Goal: Communication & Community: Answer question/provide support

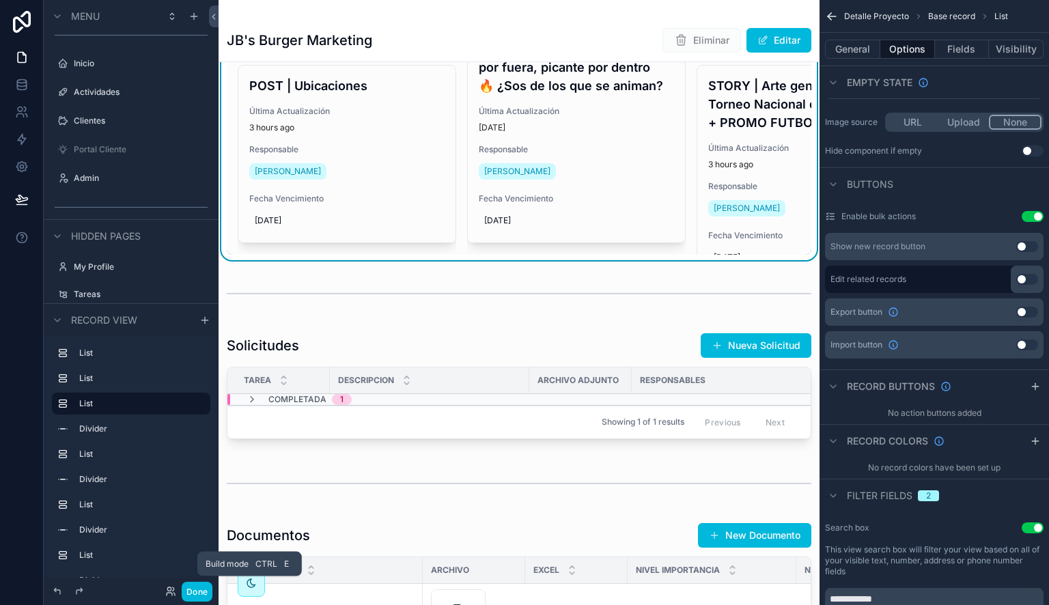
click at [195, 591] on button "Done" at bounding box center [197, 592] width 31 height 20
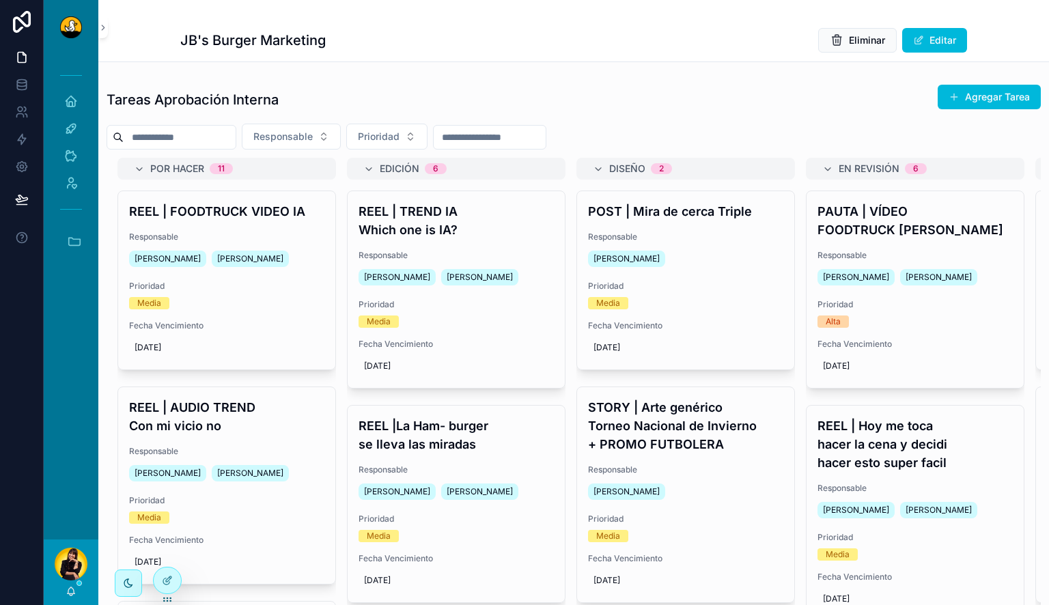
click at [444, 245] on div "REEL | TREND IA Which one is IA? Responsable Miguel Madriz Lewis Montenegro Pri…" at bounding box center [456, 289] width 217 height 197
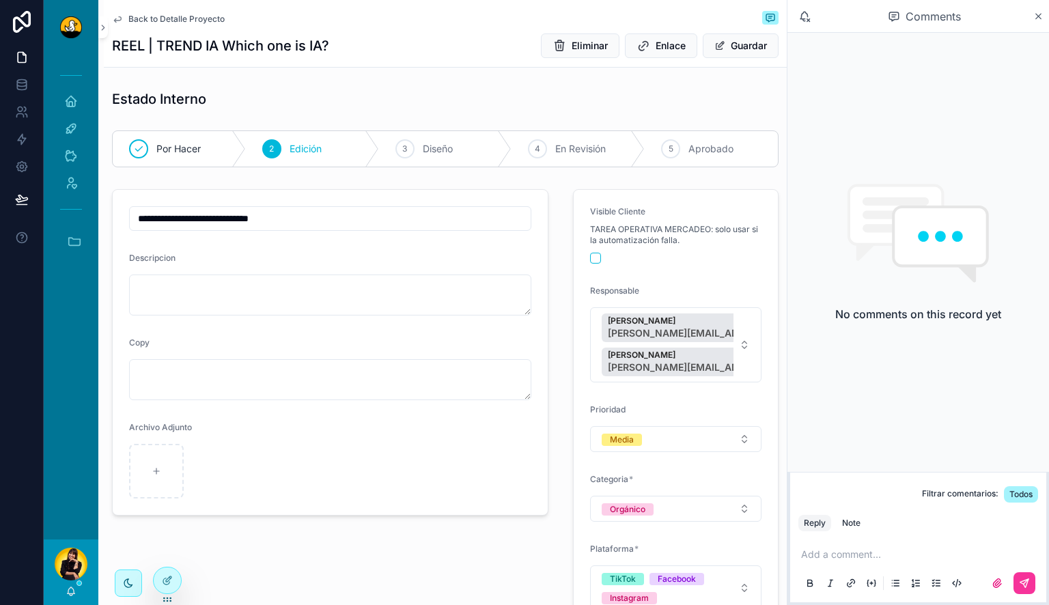
click at [578, 50] on span "Eliminar" at bounding box center [590, 46] width 36 height 14
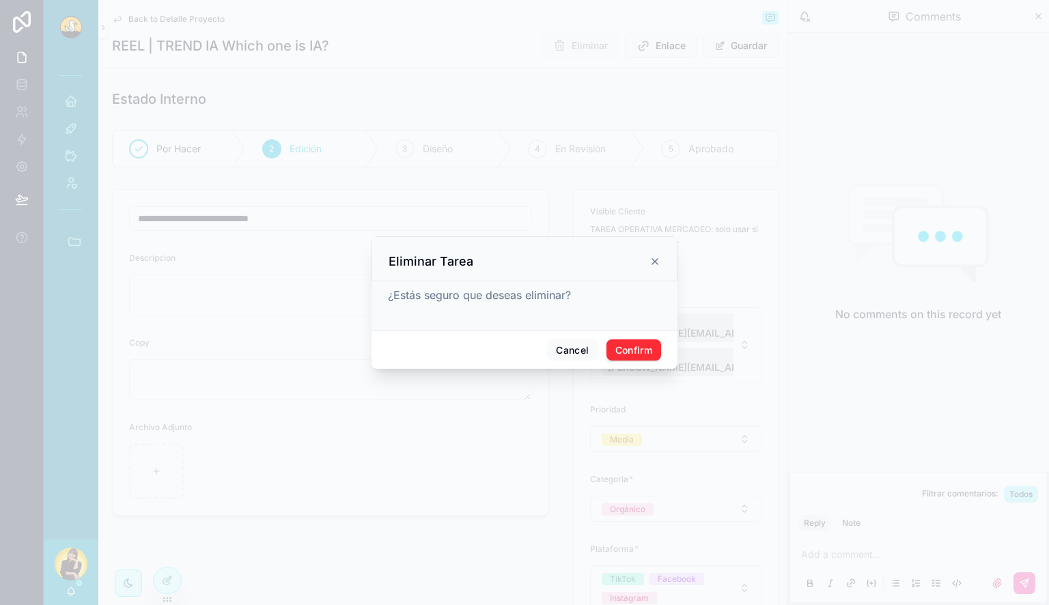
click at [659, 262] on icon at bounding box center [655, 261] width 11 height 11
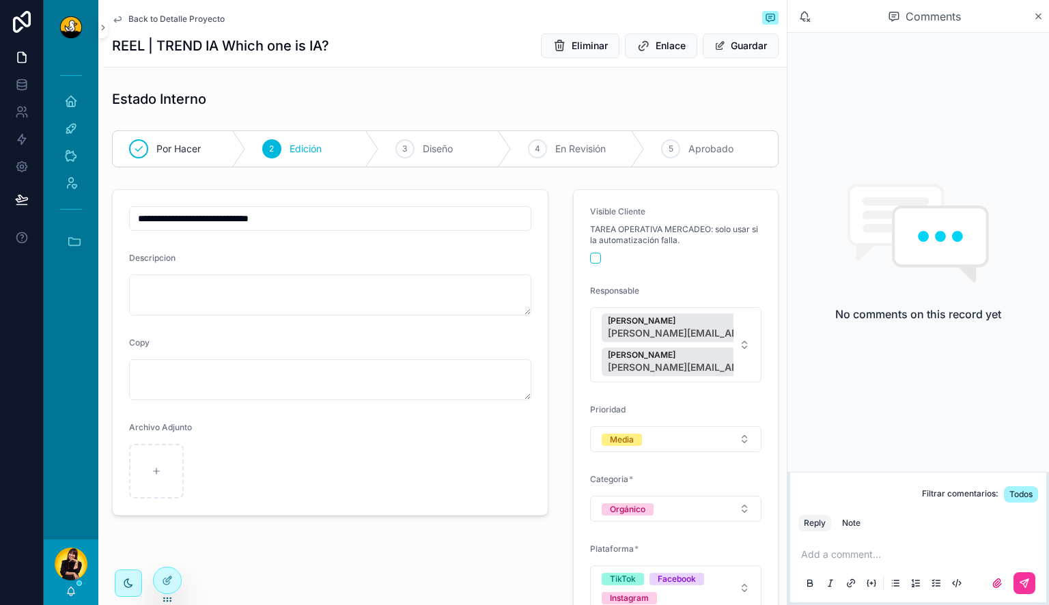
click at [863, 563] on div "Add a comment..." at bounding box center [919, 568] width 240 height 57
click at [873, 552] on p "scrollable content" at bounding box center [921, 555] width 240 height 14
click at [1033, 584] on button "scrollable content" at bounding box center [1025, 583] width 22 height 22
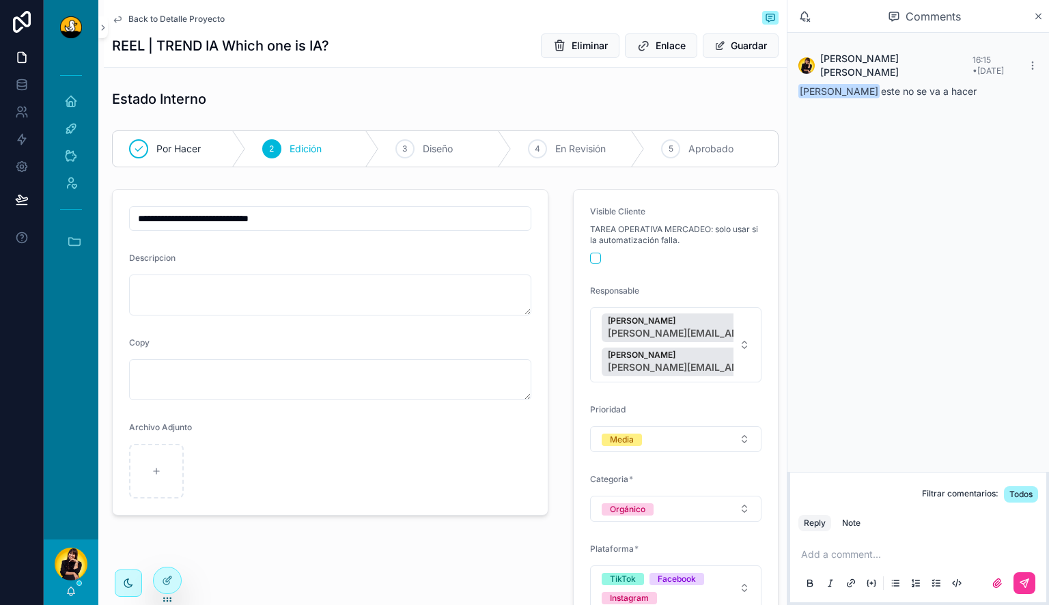
click at [180, 19] on span "Back to Detalle Proyecto" at bounding box center [176, 19] width 96 height 11
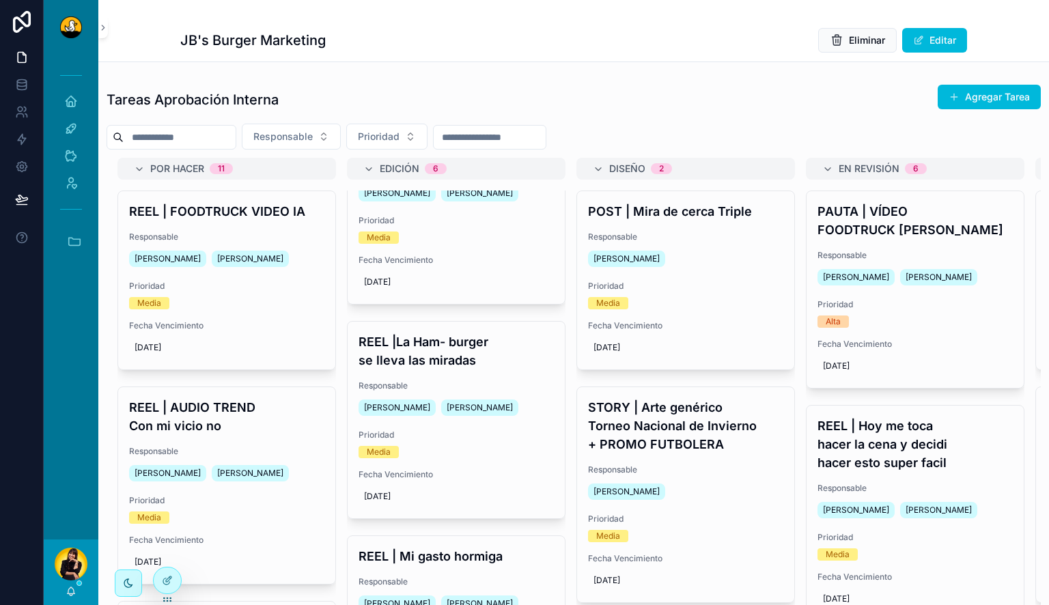
scroll to position [85, 0]
click at [64, 245] on button "Accesos rápidos" at bounding box center [71, 241] width 44 height 29
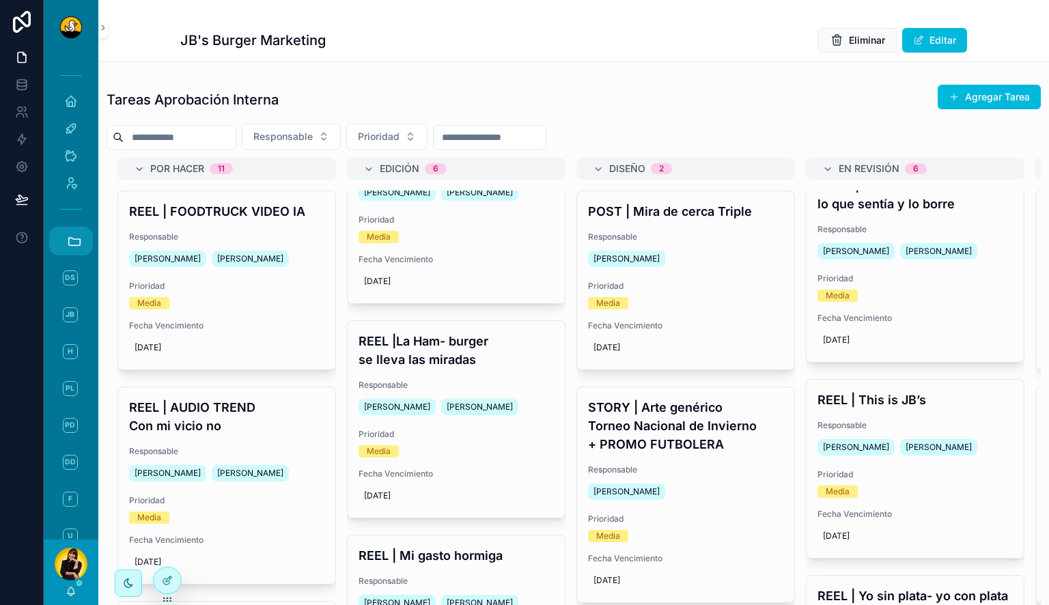
scroll to position [877, 0]
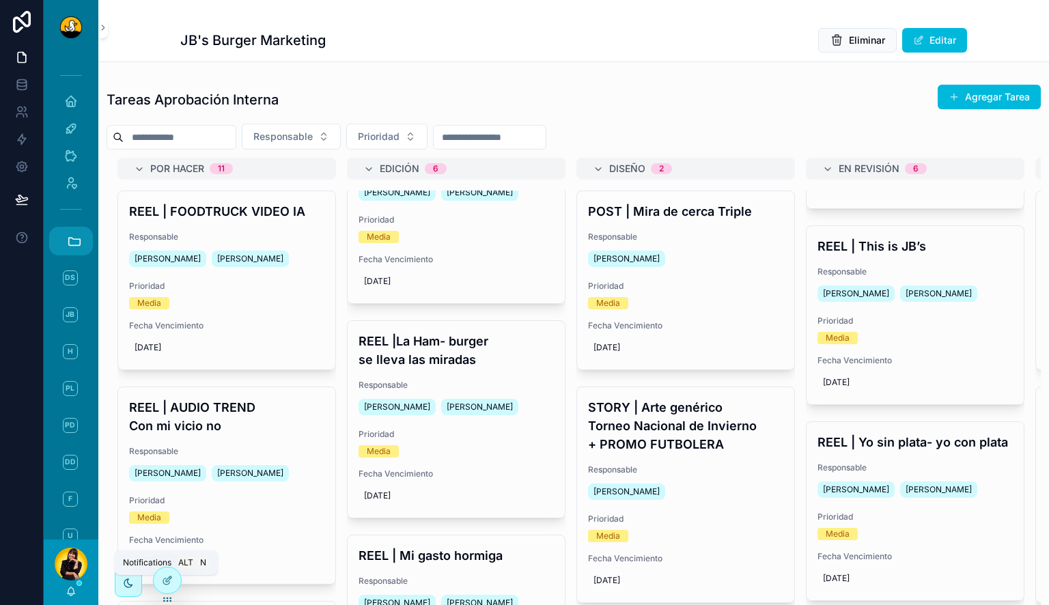
click at [68, 594] on icon "scrollable content" at bounding box center [72, 591] width 8 height 6
click at [401, 89] on div "Tareas Aprobación Interna Agregar Tarea" at bounding box center [574, 99] width 935 height 31
click at [72, 242] on icon "scrollable content" at bounding box center [74, 241] width 15 height 15
click at [72, 350] on span "H" at bounding box center [70, 351] width 15 height 15
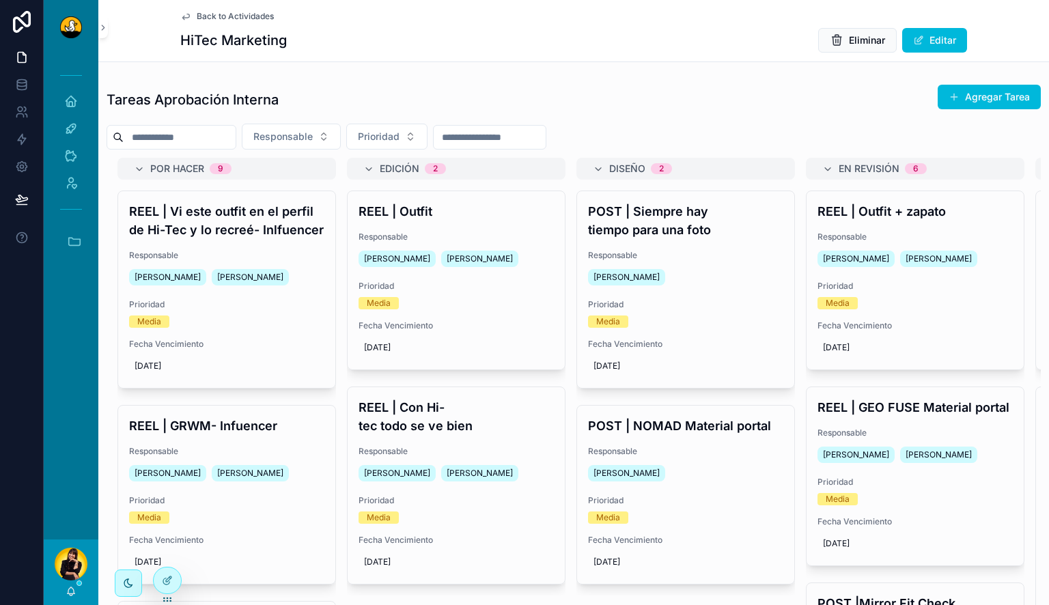
click at [930, 230] on div "REEL | Outfit + zapato Responsable Alvaro De Armas Lewis Montenegro Prioridad M…" at bounding box center [915, 280] width 217 height 178
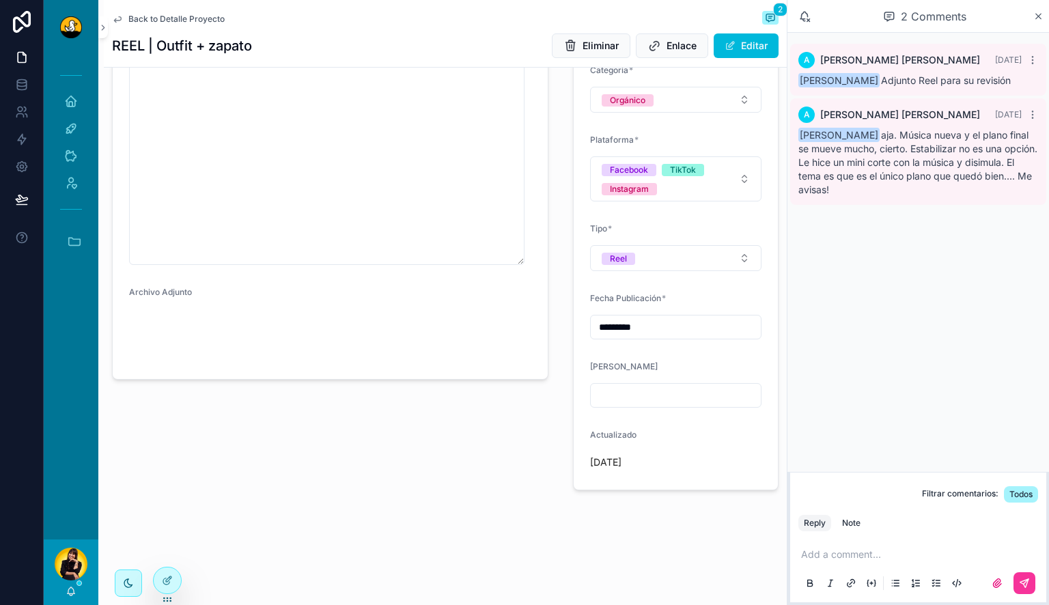
scroll to position [413, 0]
click at [878, 554] on p "scrollable content" at bounding box center [921, 555] width 240 height 14
click at [856, 519] on div "Note" at bounding box center [851, 523] width 18 height 11
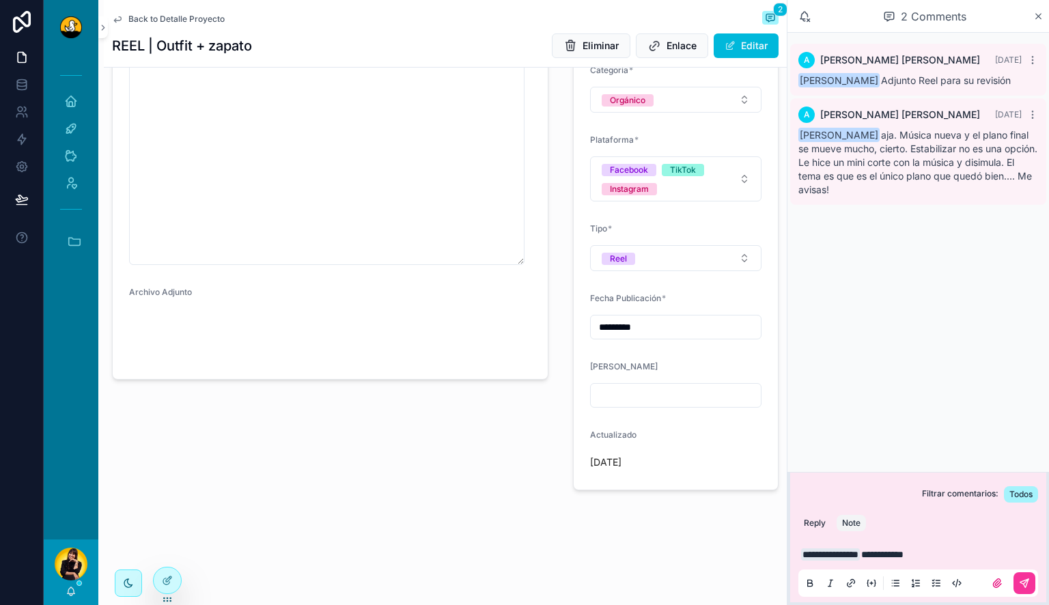
click at [1025, 583] on icon "scrollable content" at bounding box center [1026, 581] width 5 height 5
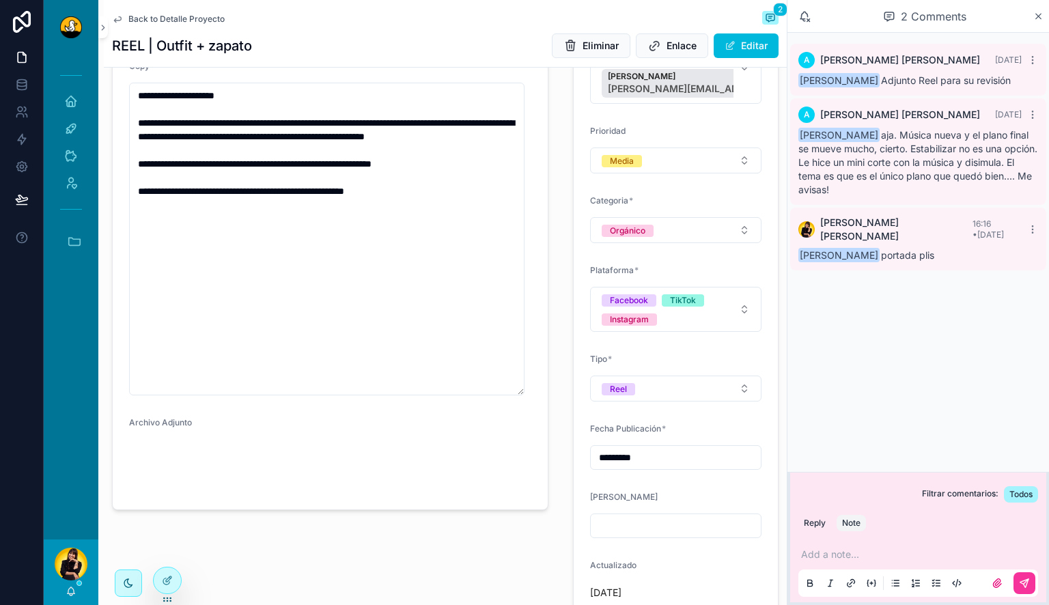
scroll to position [279, 0]
click at [197, 12] on div "Back to Detalle Proyecto 2" at bounding box center [445, 19] width 667 height 16
click at [195, 13] on div "Back to Detalle Proyecto 2" at bounding box center [445, 19] width 667 height 16
click at [189, 16] on span "Back to Detalle Proyecto" at bounding box center [176, 19] width 96 height 11
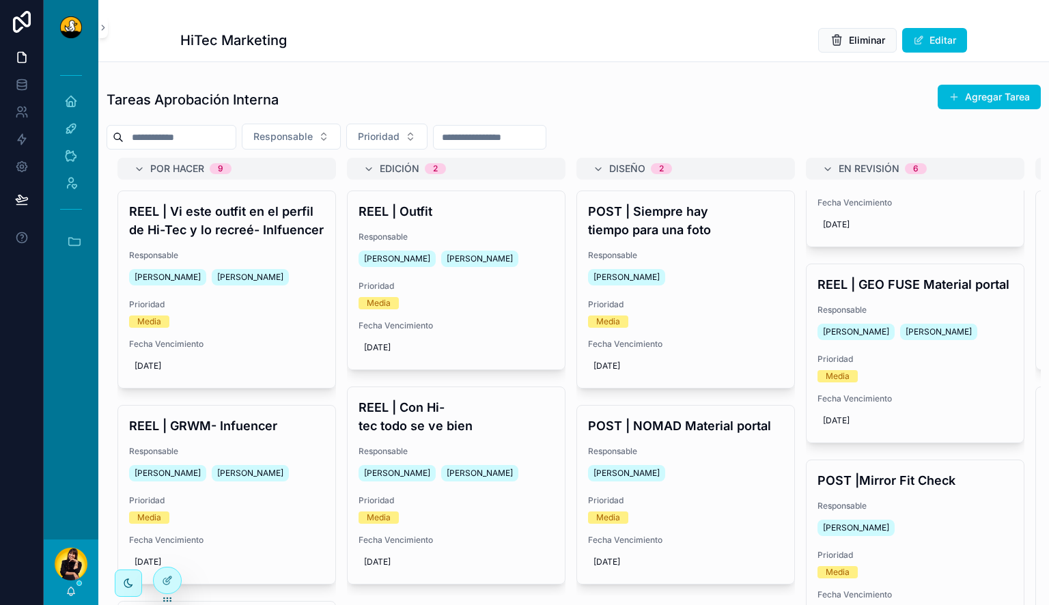
scroll to position [125, 0]
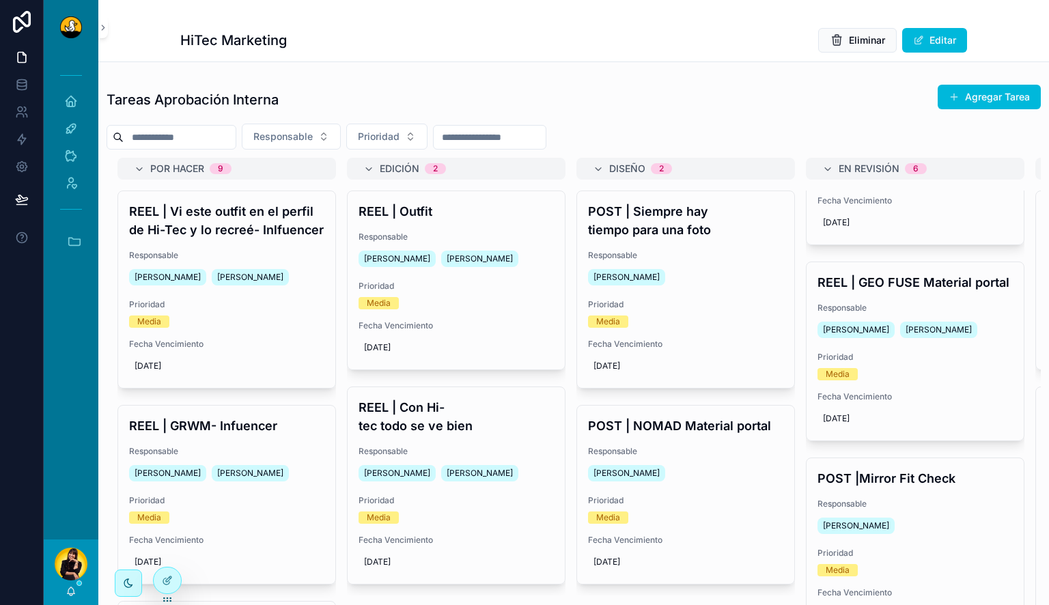
click at [935, 292] on h4 "REEL | GEO FUSE Material portal" at bounding box center [915, 282] width 195 height 18
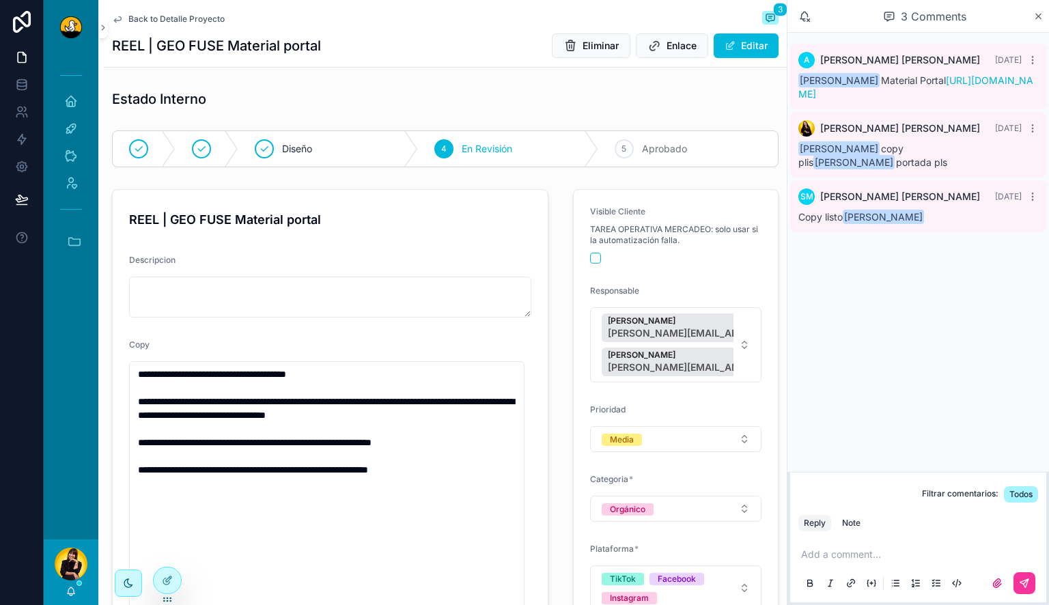
click at [859, 556] on p "scrollable content" at bounding box center [921, 555] width 240 height 14
click at [854, 522] on div "Note" at bounding box center [851, 523] width 18 height 11
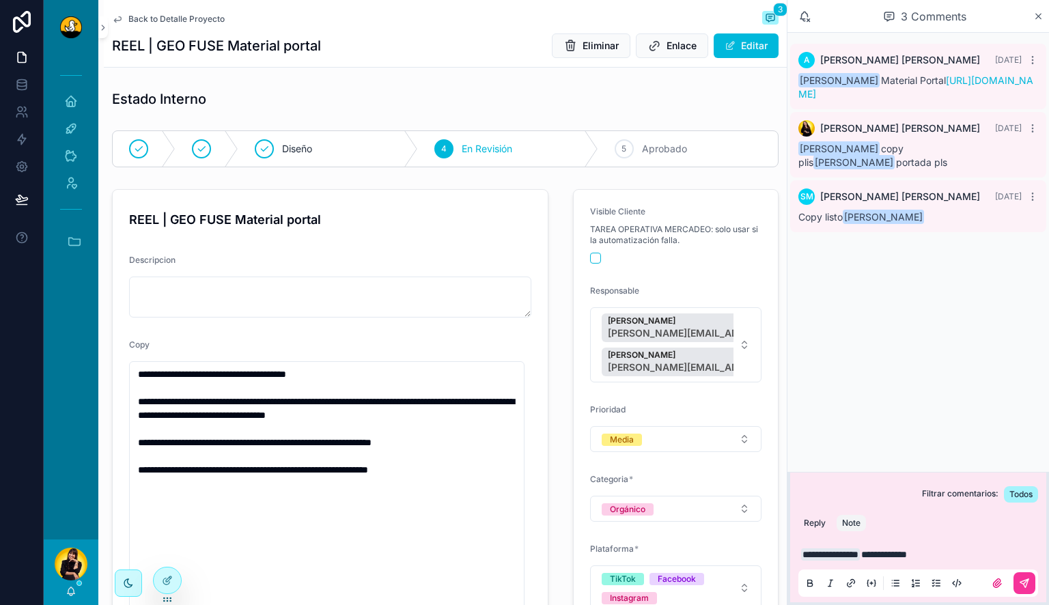
click at [1027, 581] on icon "scrollable content" at bounding box center [1025, 583] width 8 height 8
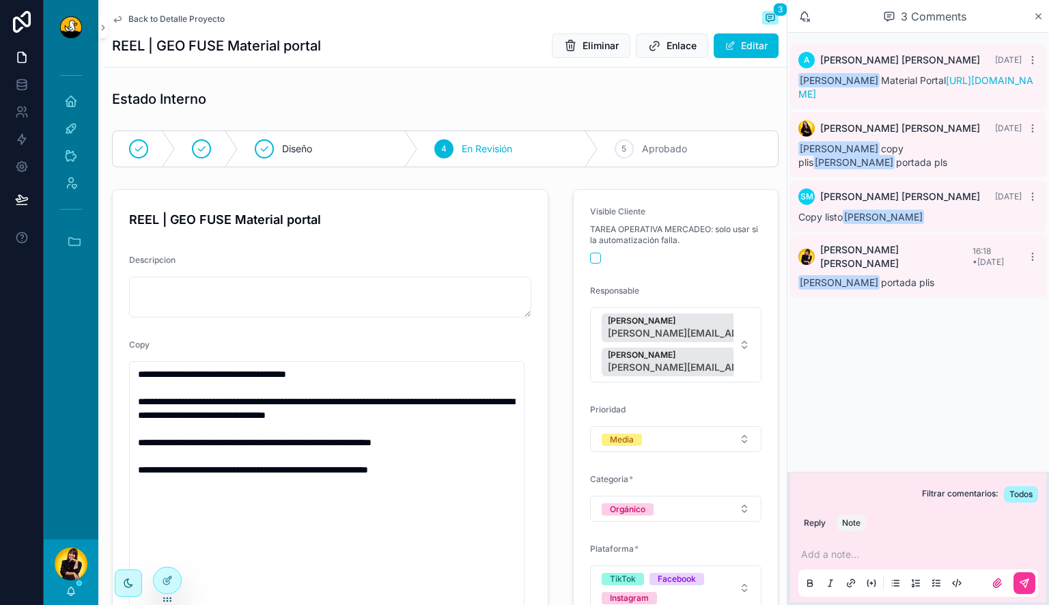
click at [191, 18] on span "Back to Detalle Proyecto" at bounding box center [176, 19] width 96 height 11
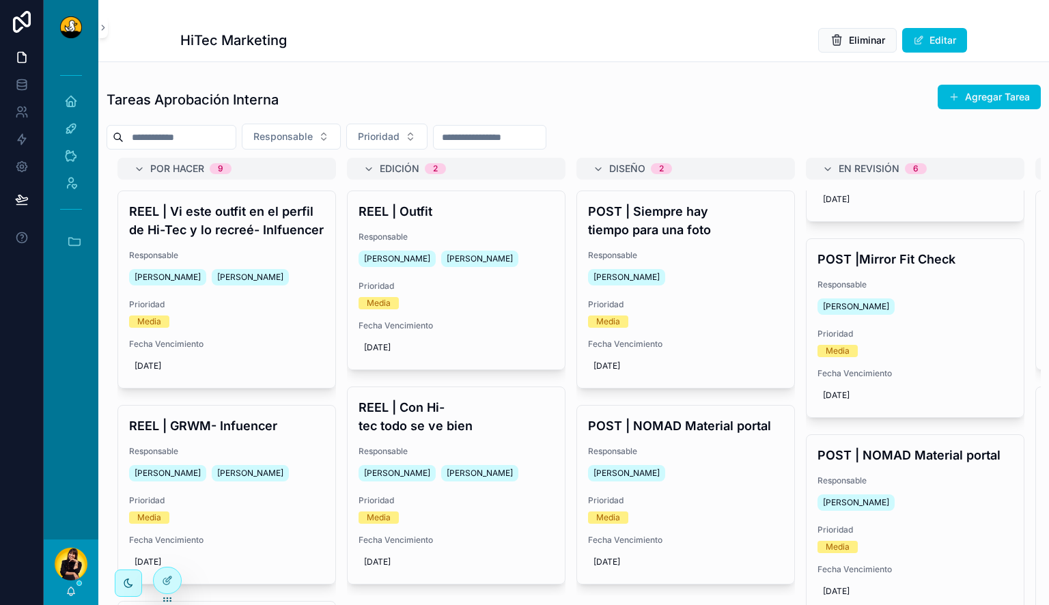
scroll to position [346, 0]
click at [939, 337] on span "Prioridad" at bounding box center [915, 332] width 195 height 11
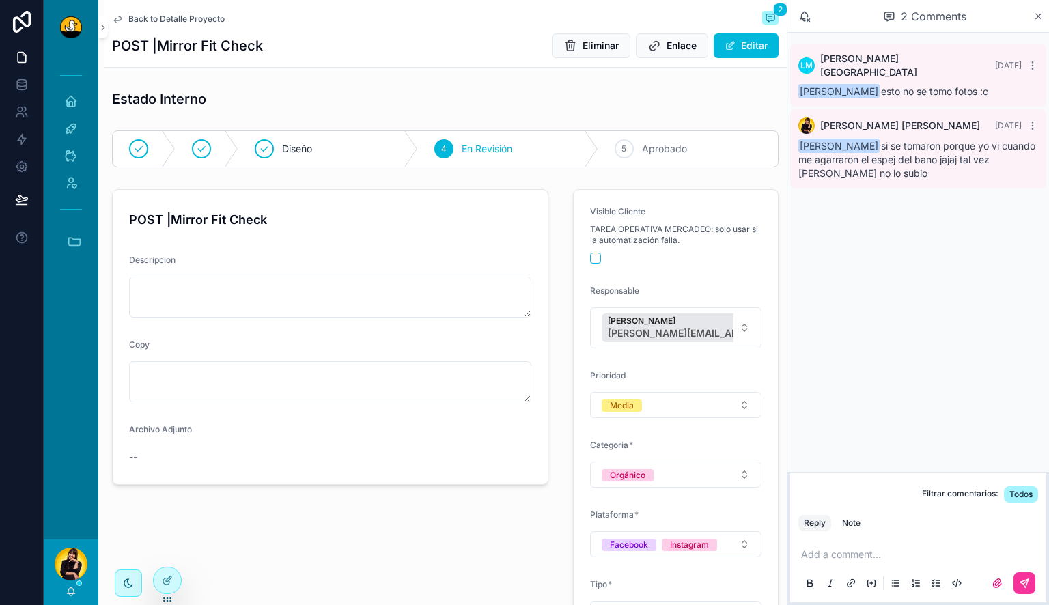
click at [209, 14] on span "Back to Detalle Proyecto" at bounding box center [176, 19] width 96 height 11
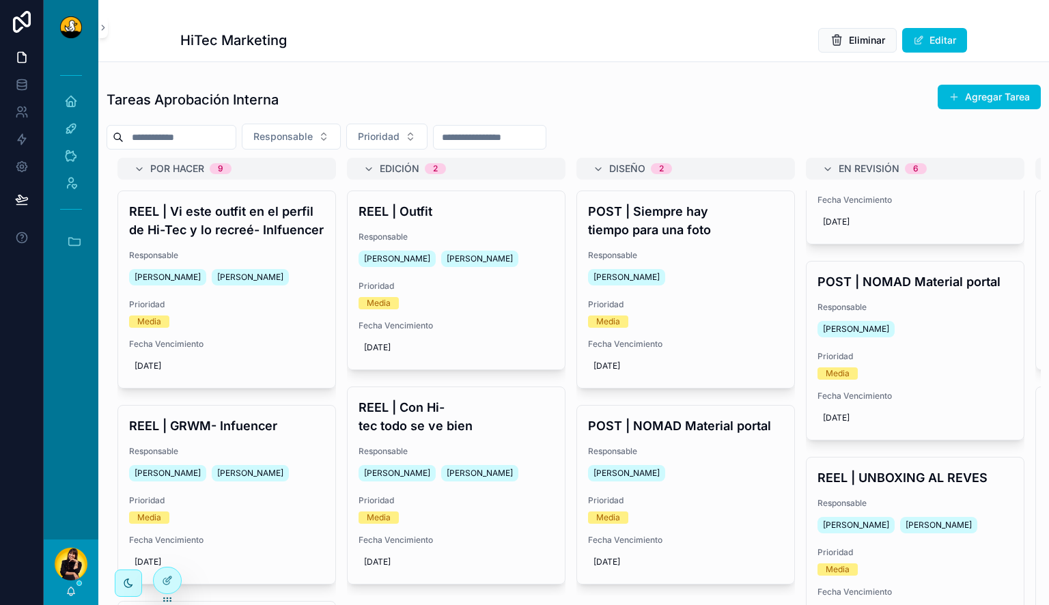
scroll to position [519, 0]
click at [952, 361] on span "Prioridad" at bounding box center [915, 355] width 195 height 11
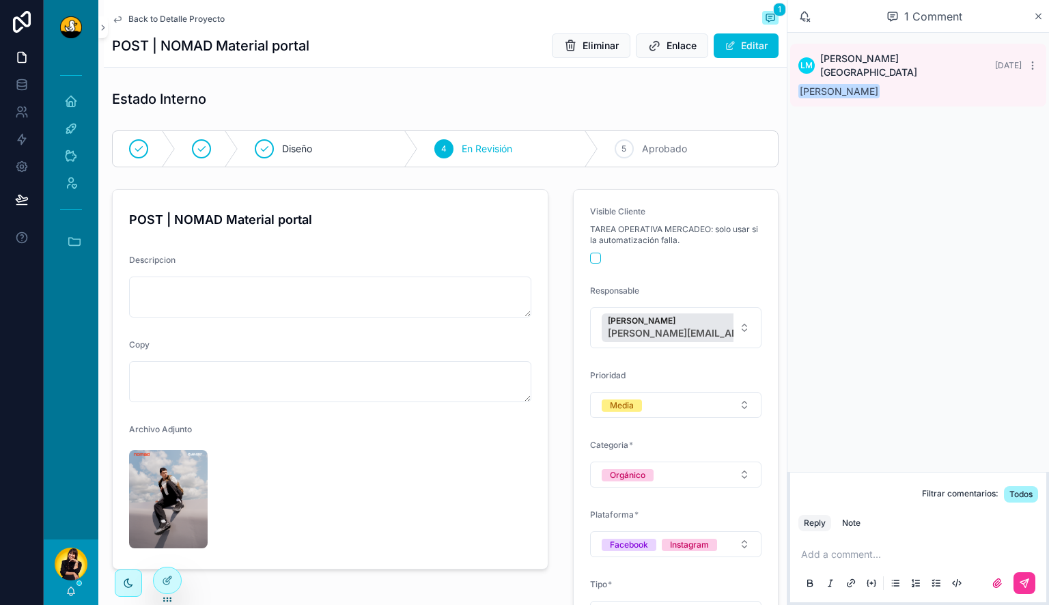
click at [175, 482] on img "scrollable content" at bounding box center [168, 499] width 79 height 98
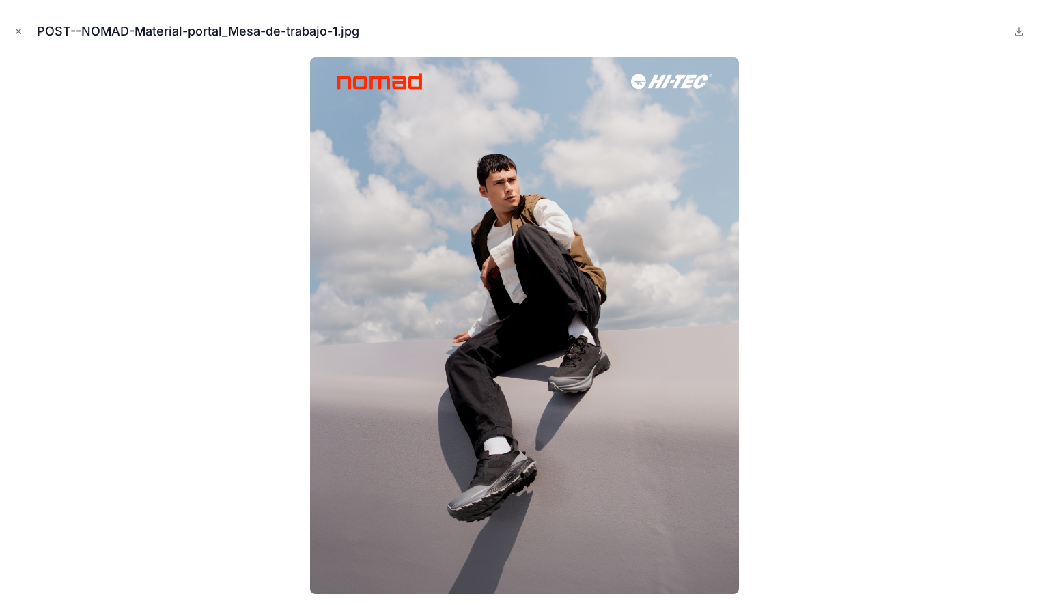
click at [15, 27] on icon "Close modal" at bounding box center [19, 32] width 10 height 10
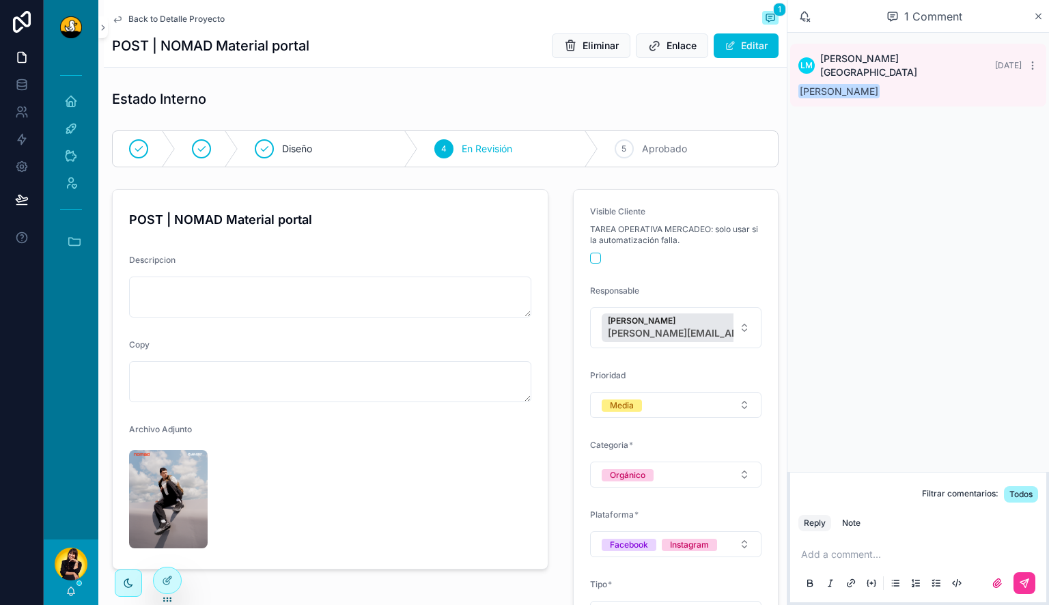
click at [875, 561] on p "scrollable content" at bounding box center [921, 555] width 240 height 14
click at [850, 526] on div "Note" at bounding box center [851, 523] width 18 height 11
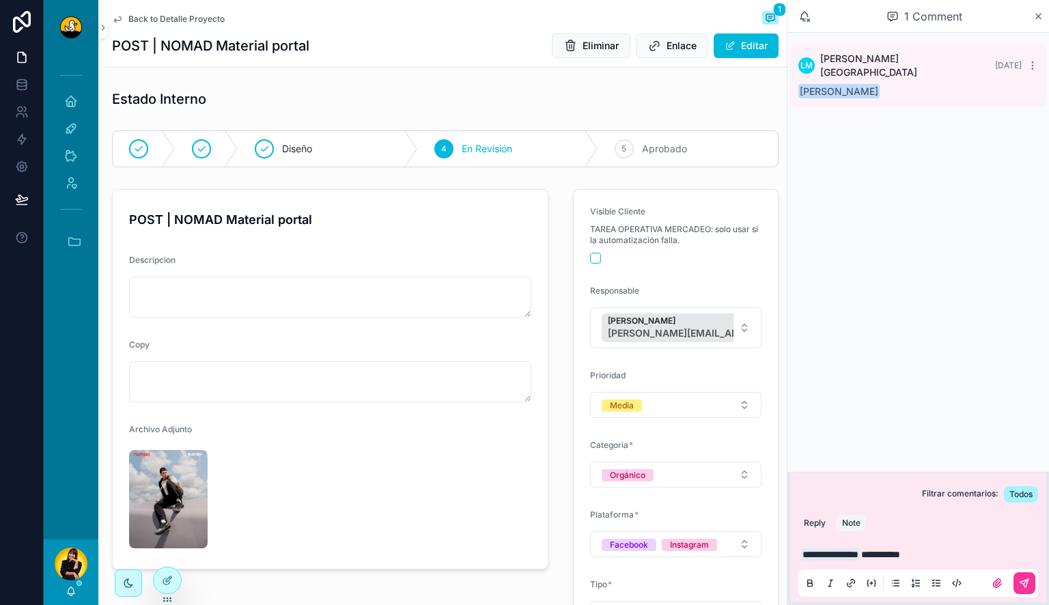
click at [943, 559] on p "**********" at bounding box center [921, 555] width 240 height 14
click at [1026, 587] on icon "scrollable content" at bounding box center [1024, 583] width 11 height 11
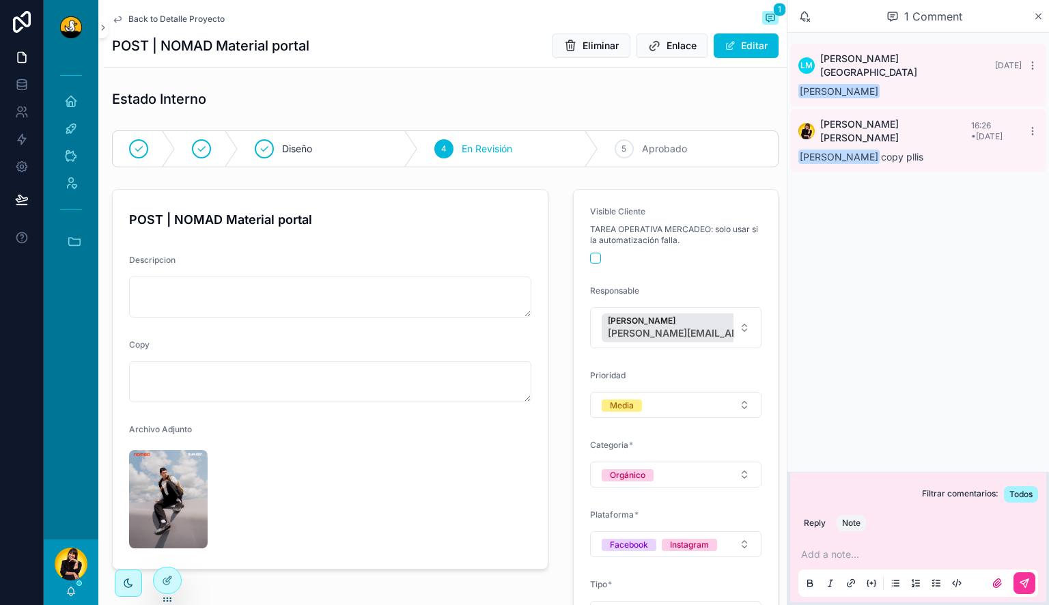
click at [199, 18] on span "Back to Detalle Proyecto" at bounding box center [176, 19] width 96 height 11
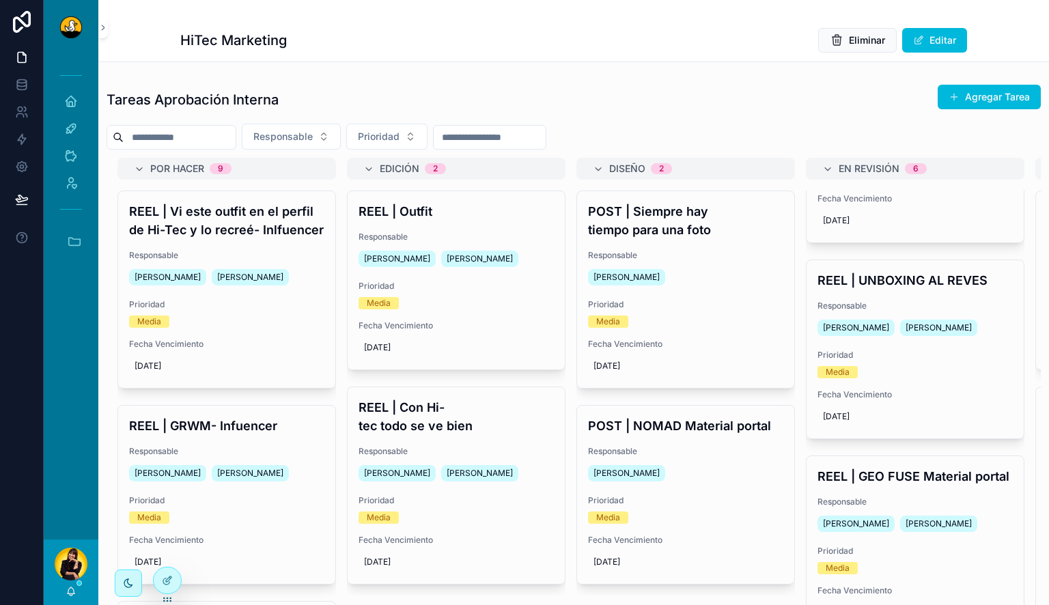
scroll to position [719, 0]
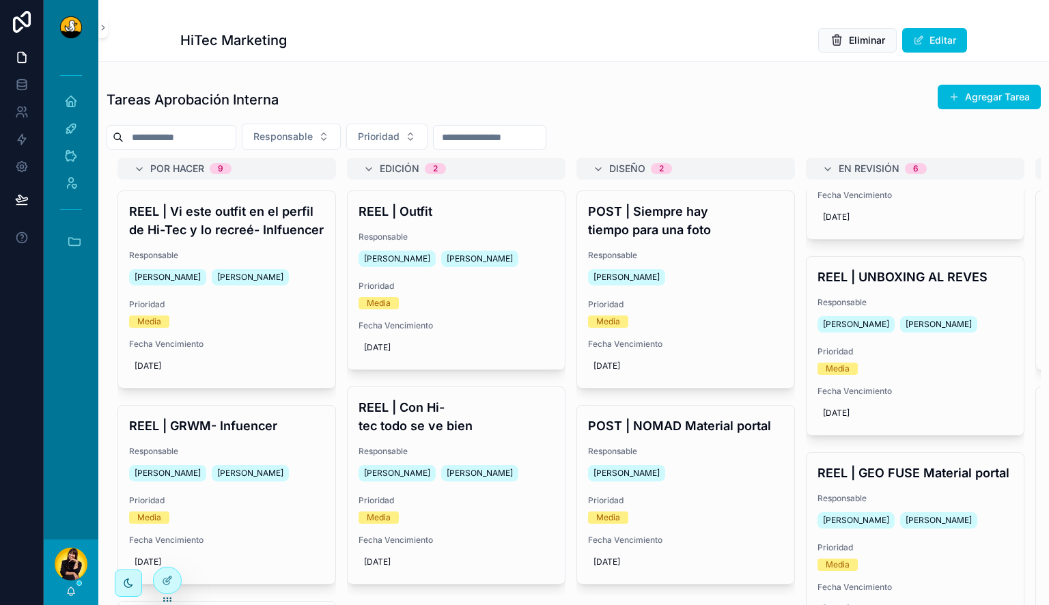
click at [926, 417] on div "Fecha Vencimiento 10/11/2025" at bounding box center [915, 405] width 195 height 38
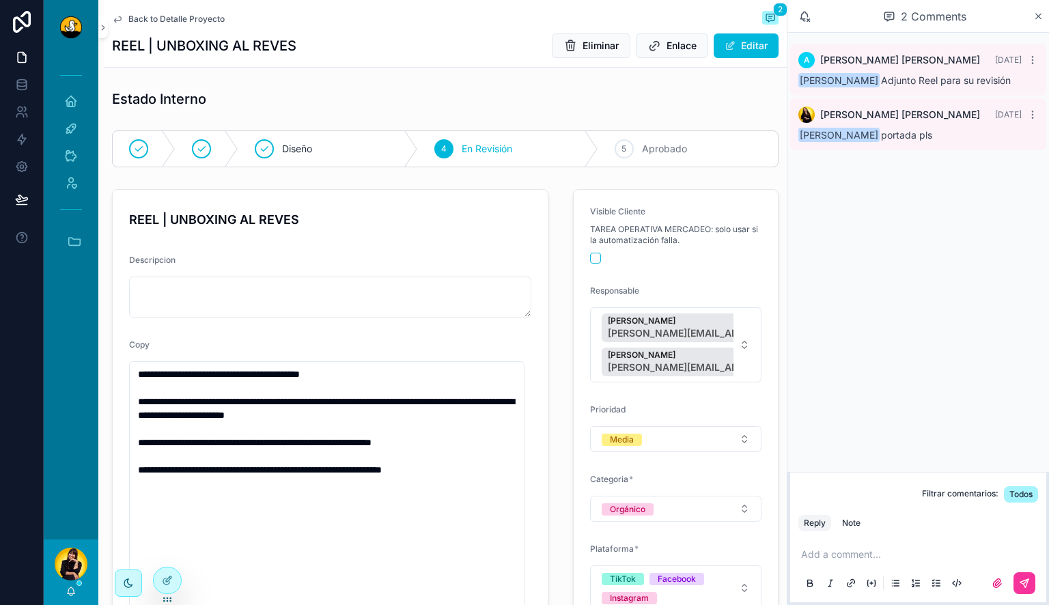
click at [835, 555] on p "scrollable content" at bounding box center [921, 555] width 240 height 14
click at [855, 527] on div "Note" at bounding box center [851, 523] width 18 height 11
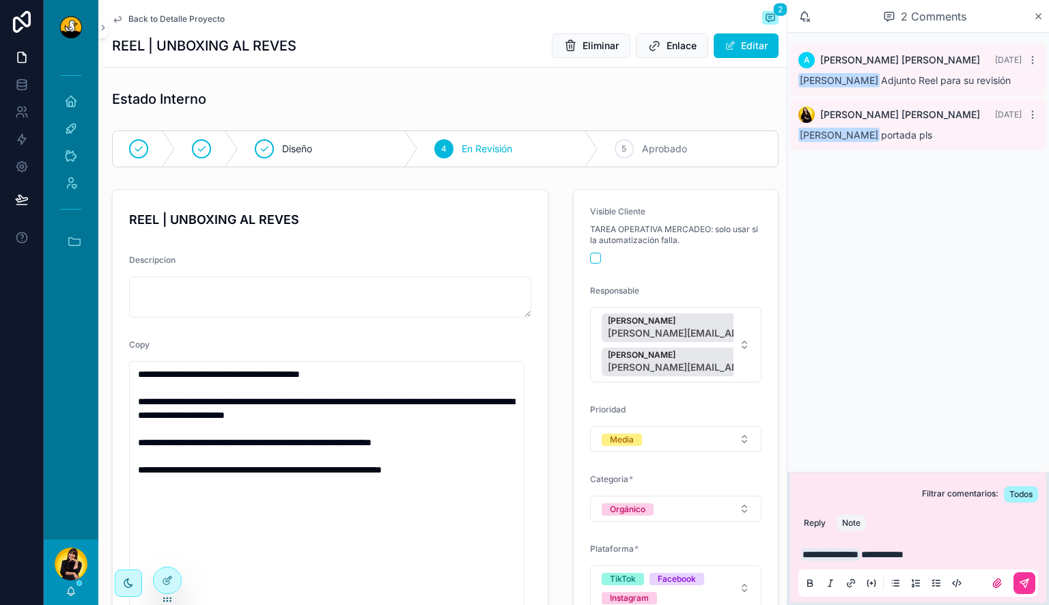
click at [1033, 587] on button "scrollable content" at bounding box center [1025, 583] width 22 height 22
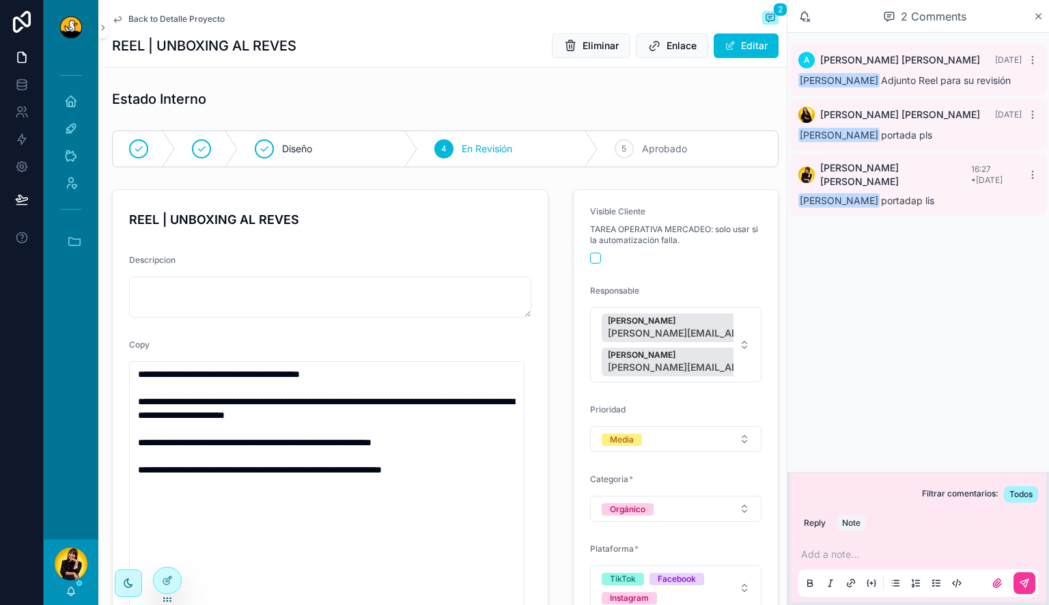
click at [175, 20] on span "Back to Detalle Proyecto" at bounding box center [176, 19] width 96 height 11
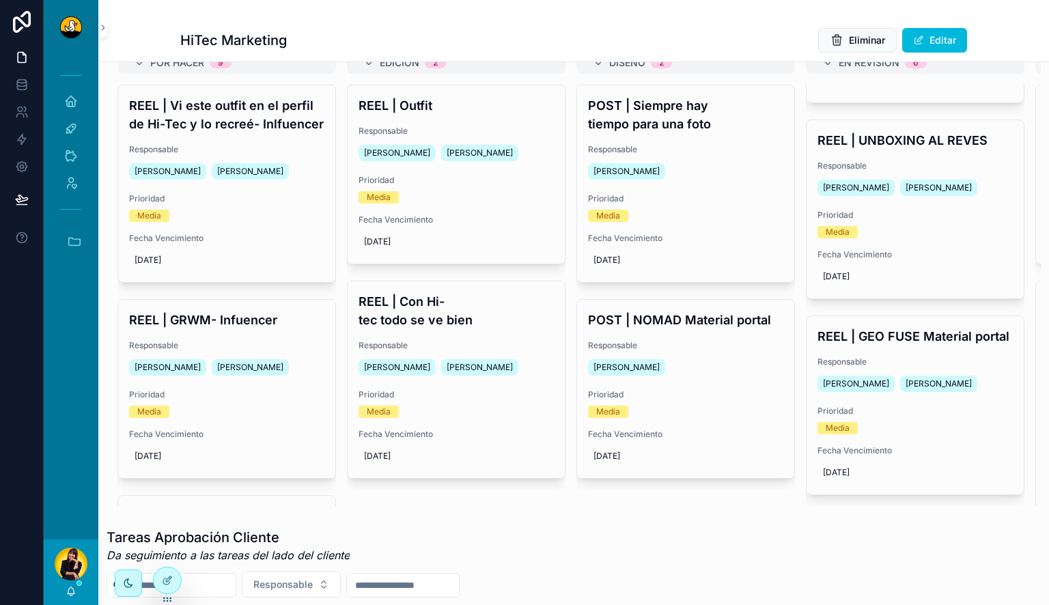
scroll to position [110, 0]
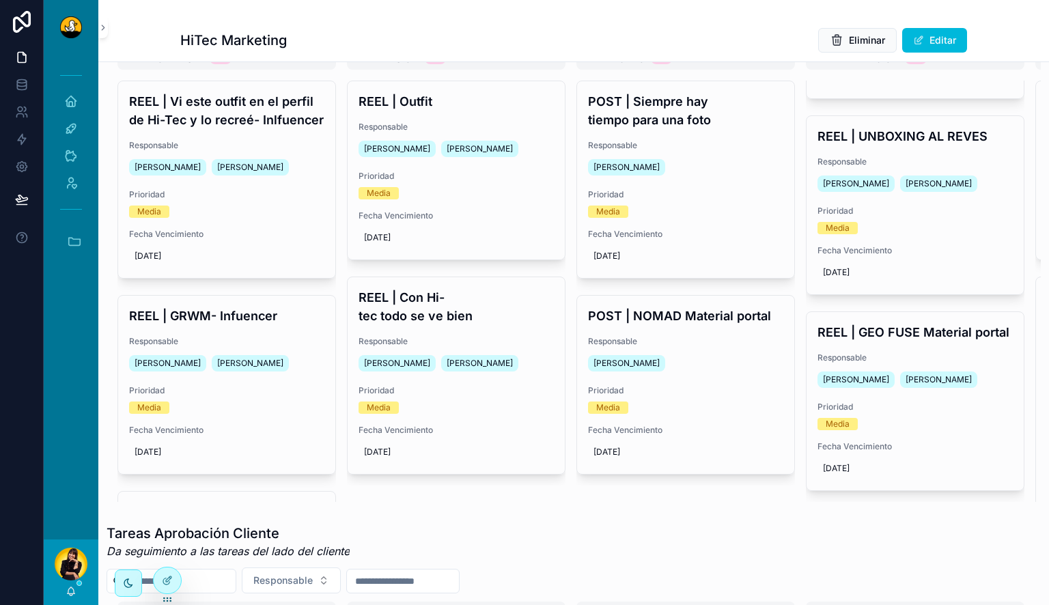
click at [909, 344] on div "REEL | GEO FUSE Material portal Responsable Alvaro De Armas Lewis Montenegro Pr…" at bounding box center [915, 401] width 217 height 178
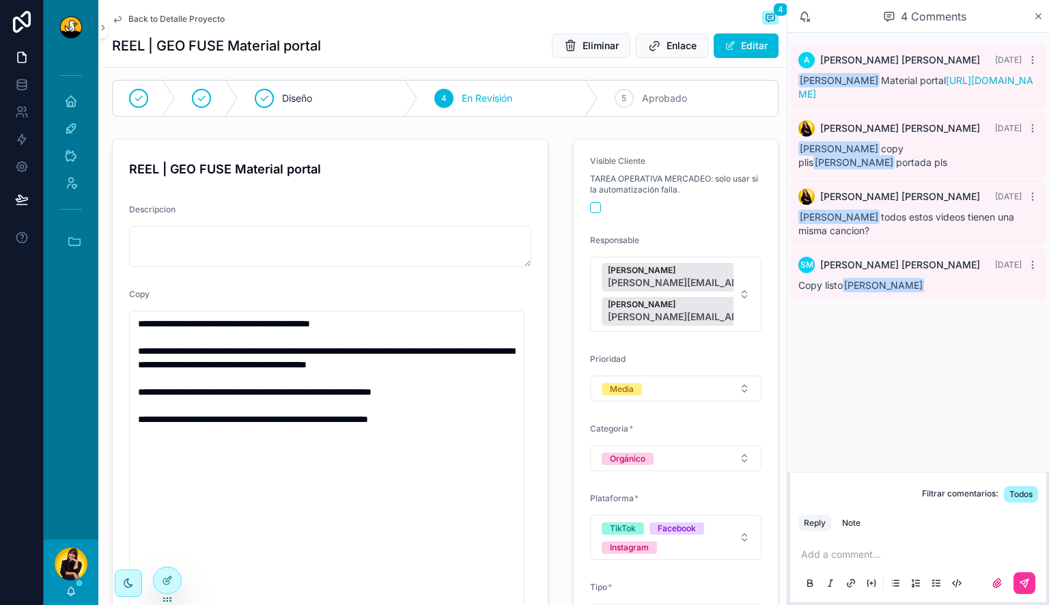
scroll to position [49, 0]
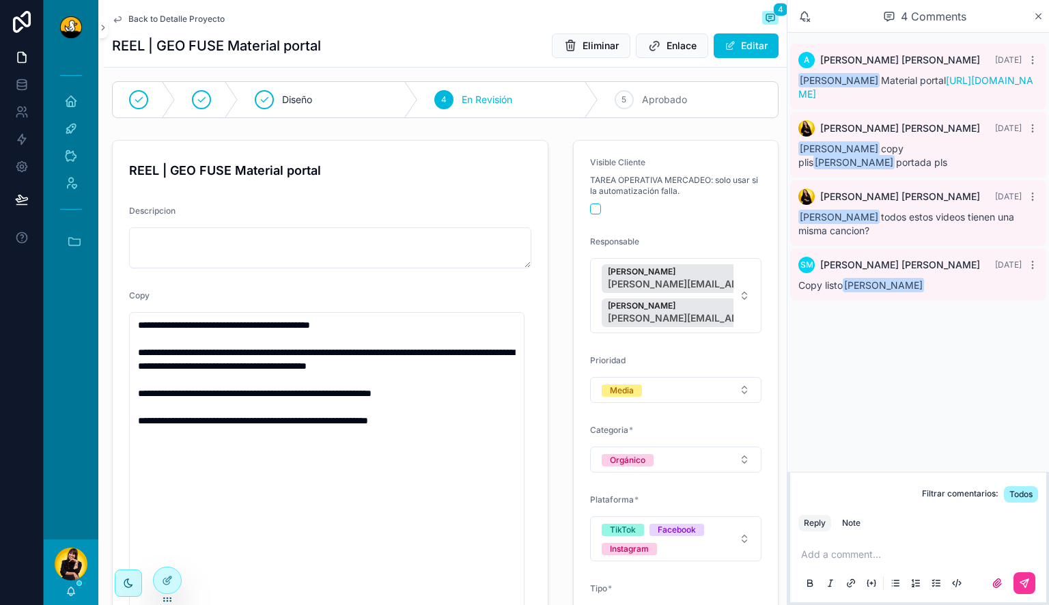
click at [848, 547] on div "Add a comment..." at bounding box center [919, 568] width 240 height 57
click at [848, 555] on p "scrollable content" at bounding box center [921, 555] width 240 height 14
click at [853, 521] on div "Note" at bounding box center [851, 523] width 18 height 11
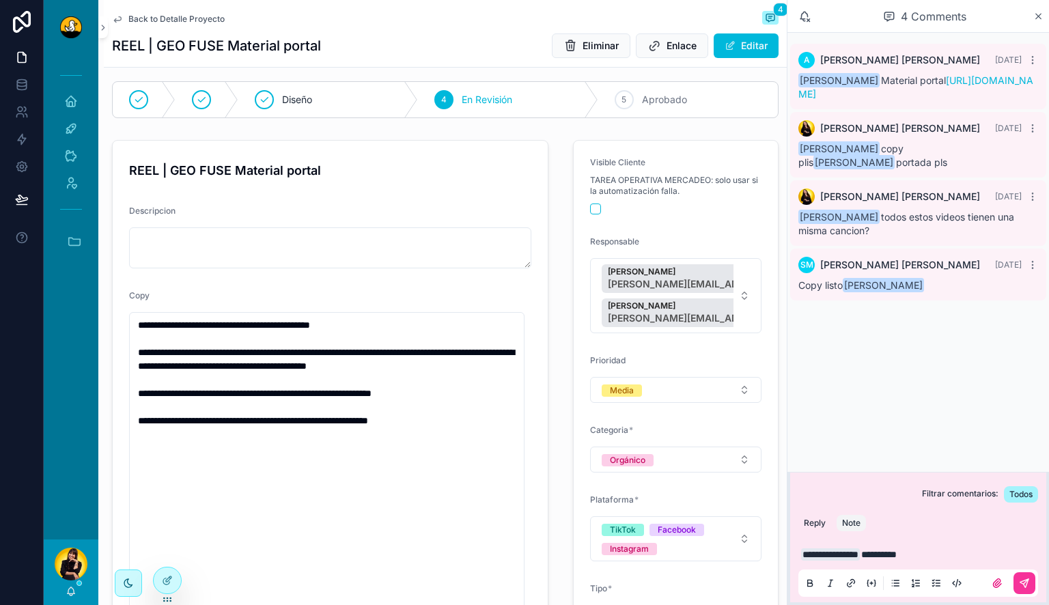
click at [1030, 587] on button "scrollable content" at bounding box center [1025, 583] width 22 height 22
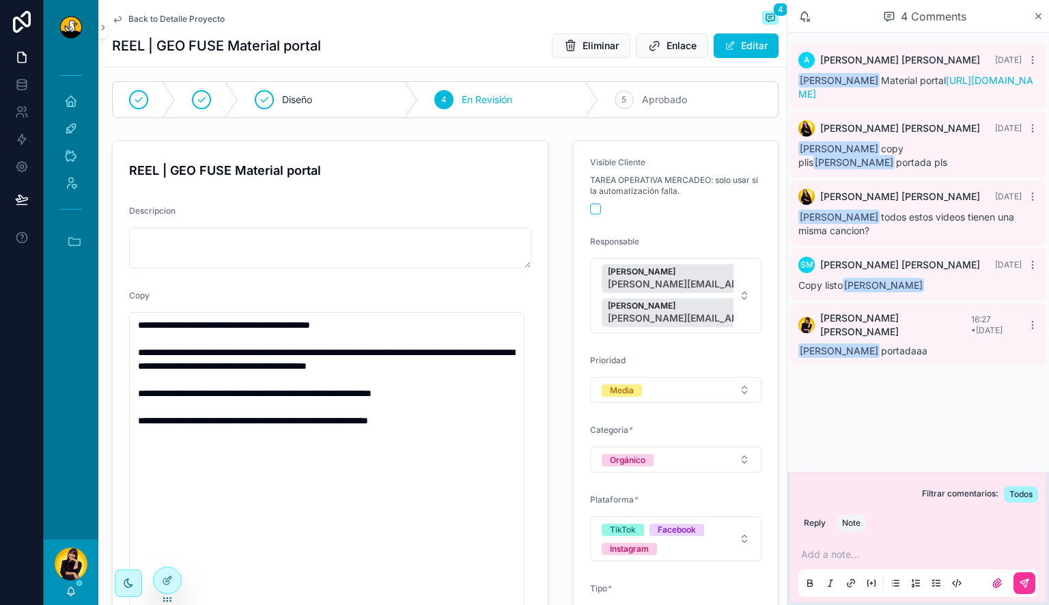
click at [168, 12] on div "Back to Detalle Proyecto 4" at bounding box center [445, 19] width 667 height 16
click at [167, 16] on span "Back to Detalle Proyecto" at bounding box center [176, 19] width 96 height 11
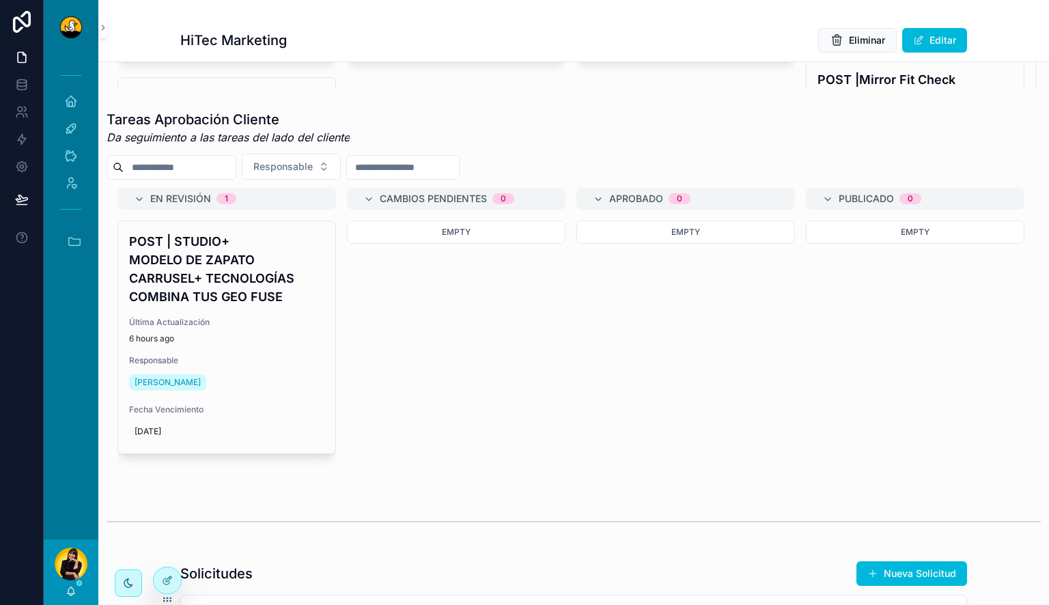
scroll to position [536, 0]
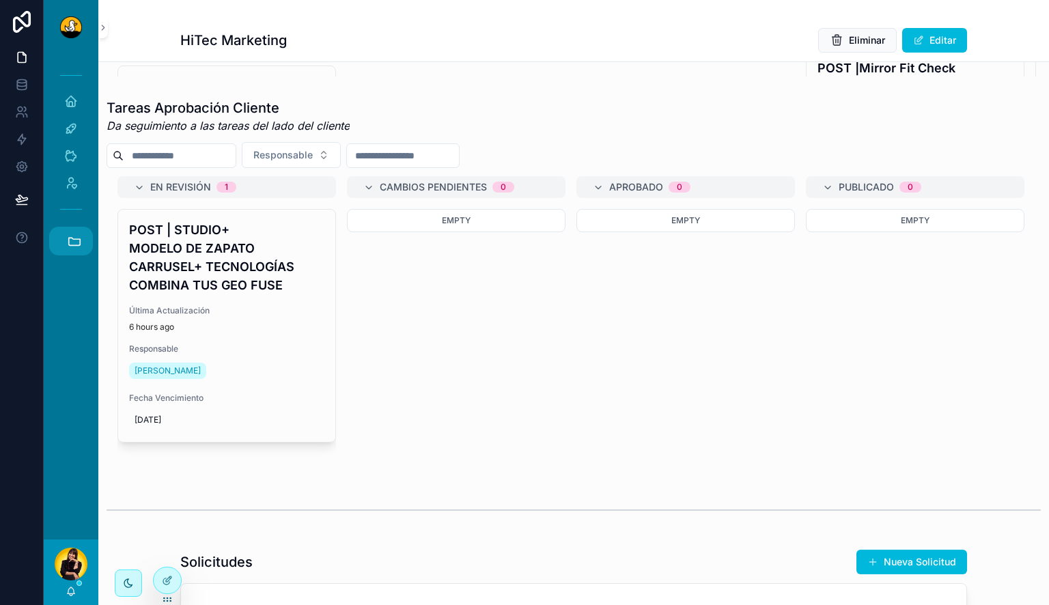
click at [66, 244] on button "Accesos rápidos" at bounding box center [71, 241] width 44 height 29
click at [70, 365] on link "PL Prada Lab" at bounding box center [74, 356] width 37 height 29
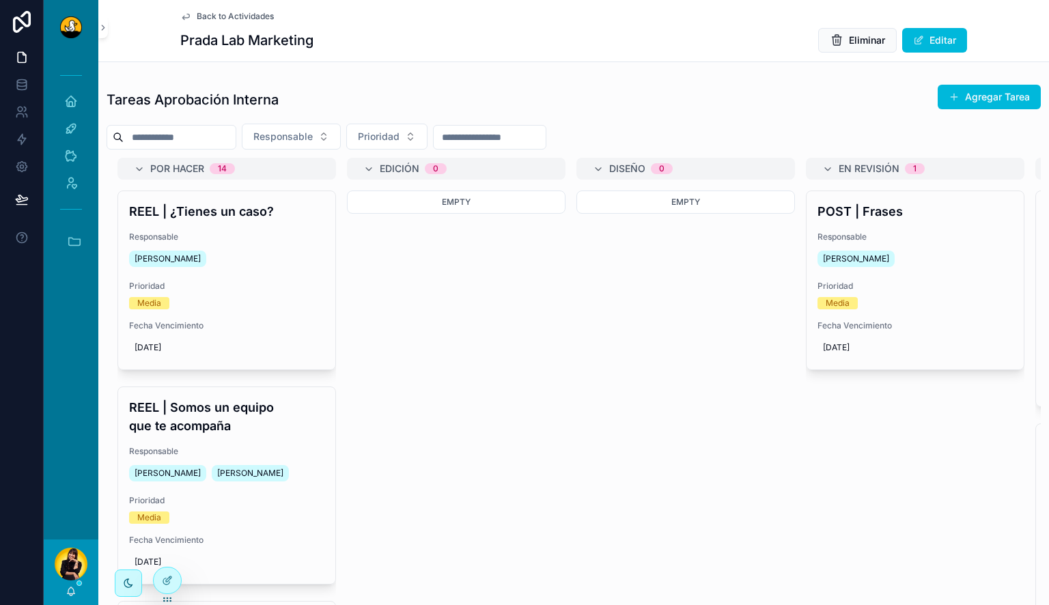
click at [933, 278] on div "POST | Frases Responsable Barbara Argotte Prioridad Media Fecha Vencimiento 10/…" at bounding box center [915, 280] width 217 height 178
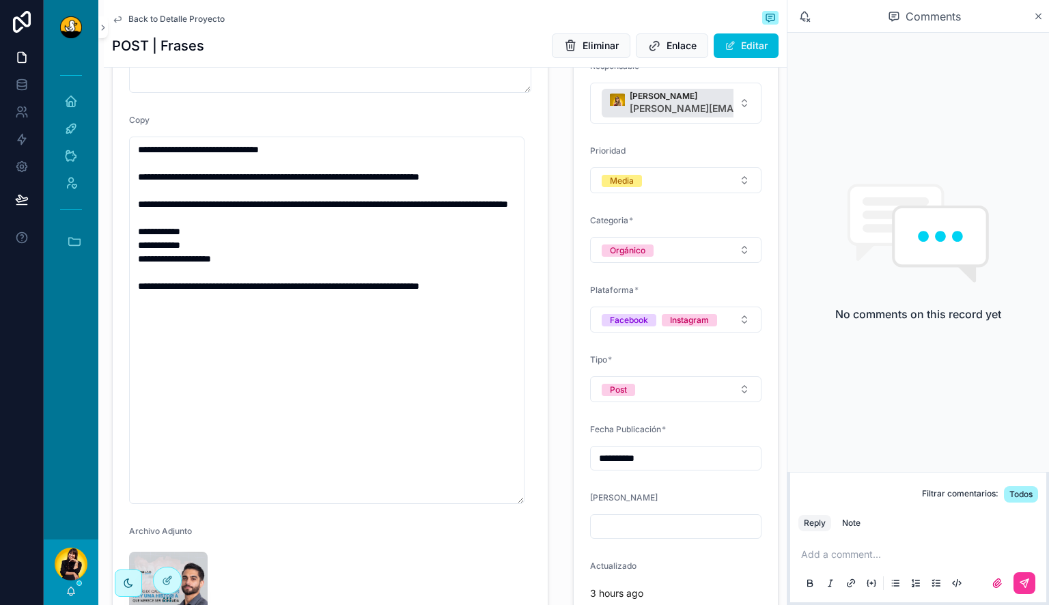
scroll to position [404, 0]
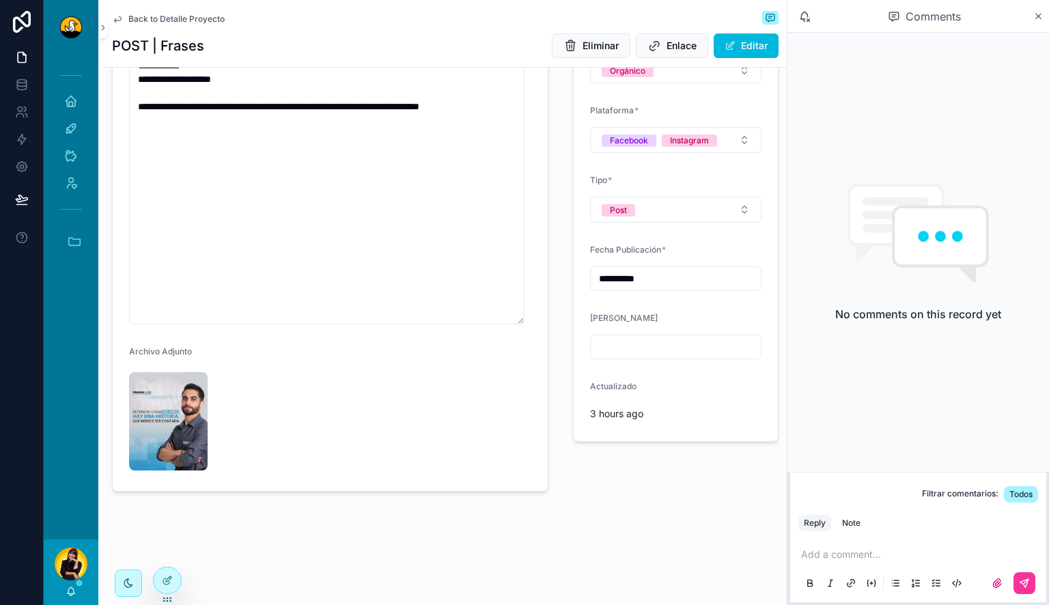
click at [168, 402] on img "scrollable content" at bounding box center [168, 421] width 79 height 98
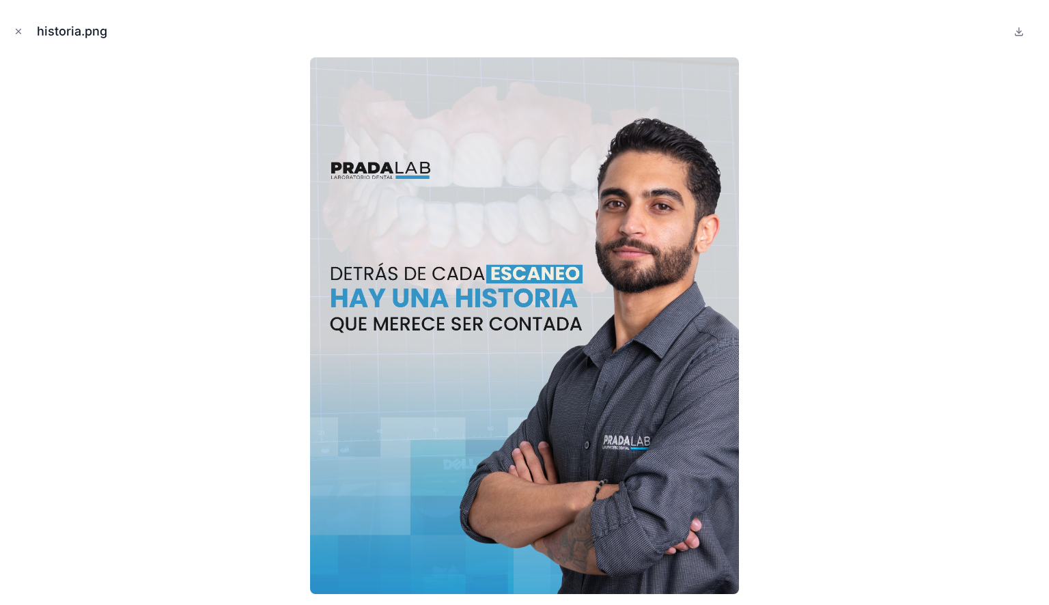
click at [16, 31] on icon "Close modal" at bounding box center [19, 32] width 10 height 10
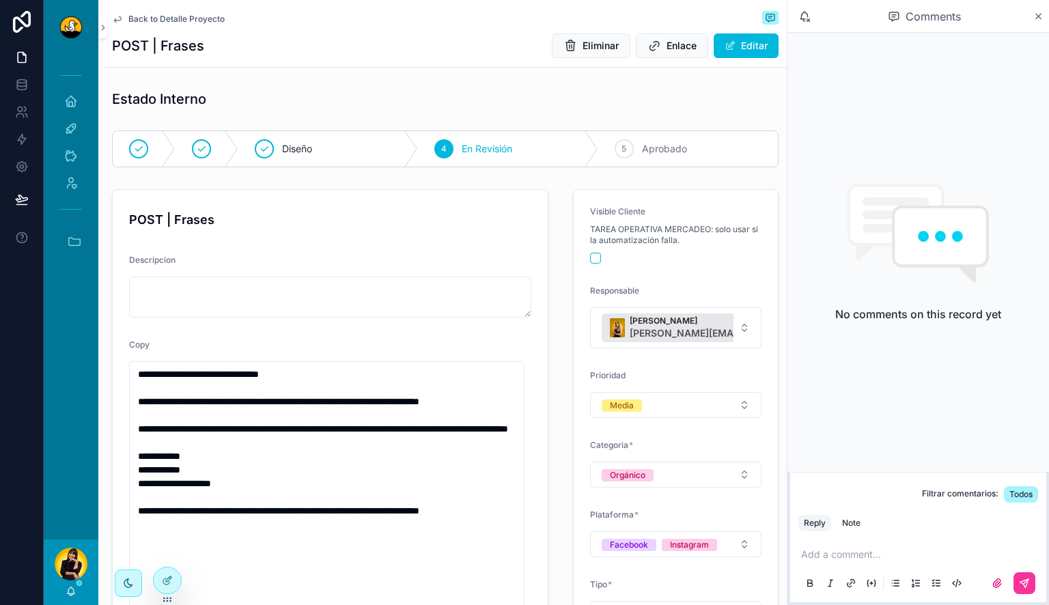
click at [658, 146] on span "Aprobado" at bounding box center [664, 149] width 45 height 14
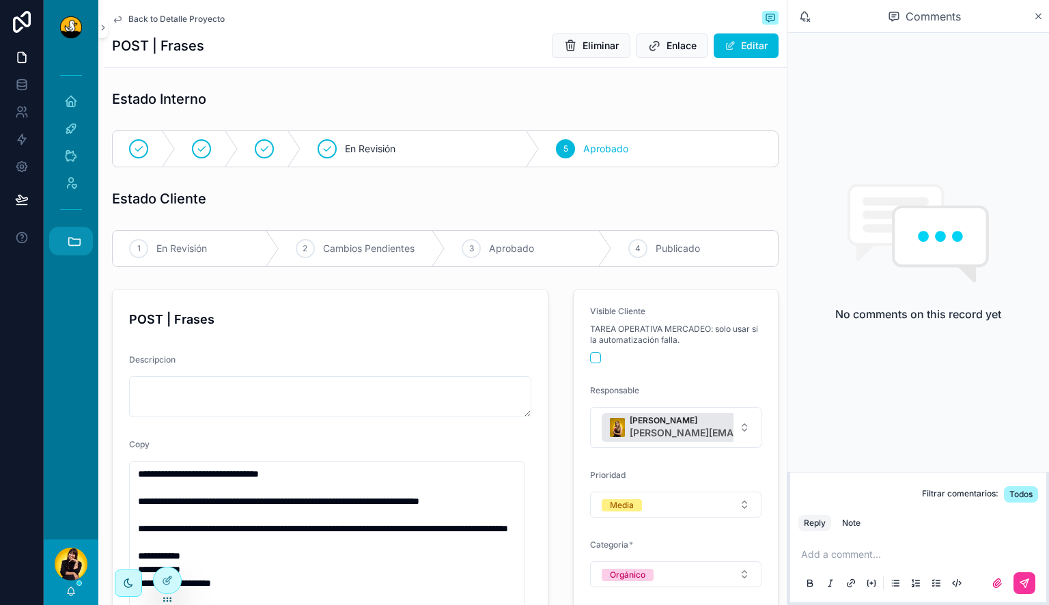
click at [77, 245] on icon "scrollable content" at bounding box center [75, 242] width 12 height 8
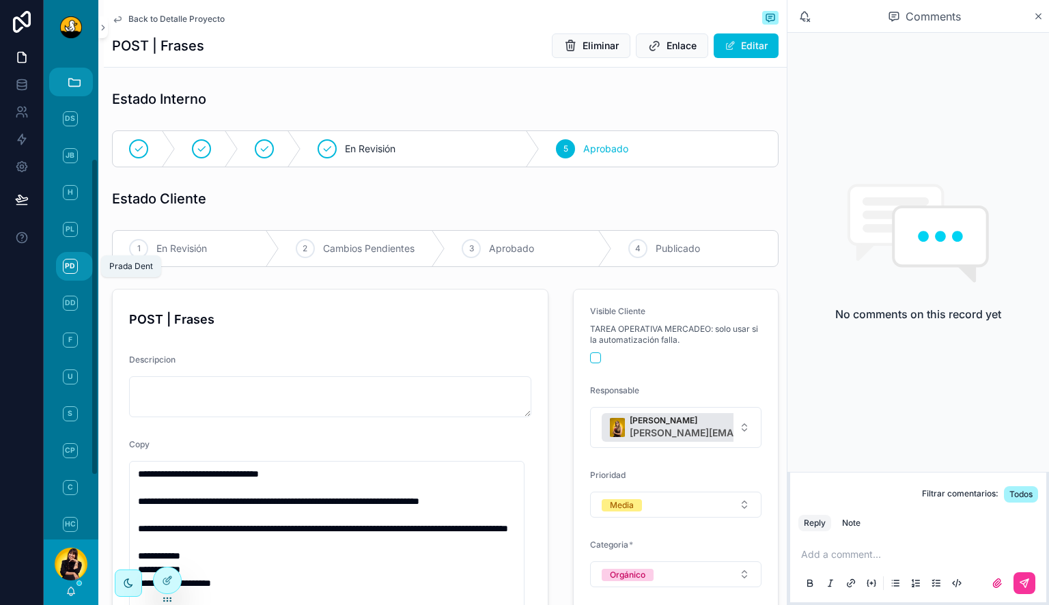
click at [70, 265] on span "PD" at bounding box center [70, 266] width 15 height 15
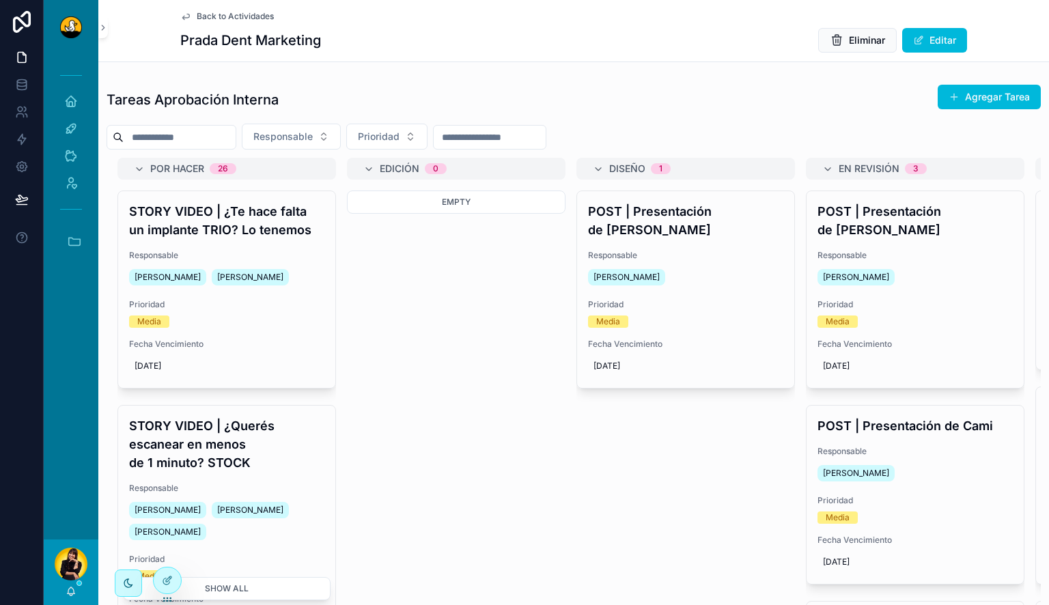
click at [956, 277] on div "Damari Magro" at bounding box center [915, 277] width 195 height 22
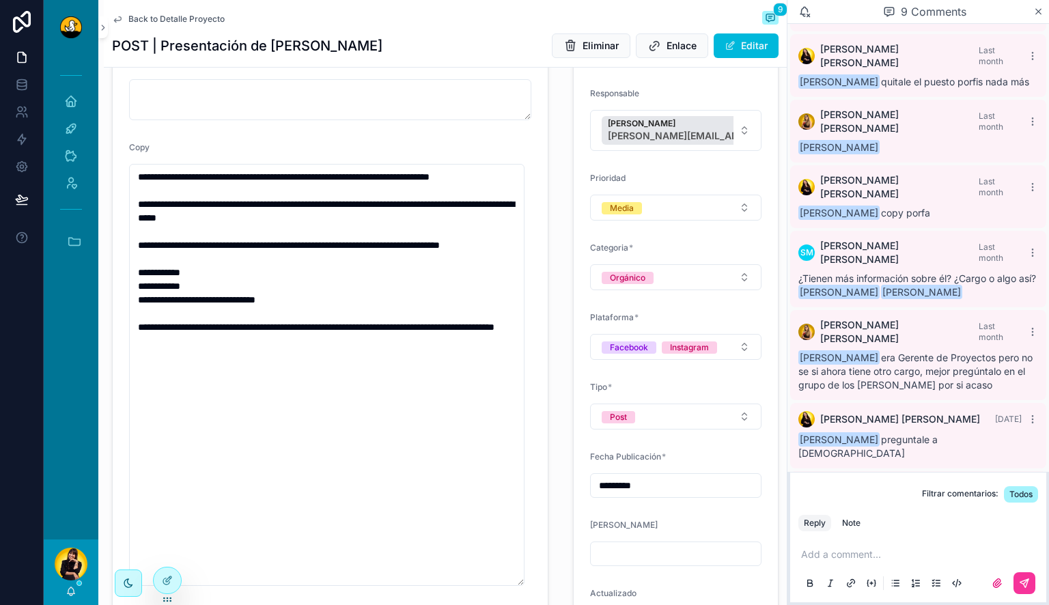
scroll to position [459, 0]
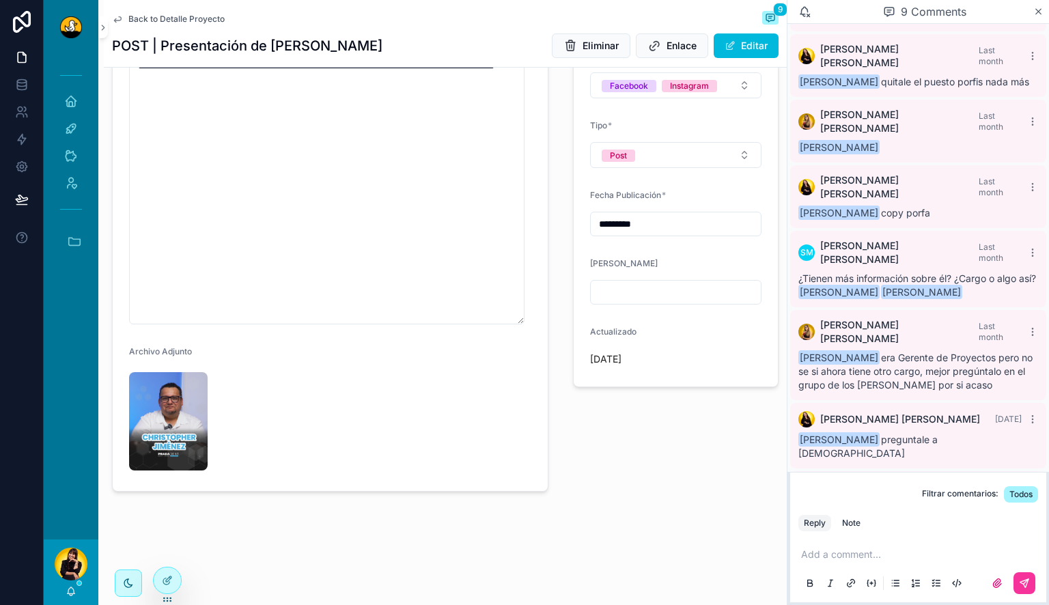
click at [172, 422] on img "scrollable content" at bounding box center [168, 421] width 79 height 98
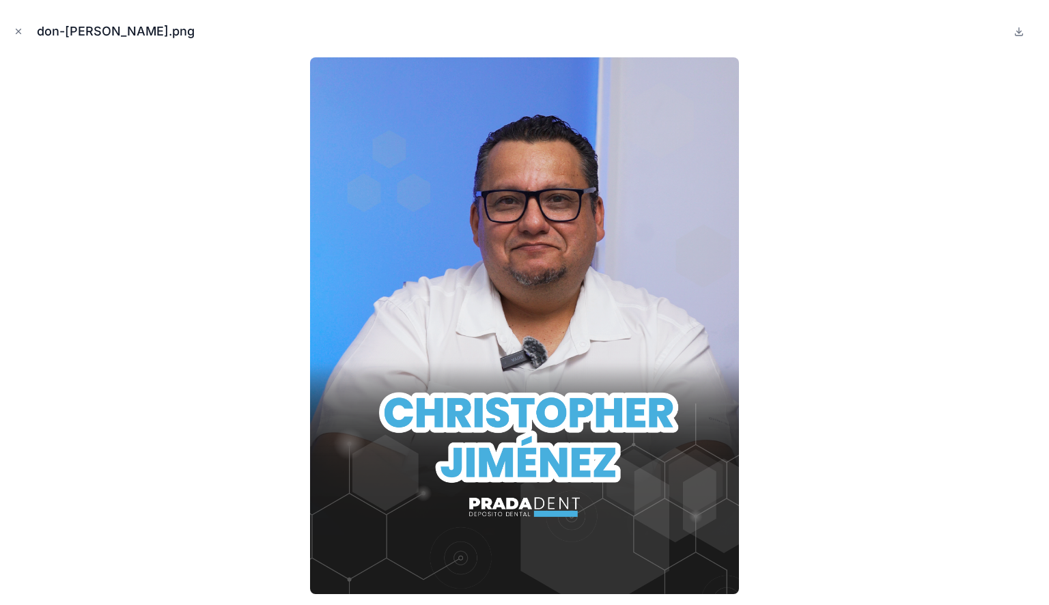
click at [18, 33] on icon "Close modal" at bounding box center [19, 32] width 10 height 10
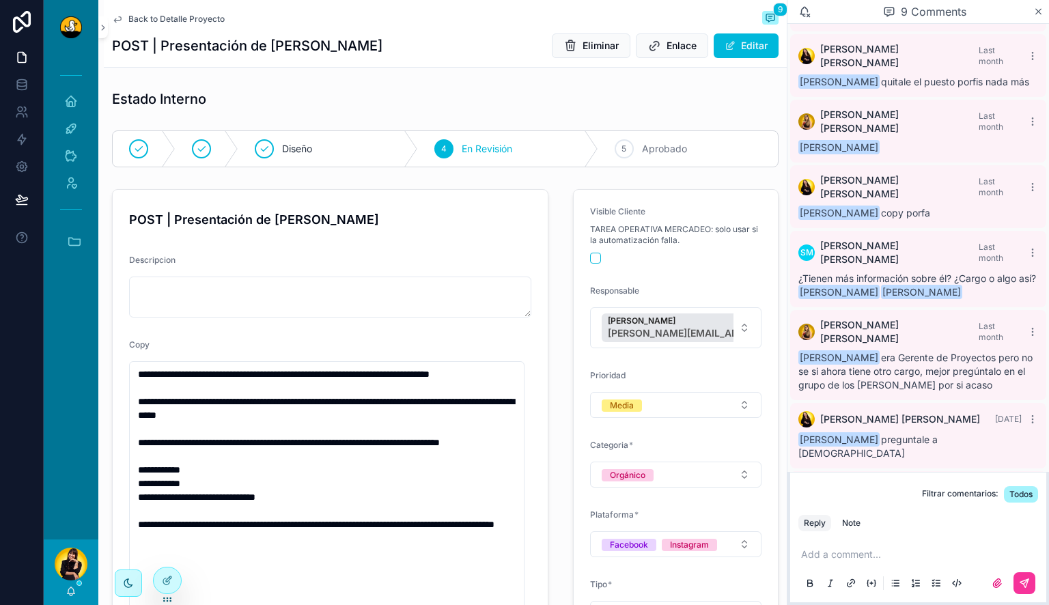
click at [642, 154] on span "Aprobado" at bounding box center [664, 149] width 45 height 14
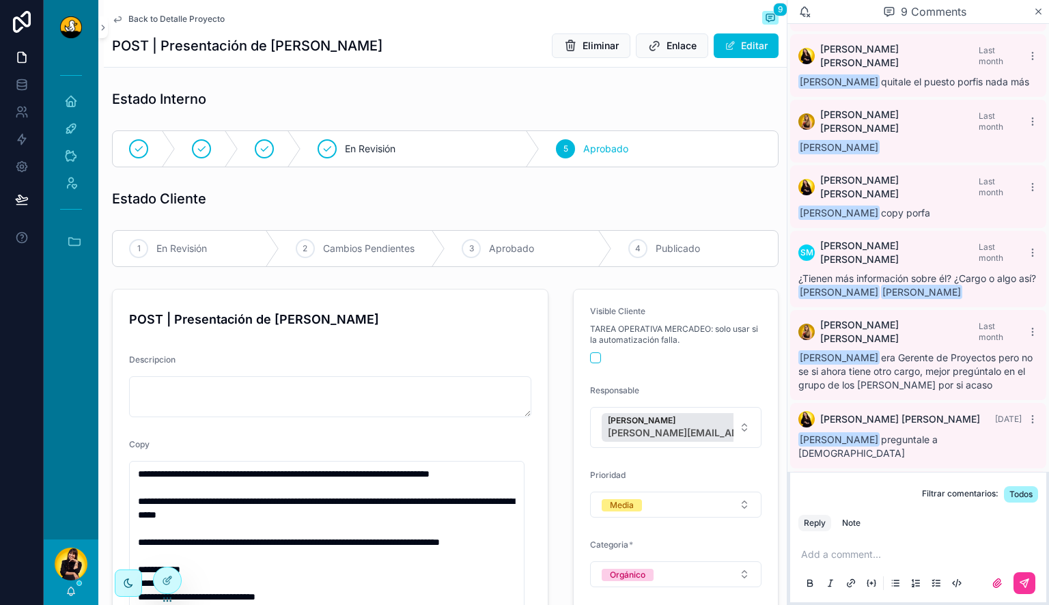
click at [191, 19] on span "Back to Detalle Proyecto" at bounding box center [176, 19] width 96 height 11
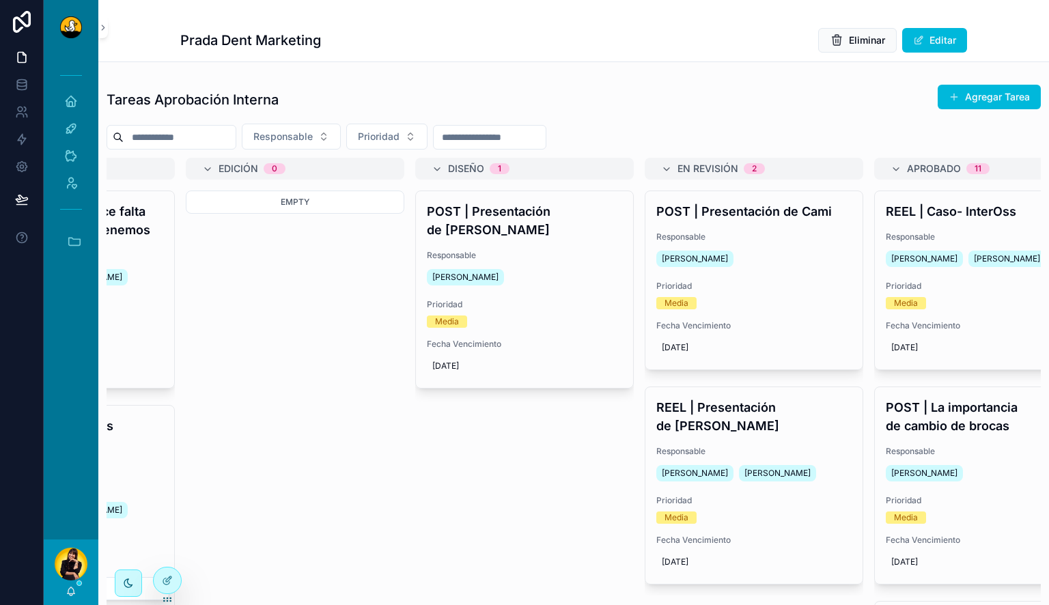
scroll to position [0, 162]
click at [789, 297] on div "Media" at bounding box center [753, 303] width 195 height 12
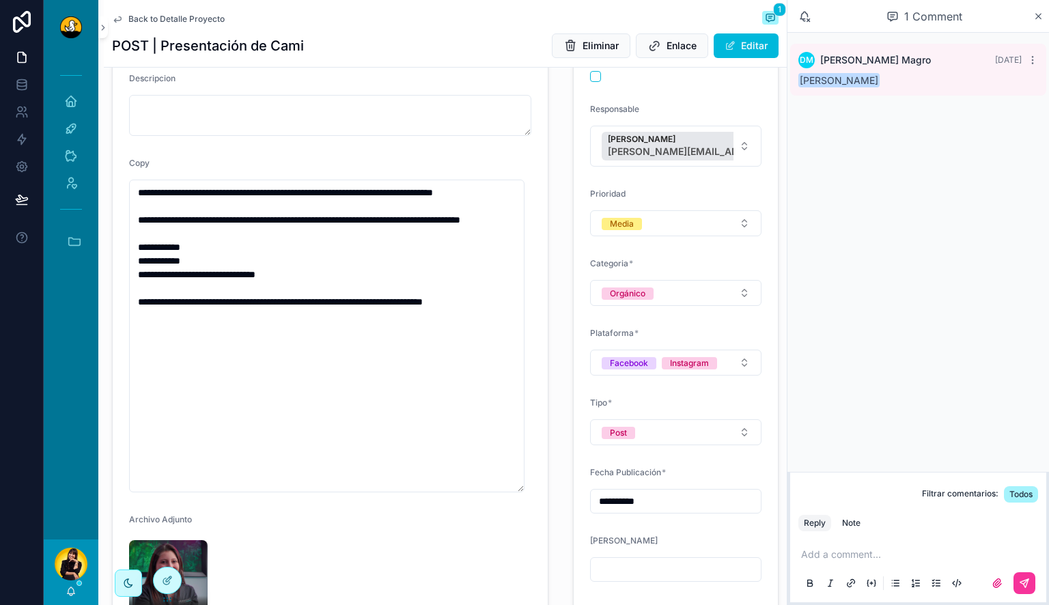
scroll to position [354, 0]
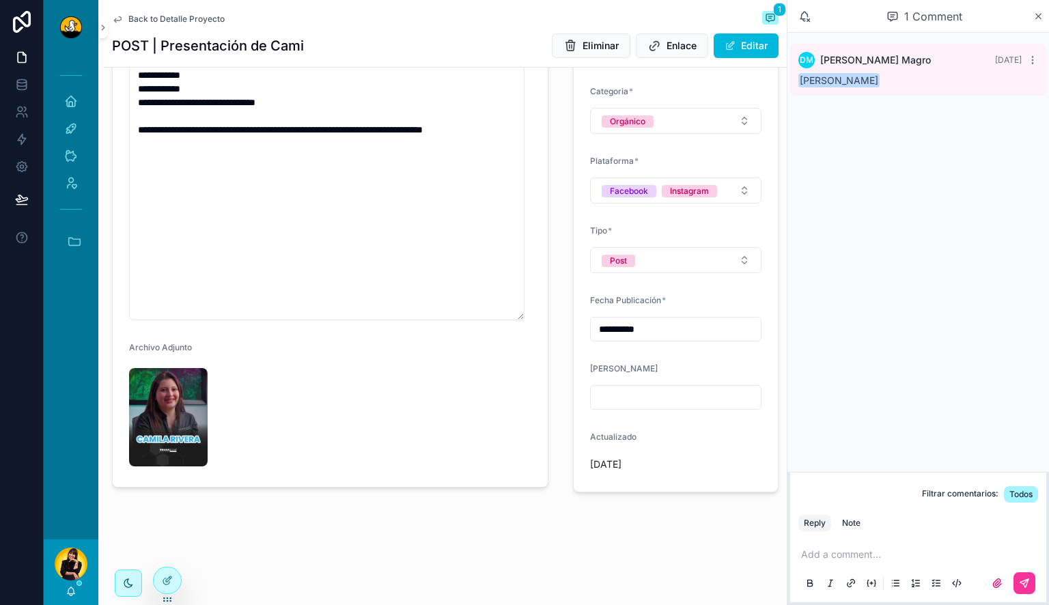
click at [182, 440] on img "scrollable content" at bounding box center [168, 417] width 79 height 98
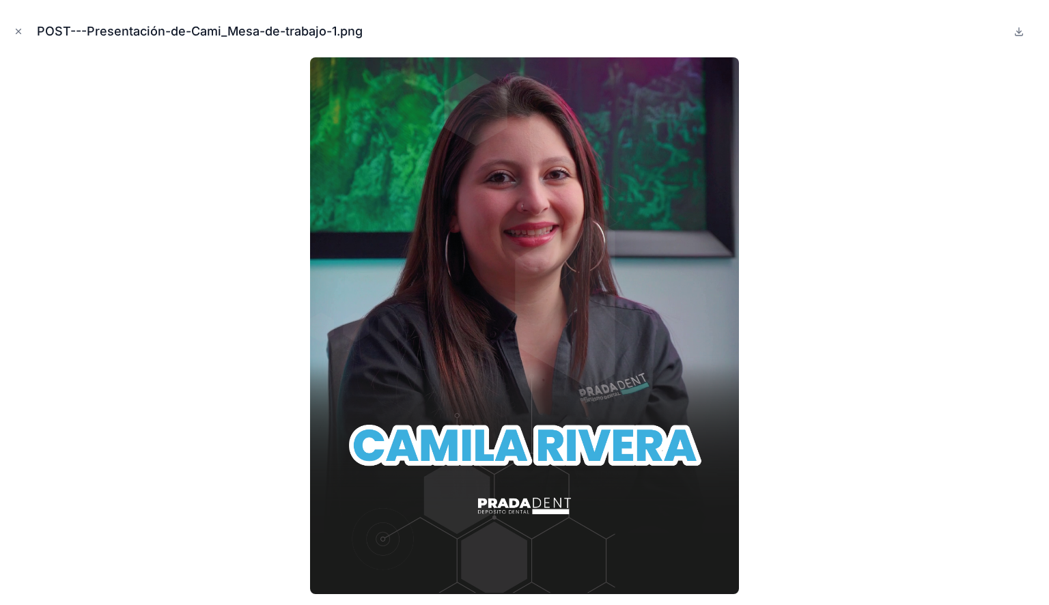
click at [15, 31] on icon "Close modal" at bounding box center [19, 32] width 10 height 10
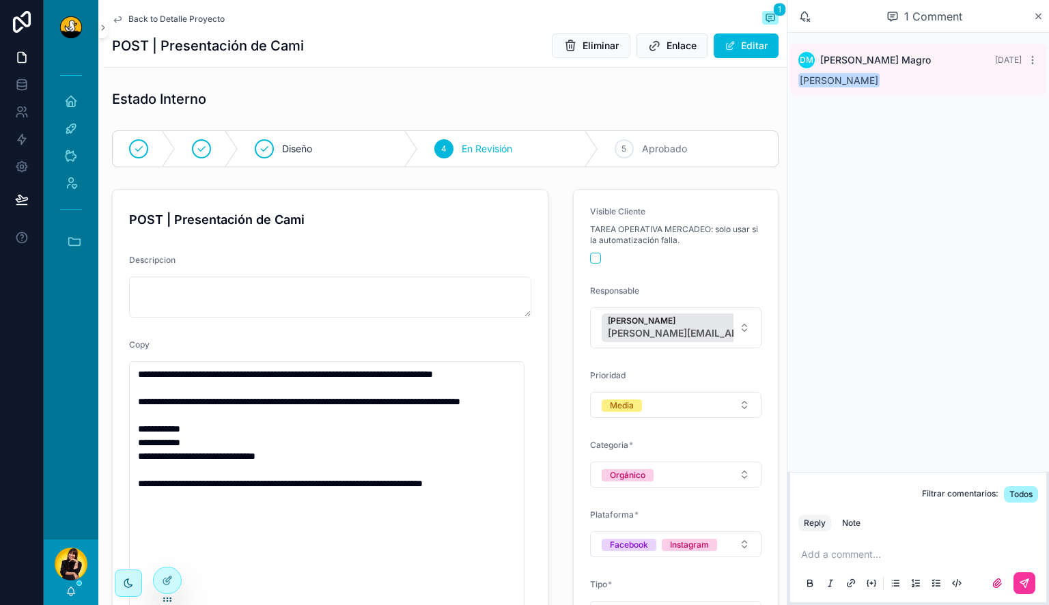
click at [642, 148] on span "Aprobado" at bounding box center [664, 149] width 45 height 14
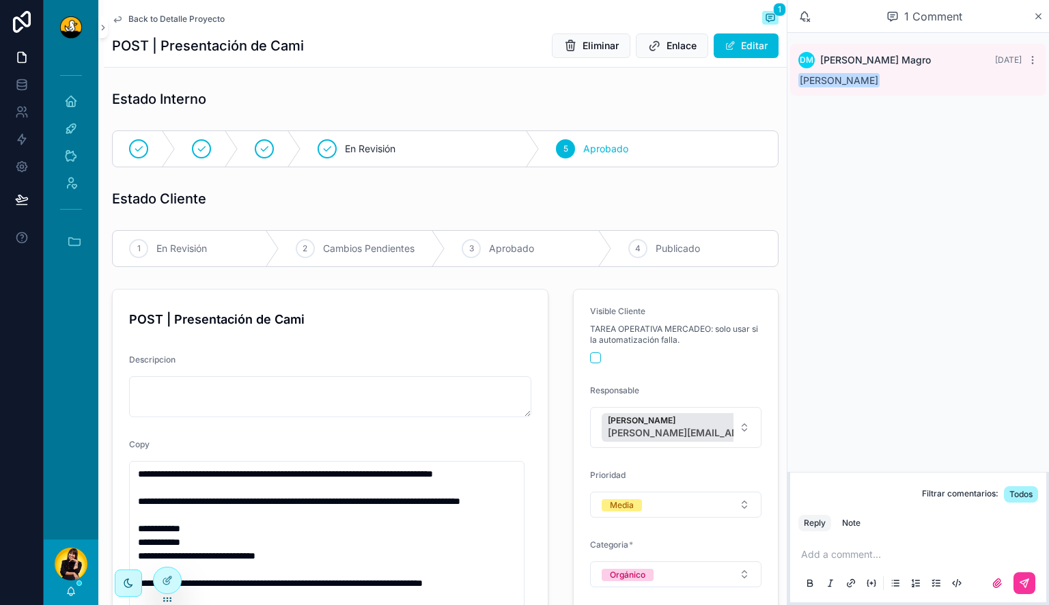
click at [154, 23] on span "Back to Detalle Proyecto" at bounding box center [176, 19] width 96 height 11
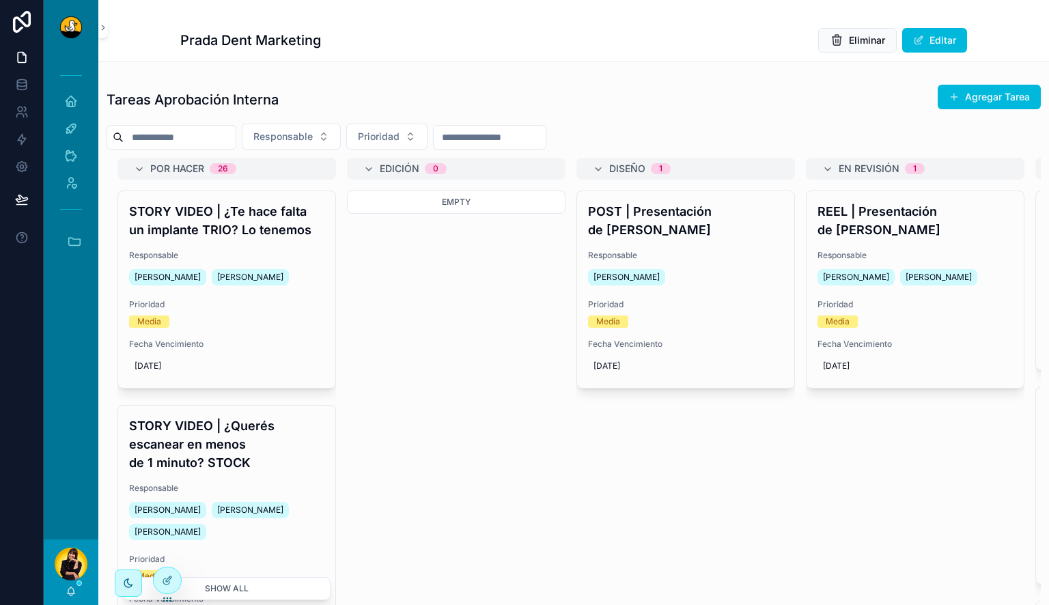
click at [861, 250] on span "Responsable" at bounding box center [915, 255] width 195 height 11
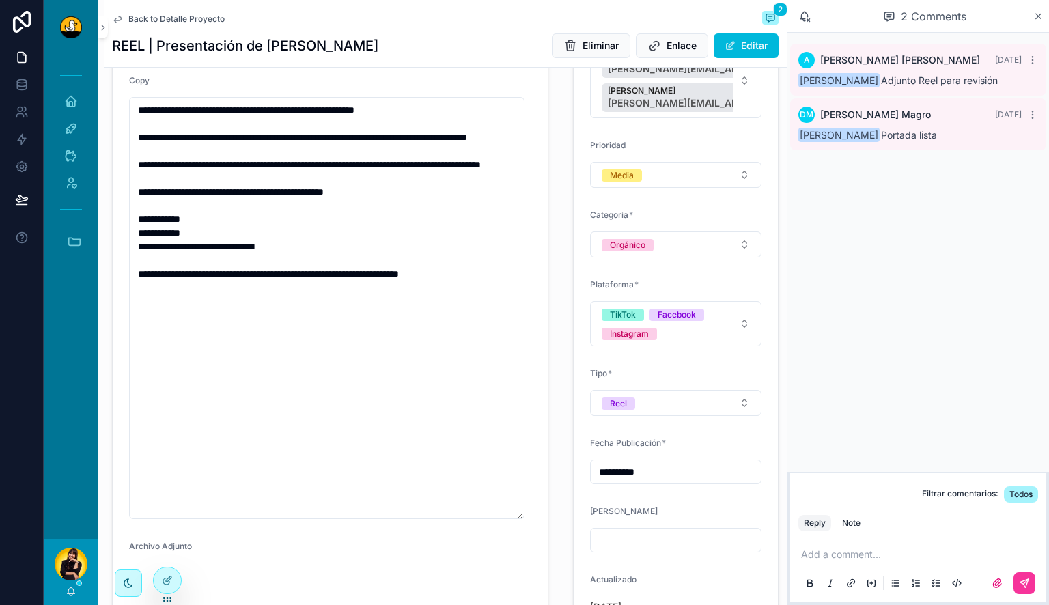
scroll to position [264, 0]
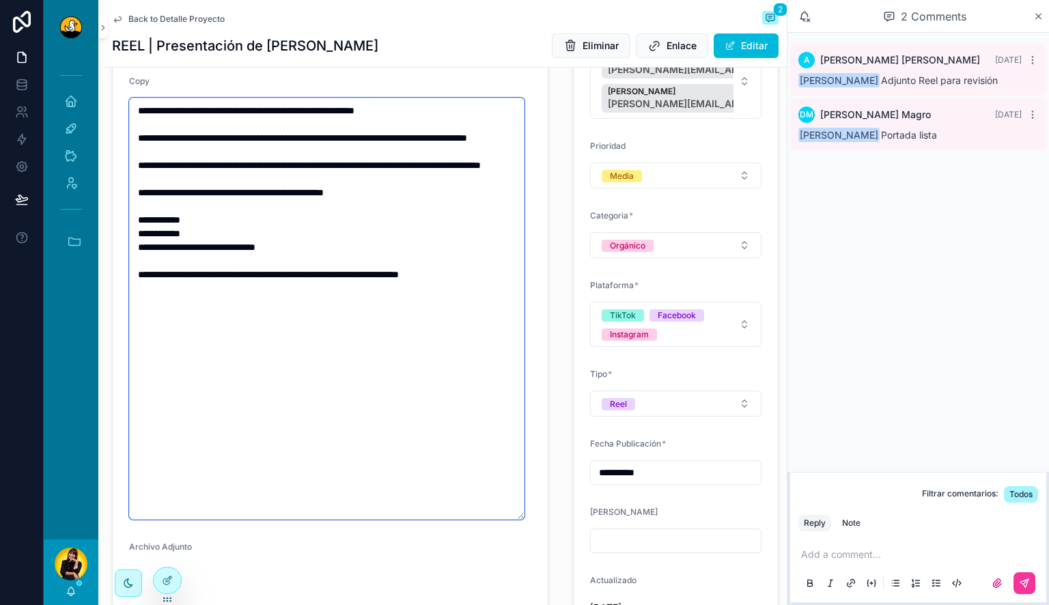
click at [197, 110] on textarea "**********" at bounding box center [327, 309] width 396 height 422
type textarea "**********"
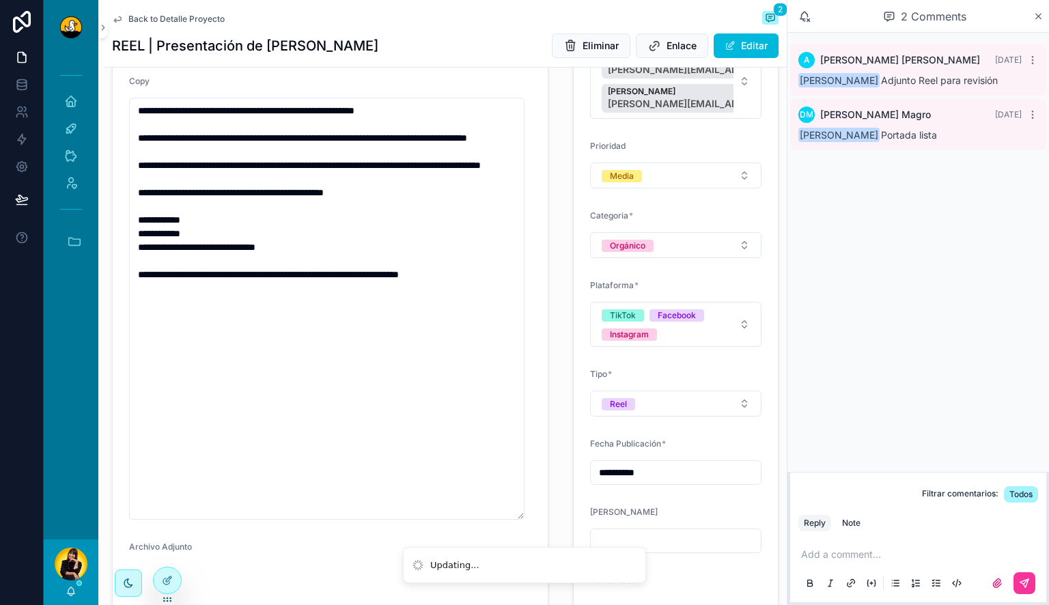
click at [543, 180] on div "**********" at bounding box center [330, 332] width 453 height 824
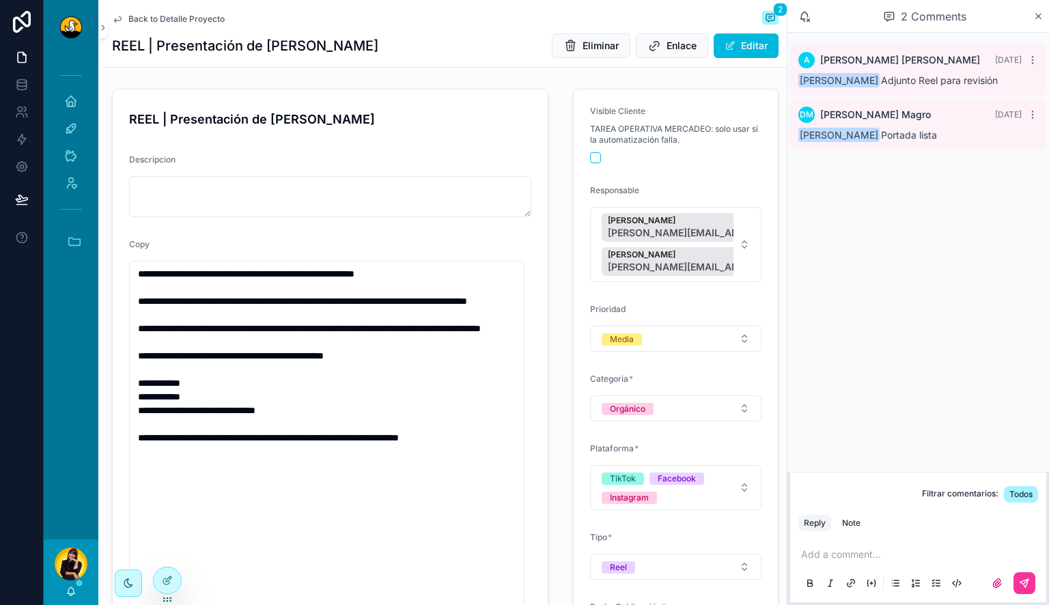
scroll to position [0, 0]
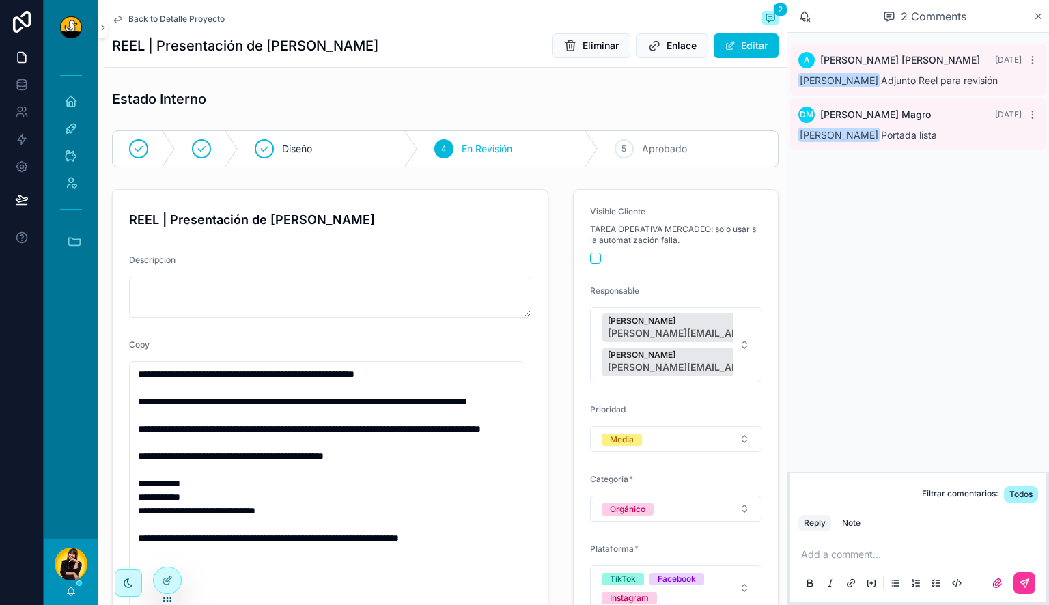
click at [648, 150] on span "Aprobado" at bounding box center [664, 149] width 45 height 14
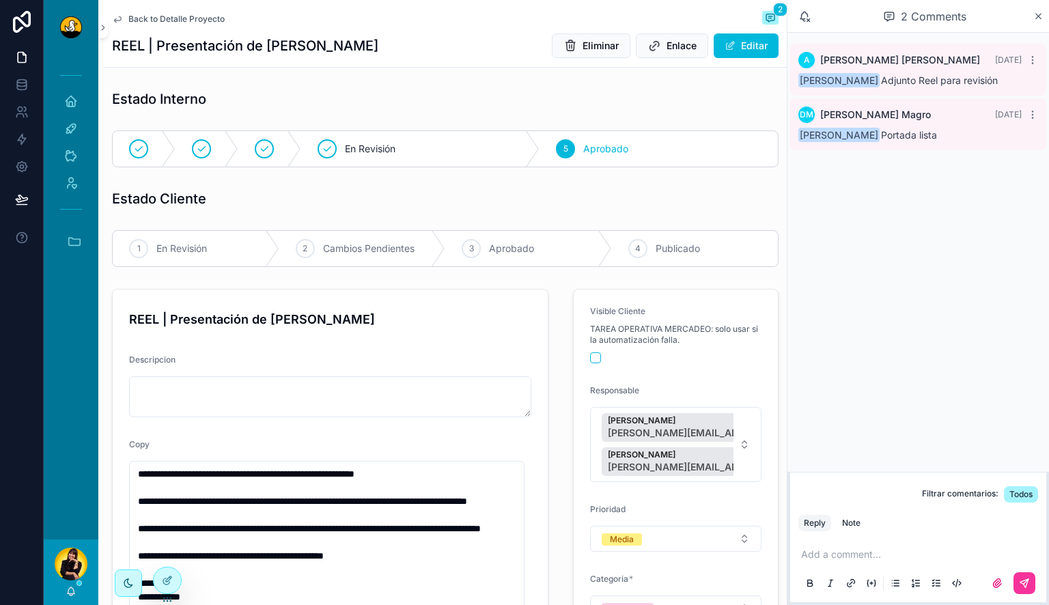
click at [172, 17] on span "Back to Detalle Proyecto" at bounding box center [176, 19] width 96 height 11
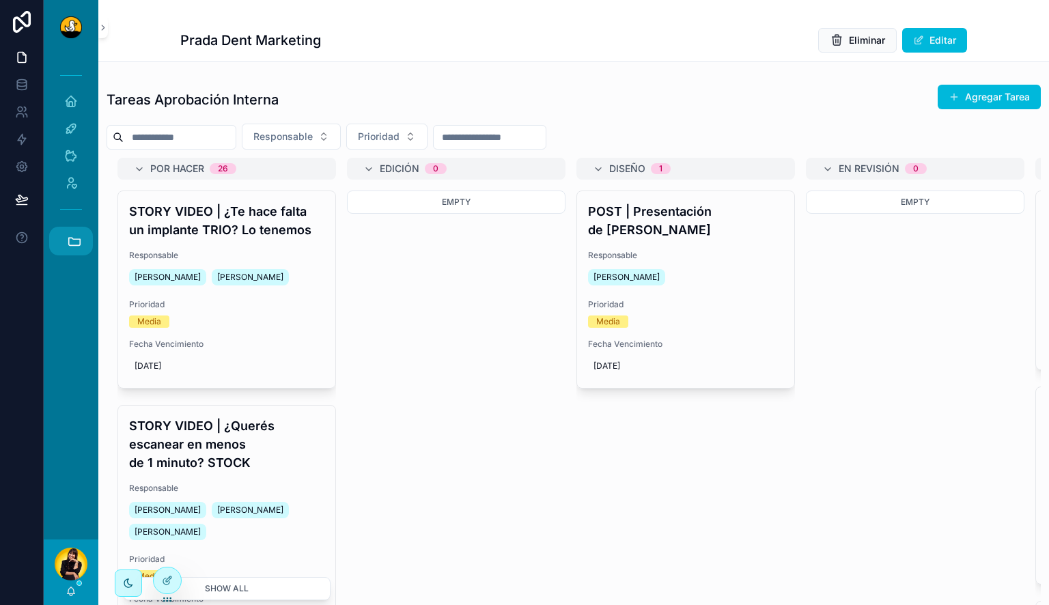
click at [75, 239] on icon "scrollable content" at bounding box center [75, 242] width 12 height 8
click at [67, 464] on span "DD" at bounding box center [70, 462] width 15 height 15
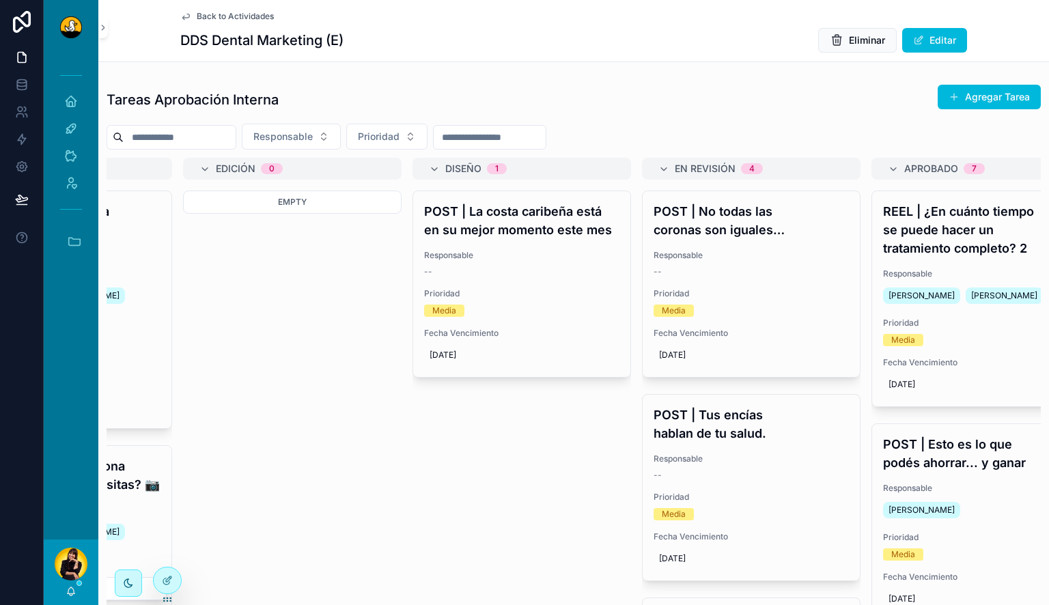
scroll to position [0, 177]
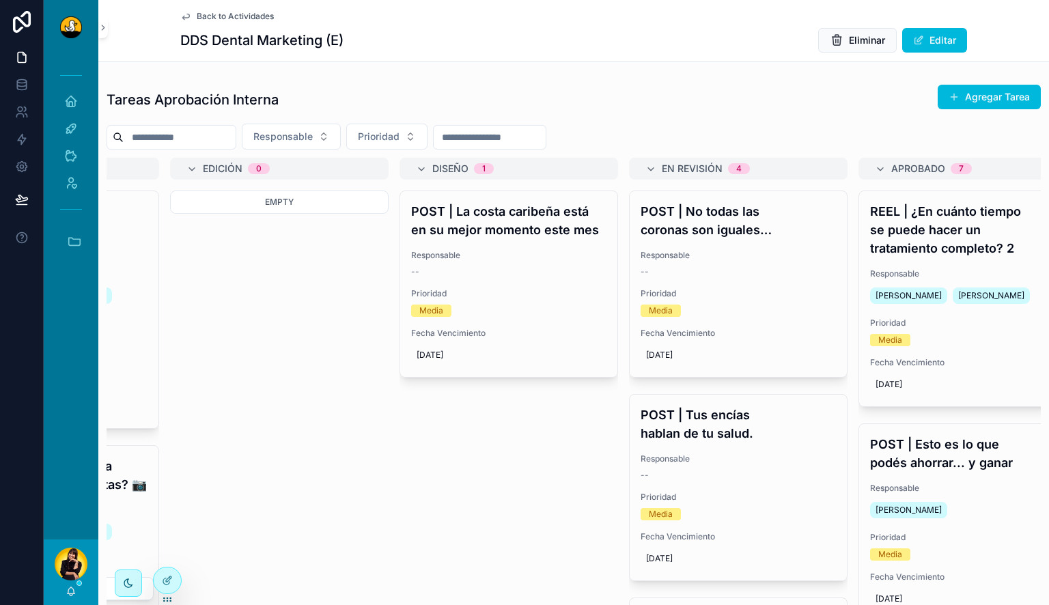
click at [761, 312] on div "Media" at bounding box center [738, 311] width 195 height 12
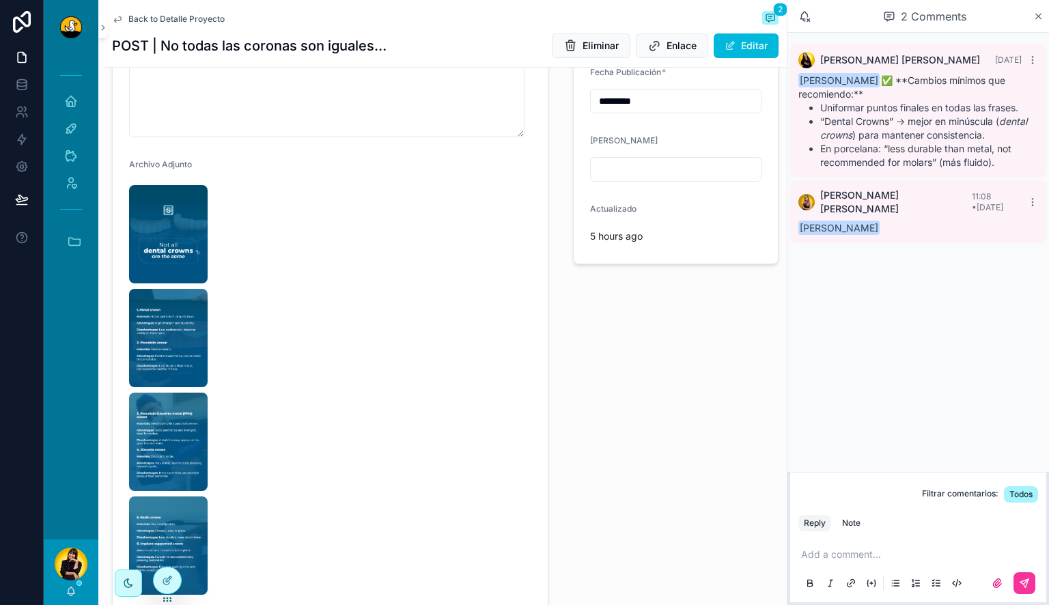
scroll to position [565, 0]
click at [172, 219] on img "scrollable content" at bounding box center [168, 233] width 79 height 98
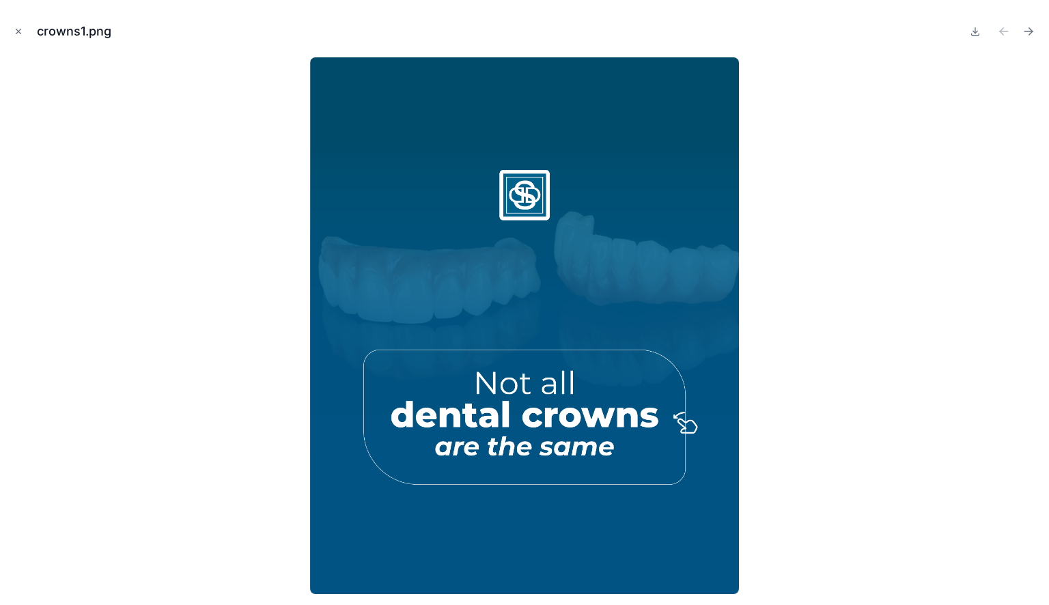
click at [1032, 35] on icon "Next file" at bounding box center [1029, 32] width 14 height 14
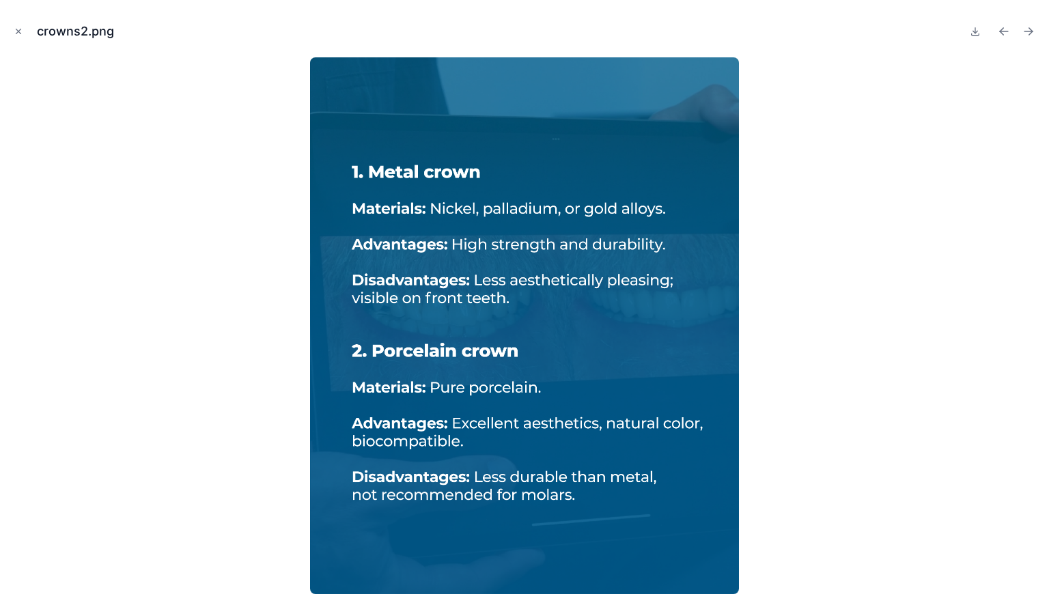
click at [1032, 33] on icon "Next file" at bounding box center [1031, 32] width 3 height 3
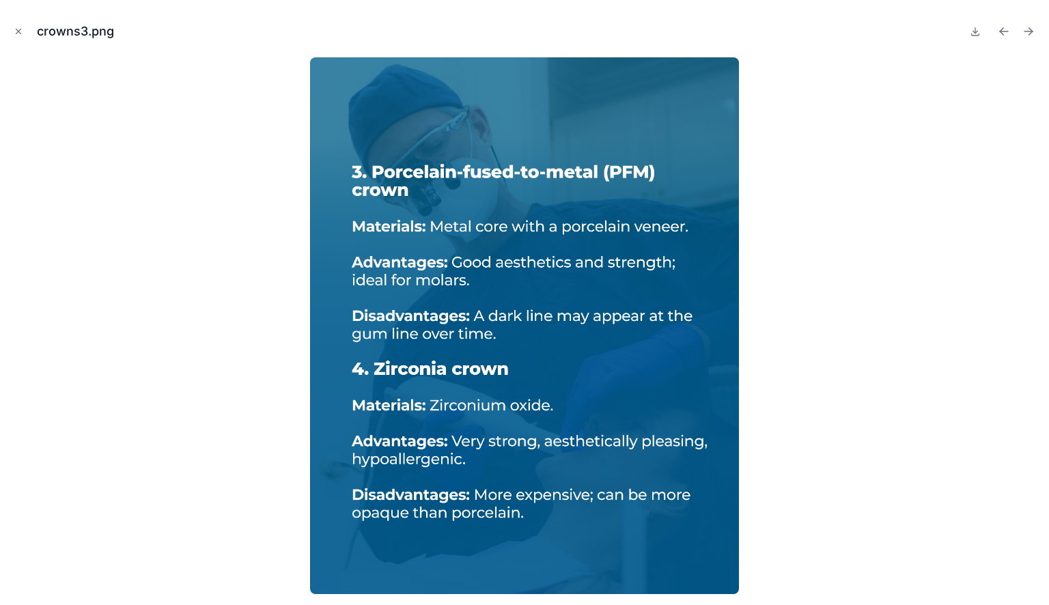
click at [1032, 33] on icon "Next file" at bounding box center [1031, 32] width 3 height 3
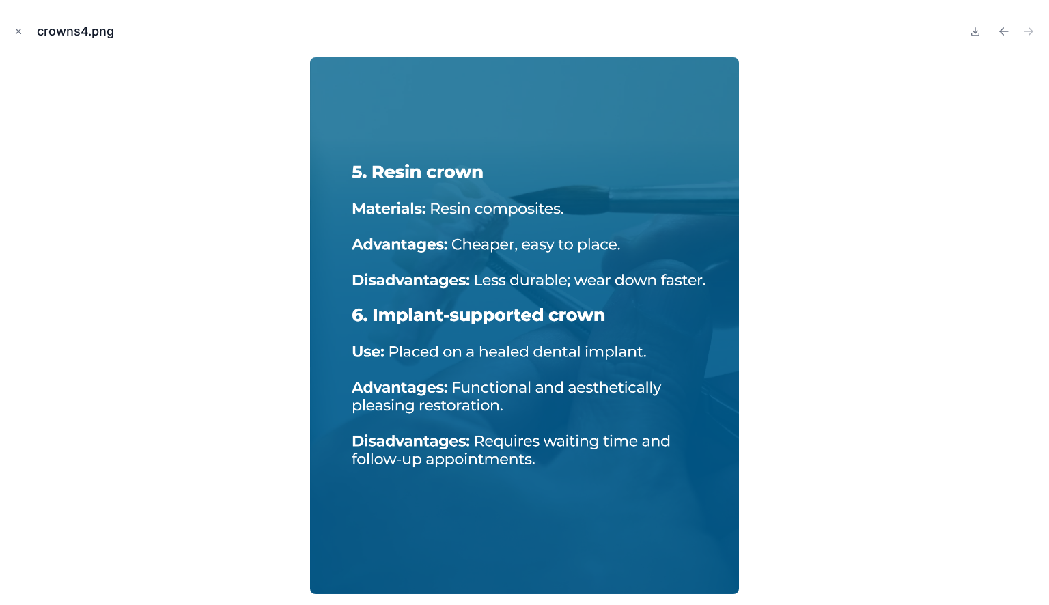
click at [17, 30] on icon "Close modal" at bounding box center [18, 31] width 5 height 5
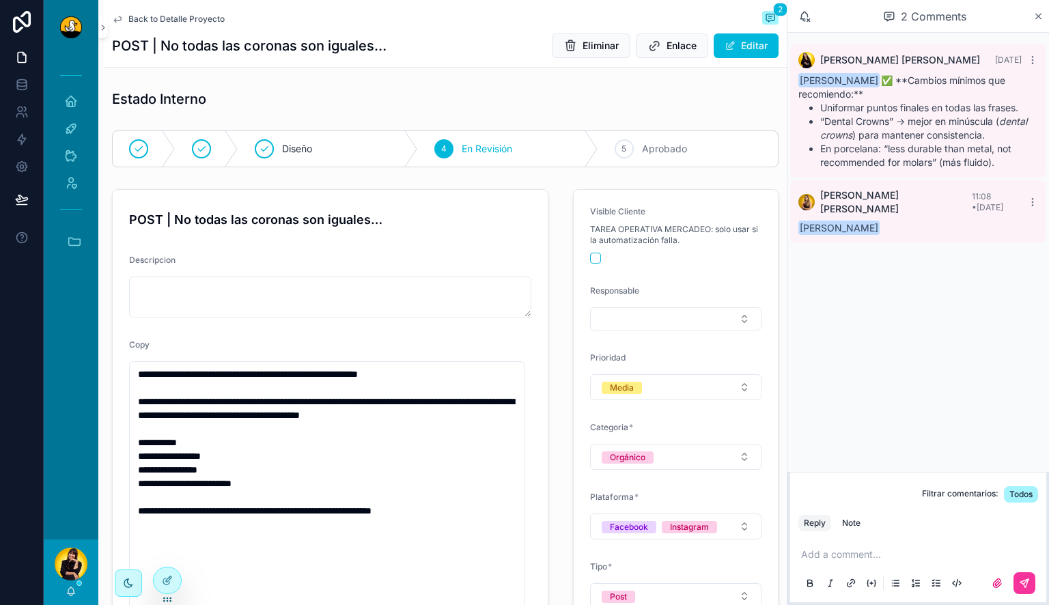
click at [642, 150] on span "Aprobado" at bounding box center [664, 149] width 45 height 14
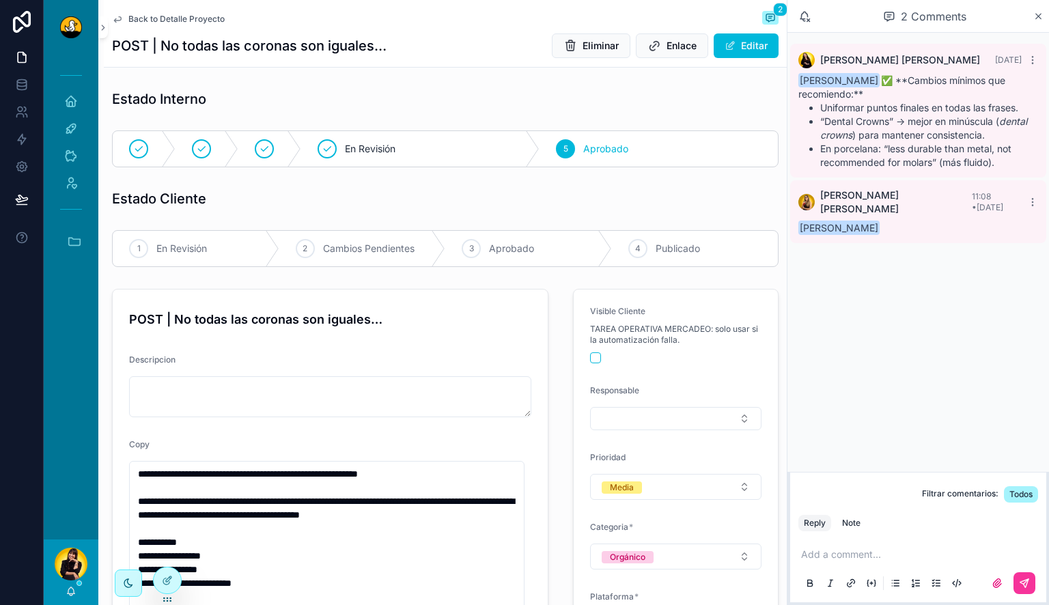
click at [131, 16] on span "Back to Detalle Proyecto" at bounding box center [176, 19] width 96 height 11
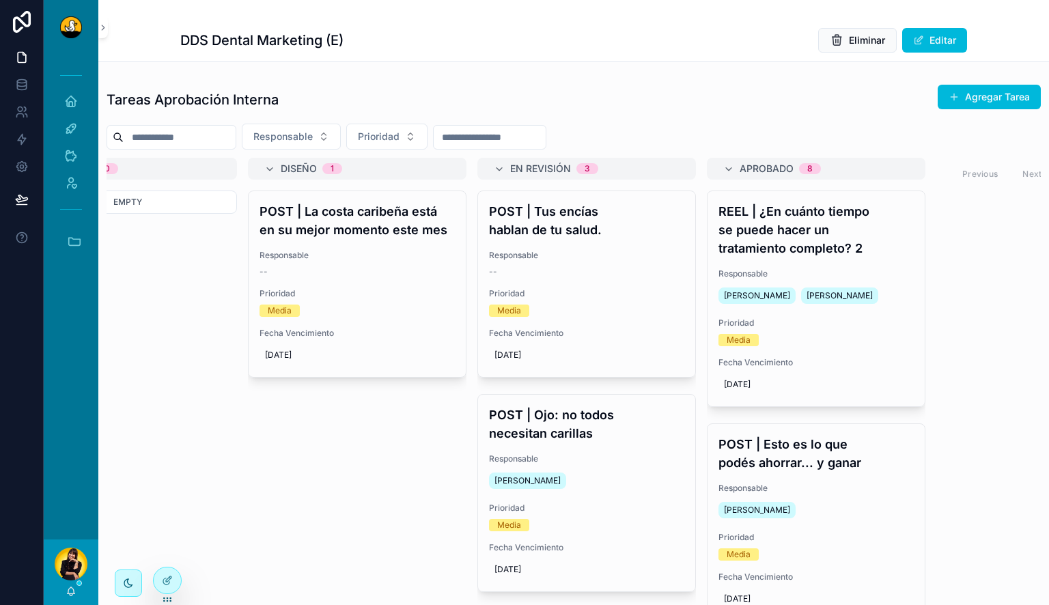
scroll to position [0, 376]
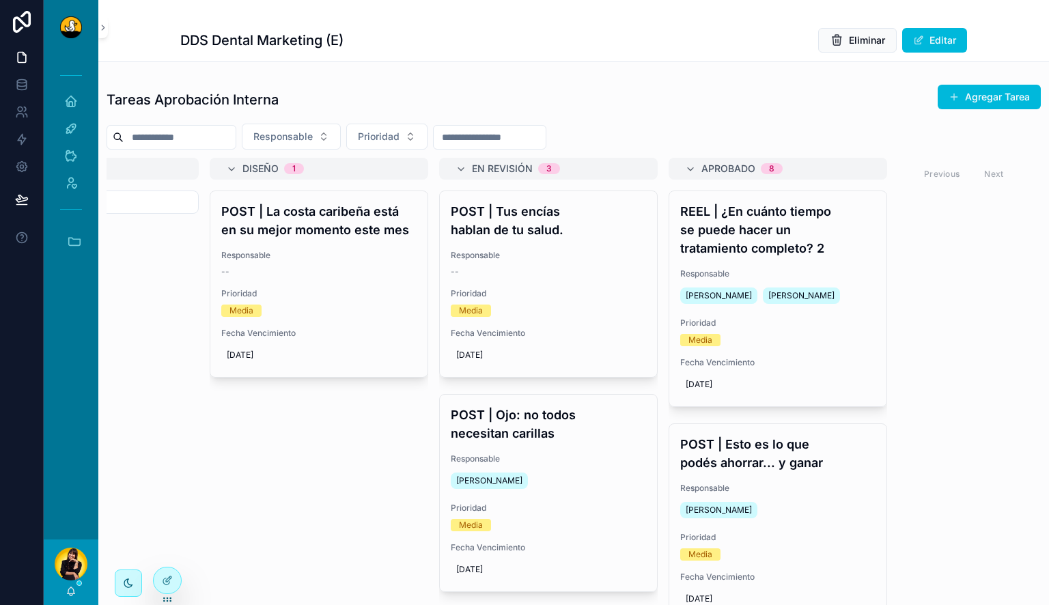
click at [598, 271] on div "--" at bounding box center [548, 271] width 195 height 11
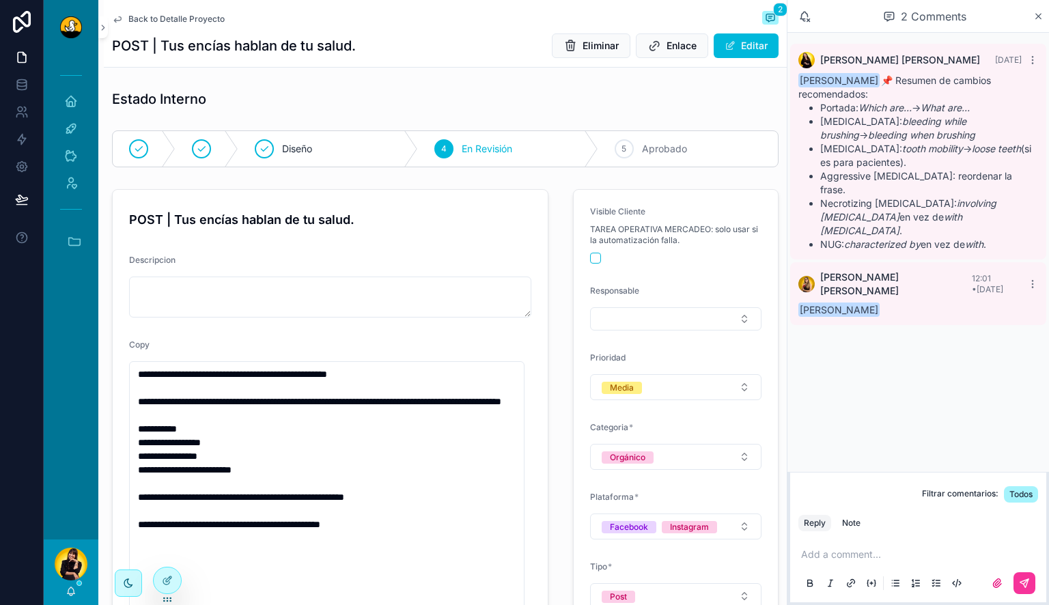
click at [657, 141] on div "5 Aprobado" at bounding box center [688, 149] width 180 height 36
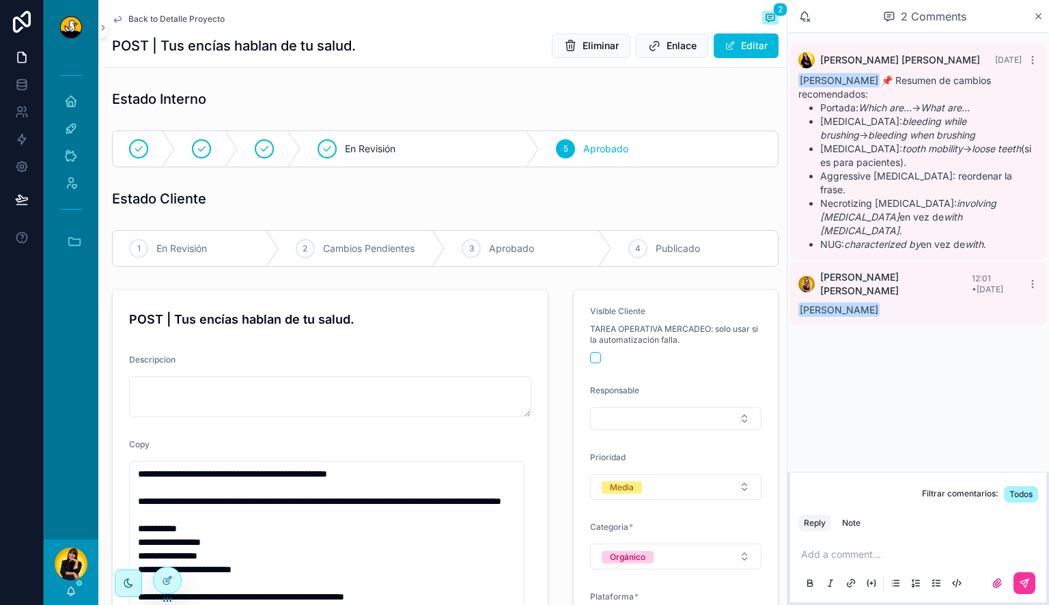
click at [182, 18] on span "Back to Detalle Proyecto" at bounding box center [176, 19] width 96 height 11
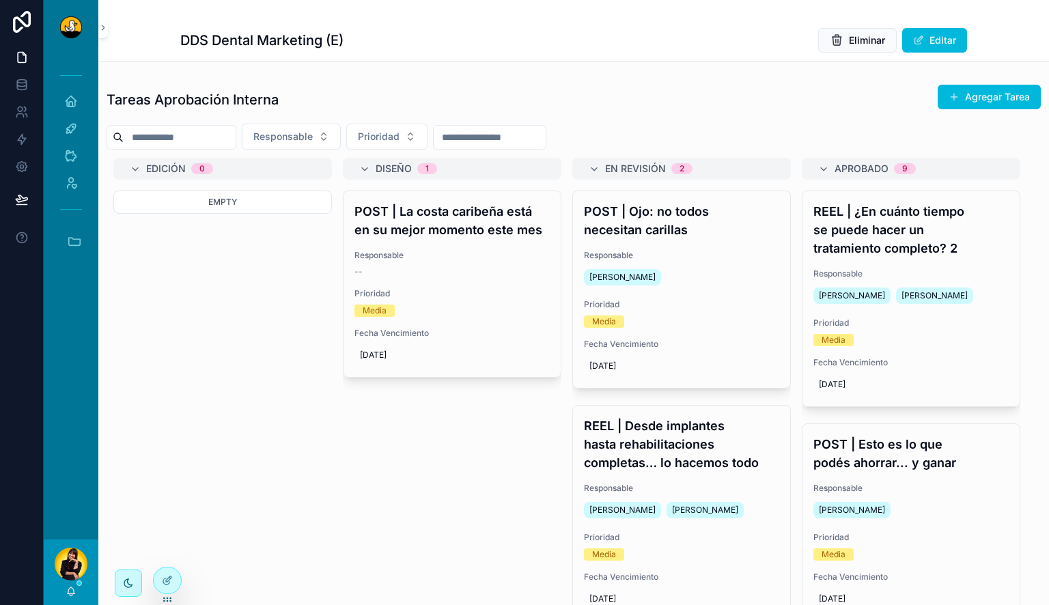
scroll to position [0, 249]
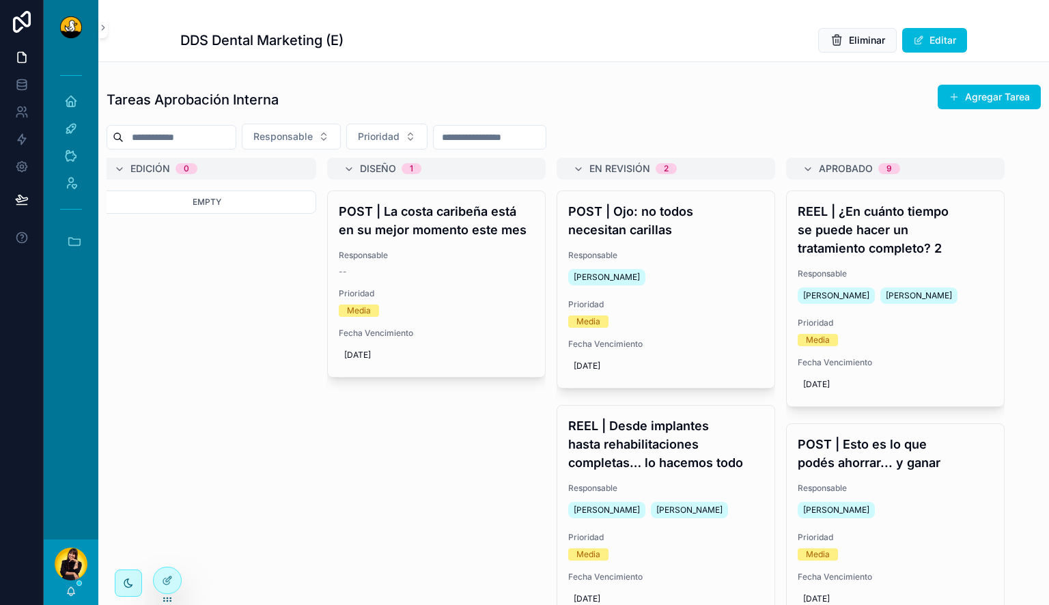
click at [693, 266] on div "Damari Magro" at bounding box center [665, 277] width 195 height 22
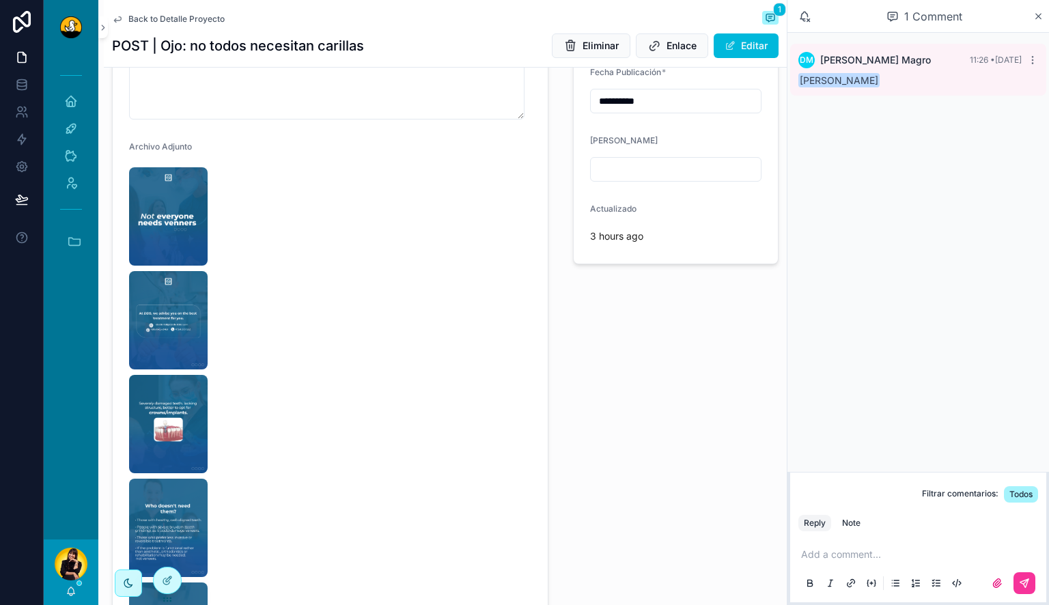
scroll to position [588, 0]
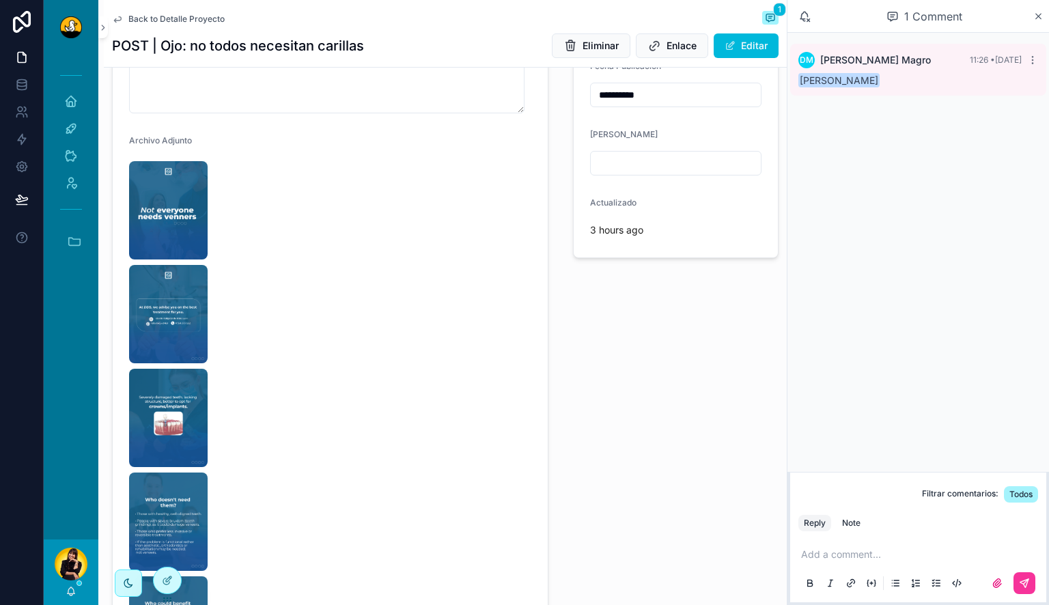
click at [147, 195] on img "scrollable content" at bounding box center [168, 210] width 79 height 98
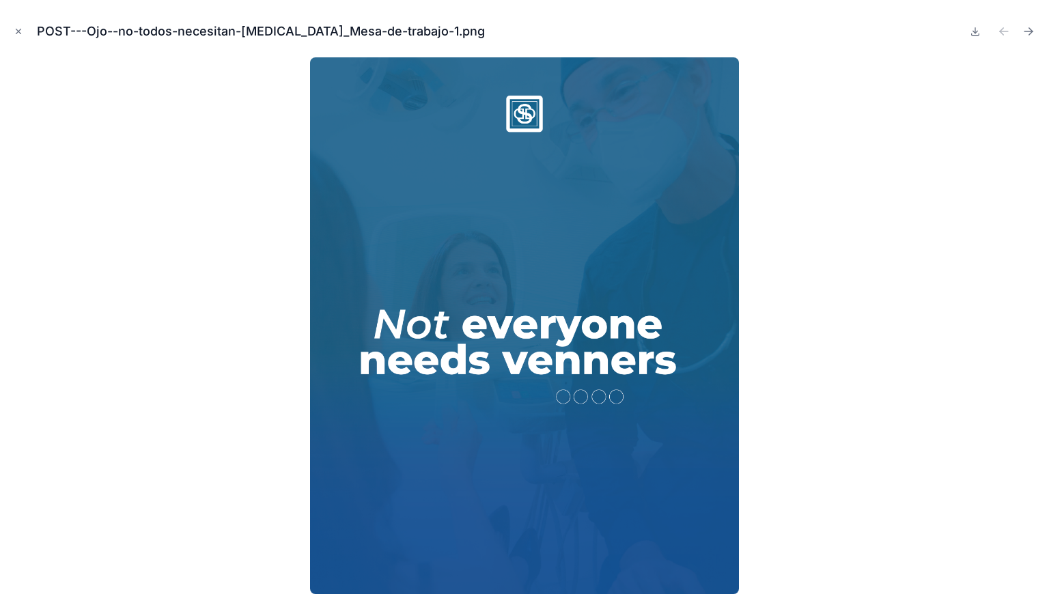
click at [1032, 33] on icon "Next file" at bounding box center [1029, 32] width 14 height 14
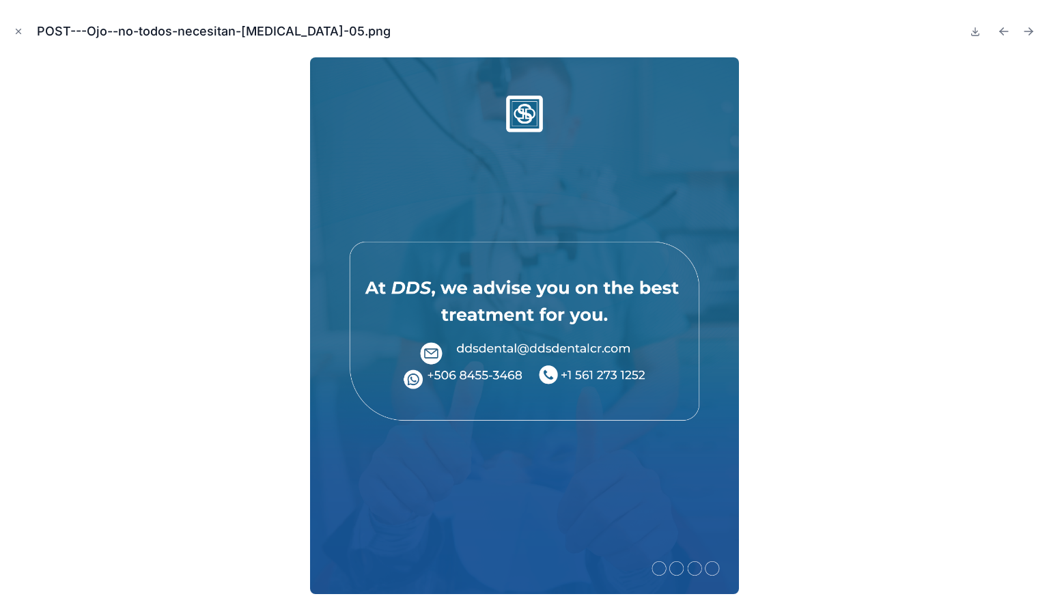
click at [1032, 33] on icon "Next file" at bounding box center [1029, 32] width 14 height 14
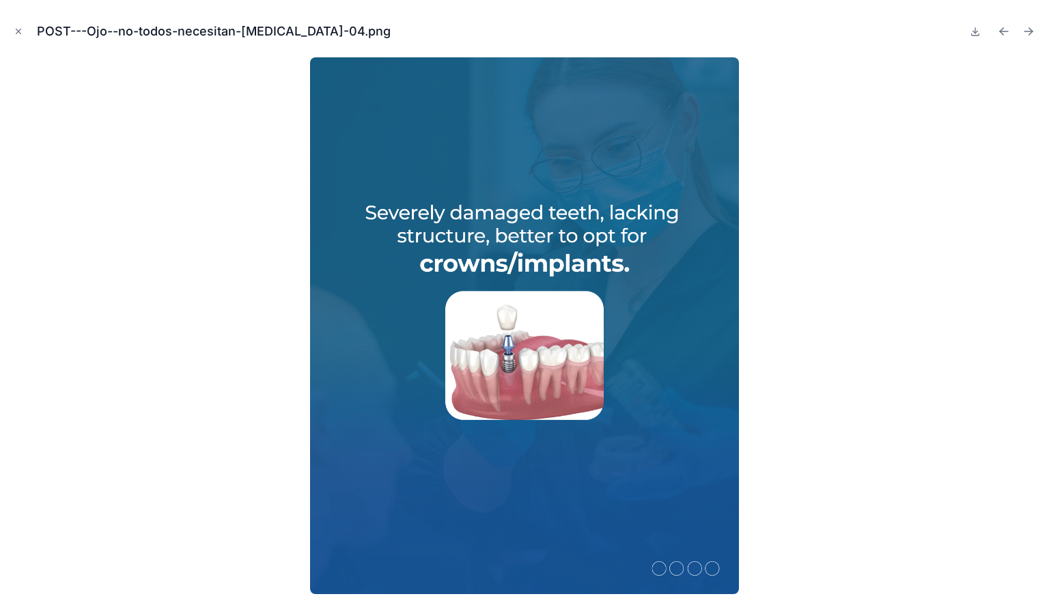
click at [1032, 33] on icon "Next file" at bounding box center [1029, 32] width 14 height 14
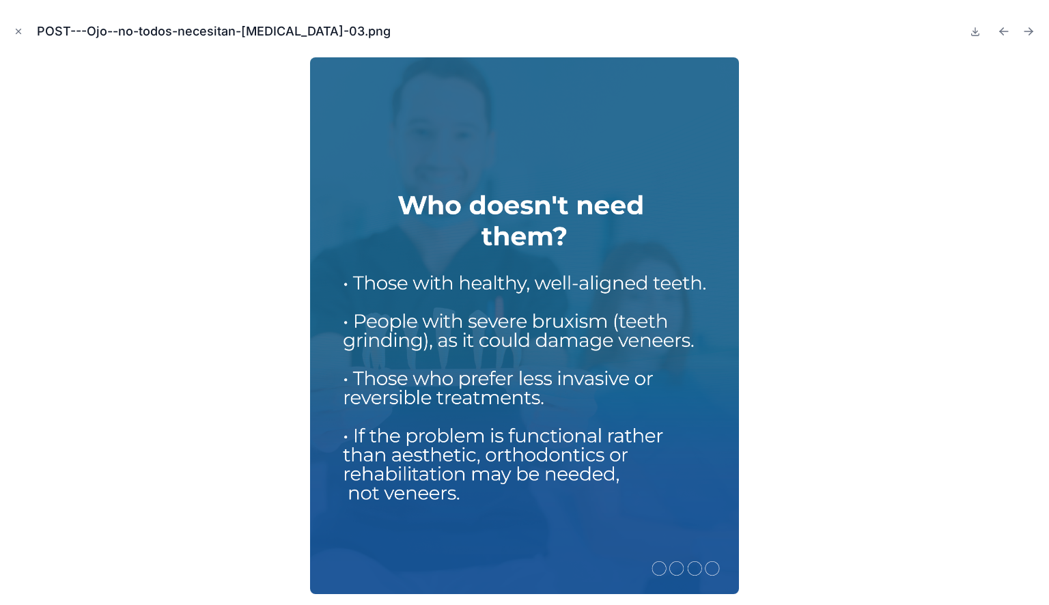
click at [1035, 31] on icon "Next file" at bounding box center [1029, 32] width 14 height 14
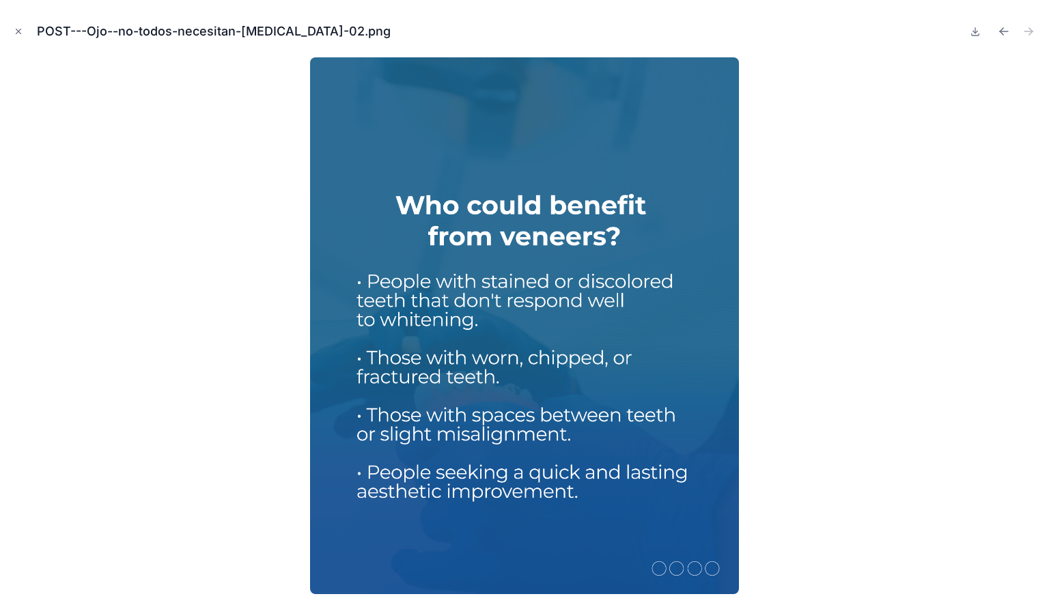
click at [311, 316] on img at bounding box center [525, 325] width 430 height 537
click at [372, 329] on img at bounding box center [525, 325] width 430 height 537
click at [1004, 33] on icon "Previous file" at bounding box center [1004, 32] width 14 height 14
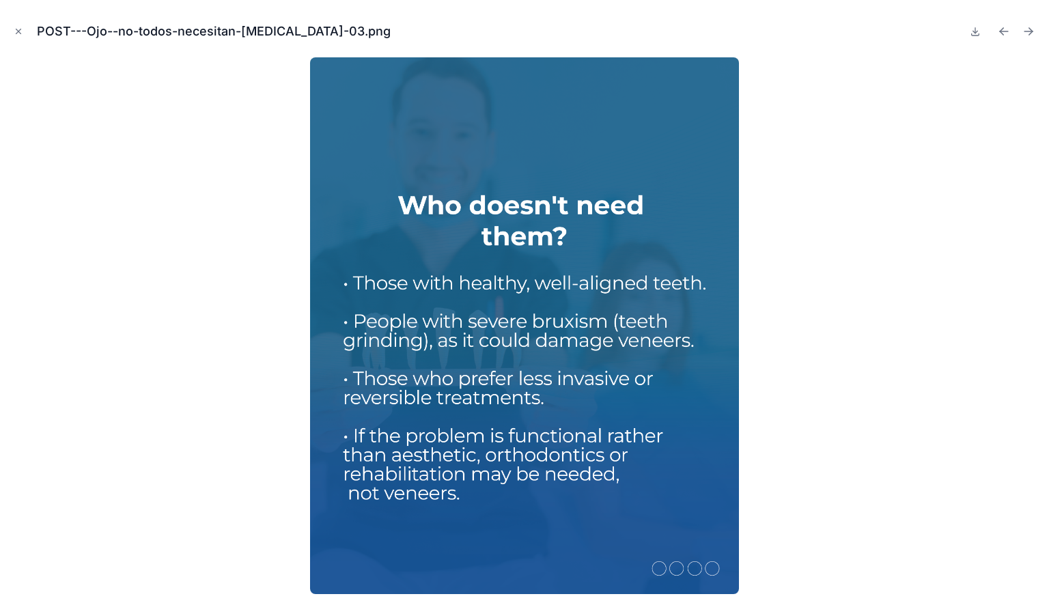
click at [1004, 33] on icon "Previous file" at bounding box center [1004, 32] width 14 height 14
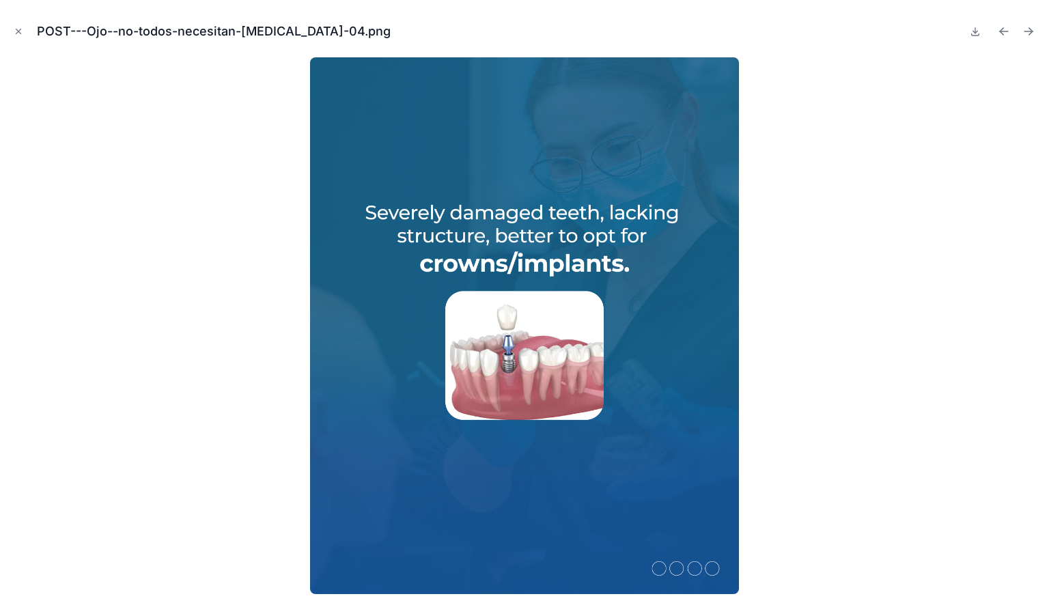
click at [1004, 33] on icon "Previous file" at bounding box center [1004, 32] width 14 height 14
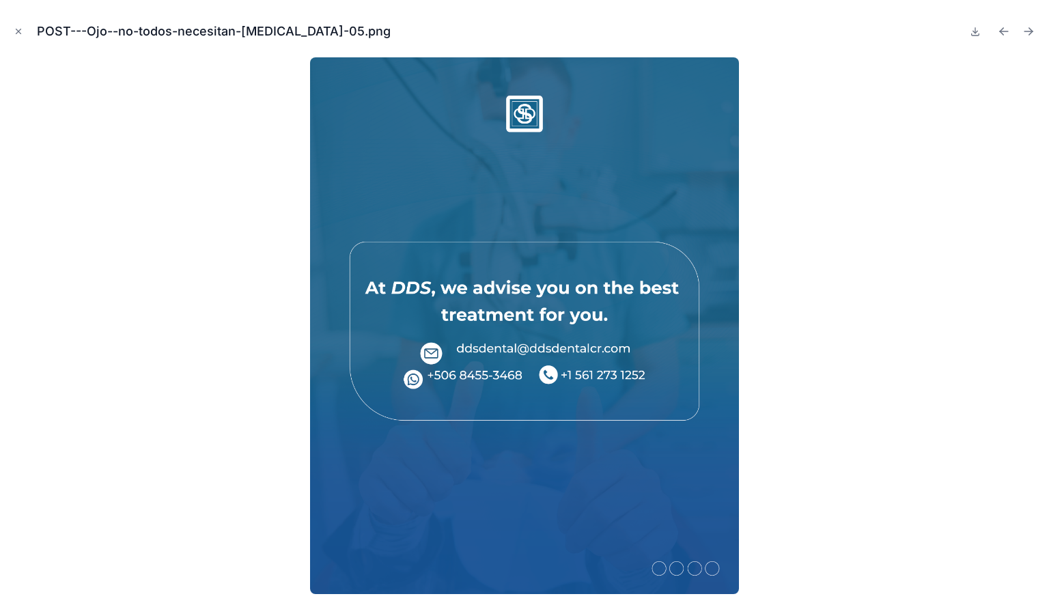
click at [1004, 33] on icon "Previous file" at bounding box center [1004, 32] width 14 height 14
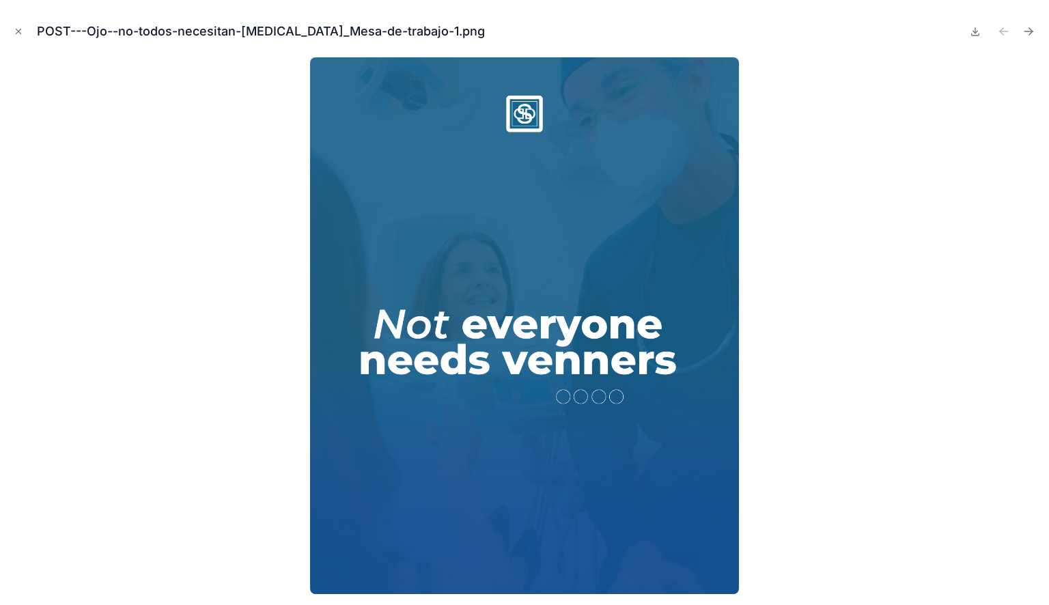
click at [1029, 27] on icon "Next file" at bounding box center [1029, 32] width 14 height 14
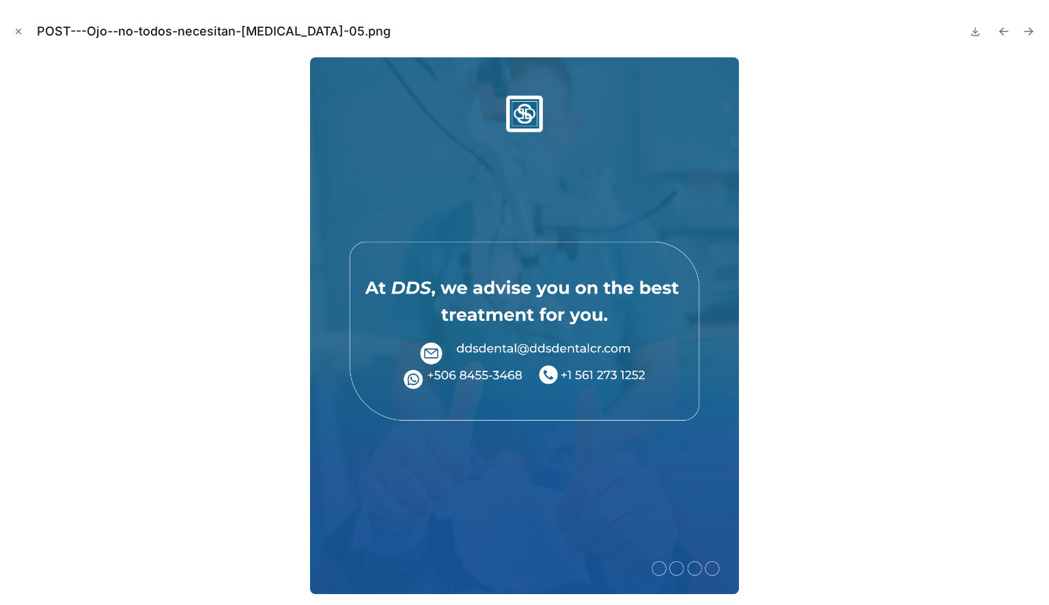
click at [1032, 30] on icon "Next file" at bounding box center [1031, 29] width 3 height 3
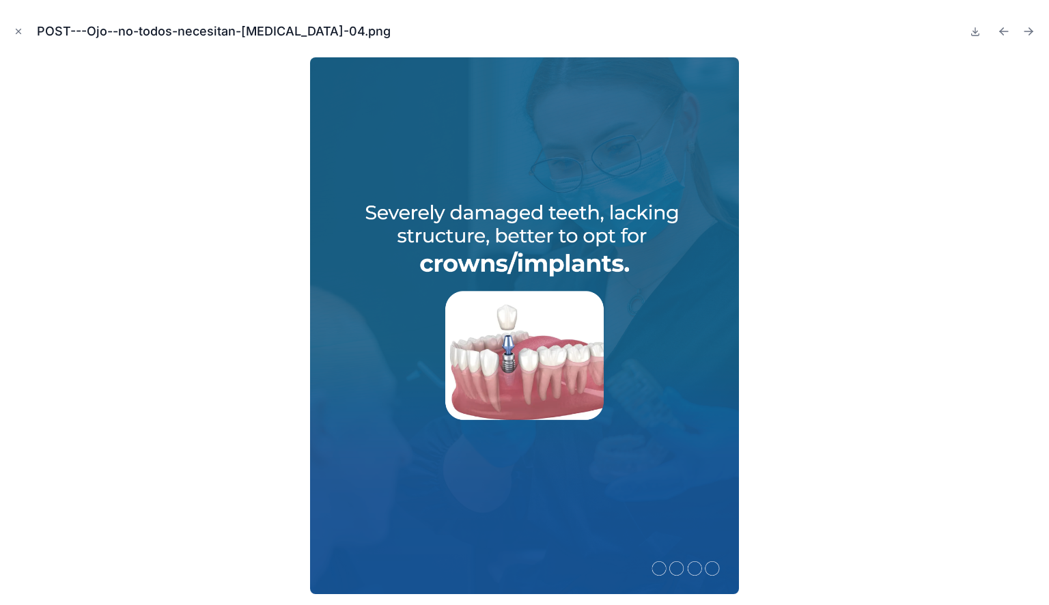
click at [1034, 31] on icon "Next file" at bounding box center [1029, 32] width 14 height 14
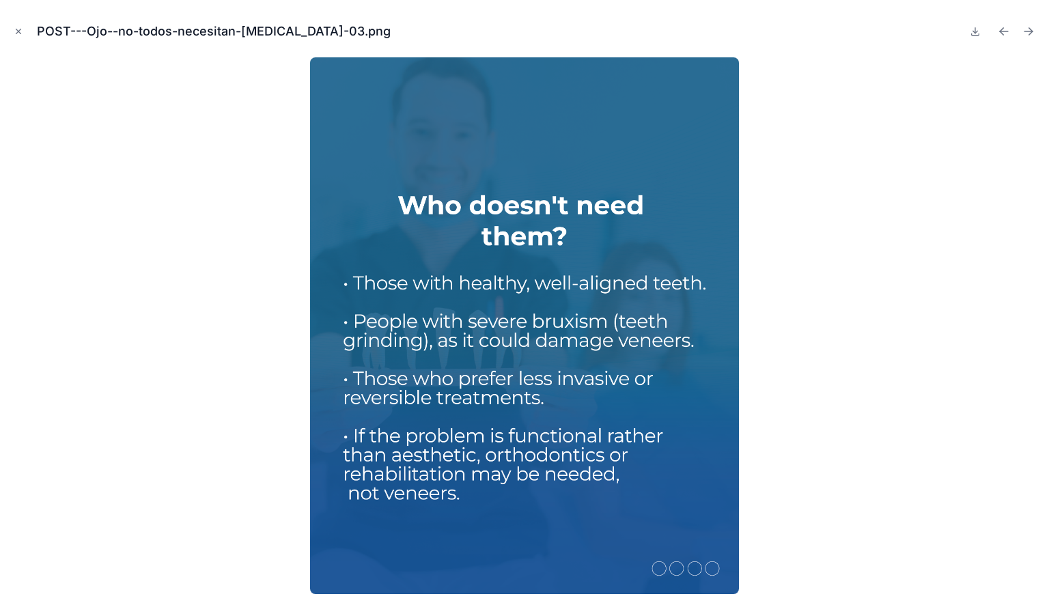
click at [1033, 31] on icon "Next file" at bounding box center [1031, 29] width 3 height 3
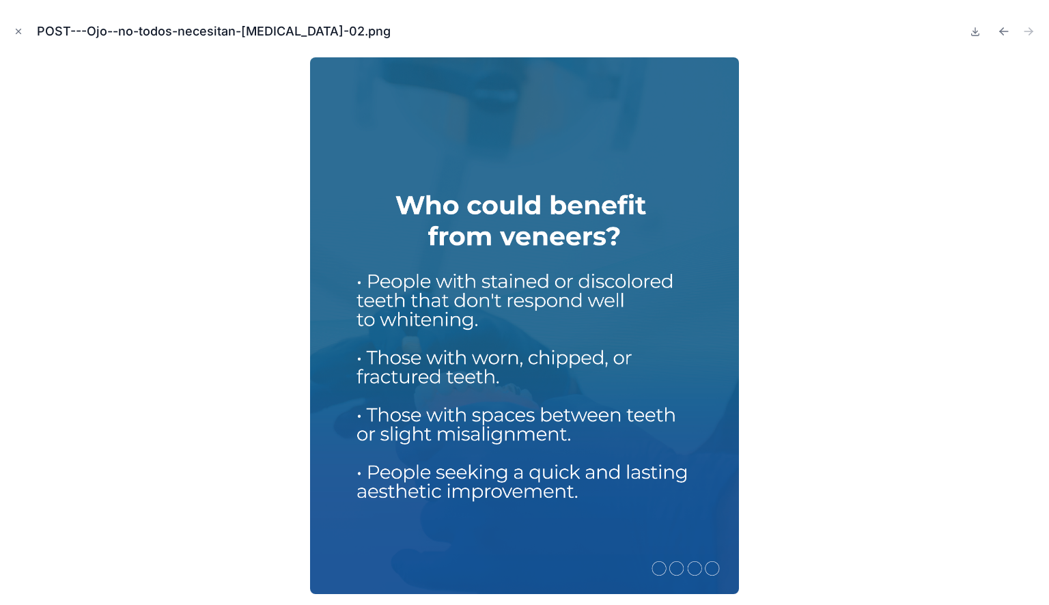
drag, startPoint x: 944, startPoint y: 25, endPoint x: 965, endPoint y: 33, distance: 22.1
click at [944, 25] on div "POST---Ojo--no-todos-necesitan-carillas-02.png" at bounding box center [524, 31] width 1027 height 41
click at [999, 30] on icon "Previous file" at bounding box center [1004, 32] width 14 height 14
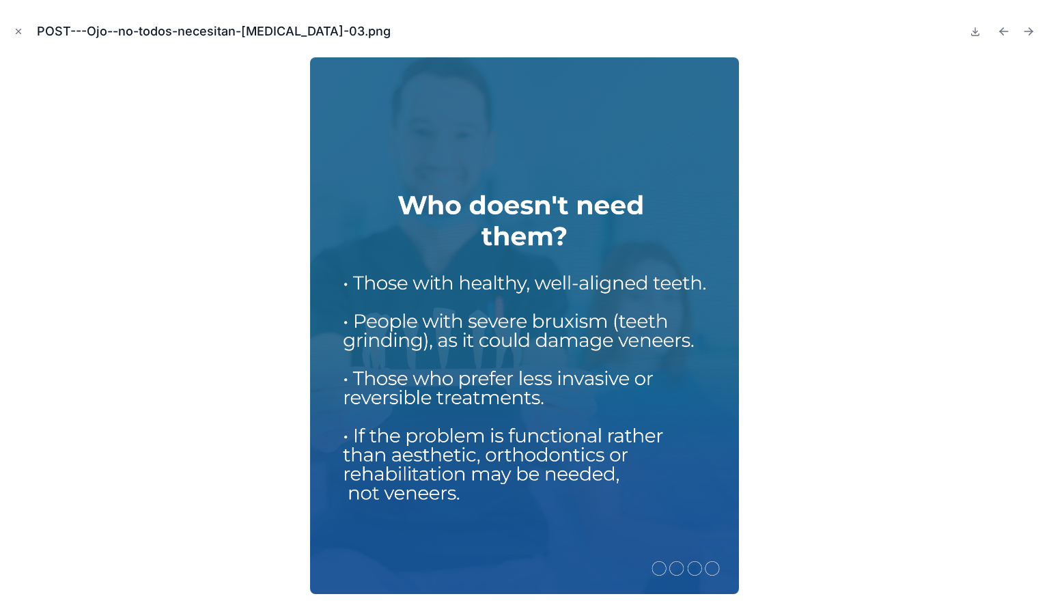
click at [1028, 36] on icon "Next file" at bounding box center [1029, 32] width 14 height 14
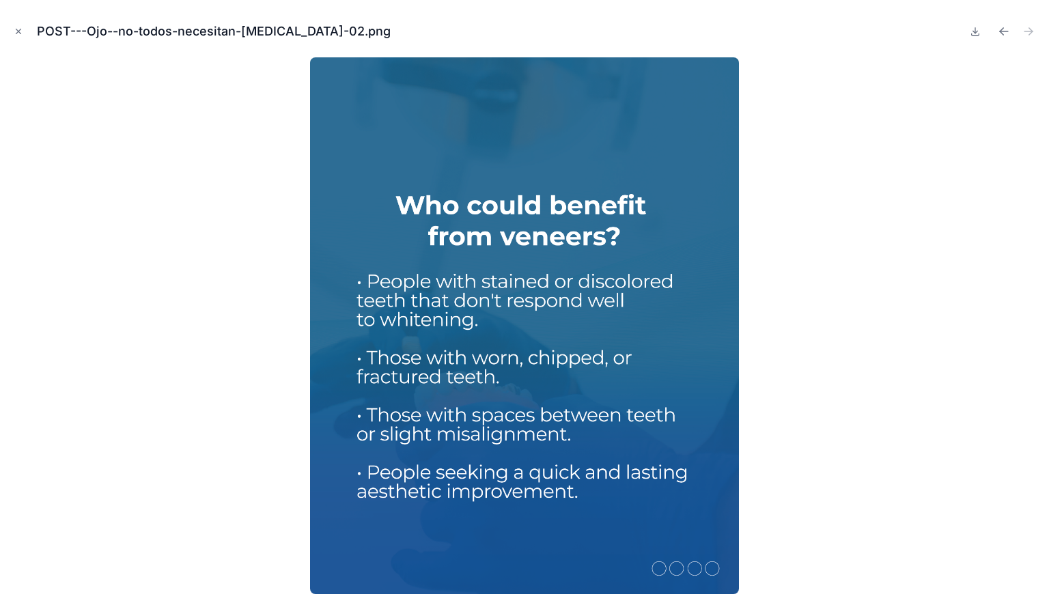
click at [877, 41] on div "POST---Ojo--no-todos-necesitan-carillas-02.png" at bounding box center [524, 31] width 1027 height 41
click at [1000, 36] on icon "Previous file" at bounding box center [1004, 32] width 14 height 14
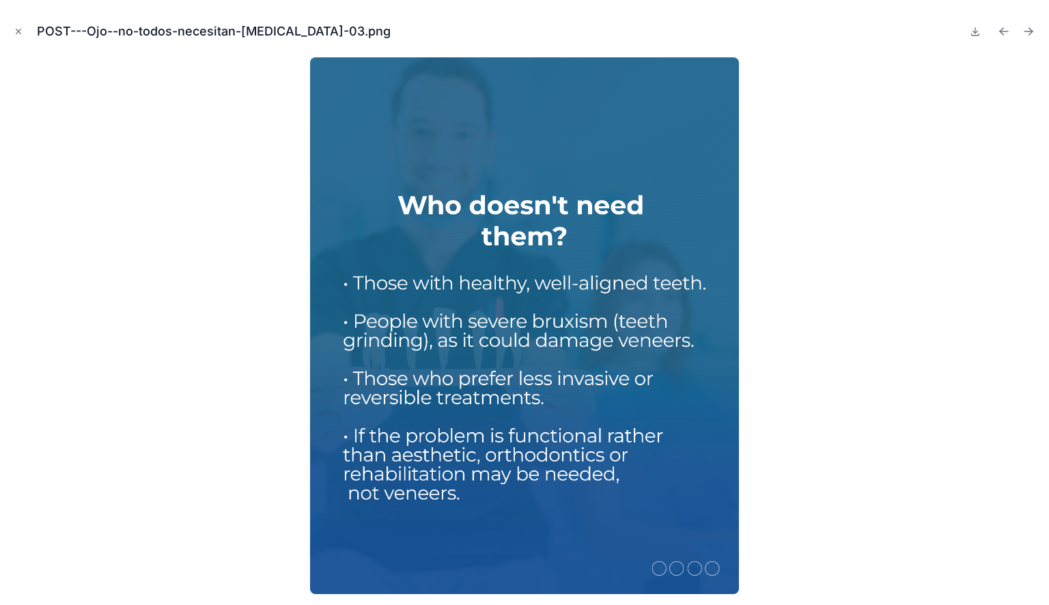
click at [16, 36] on icon "Close modal" at bounding box center [19, 32] width 10 height 10
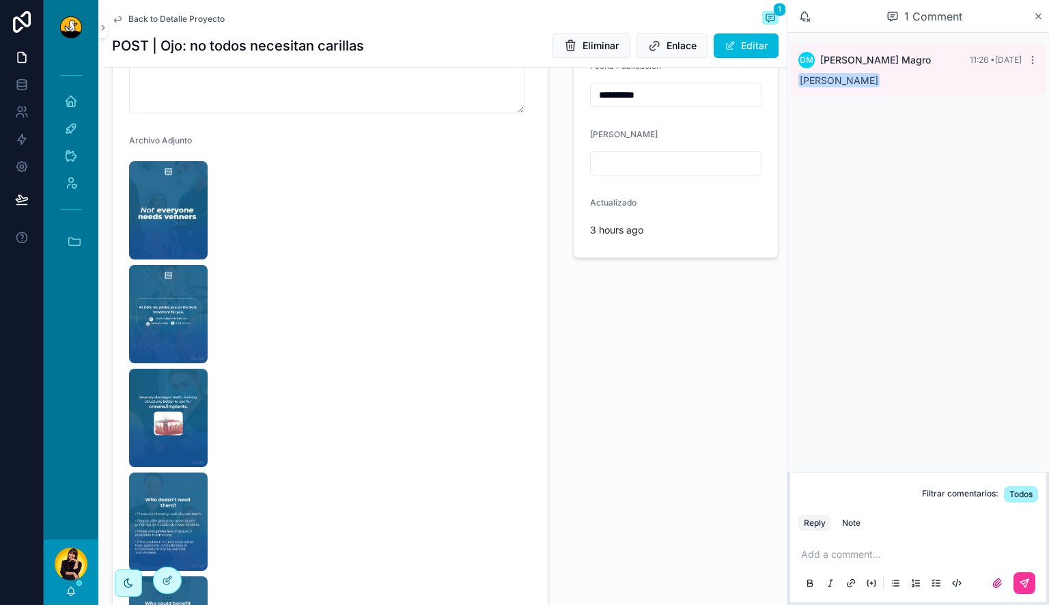
click at [838, 555] on p "scrollable content" at bounding box center [921, 555] width 240 height 14
click at [802, 555] on span "**********" at bounding box center [834, 555] width 66 height 10
click at [958, 557] on p "**********" at bounding box center [921, 541] width 240 height 41
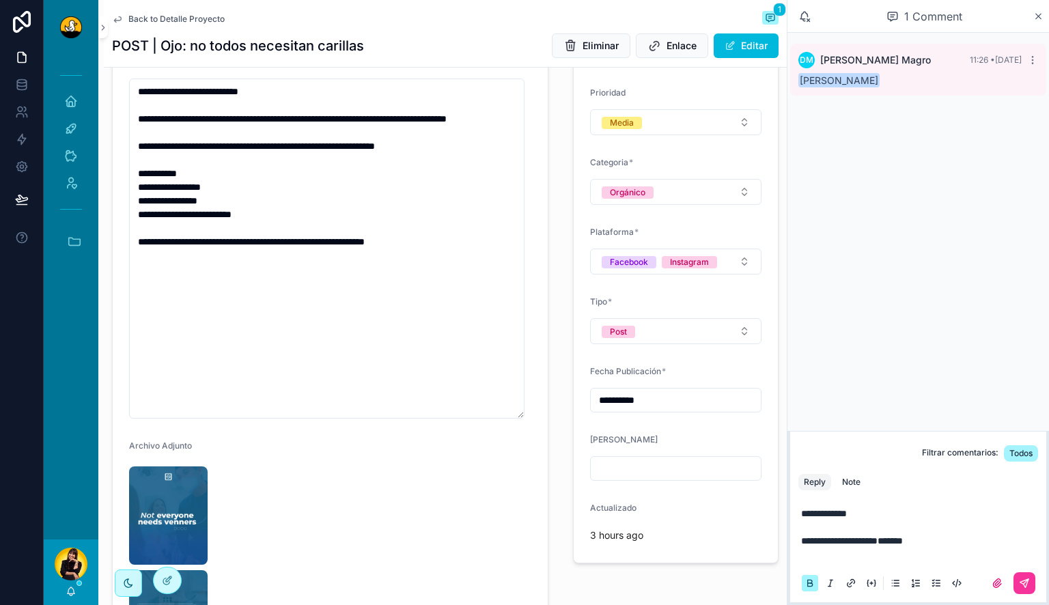
scroll to position [284, 0]
drag, startPoint x: 963, startPoint y: 542, endPoint x: 790, endPoint y: 533, distance: 173.1
click at [790, 533] on div "**********" at bounding box center [918, 547] width 256 height 109
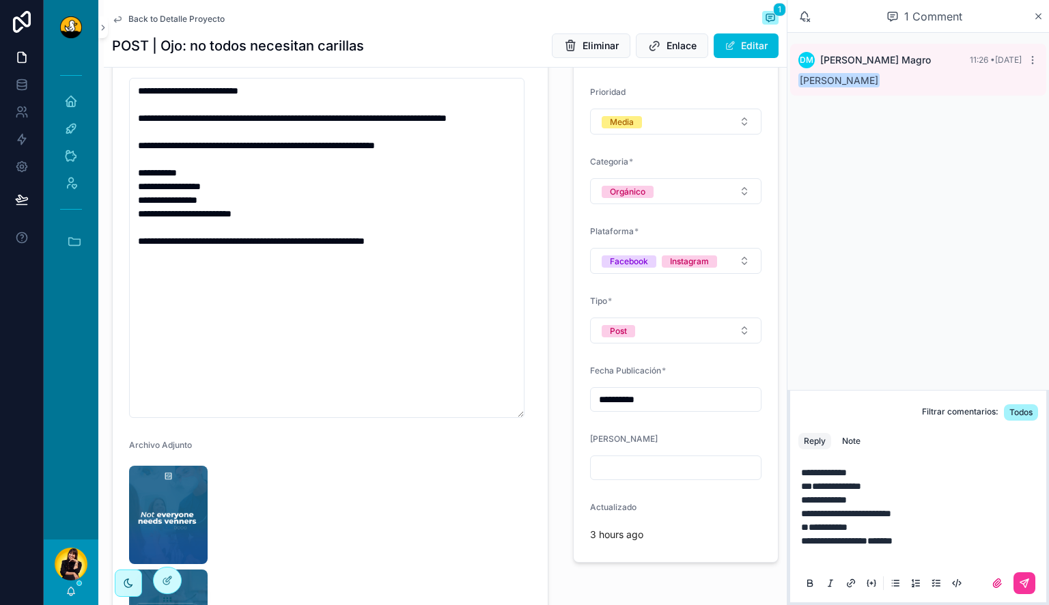
click at [881, 474] on p "**********" at bounding box center [921, 479] width 240 height 27
click at [947, 544] on p "**********" at bounding box center [921, 547] width 240 height 27
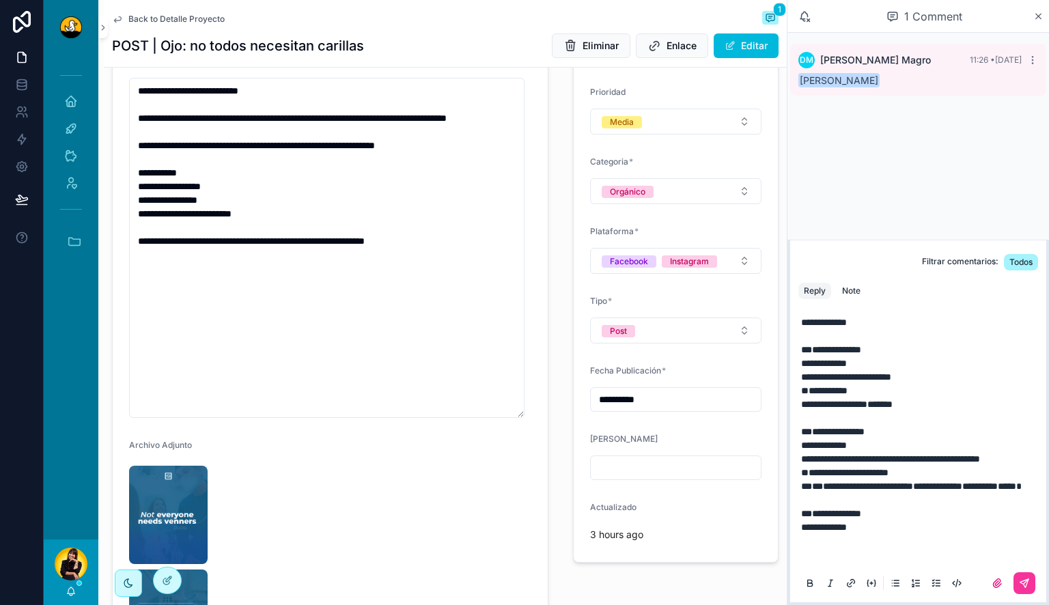
scroll to position [25, 0]
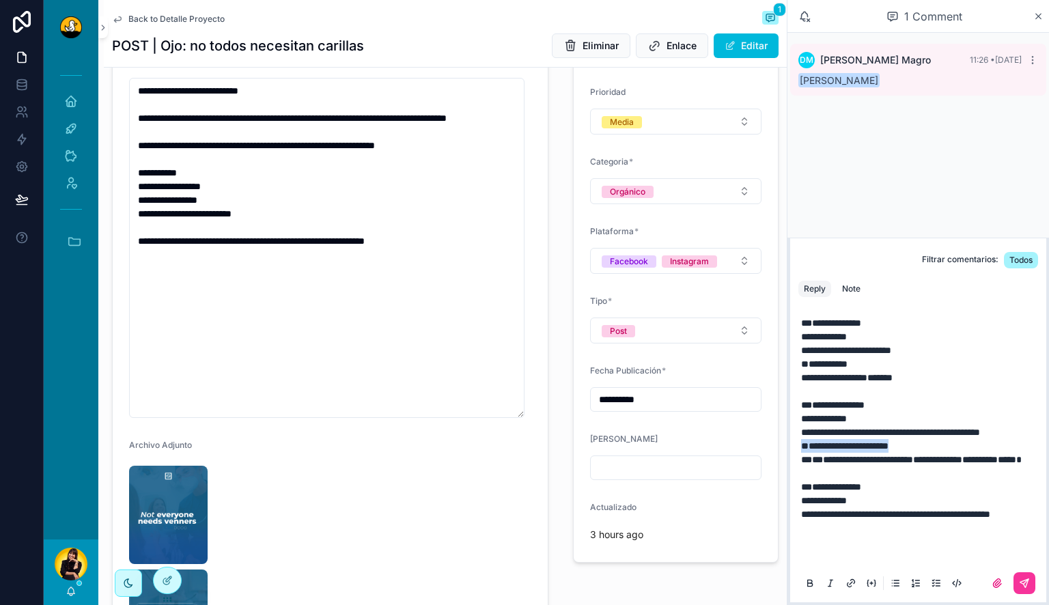
drag, startPoint x: 940, startPoint y: 457, endPoint x: 788, endPoint y: 458, distance: 151.7
click at [788, 458] on div "**********" at bounding box center [919, 422] width 262 height 368
copy p "**********"
click at [896, 559] on p "**********" at bounding box center [921, 528] width 240 height 68
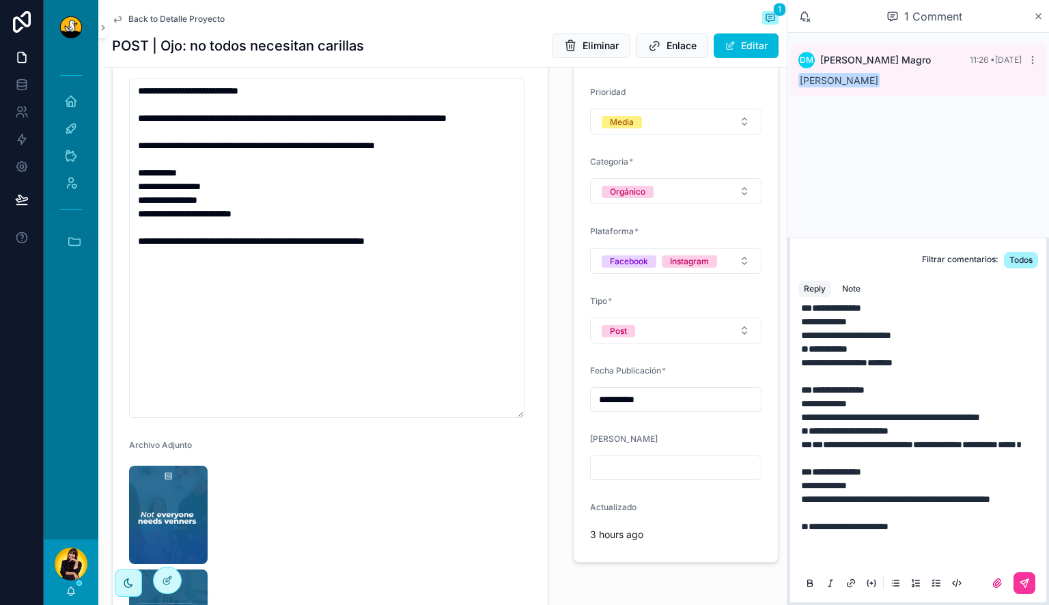
scroll to position [93, 0]
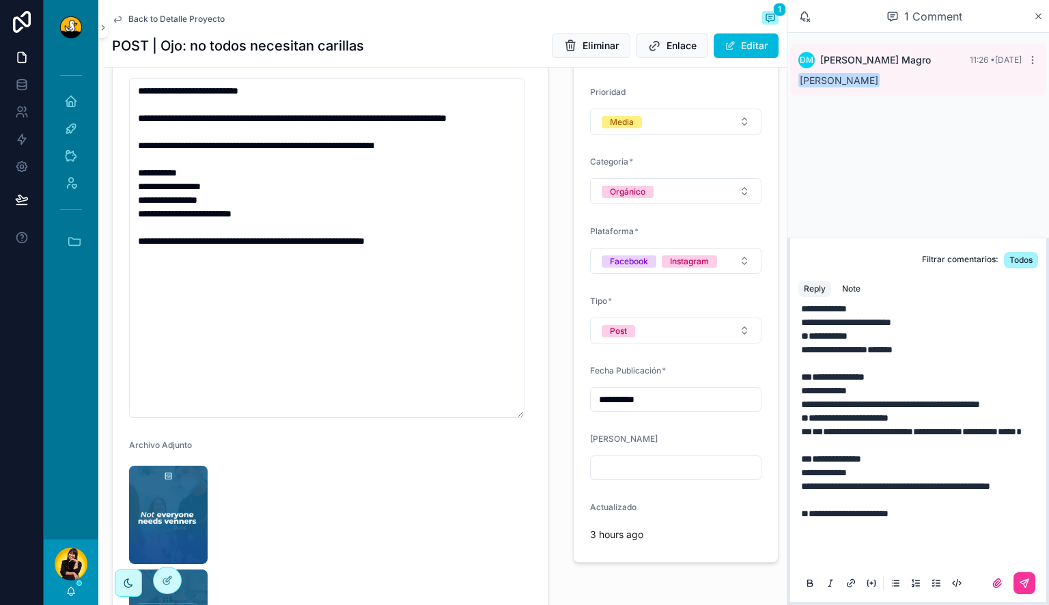
click at [846, 530] on p "**********" at bounding box center [921, 514] width 240 height 96
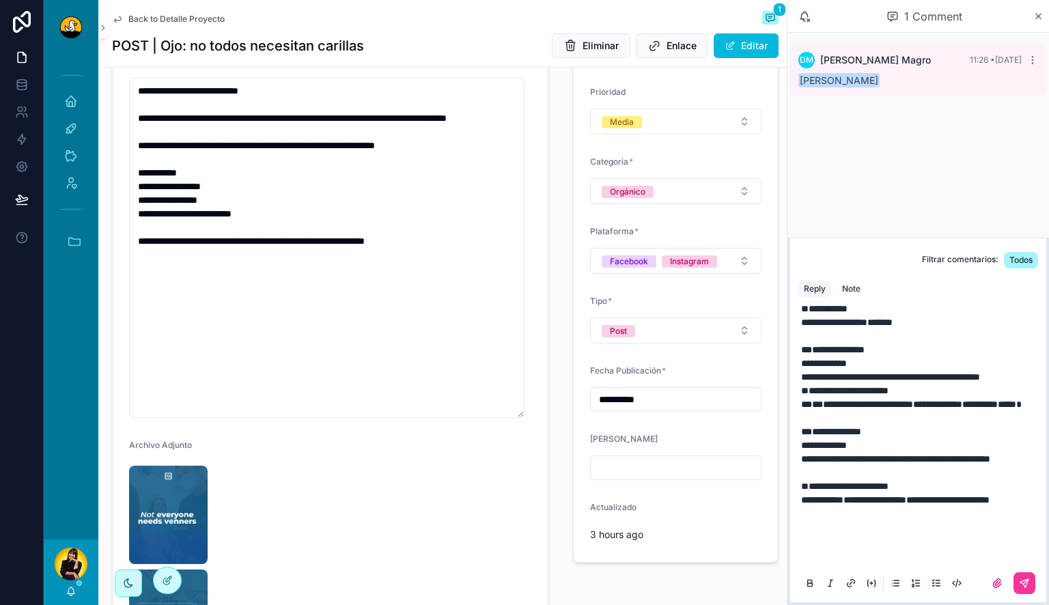
click at [841, 559] on p "**********" at bounding box center [921, 500] width 240 height 123
click at [870, 490] on p "**********" at bounding box center [921, 500] width 240 height 123
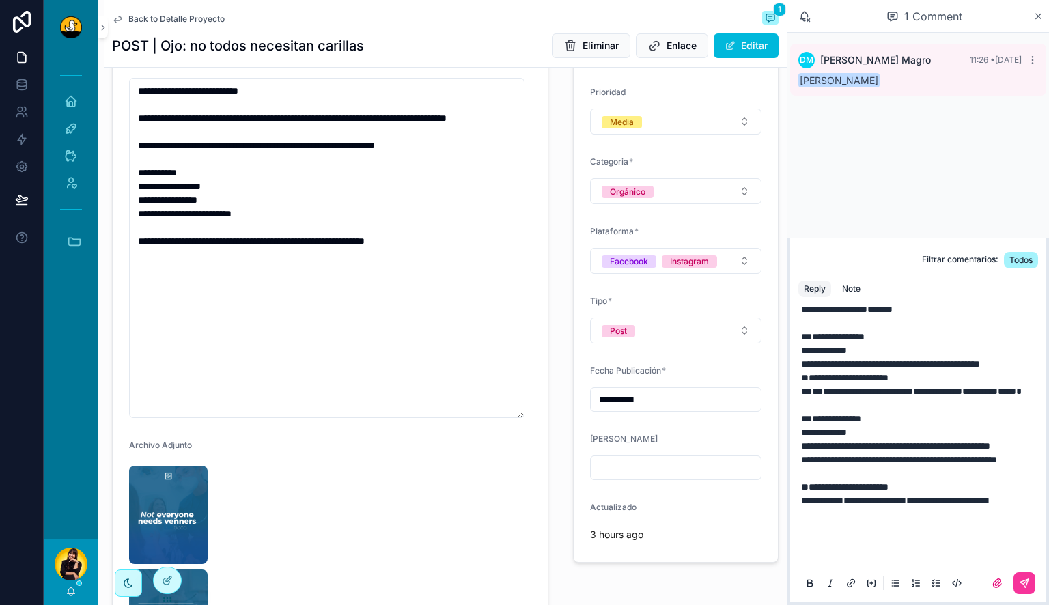
scroll to position [141, 0]
click at [874, 530] on p "**********" at bounding box center [921, 493] width 240 height 137
click at [834, 538] on p "**********" at bounding box center [921, 493] width 240 height 137
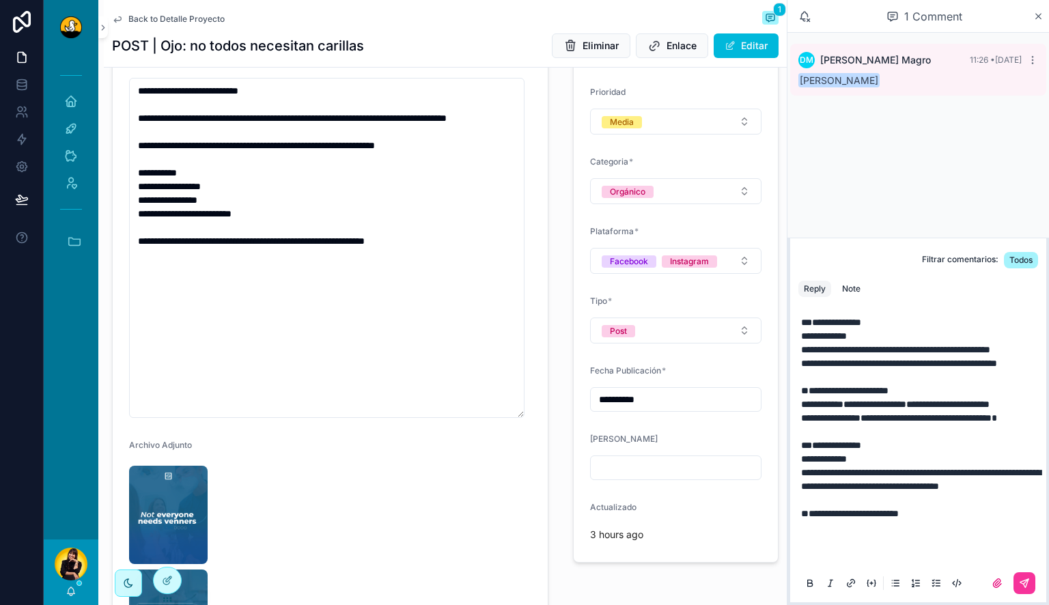
scroll to position [279, 0]
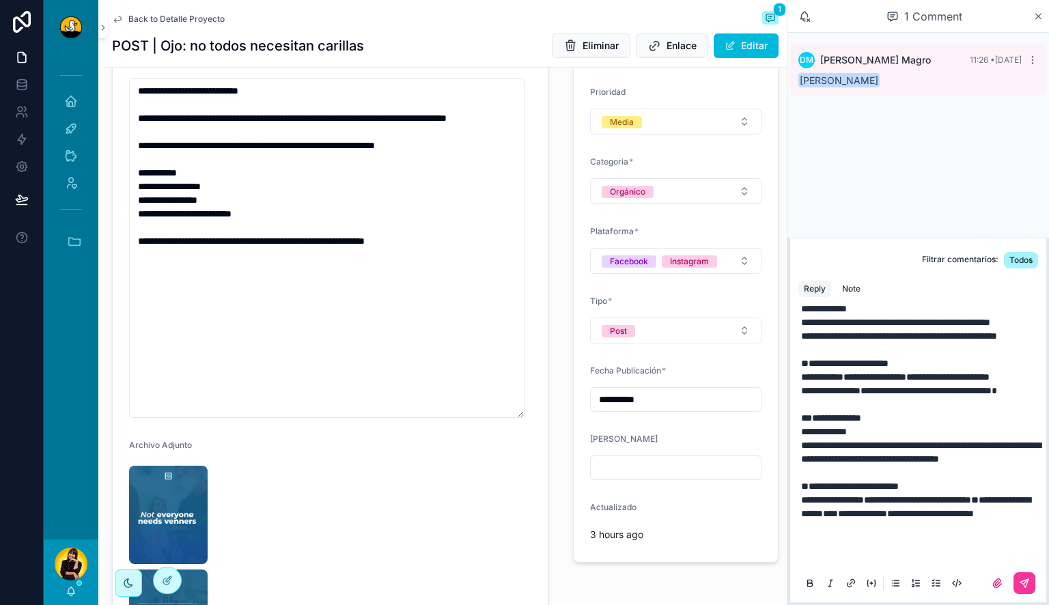
click at [809, 505] on span "**********" at bounding box center [832, 500] width 63 height 10
click at [859, 286] on div "Note" at bounding box center [851, 289] width 18 height 11
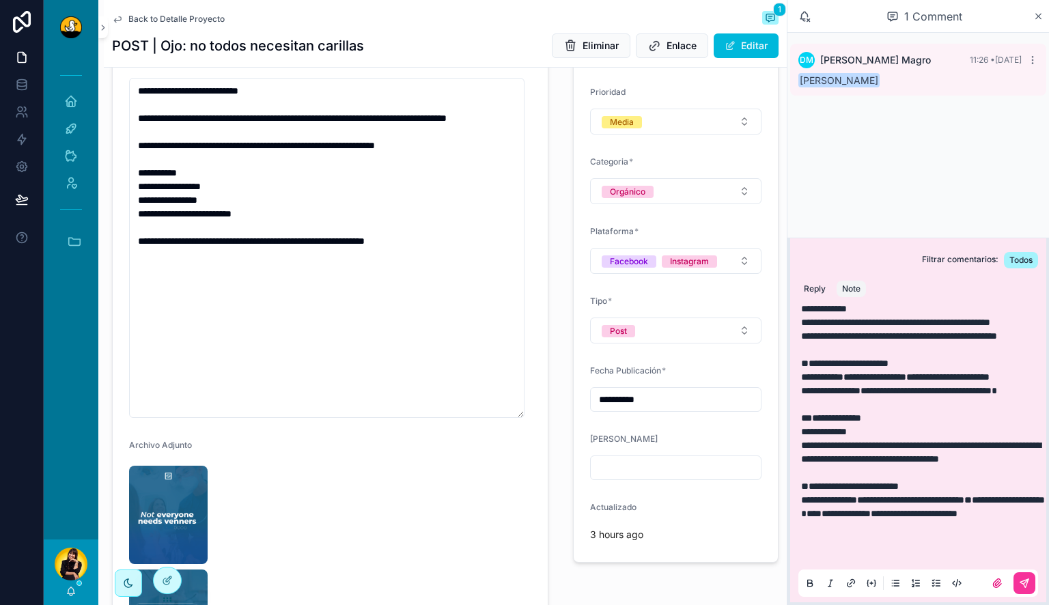
scroll to position [0, 0]
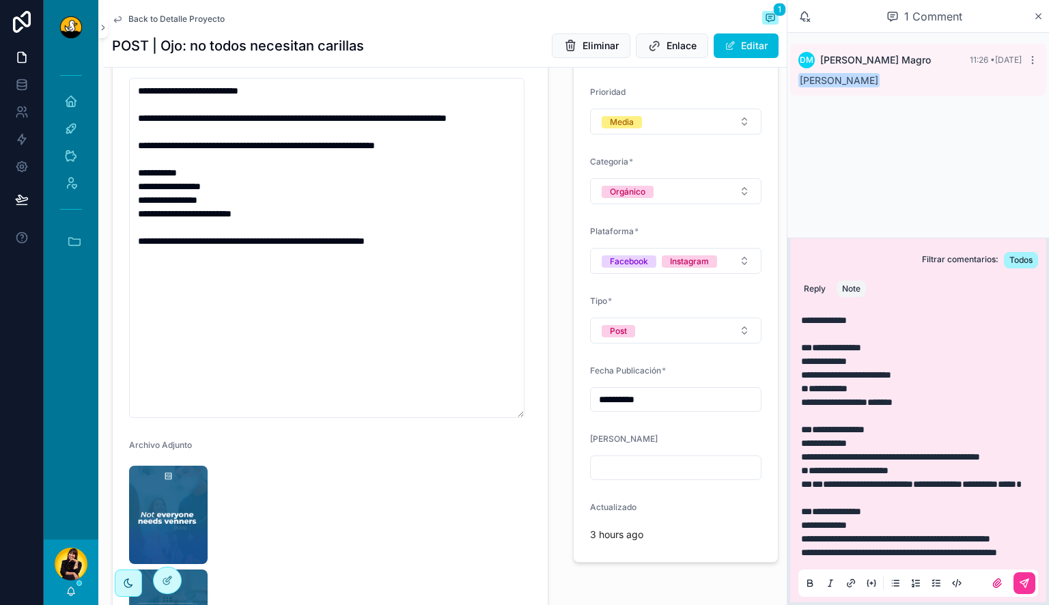
click at [885, 319] on p "**********" at bounding box center [921, 334] width 240 height 41
click at [1014, 581] on button "scrollable content" at bounding box center [1025, 583] width 22 height 22
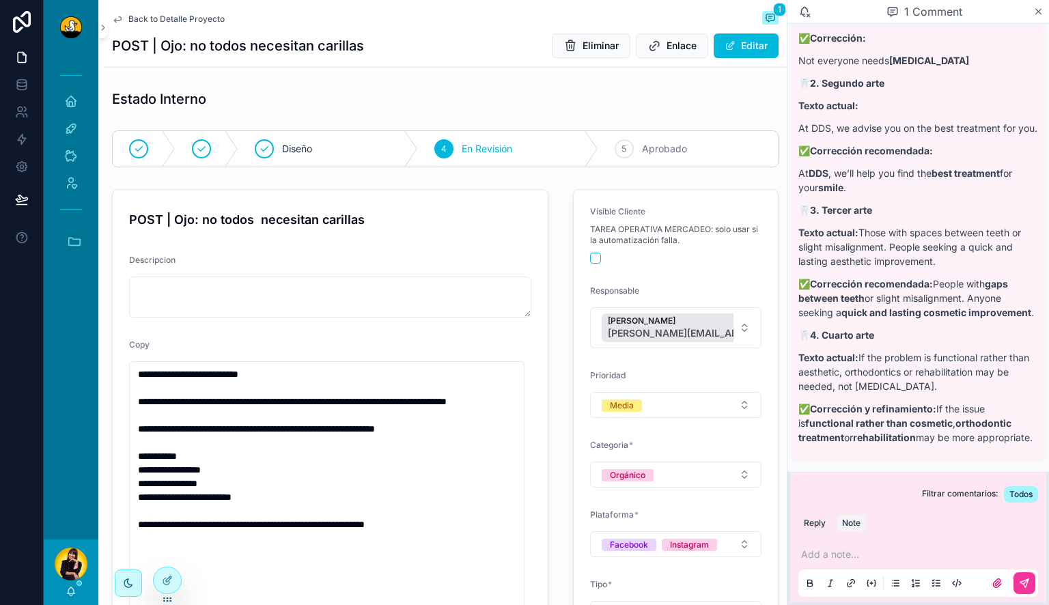
click at [187, 18] on span "Back to Detalle Proyecto" at bounding box center [176, 19] width 96 height 11
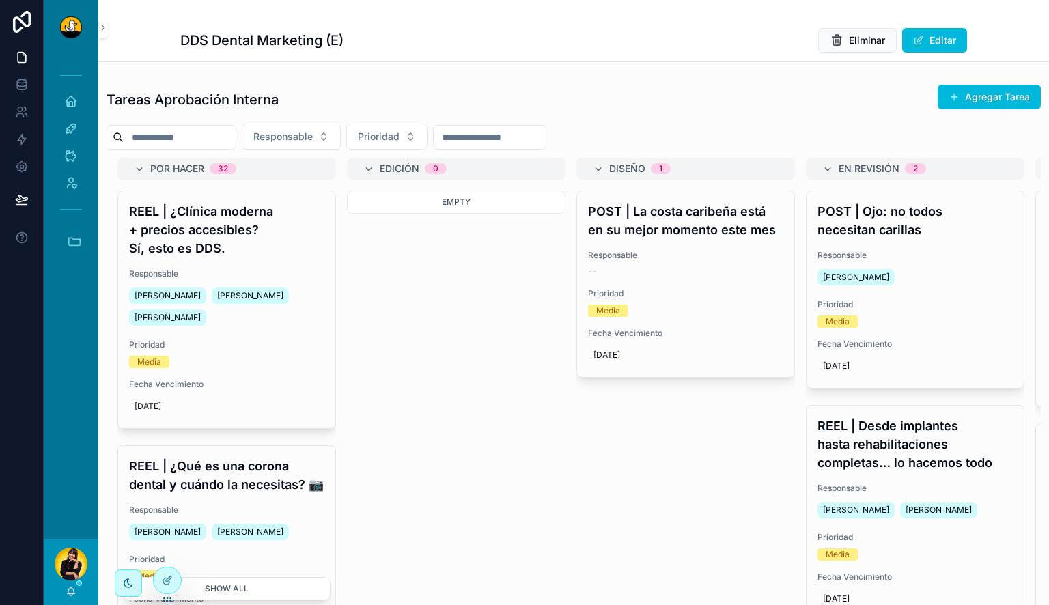
click at [890, 468] on h4 "REEL | Desde implantes hasta rehabilitaciones completas… lo hacemos todo" at bounding box center [915, 444] width 195 height 55
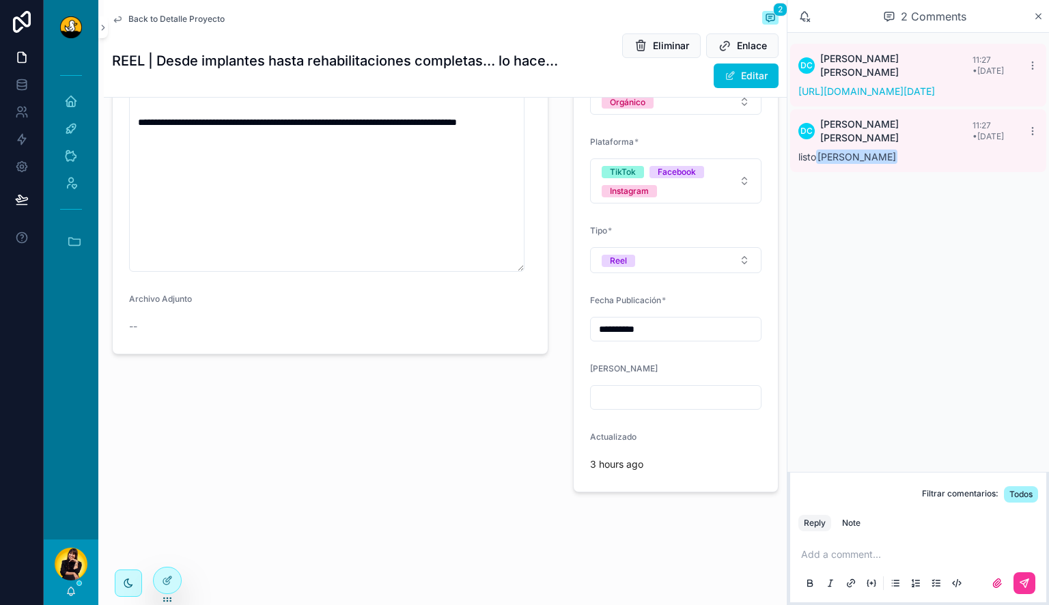
scroll to position [119, 0]
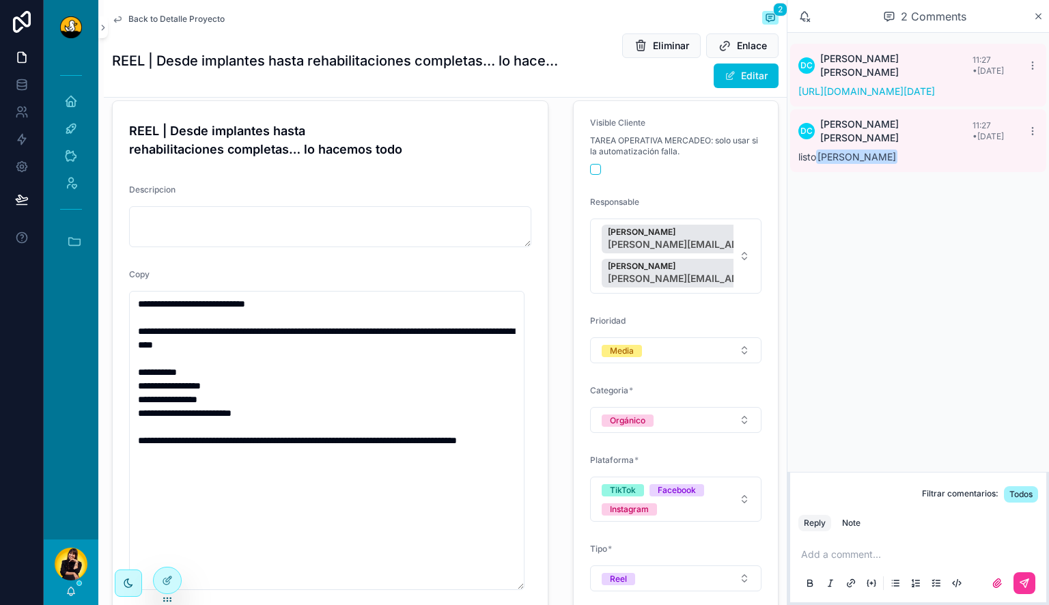
click at [927, 95] on link "https://drive.google.com/file/d/1HOY1GHp0GHs4F5E5qmtRm90rFC42I0m_/view?usp=shar…" at bounding box center [867, 91] width 137 height 12
click at [861, 555] on p "scrollable content" at bounding box center [921, 555] width 240 height 14
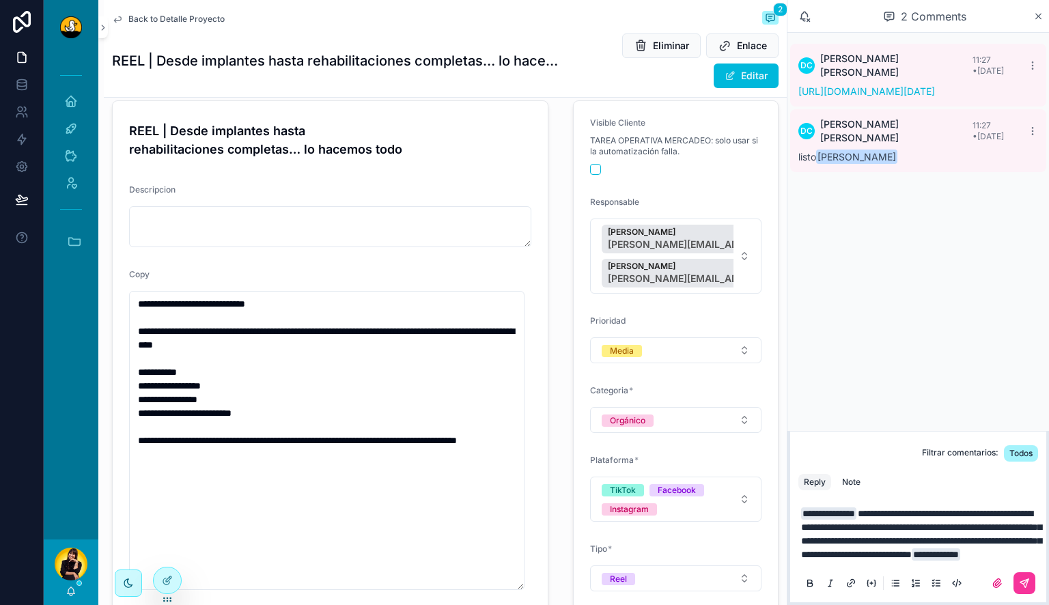
click at [852, 477] on div "Note" at bounding box center [851, 482] width 18 height 11
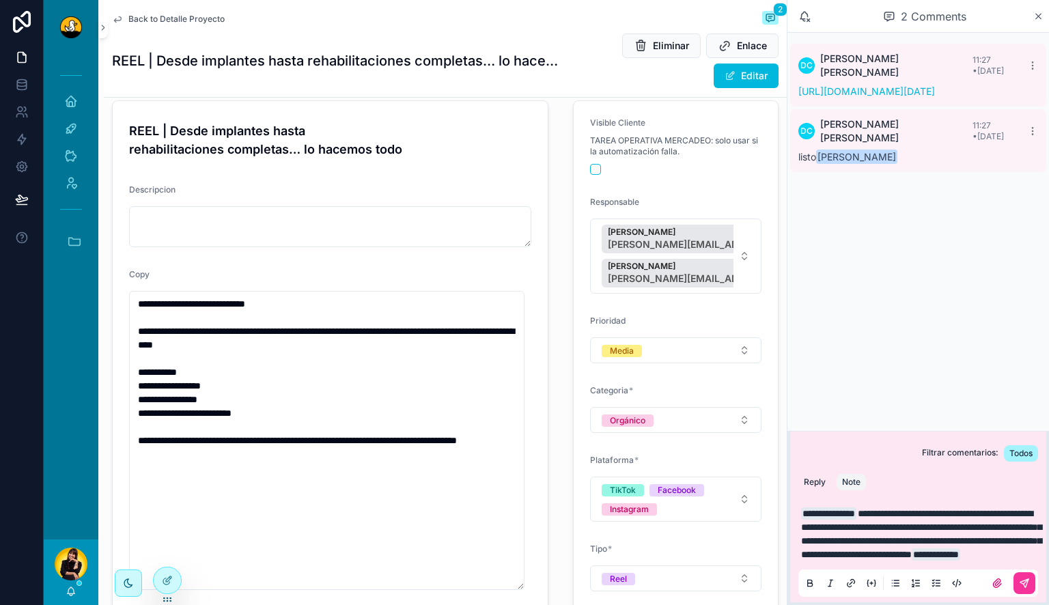
click at [1024, 579] on icon "scrollable content" at bounding box center [1024, 583] width 11 height 11
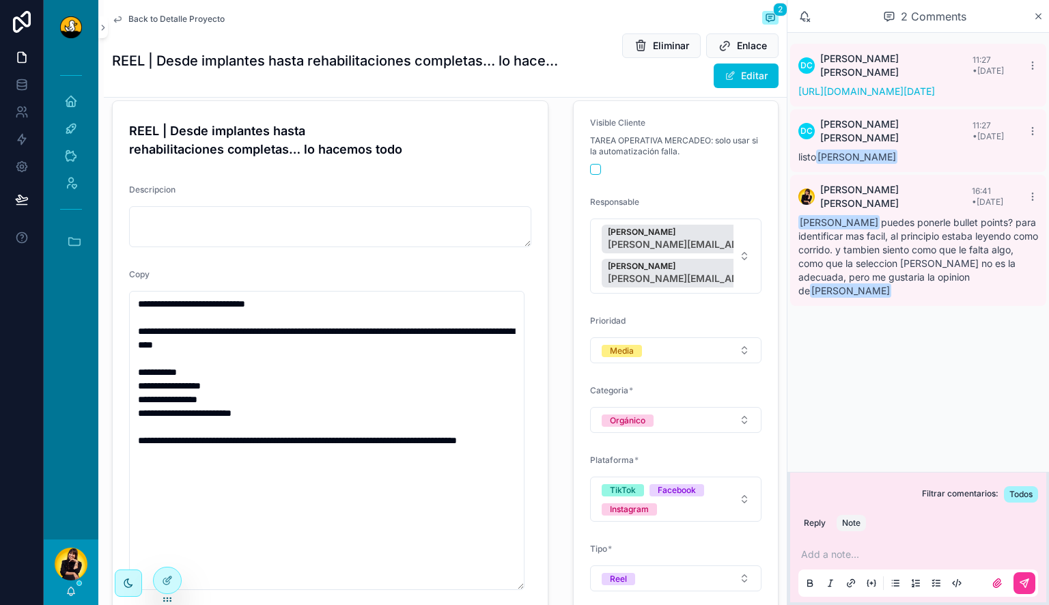
click at [718, 46] on icon "scrollable content" at bounding box center [725, 46] width 14 height 14
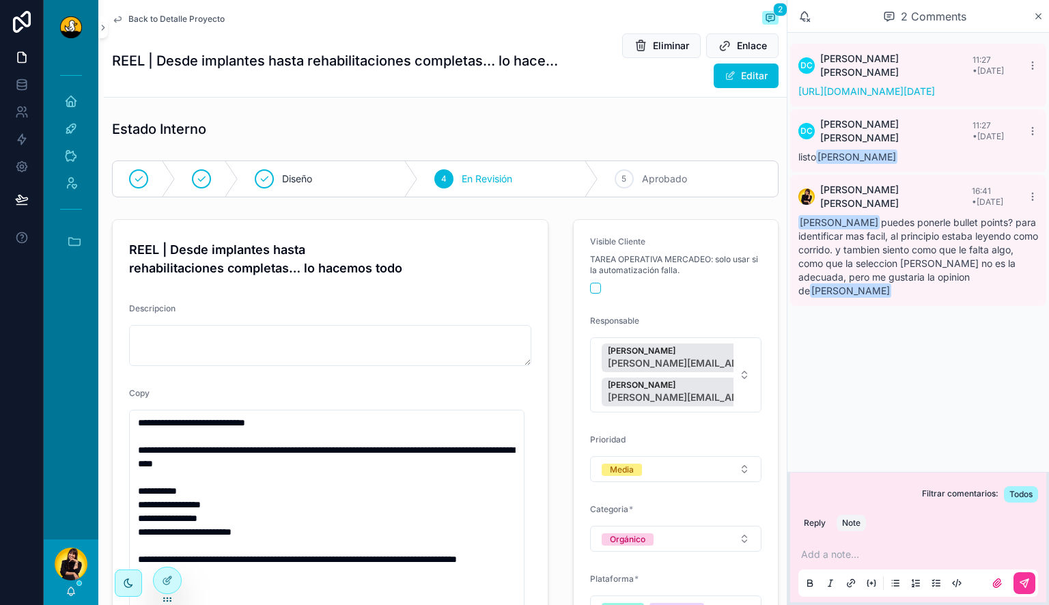
click at [175, 19] on span "Back to Detalle Proyecto" at bounding box center [176, 19] width 96 height 11
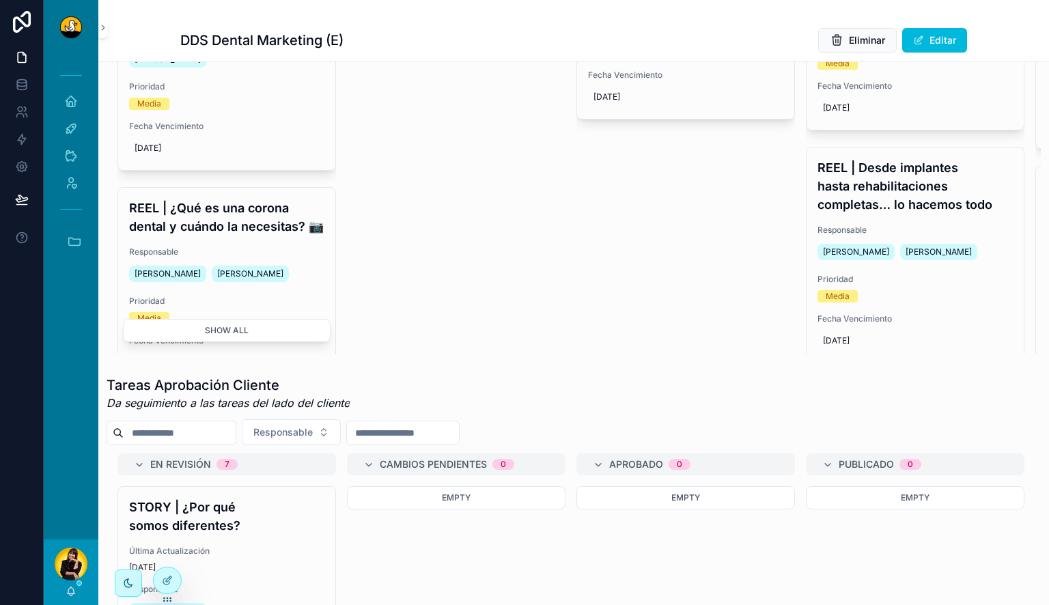
scroll to position [1, 0]
click at [79, 245] on icon "scrollable content" at bounding box center [75, 242] width 12 height 8
click at [75, 366] on span "F" at bounding box center [70, 366] width 15 height 15
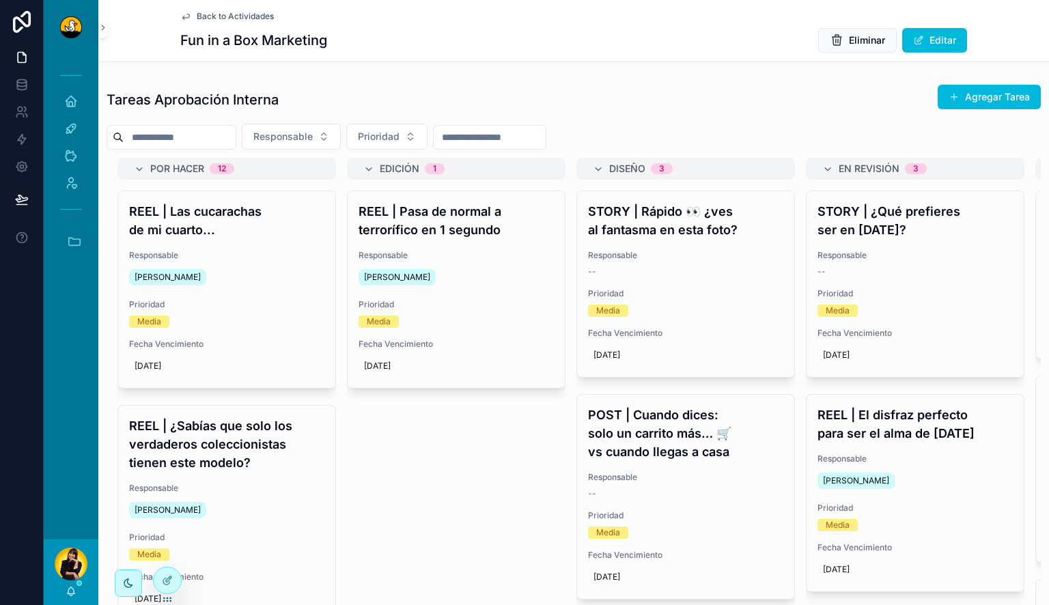
click at [917, 268] on div "--" at bounding box center [915, 271] width 195 height 11
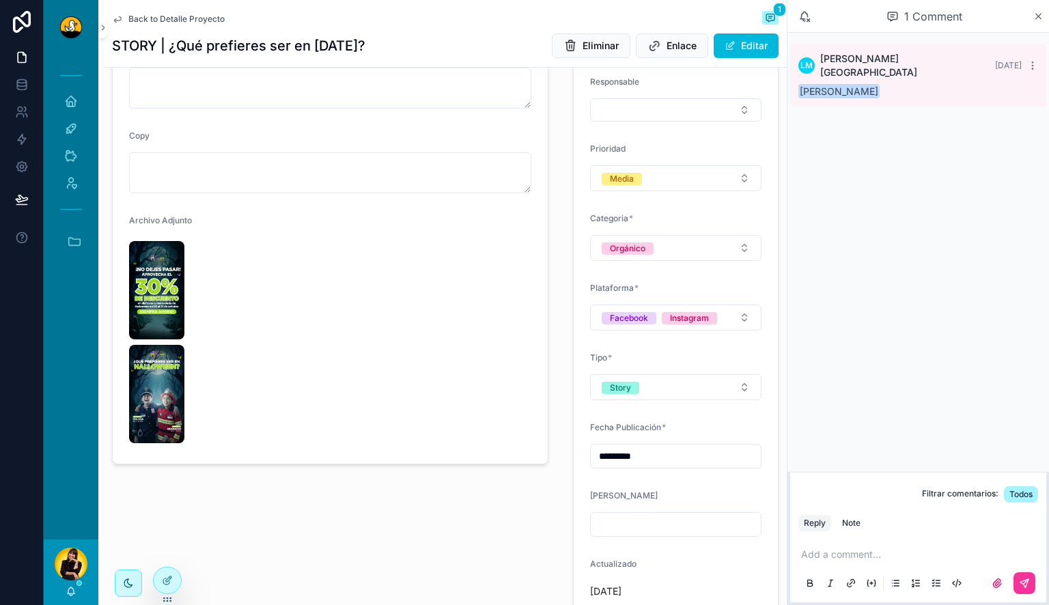
scroll to position [214, 0]
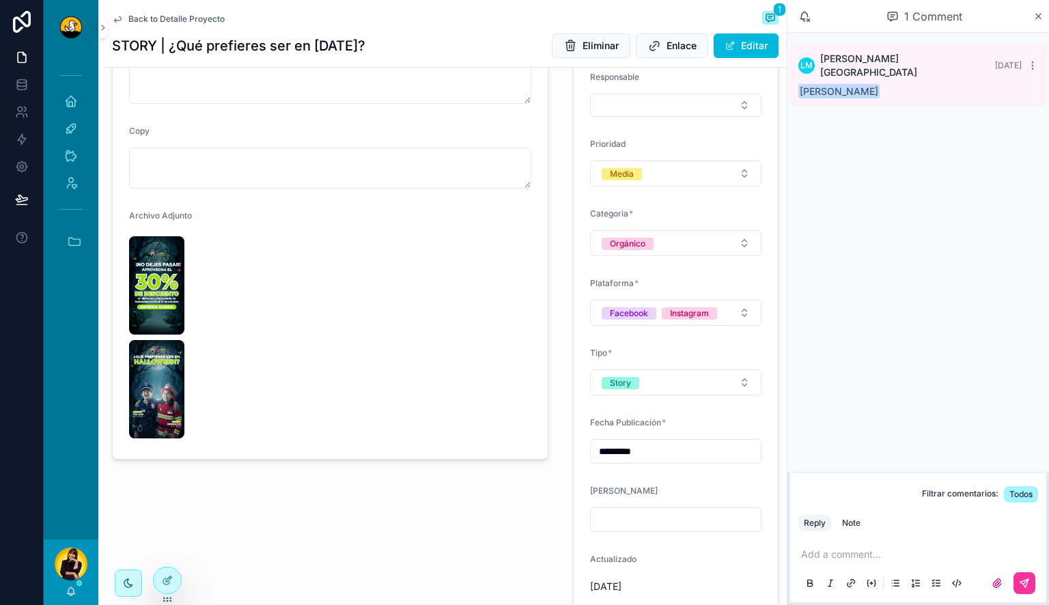
click at [182, 296] on img "scrollable content" at bounding box center [156, 285] width 55 height 98
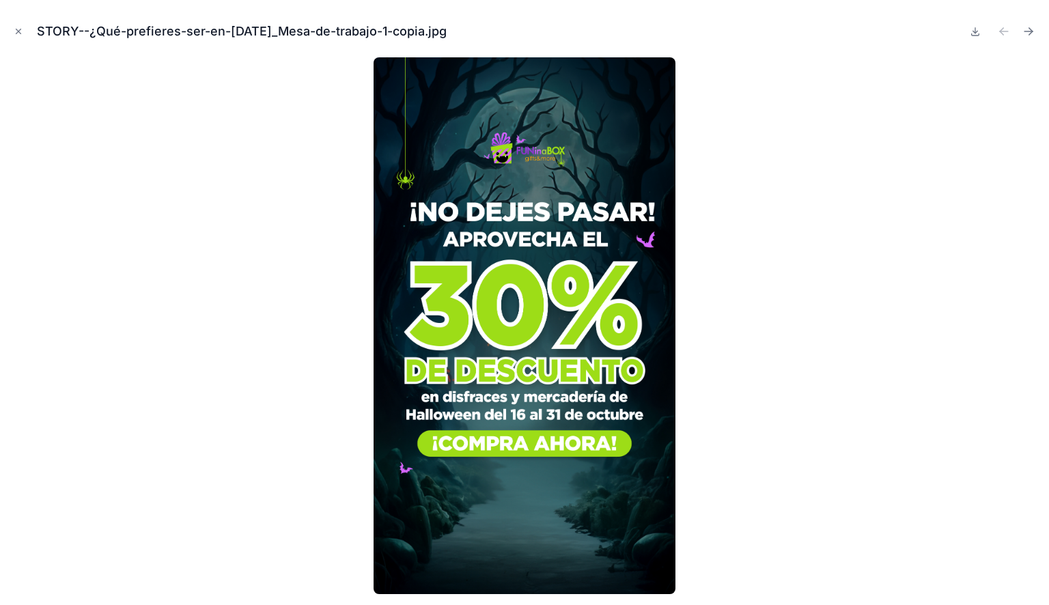
click at [1025, 27] on icon "Next file" at bounding box center [1029, 32] width 14 height 14
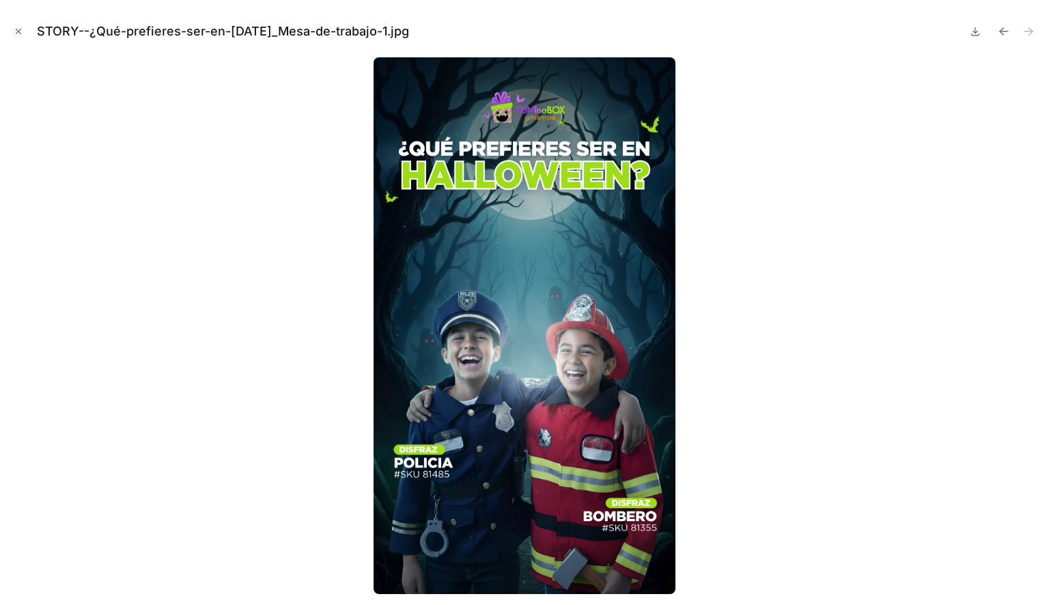
click at [999, 34] on icon "Previous file" at bounding box center [1004, 32] width 14 height 14
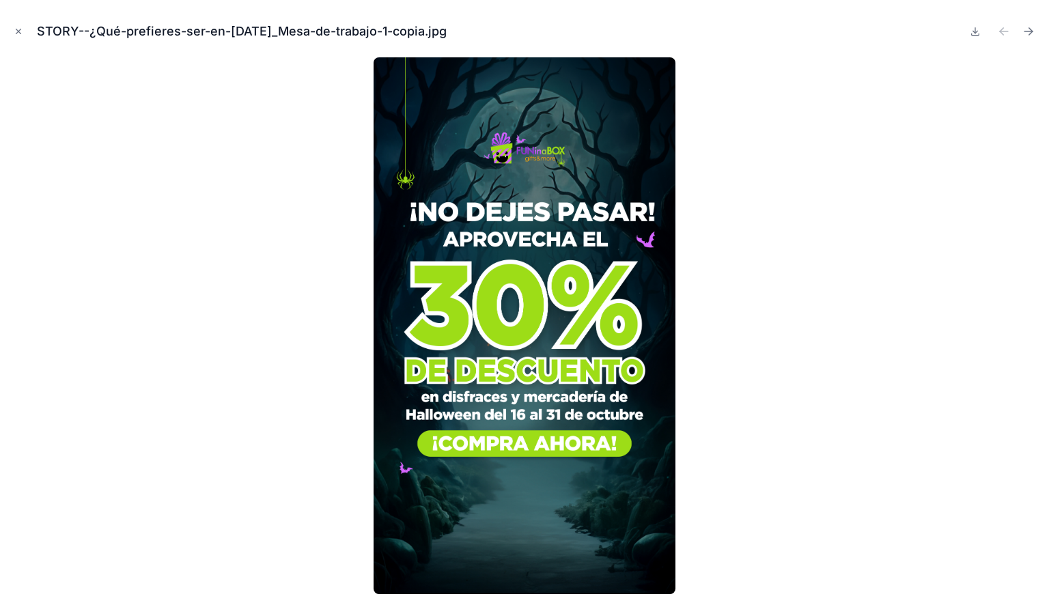
click at [12, 33] on button "Close modal" at bounding box center [18, 31] width 15 height 15
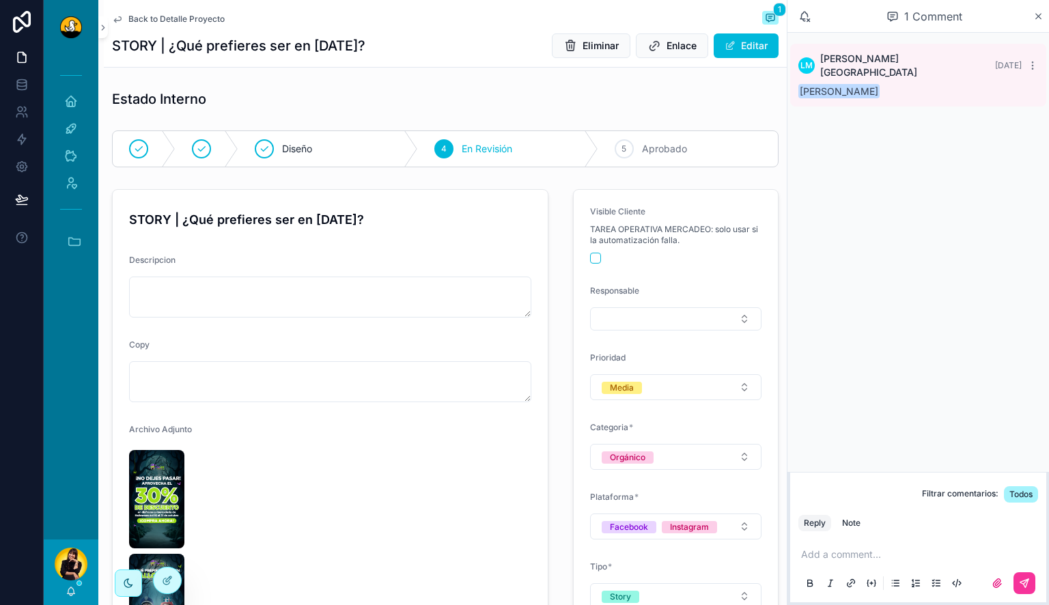
click at [642, 152] on span "Aprobado" at bounding box center [664, 149] width 45 height 14
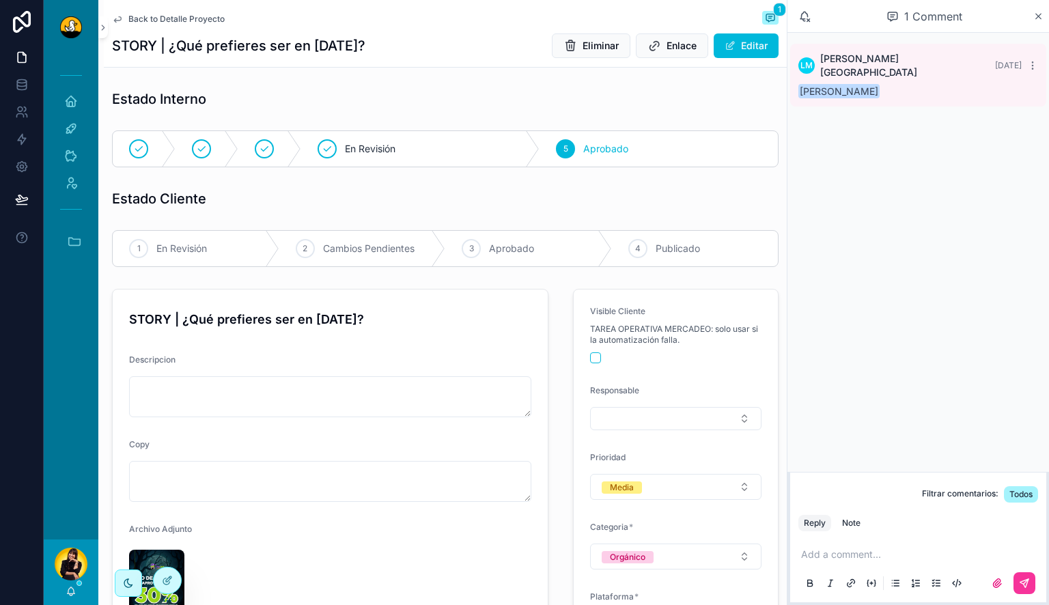
click at [208, 14] on span "Back to Detalle Proyecto" at bounding box center [176, 19] width 96 height 11
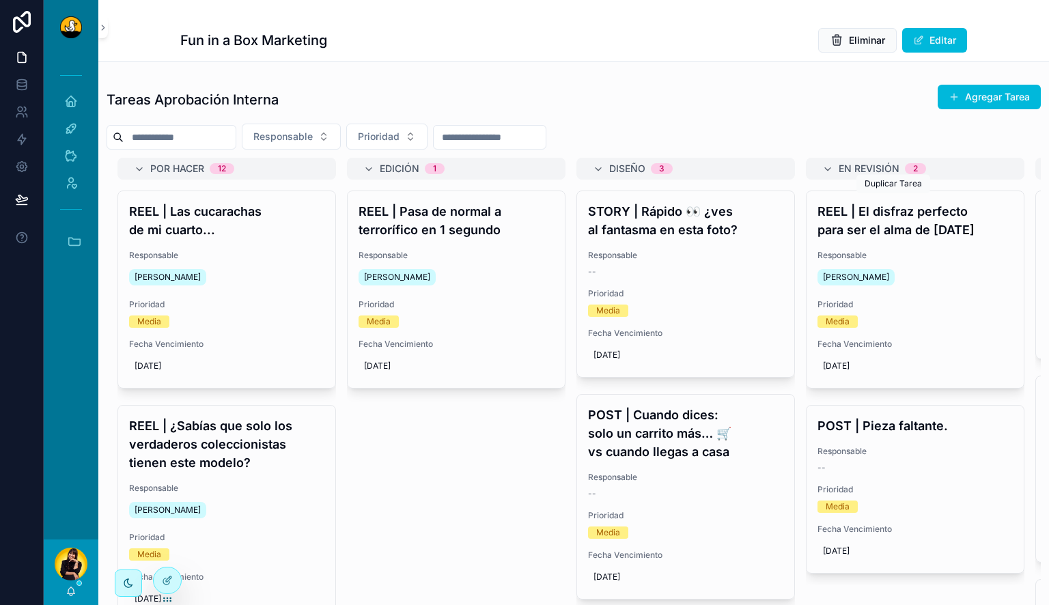
click at [947, 258] on span "Responsable" at bounding box center [915, 255] width 195 height 11
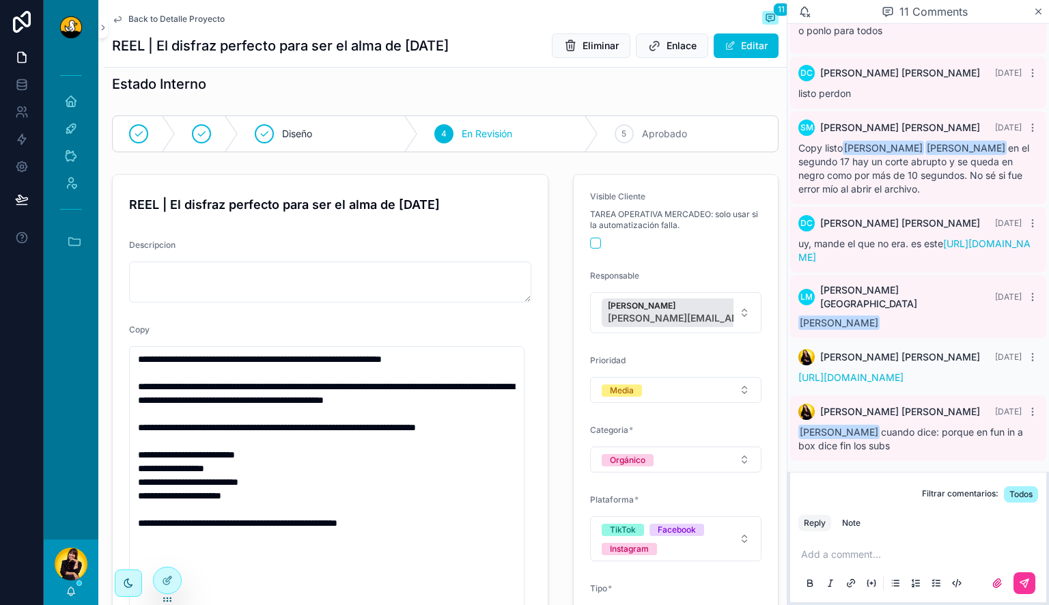
scroll to position [14, 0]
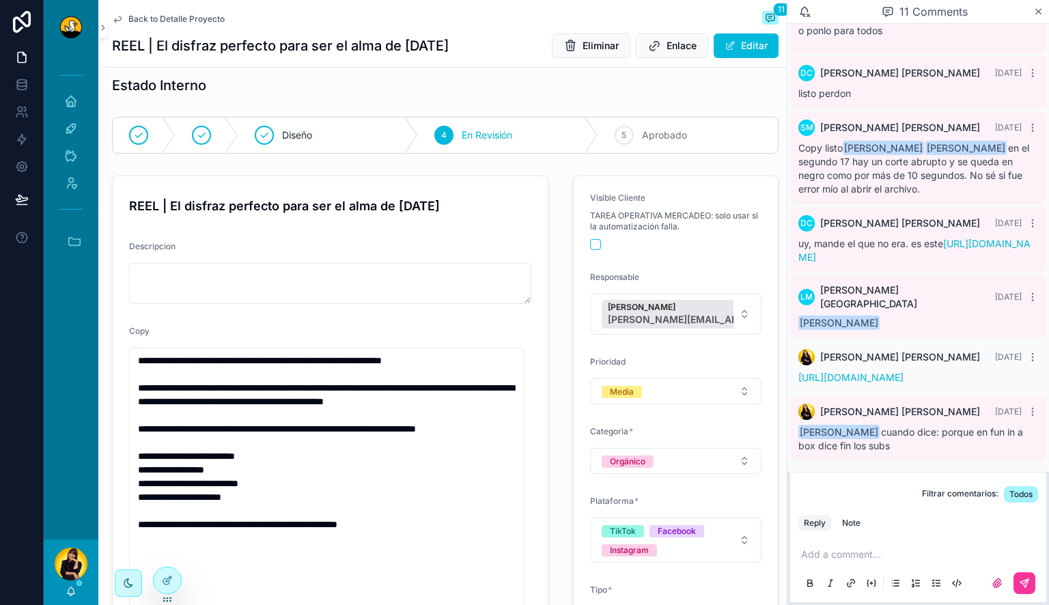
click at [841, 556] on p "scrollable content" at bounding box center [921, 555] width 240 height 14
click at [853, 523] on div "Note" at bounding box center [851, 523] width 18 height 11
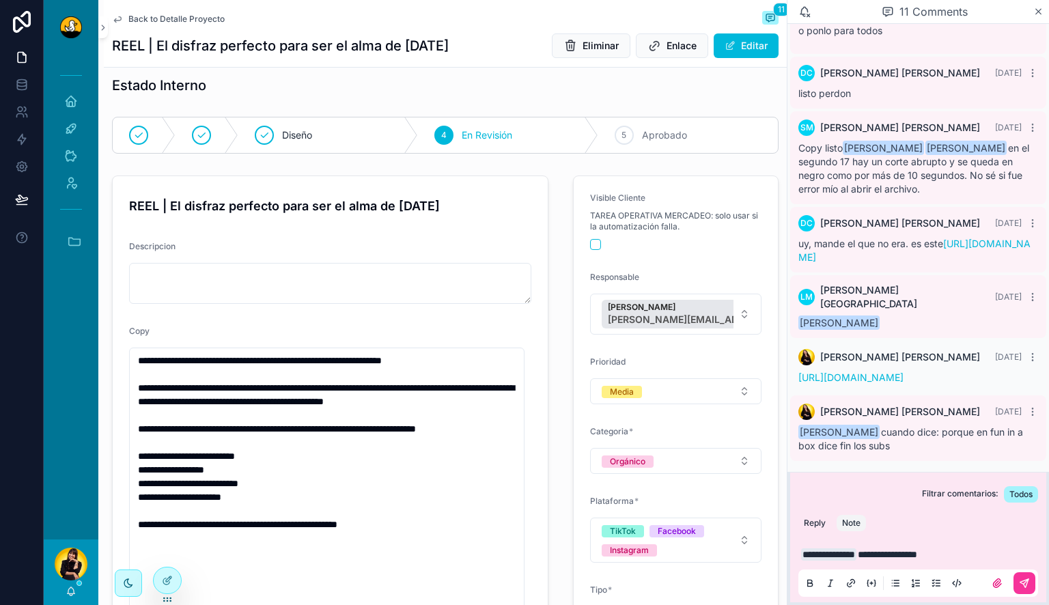
click at [1018, 585] on button "scrollable content" at bounding box center [1025, 583] width 22 height 22
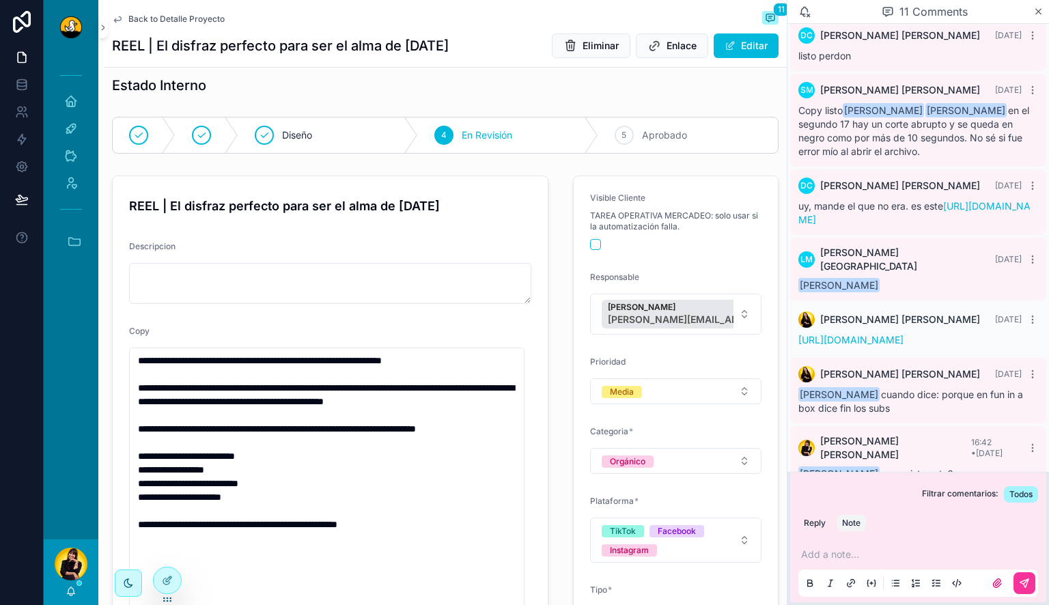
scroll to position [399, 0]
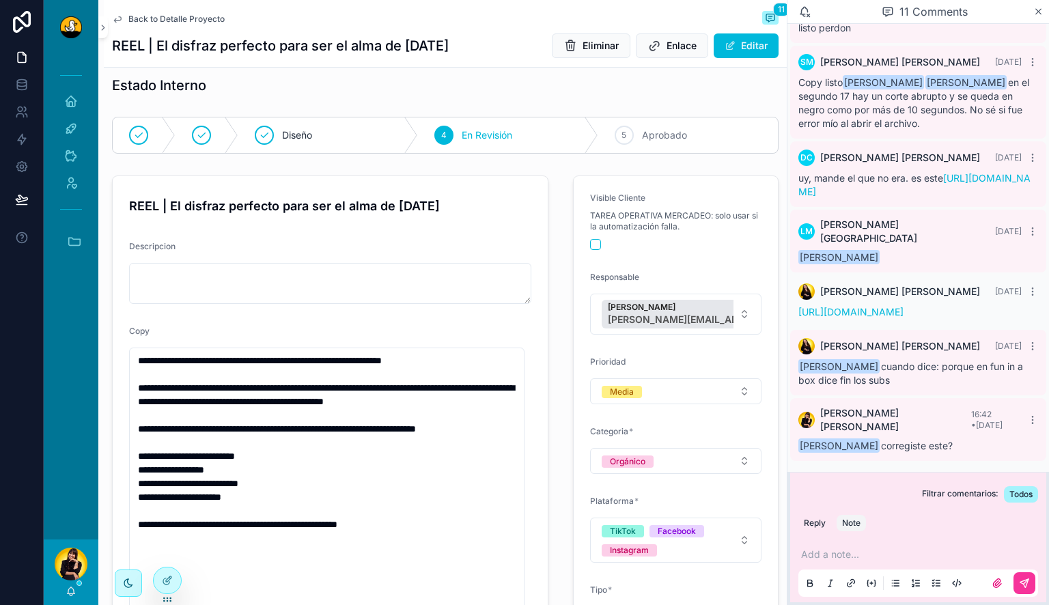
click at [182, 18] on span "Back to Detalle Proyecto" at bounding box center [176, 19] width 96 height 11
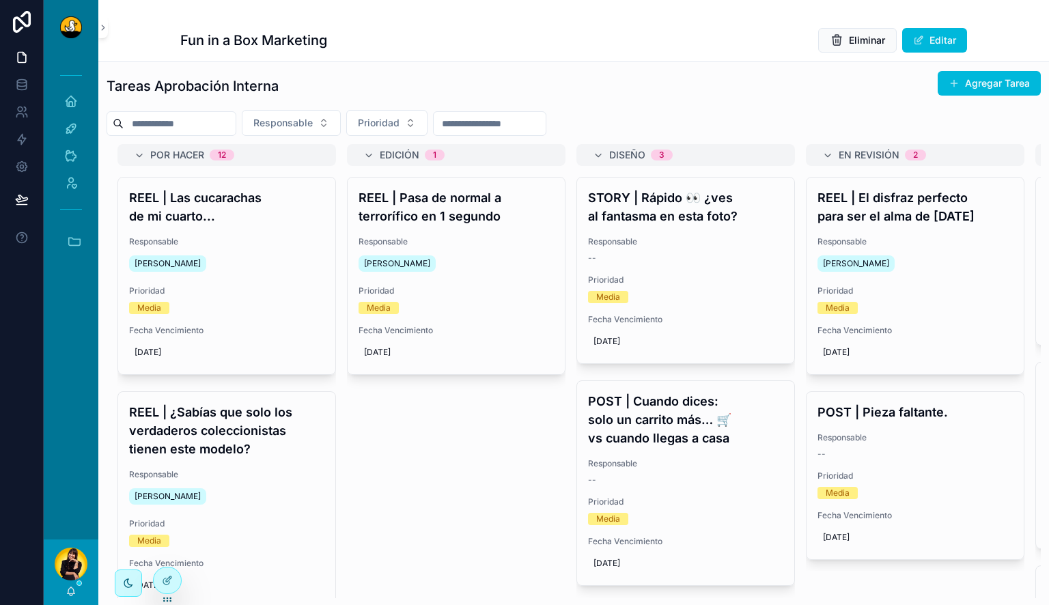
click at [946, 456] on div "--" at bounding box center [915, 454] width 195 height 11
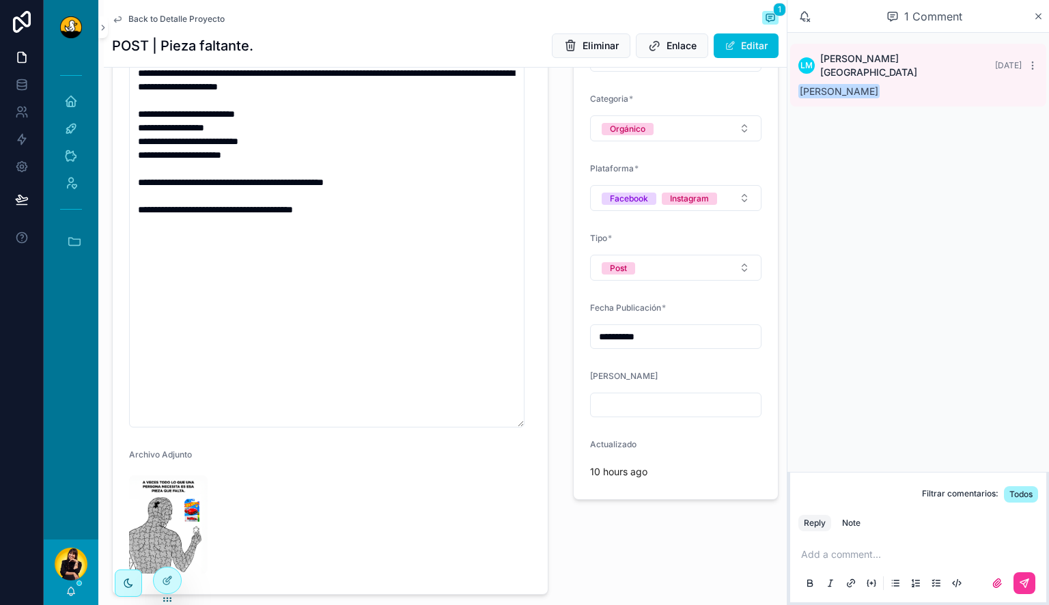
scroll to position [330, 0]
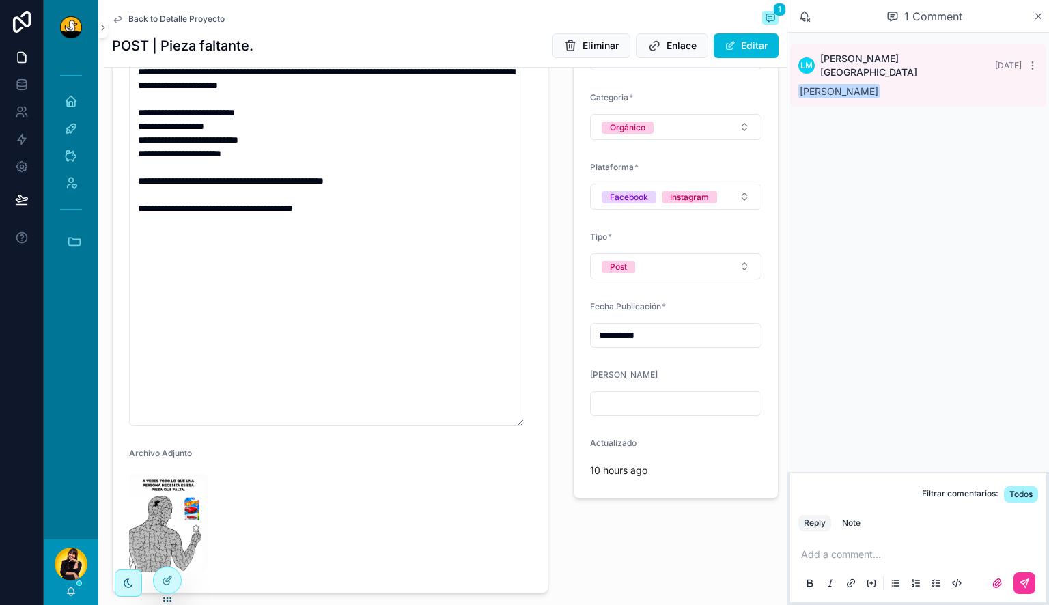
click at [176, 513] on img "scrollable content" at bounding box center [168, 523] width 79 height 98
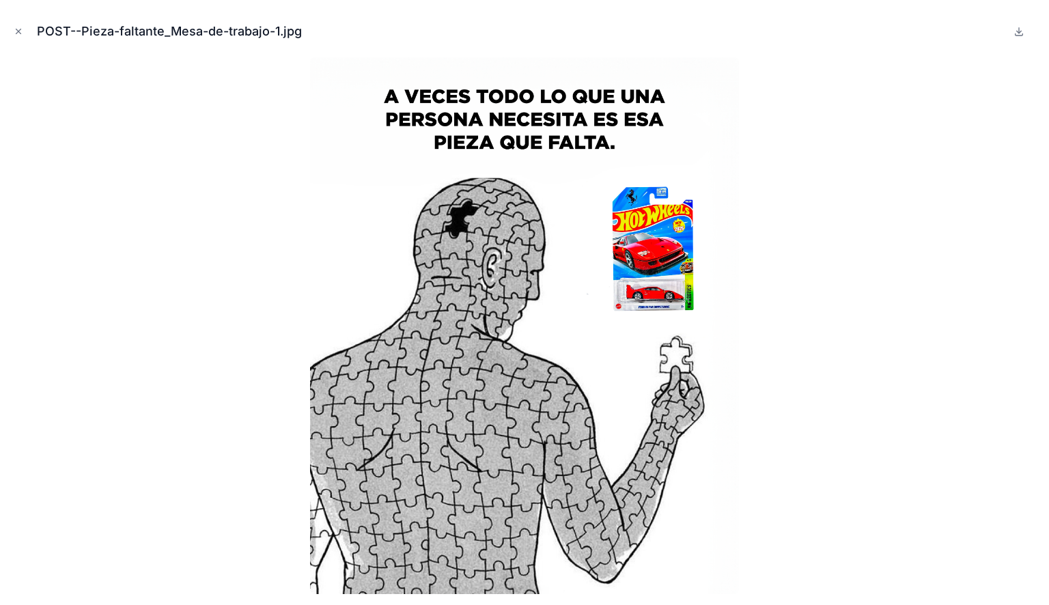
click at [18, 30] on icon "Close modal" at bounding box center [18, 31] width 5 height 5
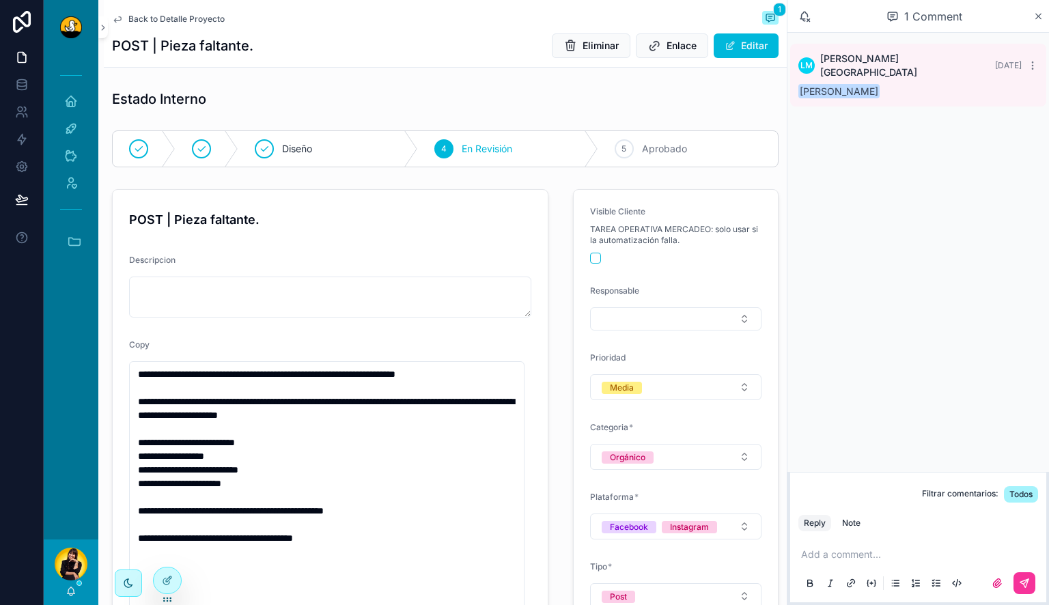
click at [661, 146] on span "Aprobado" at bounding box center [664, 149] width 45 height 14
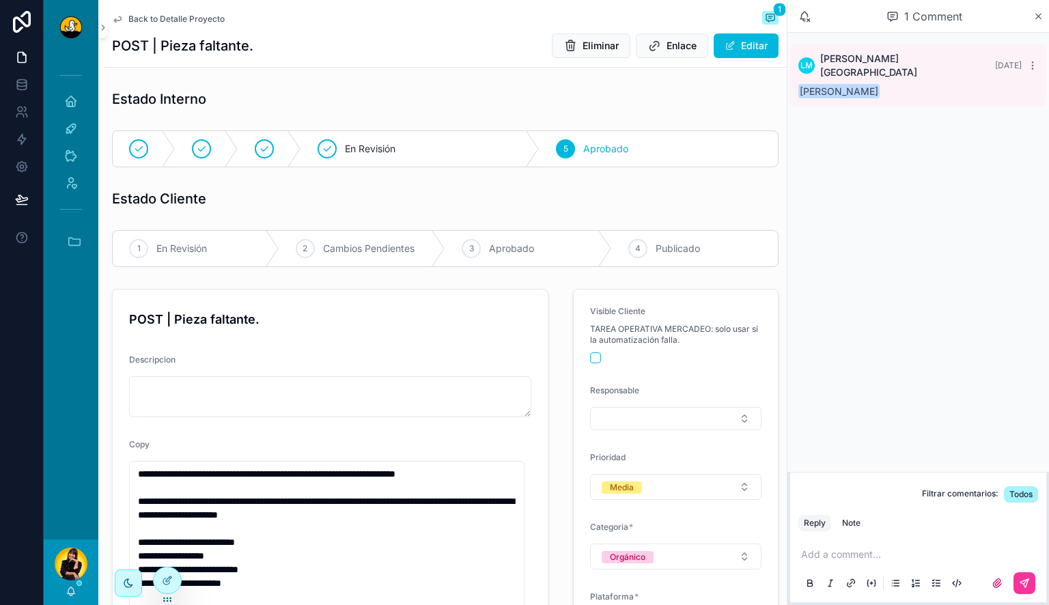
click at [176, 19] on span "Back to Detalle Proyecto" at bounding box center [176, 19] width 96 height 11
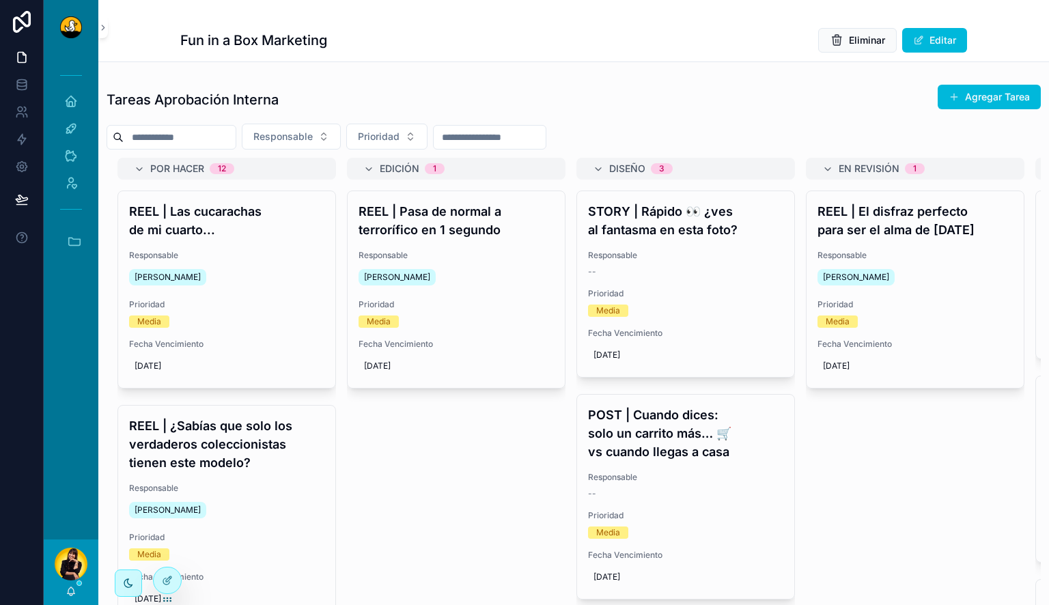
click at [943, 282] on div "Daniel Calderon" at bounding box center [915, 277] width 195 height 22
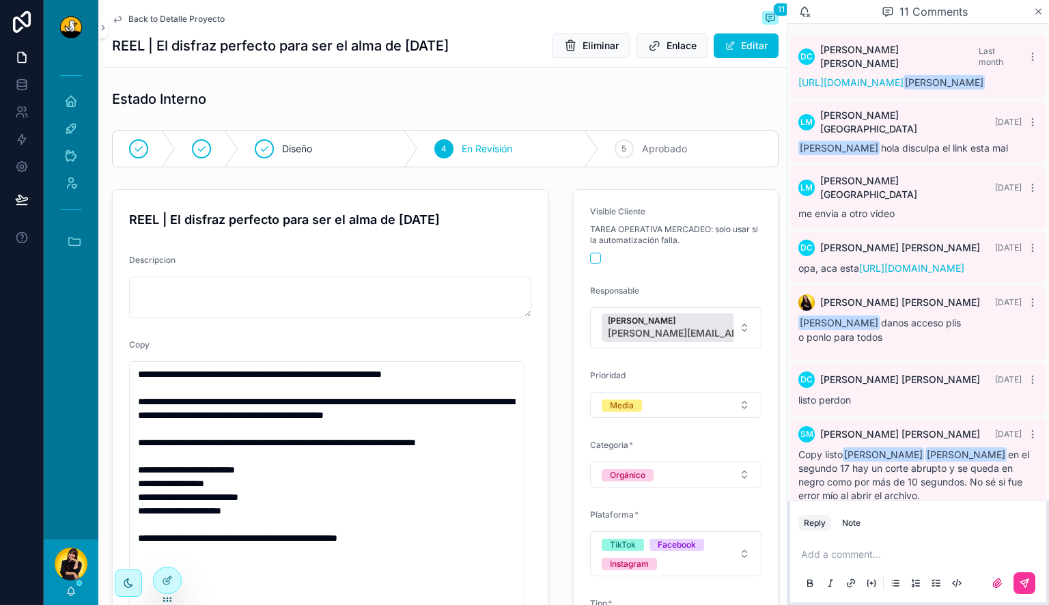
scroll to position [370, 0]
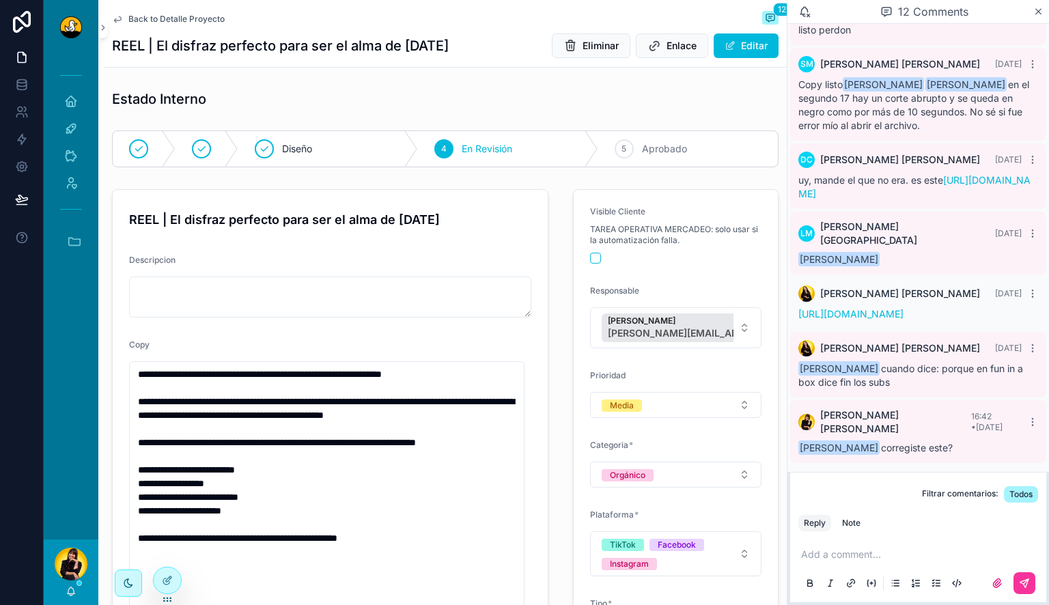
click at [173, 18] on span "Back to Detalle Proyecto" at bounding box center [176, 19] width 96 height 11
click at [68, 236] on icon "scrollable content" at bounding box center [74, 241] width 15 height 15
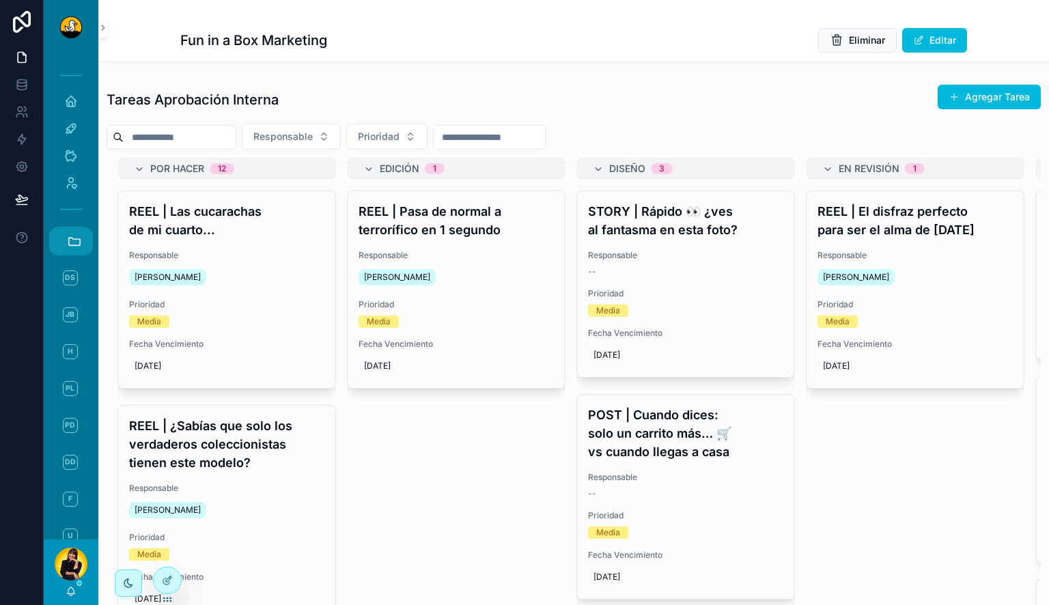
click at [624, 113] on div "Tareas Aprobación Interna Agregar Tarea" at bounding box center [574, 99] width 935 height 31
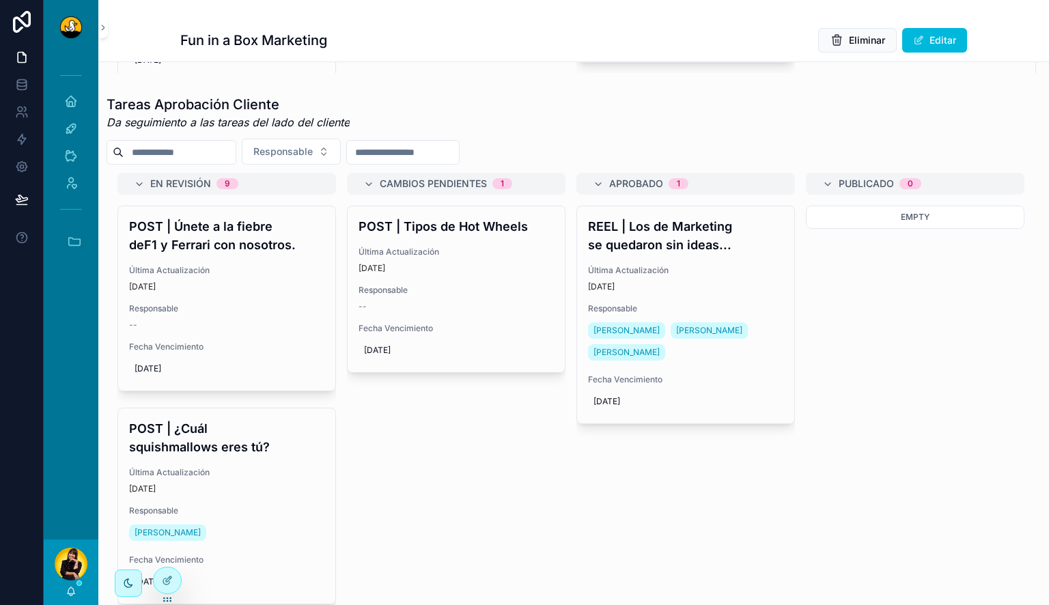
scroll to position [543, 0]
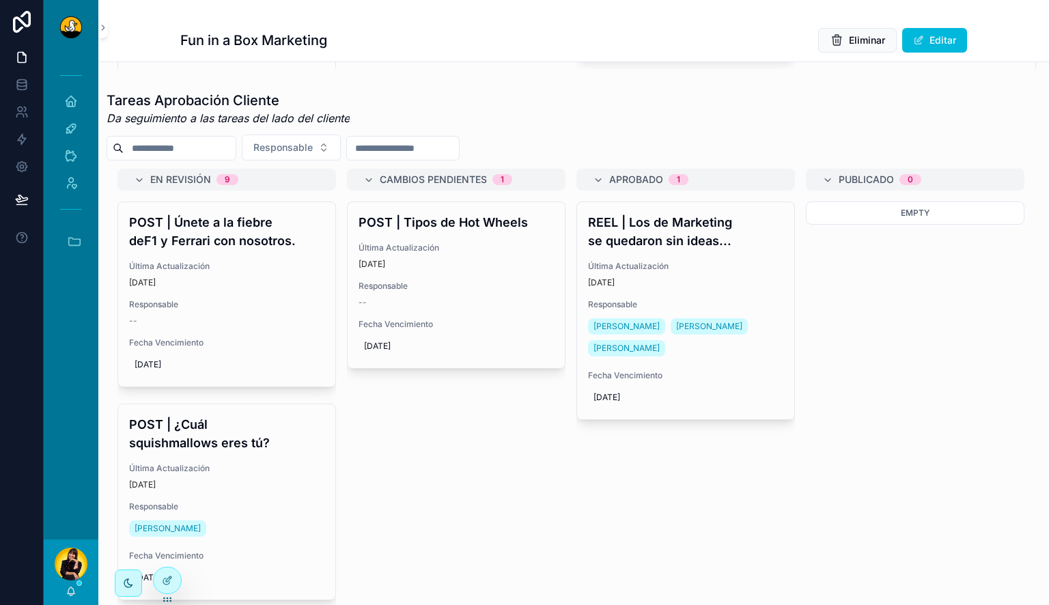
click at [521, 304] on div "Responsable --" at bounding box center [456, 294] width 195 height 27
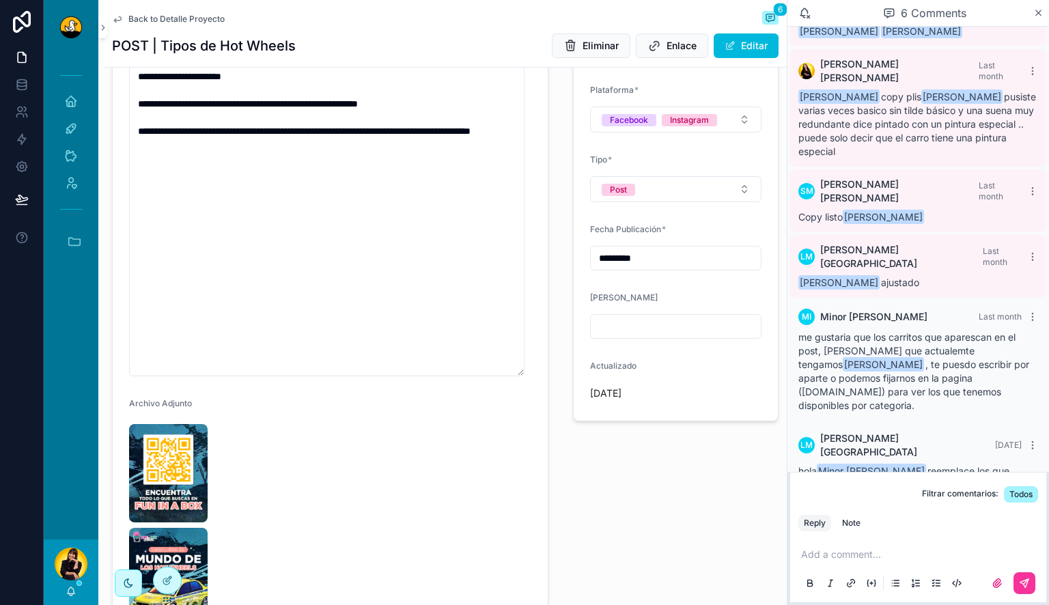
scroll to position [713, 0]
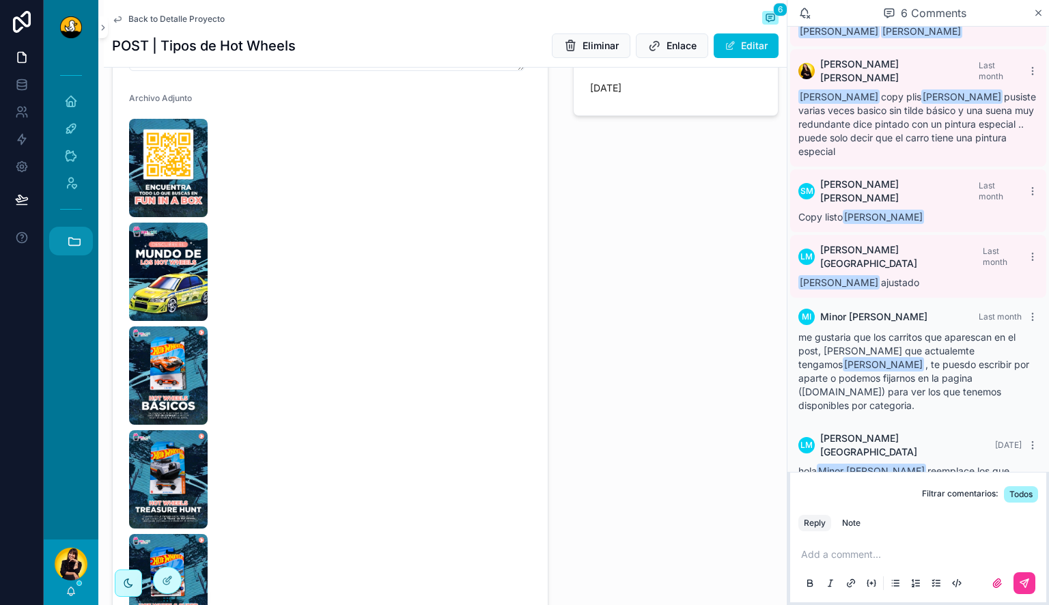
click at [68, 236] on icon "scrollable content" at bounding box center [74, 241] width 15 height 15
click at [77, 320] on span "U" at bounding box center [70, 314] width 15 height 15
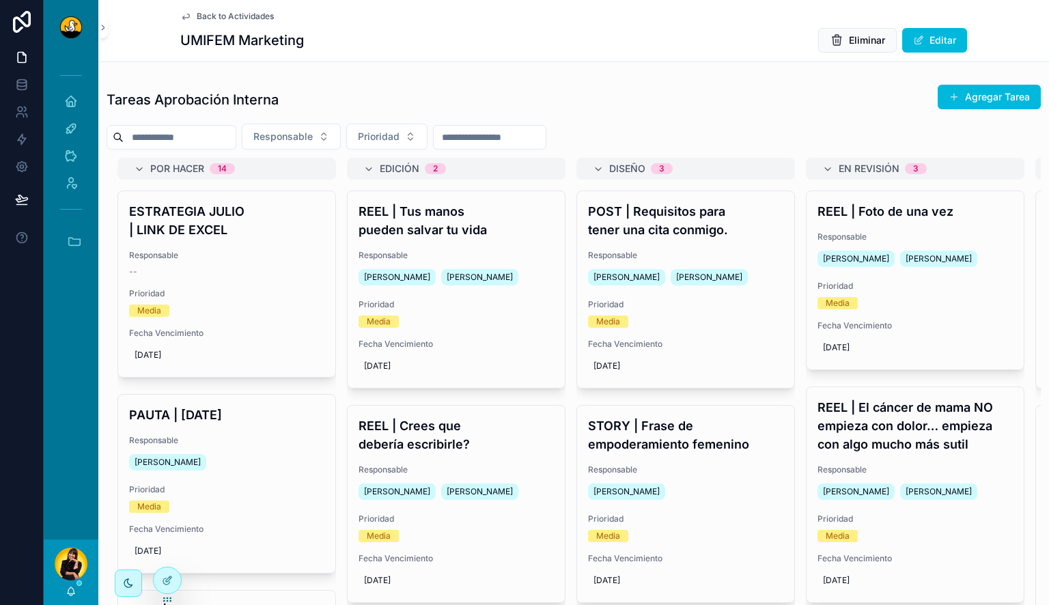
click at [900, 243] on div "Responsable Miguel Madriz Lucas Mateus" at bounding box center [915, 251] width 195 height 38
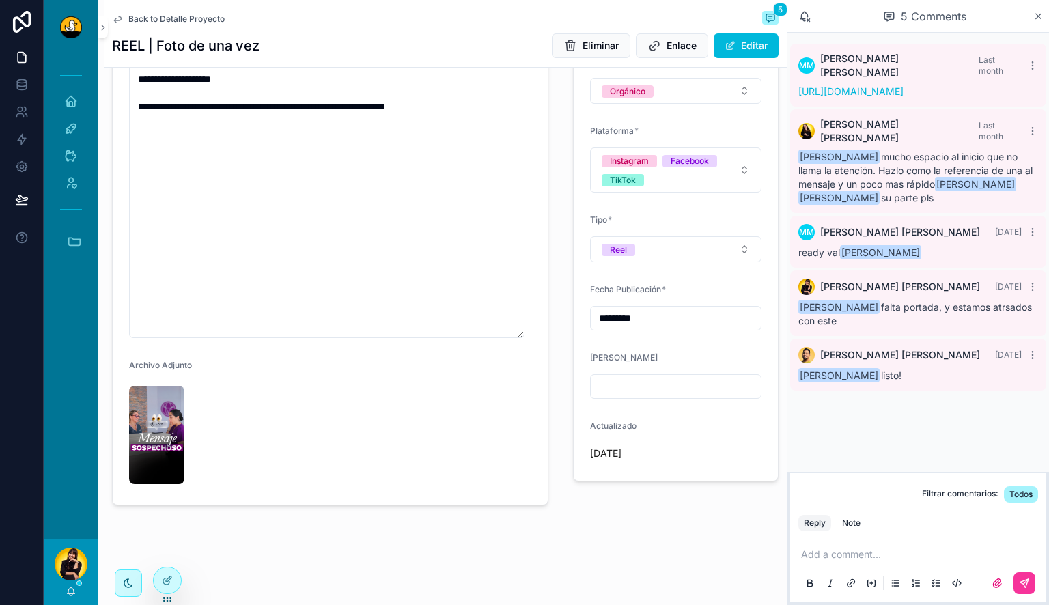
scroll to position [432, 0]
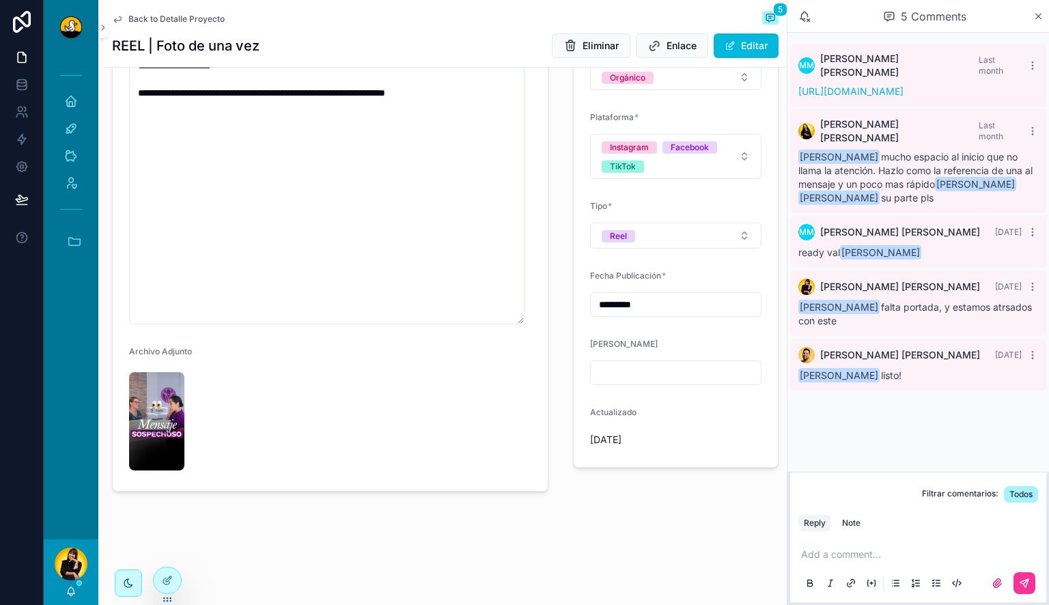
click at [180, 422] on img "scrollable content" at bounding box center [156, 421] width 55 height 98
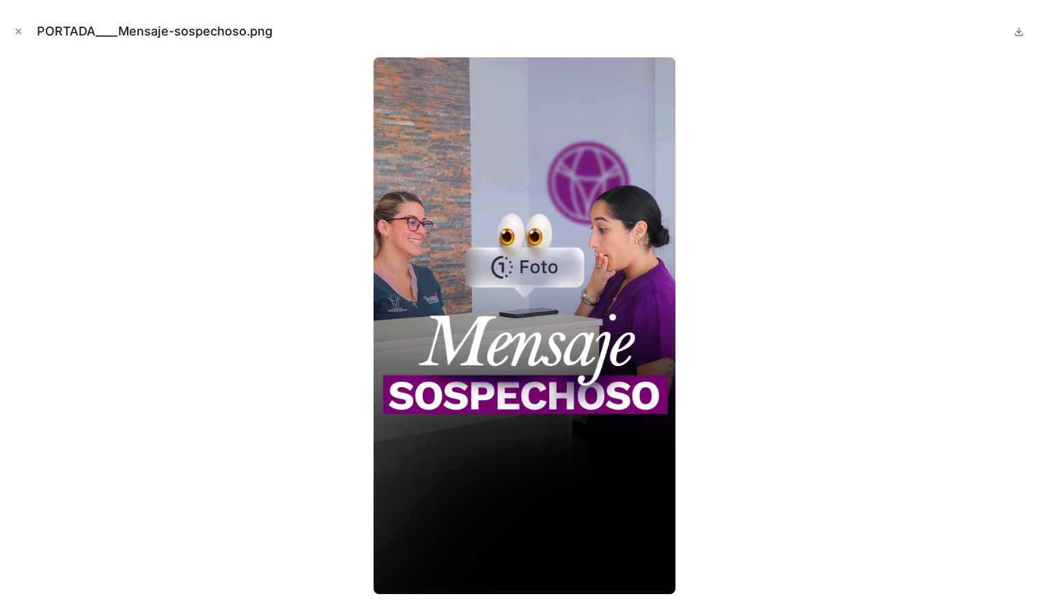
click at [16, 31] on icon "Close modal" at bounding box center [19, 32] width 10 height 10
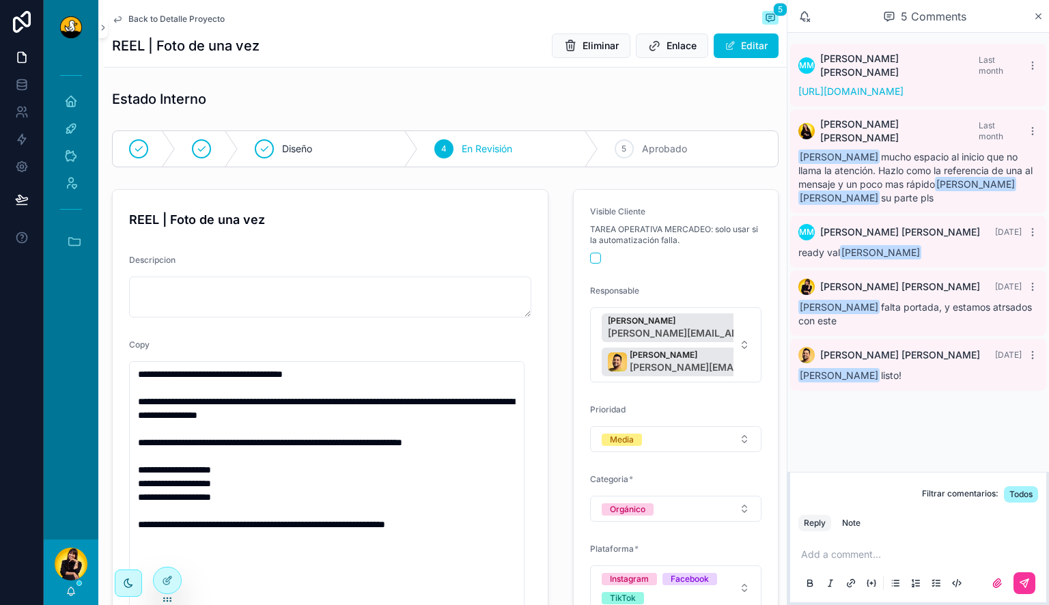
click at [665, 145] on span "Aprobado" at bounding box center [664, 149] width 45 height 14
click at [174, 24] on span "Back to Detalle Proyecto" at bounding box center [176, 19] width 96 height 11
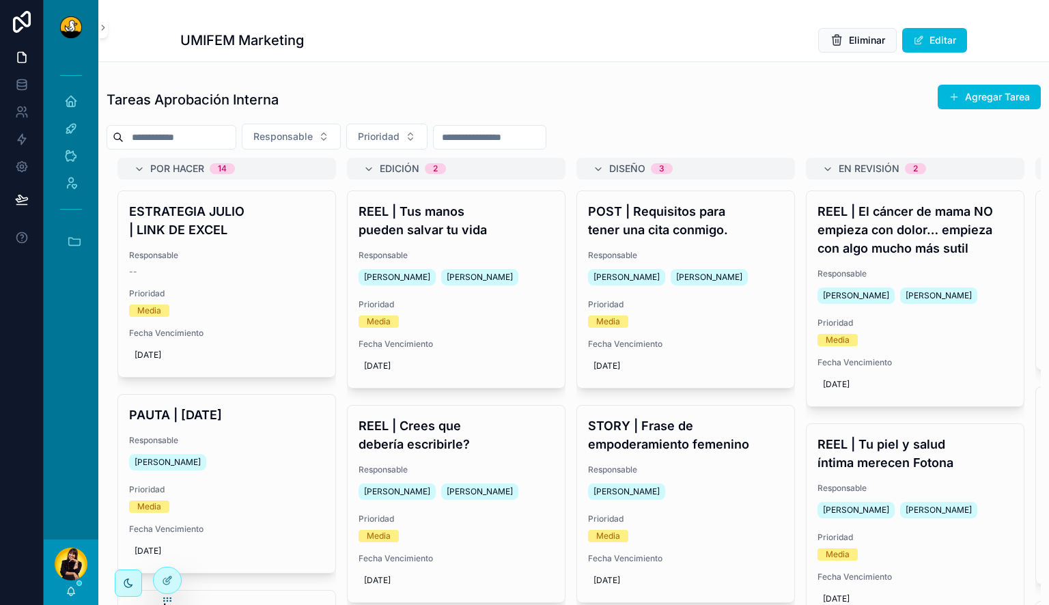
click at [963, 318] on span "Prioridad" at bounding box center [915, 323] width 195 height 11
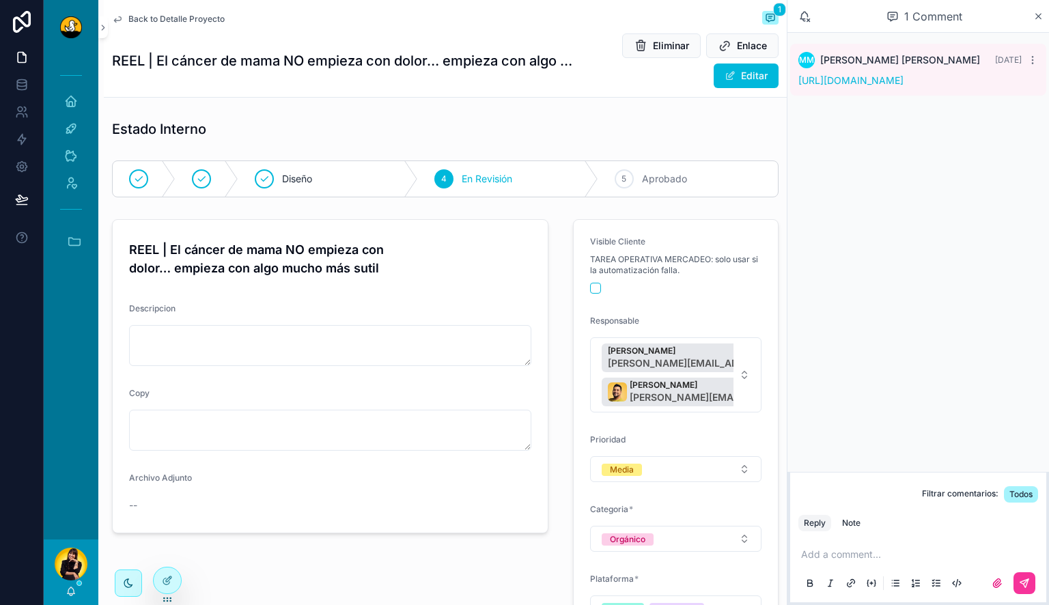
click at [875, 86] on link "https://drive.google.com/drive/folders/1pI4D0qoD9lCgua9MqLuS9T0WMlNY9oqw?usp=dr…" at bounding box center [851, 80] width 105 height 12
click at [863, 555] on p "scrollable content" at bounding box center [921, 555] width 240 height 14
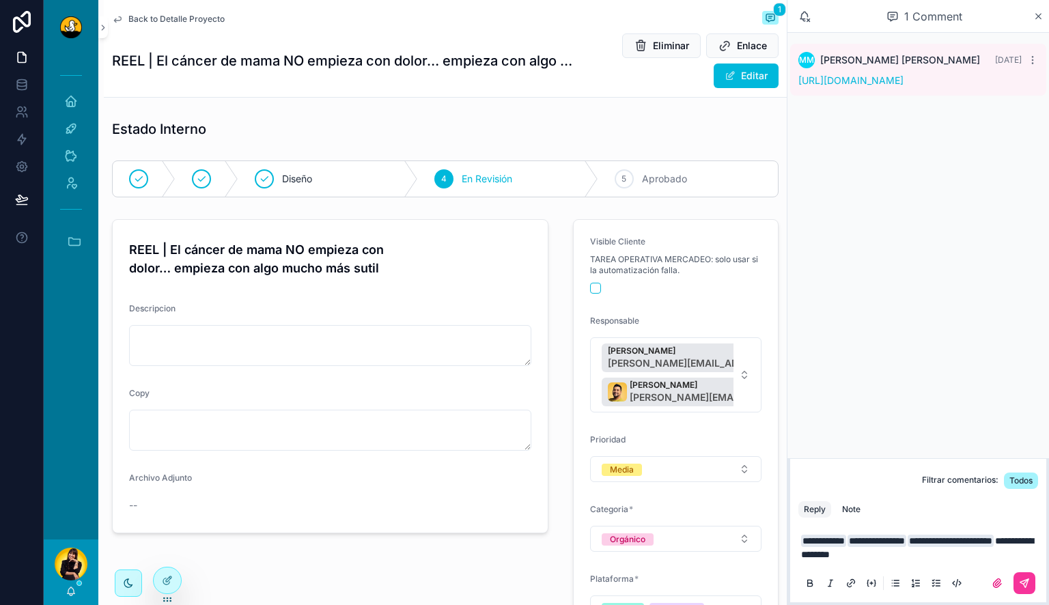
click at [861, 506] on button "Note" at bounding box center [851, 509] width 29 height 16
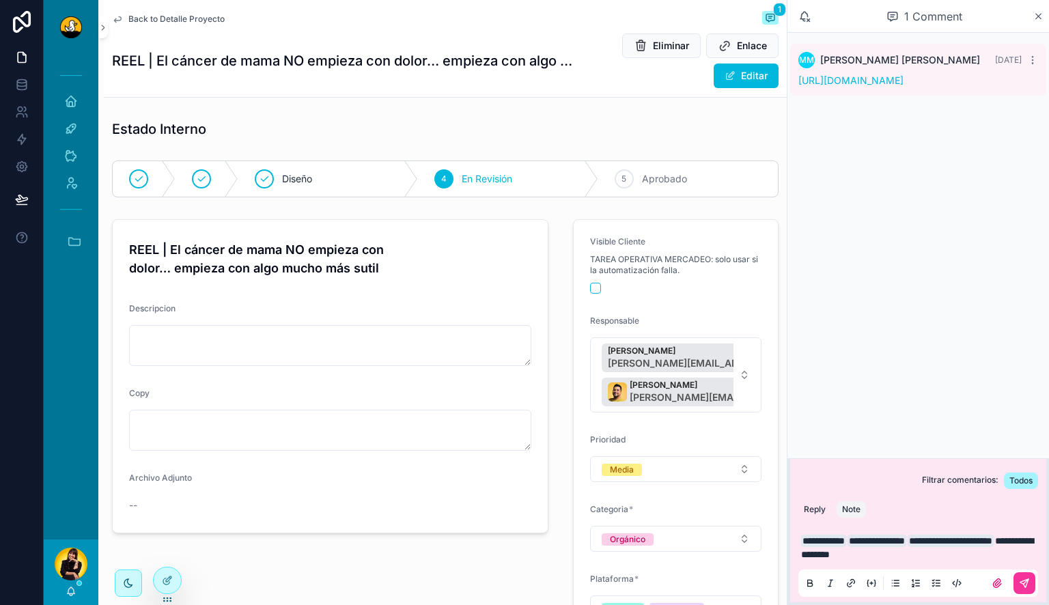
click at [1020, 585] on icon "scrollable content" at bounding box center [1024, 583] width 11 height 11
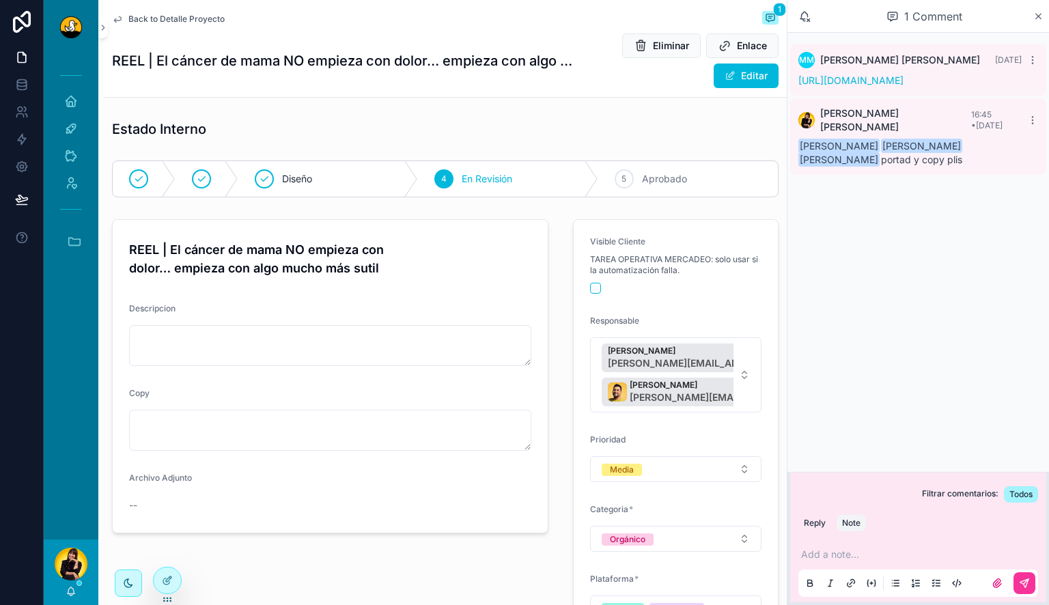
click at [215, 19] on span "Back to Detalle Proyecto" at bounding box center [176, 19] width 96 height 11
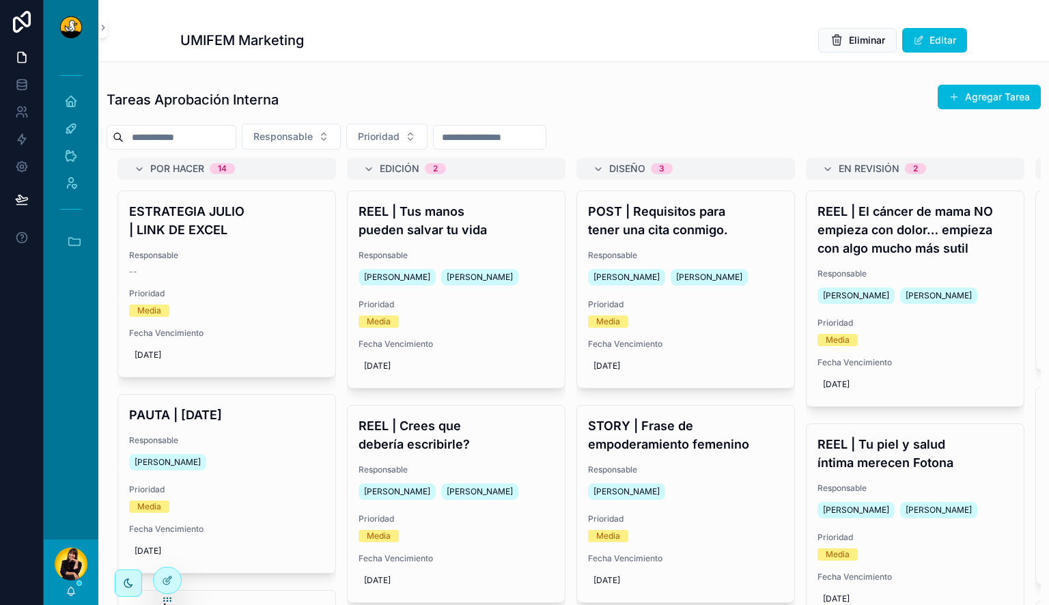
click at [908, 469] on h4 "REEL | Tu piel y salud íntima merecen Fotona" at bounding box center [915, 453] width 195 height 37
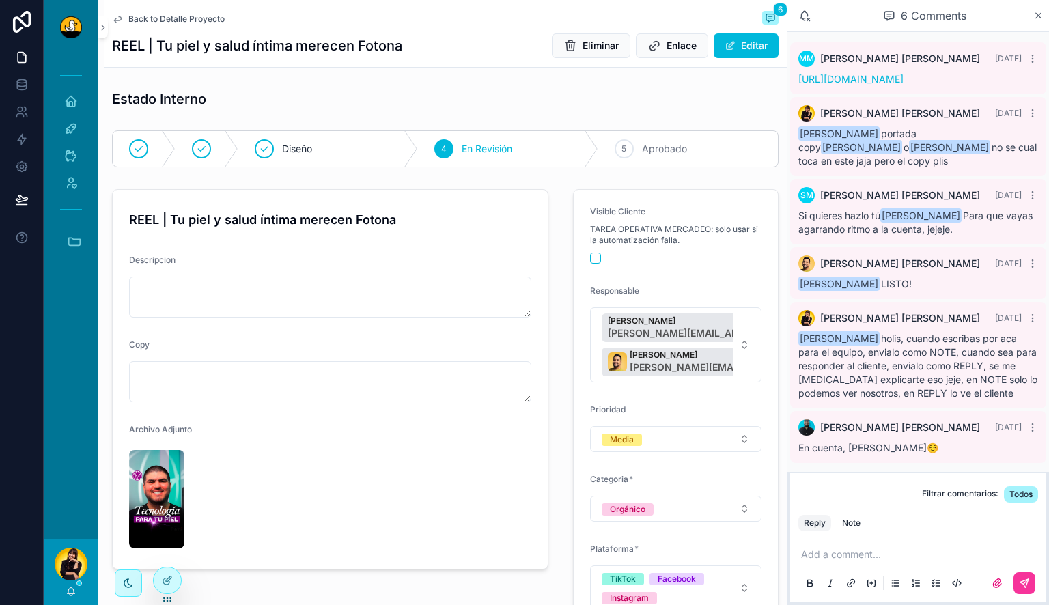
scroll to position [29, 0]
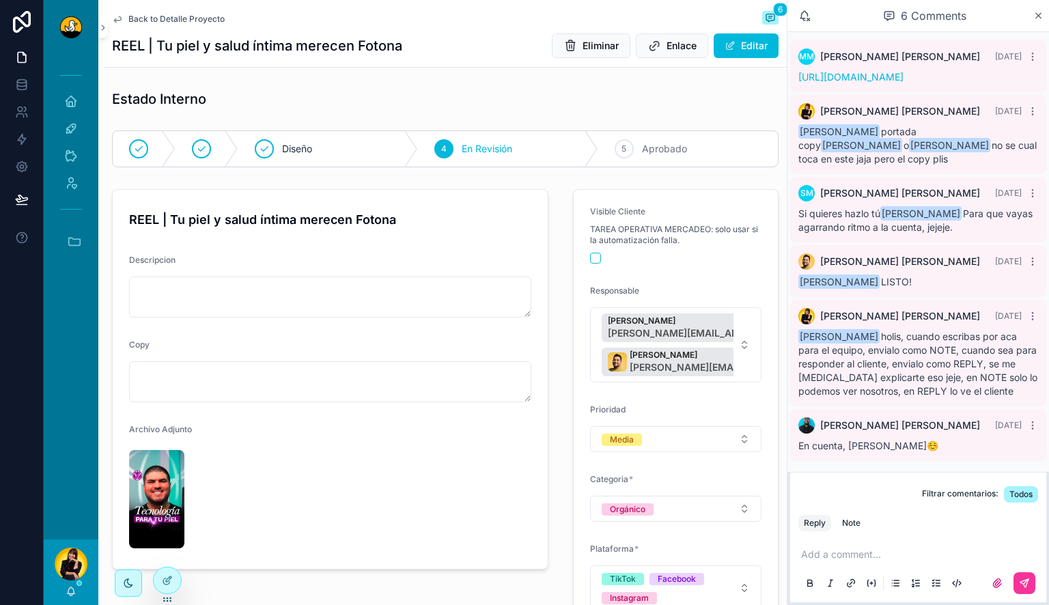
click at [890, 554] on p "scrollable content" at bounding box center [921, 555] width 240 height 14
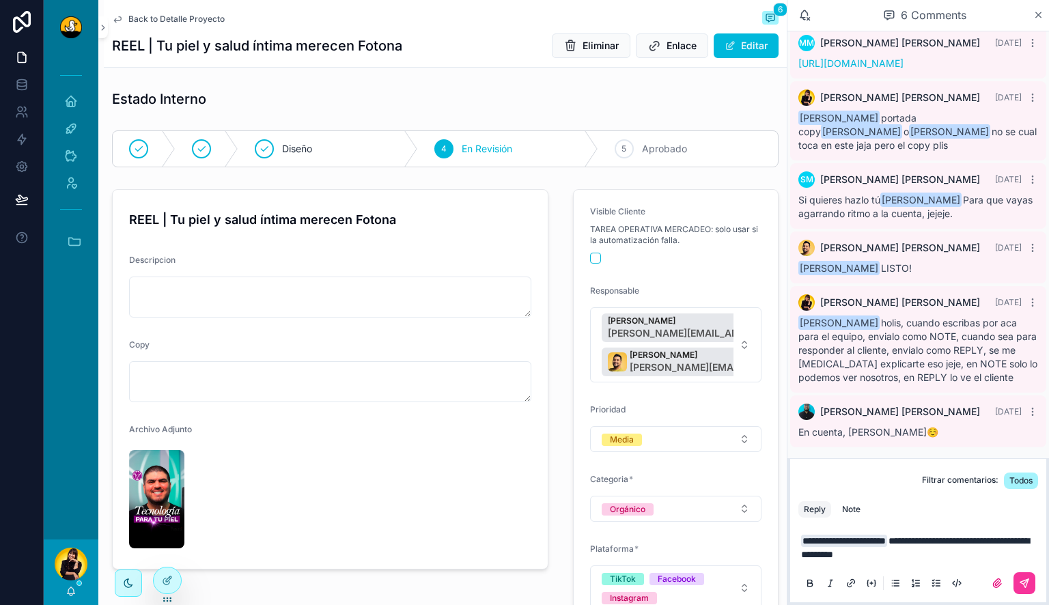
click at [859, 510] on div "Note" at bounding box center [851, 509] width 18 height 11
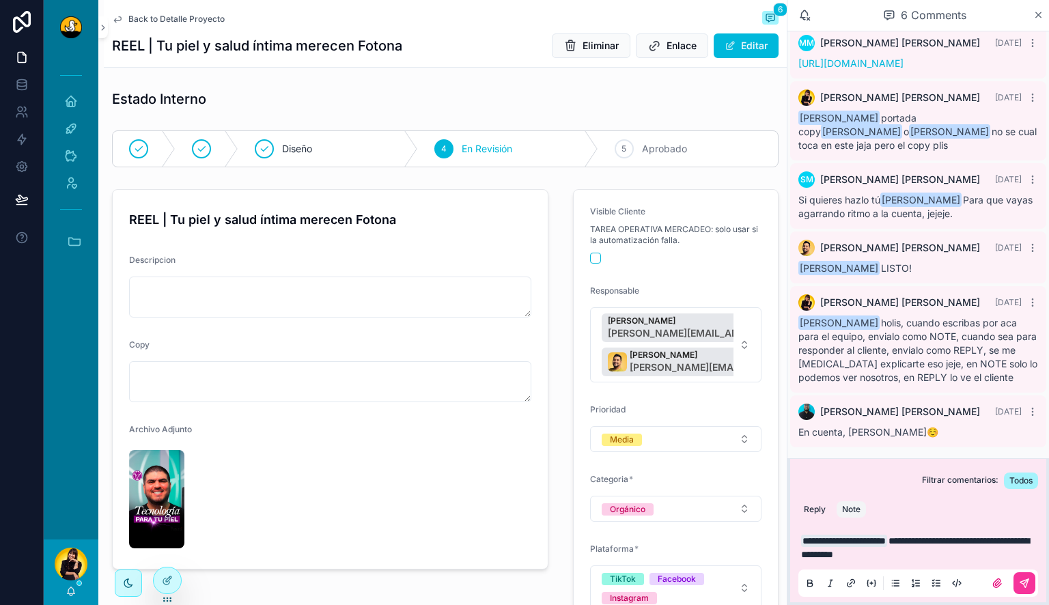
click at [1032, 586] on button "scrollable content" at bounding box center [1025, 583] width 22 height 22
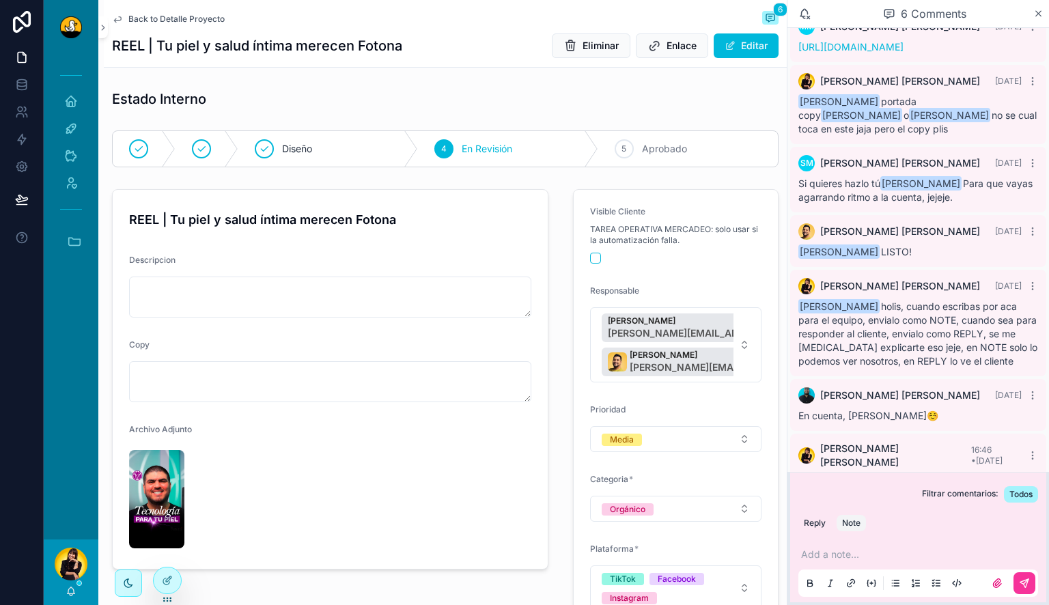
scroll to position [94, 0]
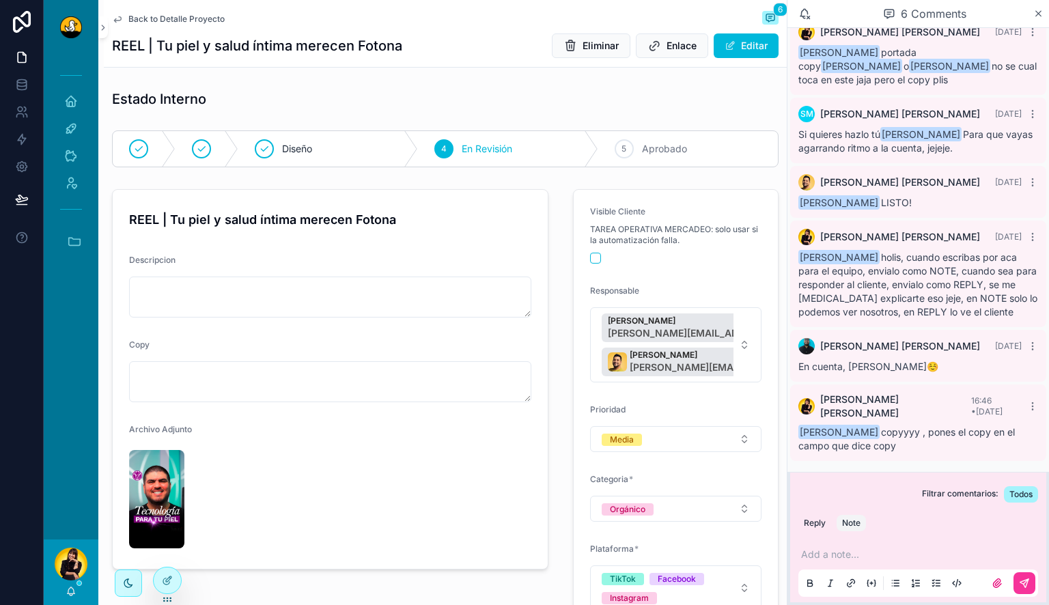
click at [164, 23] on span "Back to Detalle Proyecto" at bounding box center [176, 19] width 96 height 11
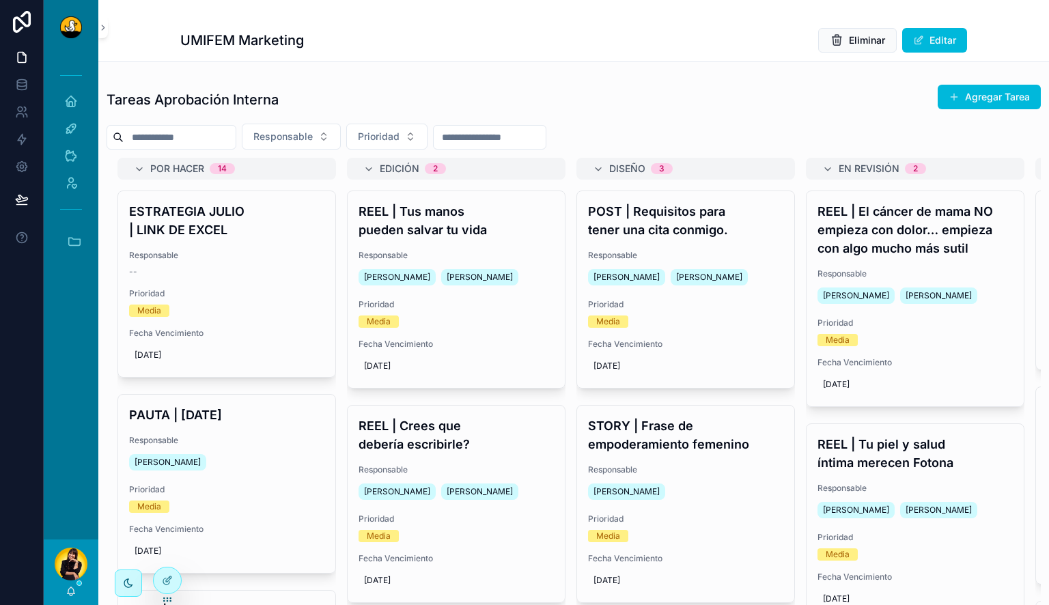
scroll to position [20, 0]
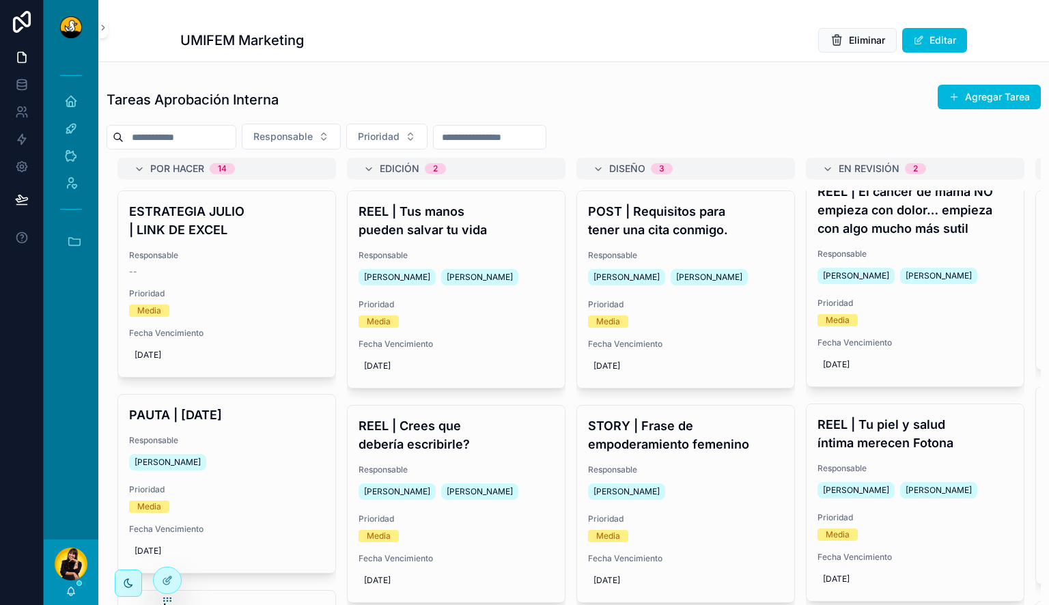
click at [918, 446] on h4 "REEL | Tu piel y salud íntima merecen Fotona" at bounding box center [915, 433] width 195 height 37
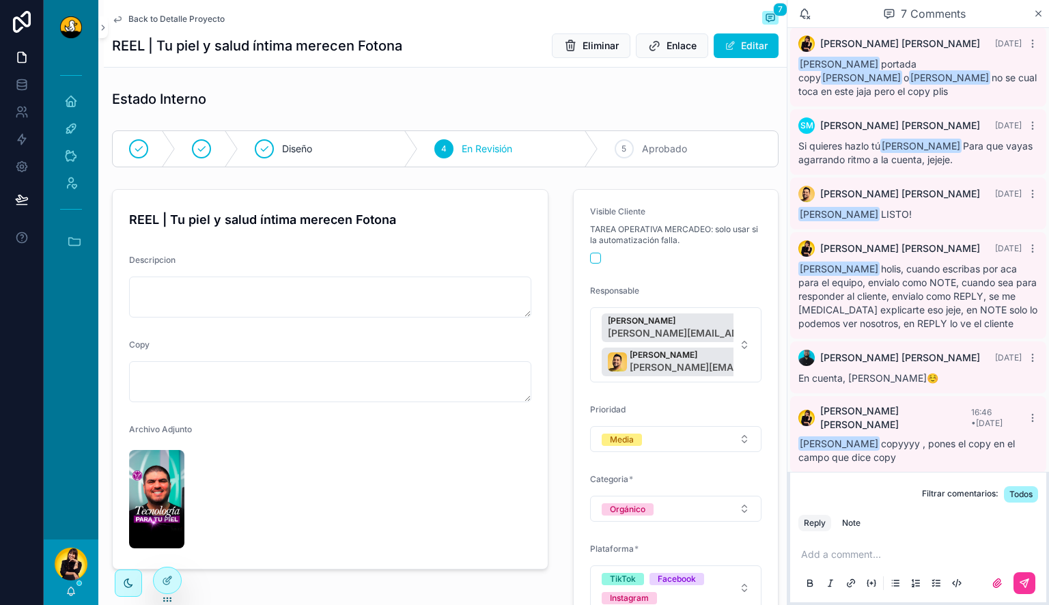
scroll to position [94, 0]
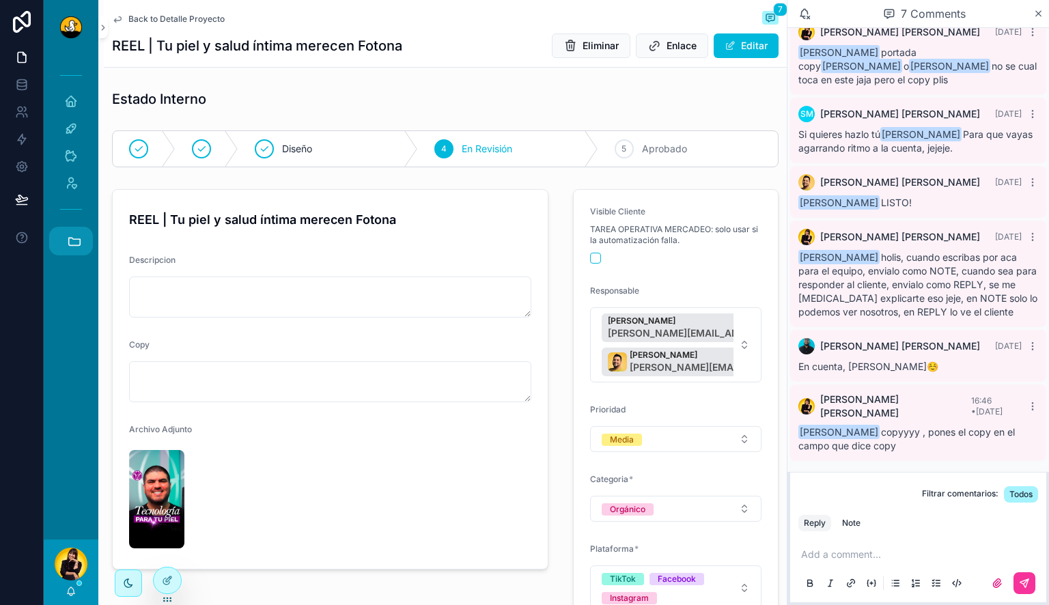
click at [124, 17] on link "Back to Detalle Proyecto" at bounding box center [168, 19] width 113 height 11
click at [85, 238] on button "Accesos rápidos" at bounding box center [71, 241] width 44 height 29
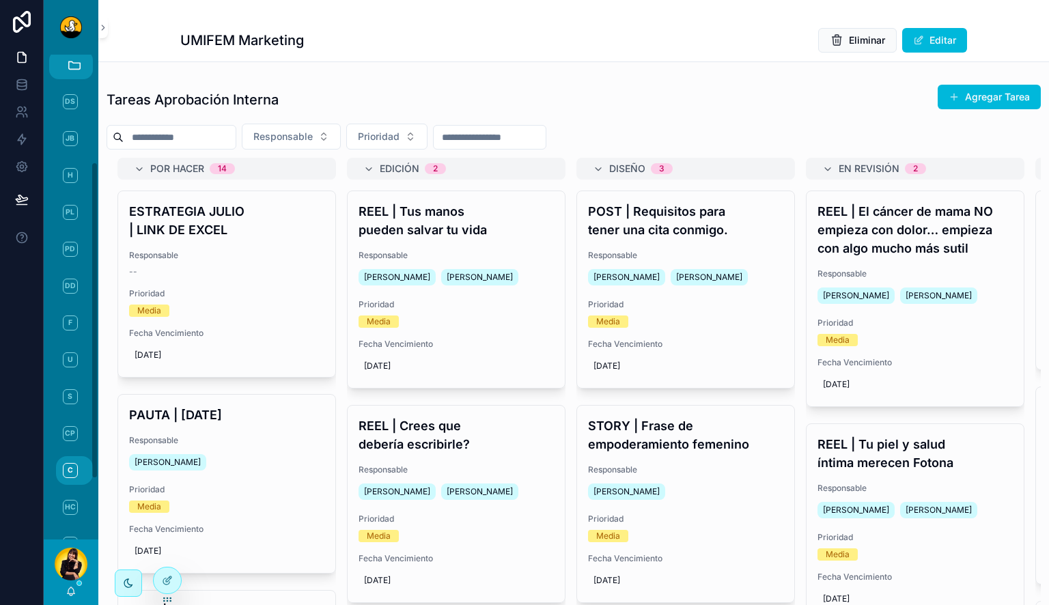
scroll to position [178, 0]
click at [72, 396] on span "S" at bounding box center [70, 394] width 15 height 15
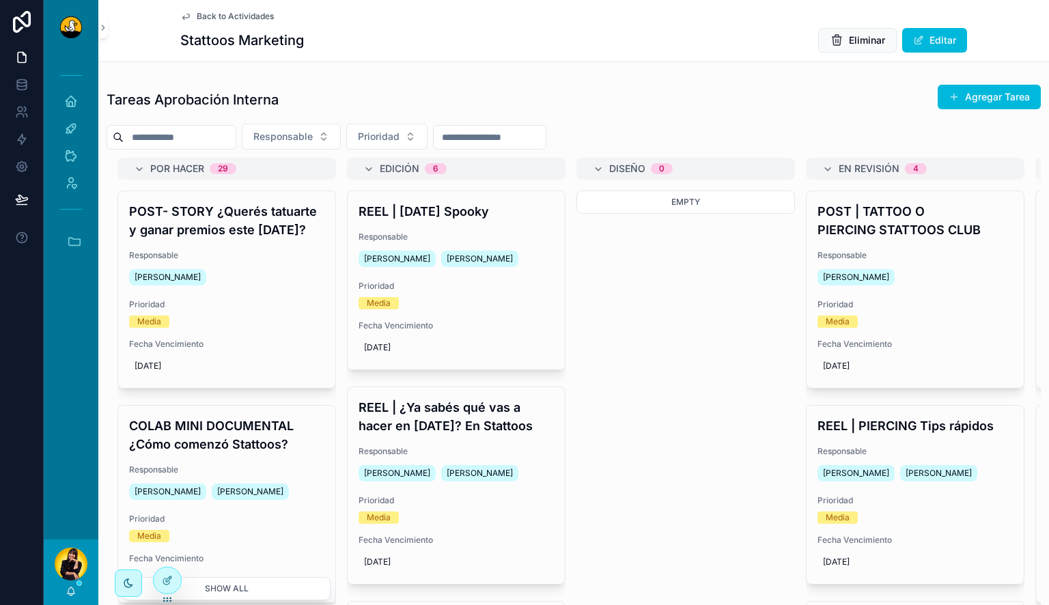
click at [943, 262] on div "Responsable Barbara Argotte" at bounding box center [915, 269] width 195 height 38
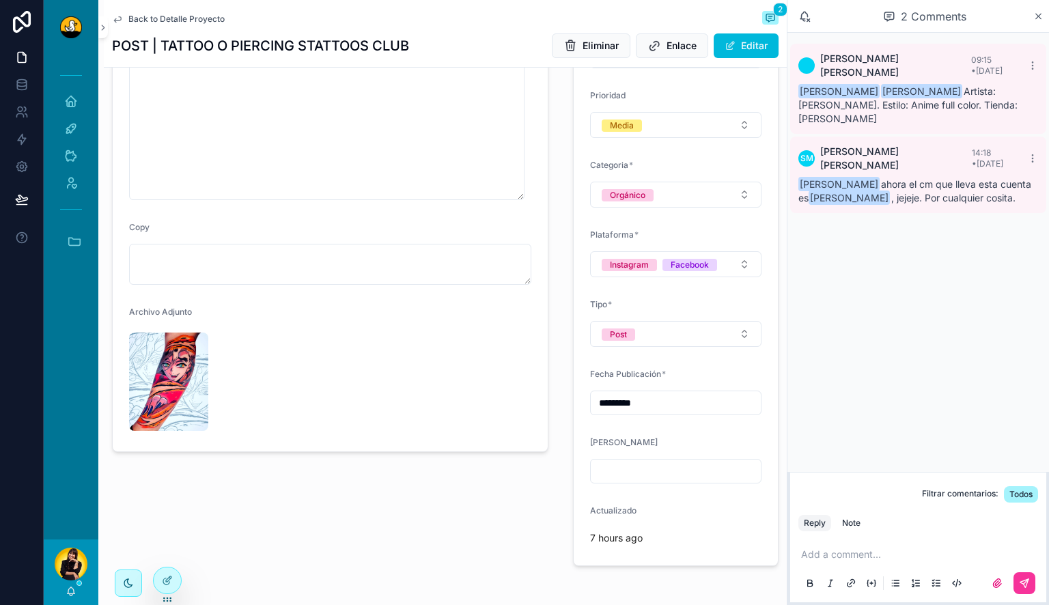
scroll to position [286, 0]
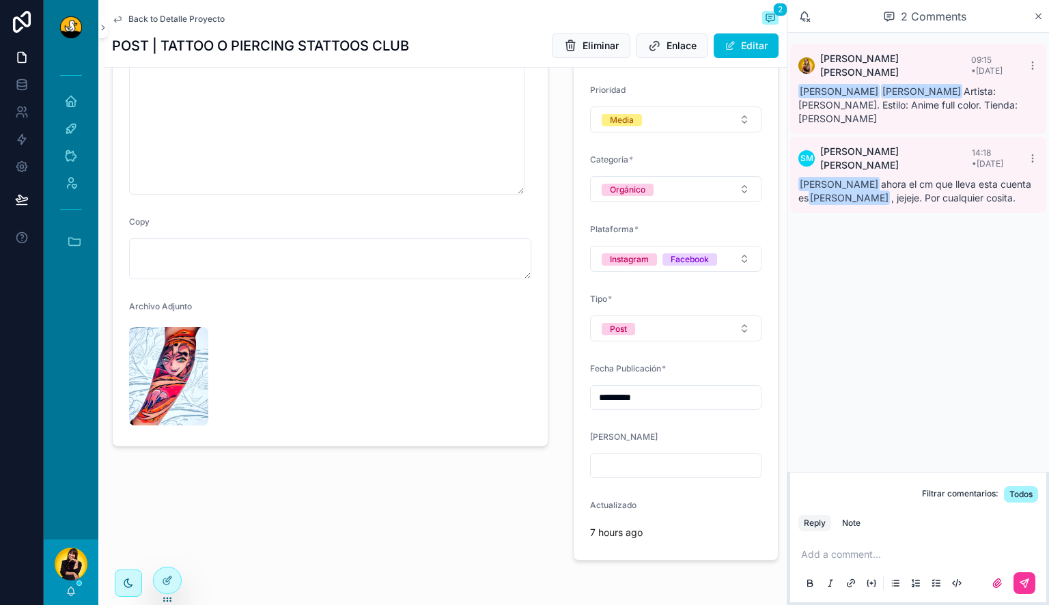
click at [188, 392] on img "scrollable content" at bounding box center [168, 376] width 79 height 98
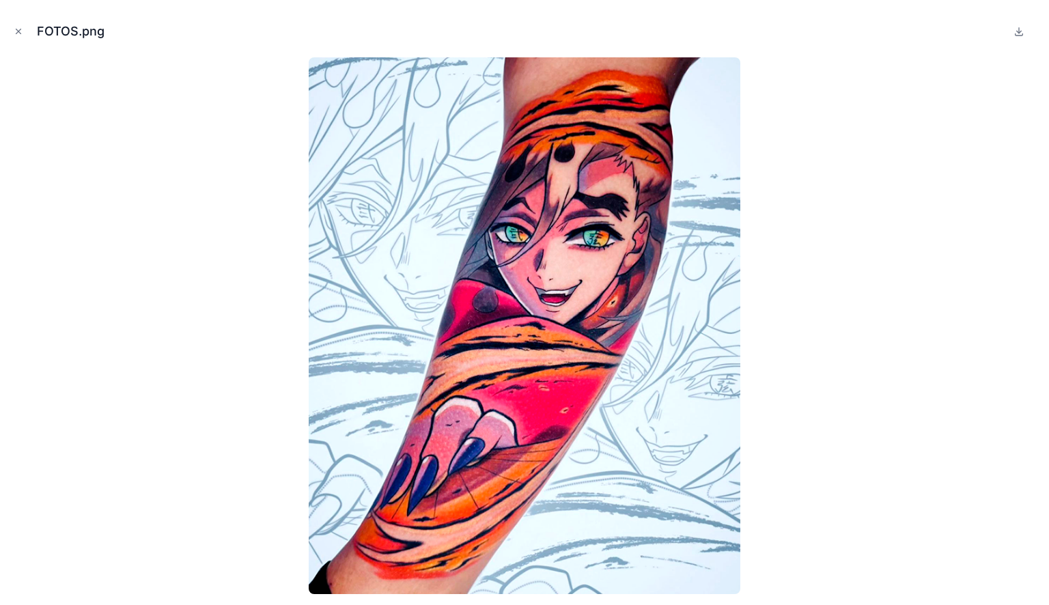
click at [15, 31] on icon "Close modal" at bounding box center [19, 32] width 10 height 10
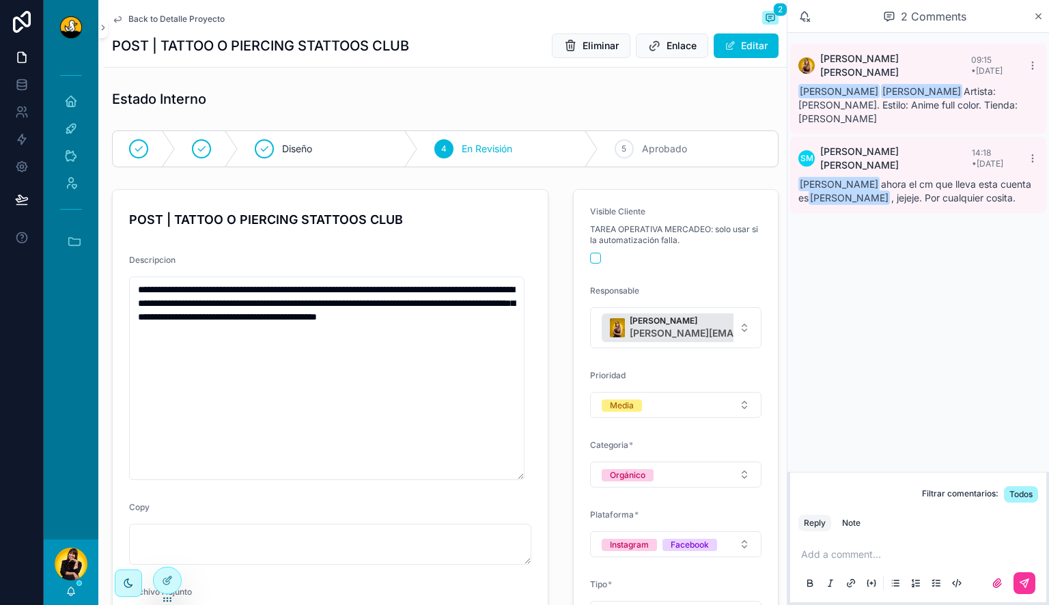
click at [853, 560] on p "scrollable content" at bounding box center [921, 555] width 240 height 14
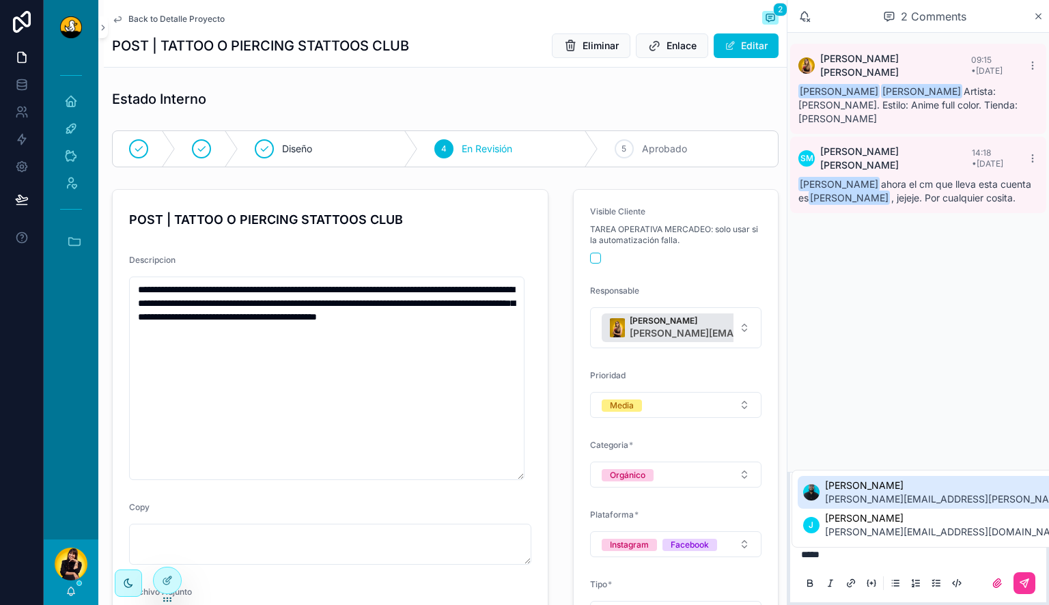
click at [853, 499] on span "jose.teran@duckstudios.net" at bounding box center [986, 500] width 322 height 14
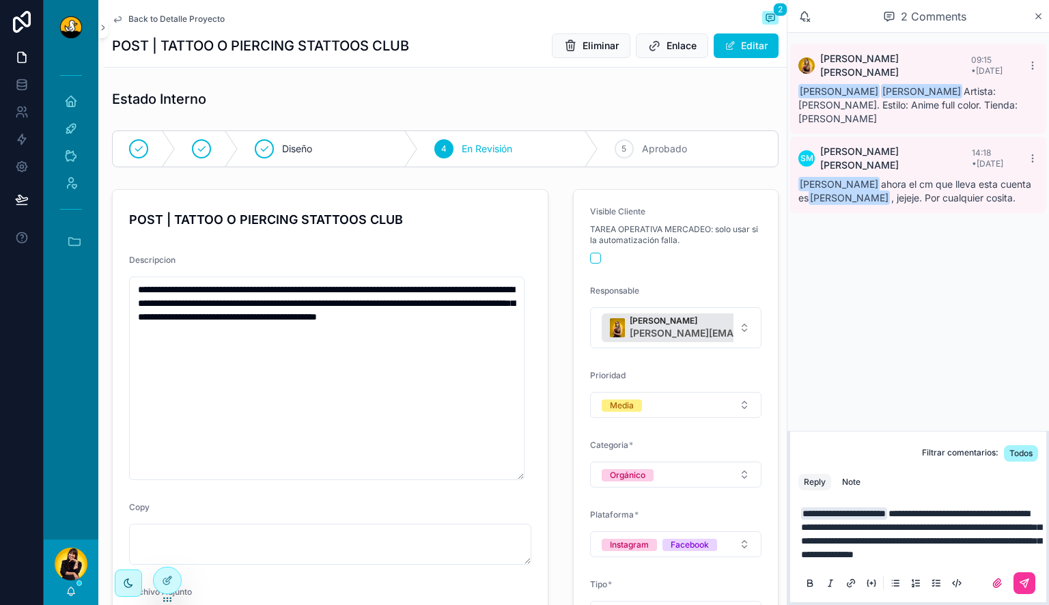
click at [846, 477] on div "Note" at bounding box center [851, 482] width 18 height 11
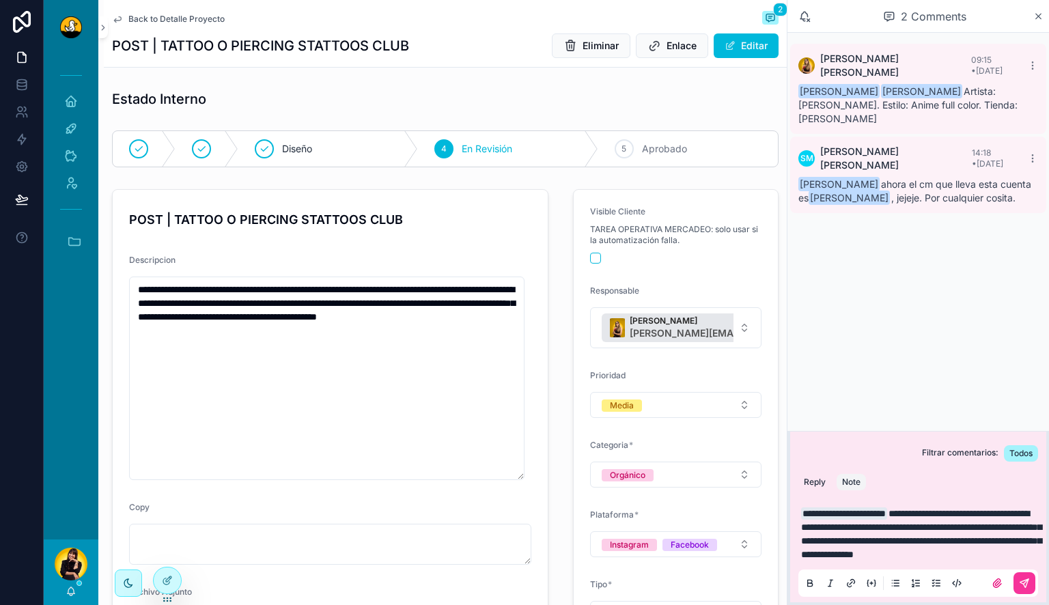
click at [971, 559] on p "**********" at bounding box center [921, 534] width 240 height 55
click at [1027, 582] on icon "scrollable content" at bounding box center [1025, 583] width 8 height 8
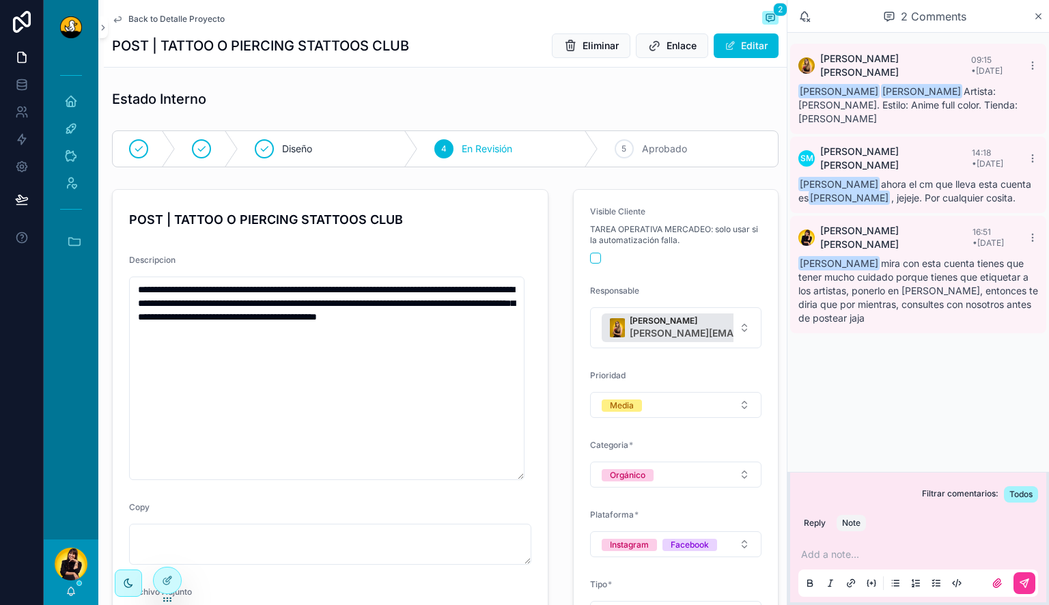
click at [167, 19] on span "Back to Detalle Proyecto" at bounding box center [176, 19] width 96 height 11
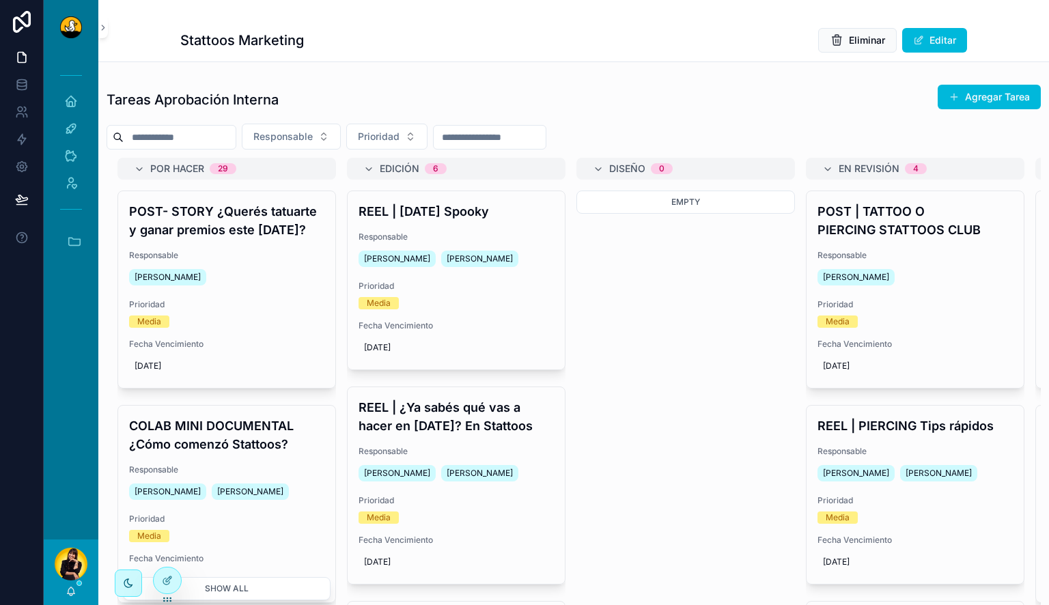
click at [946, 503] on span "Prioridad" at bounding box center [915, 500] width 195 height 11
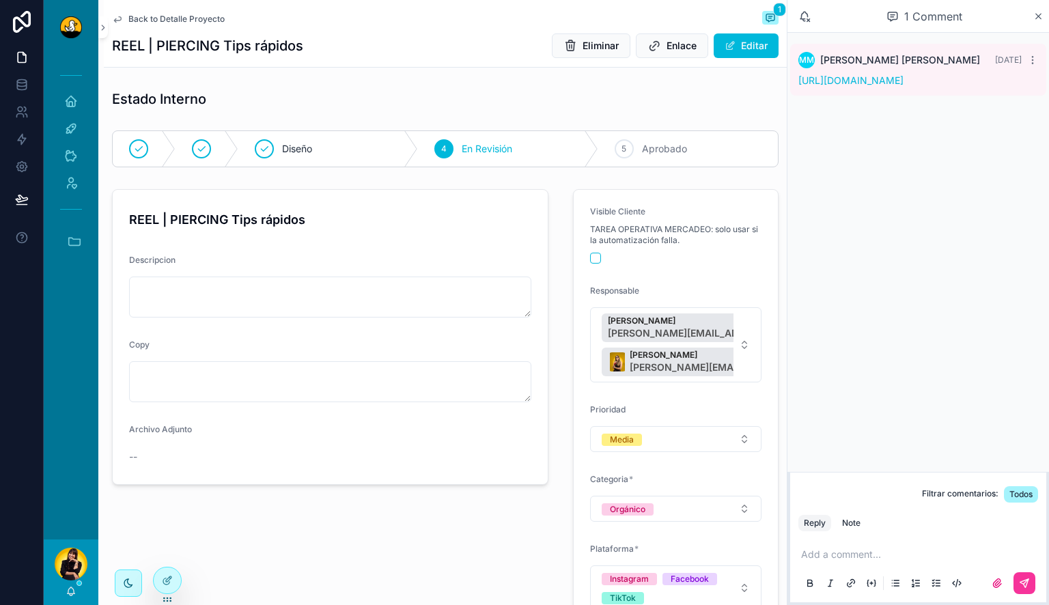
click at [874, 85] on link "https://drive.google.com/drive/folders/1nF_RRDvVYespDveQqDVyxy2GIz2pOUJS?usp=dr…" at bounding box center [851, 80] width 105 height 12
click at [934, 557] on p "scrollable content" at bounding box center [921, 555] width 240 height 14
click at [861, 515] on button "Note" at bounding box center [851, 523] width 29 height 16
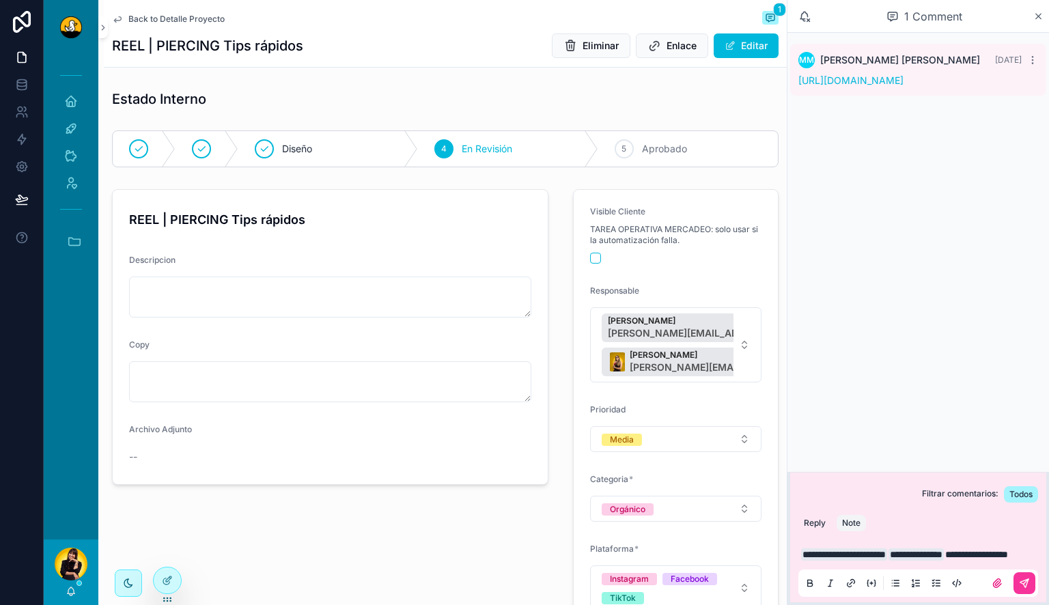
click at [1025, 580] on icon "scrollable content" at bounding box center [1025, 583] width 8 height 8
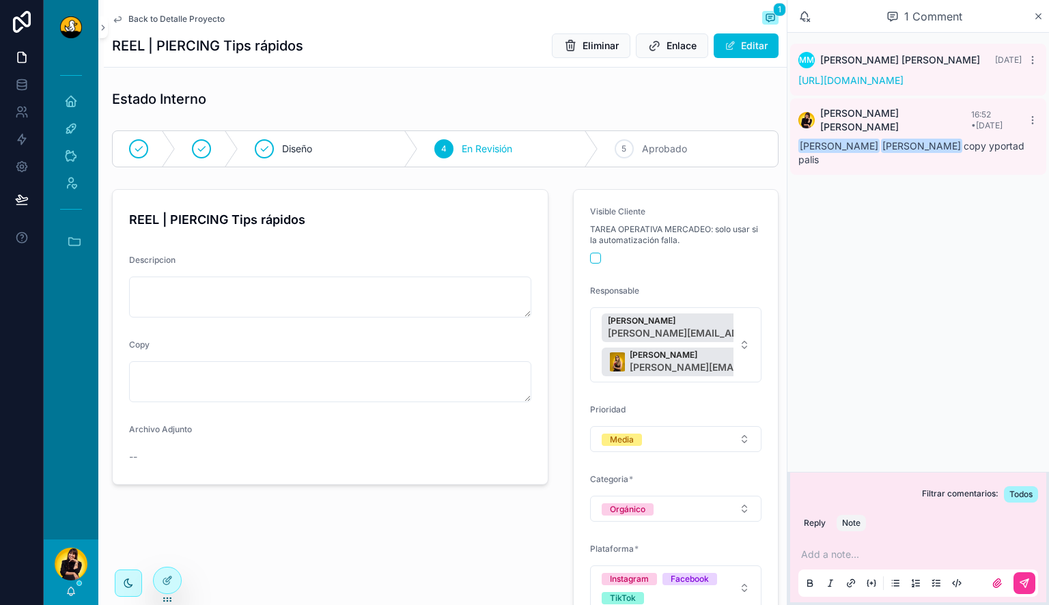
click at [180, 22] on span "Back to Detalle Proyecto" at bounding box center [176, 19] width 96 height 11
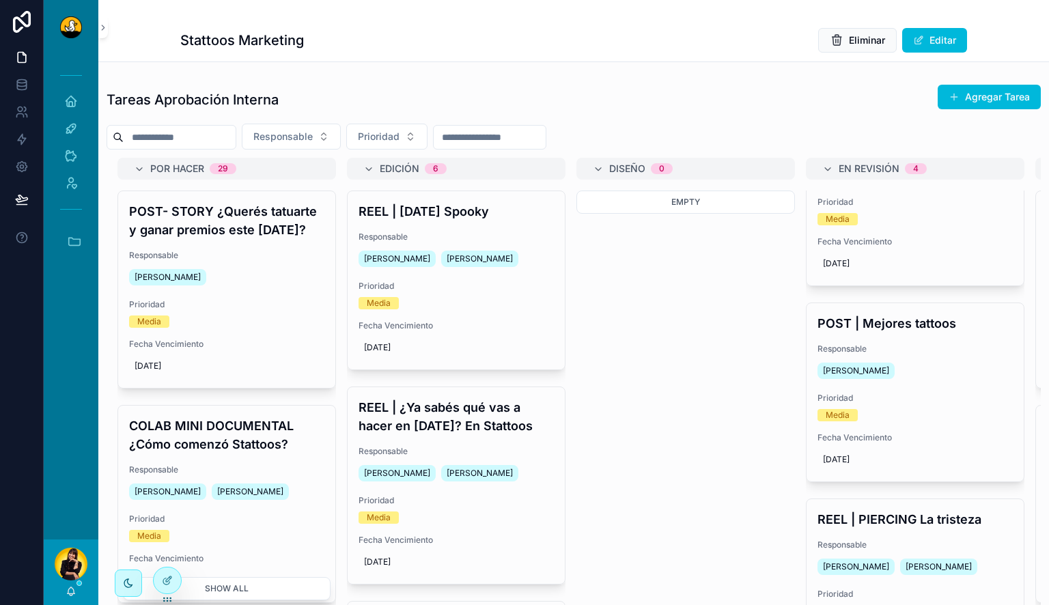
scroll to position [299, 0]
click at [939, 381] on div "POST | Mejores tattoos Responsable Barbara Argotte Prioridad Media Fecha Vencim…" at bounding box center [915, 392] width 217 height 178
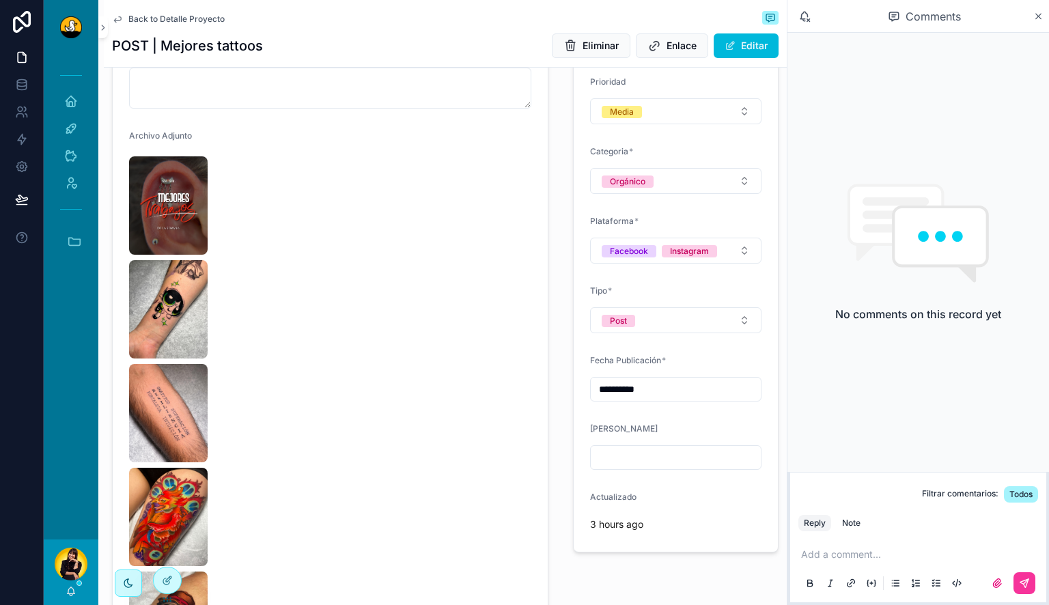
scroll to position [294, 0]
click at [172, 204] on img "scrollable content" at bounding box center [168, 205] width 79 height 98
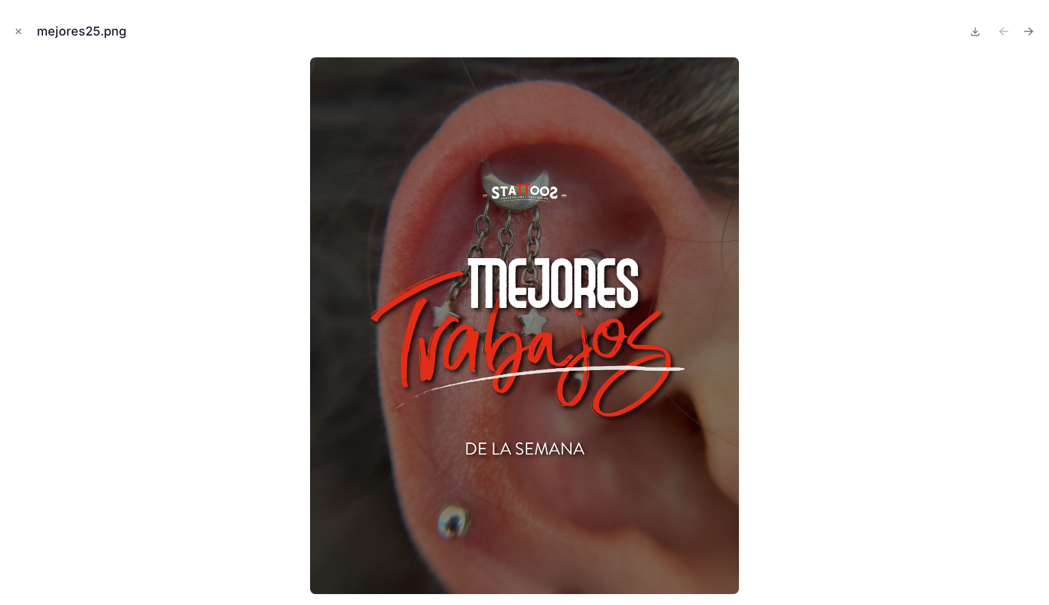
click at [1030, 28] on icon "Next file" at bounding box center [1031, 29] width 3 height 3
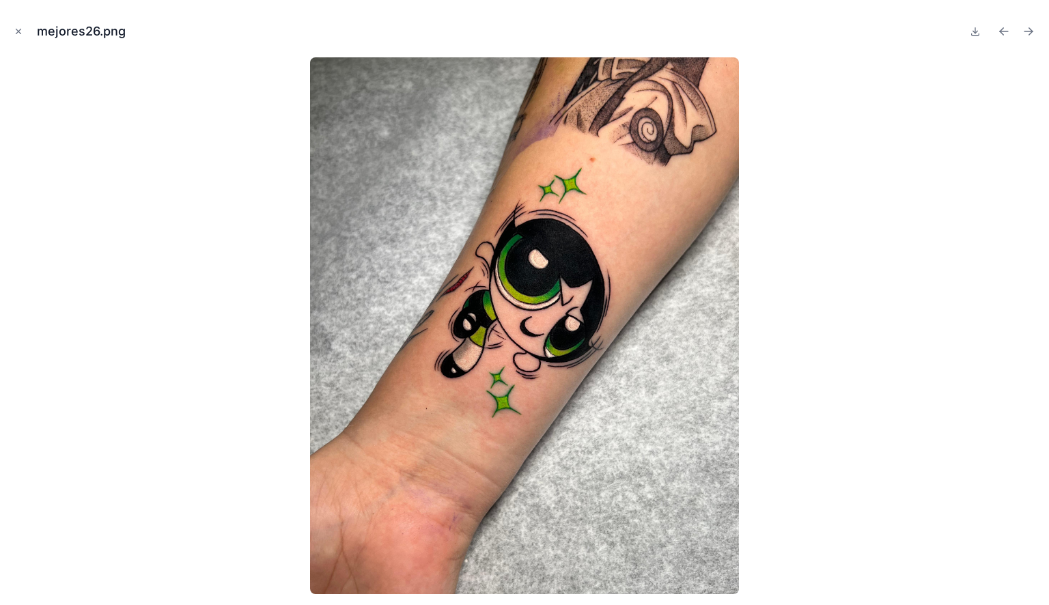
click at [1030, 28] on icon "Next file" at bounding box center [1031, 29] width 3 height 3
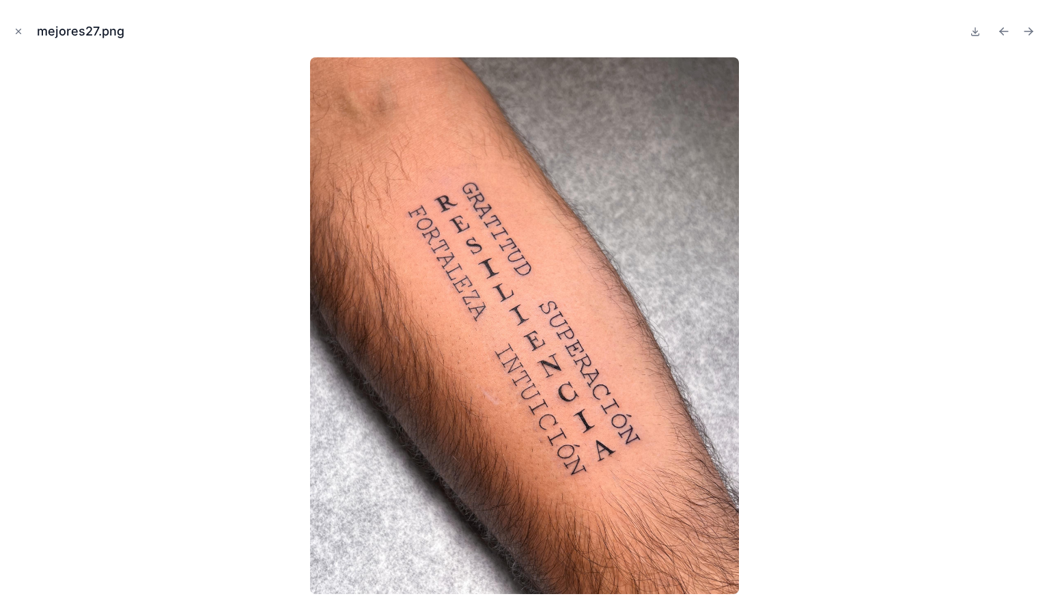
click at [1005, 35] on icon "Previous file" at bounding box center [1004, 32] width 14 height 14
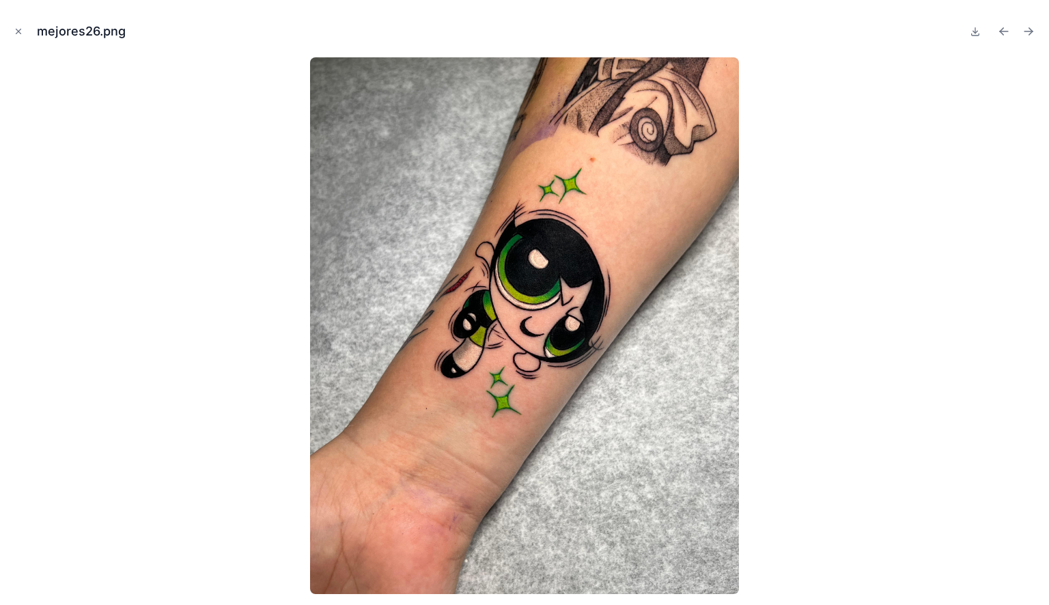
click at [1027, 31] on icon "Next file" at bounding box center [1029, 31] width 8 height 0
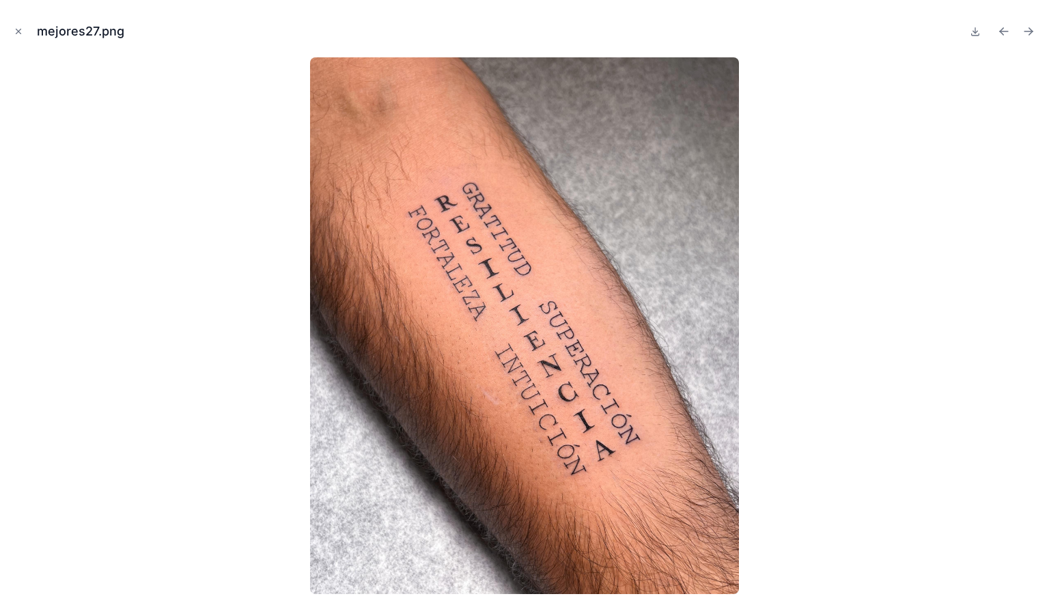
click at [1010, 31] on icon "Previous file" at bounding box center [1004, 32] width 14 height 14
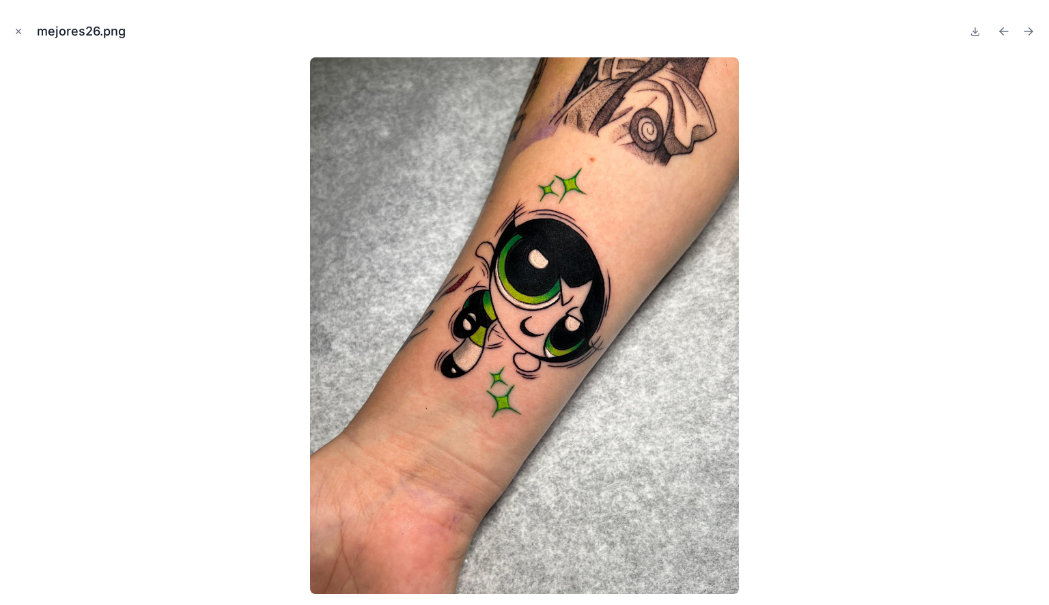
click at [1030, 33] on icon "Next file" at bounding box center [1029, 32] width 14 height 14
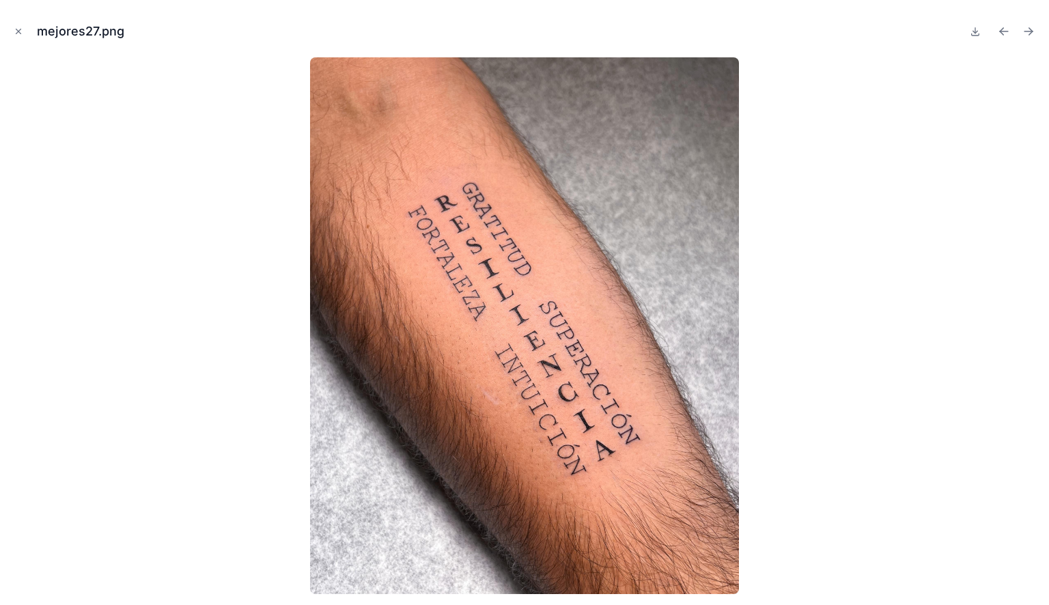
click at [1030, 33] on icon "Next file" at bounding box center [1029, 32] width 14 height 14
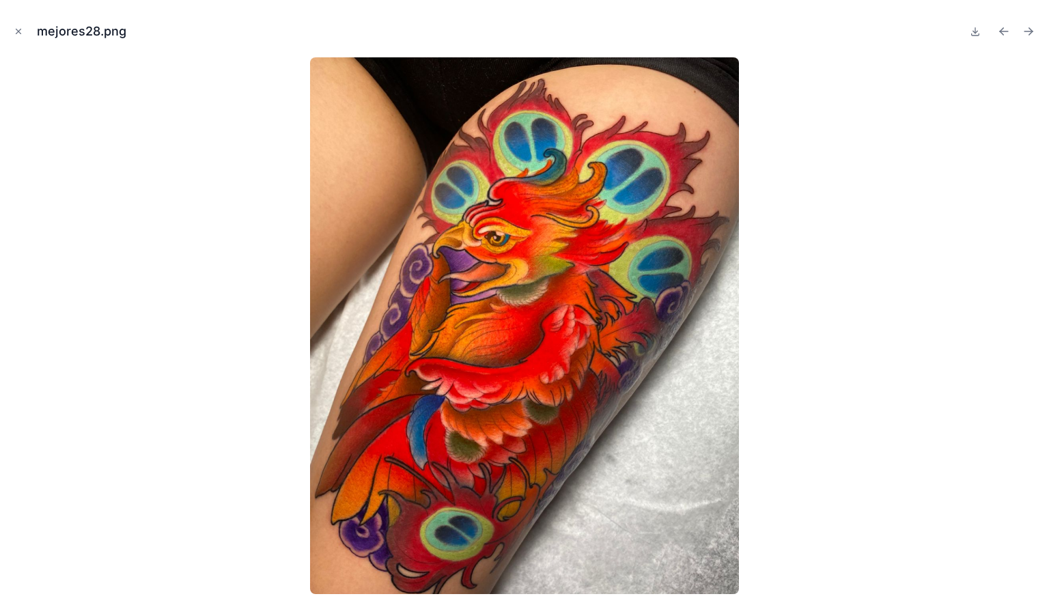
click at [1030, 33] on icon "Next file" at bounding box center [1029, 32] width 14 height 14
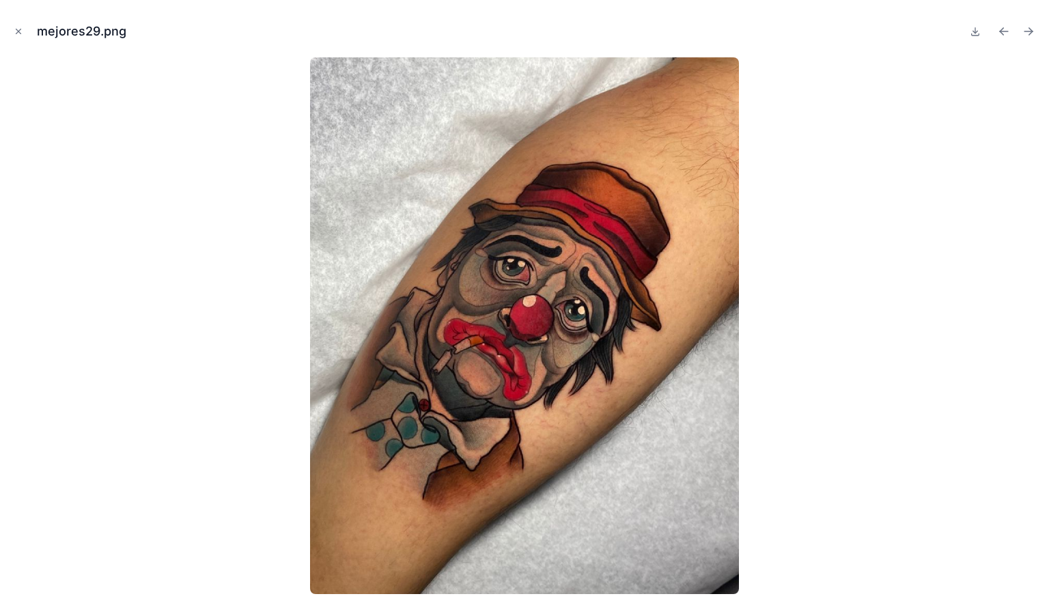
click at [1030, 33] on icon "Next file" at bounding box center [1029, 32] width 14 height 14
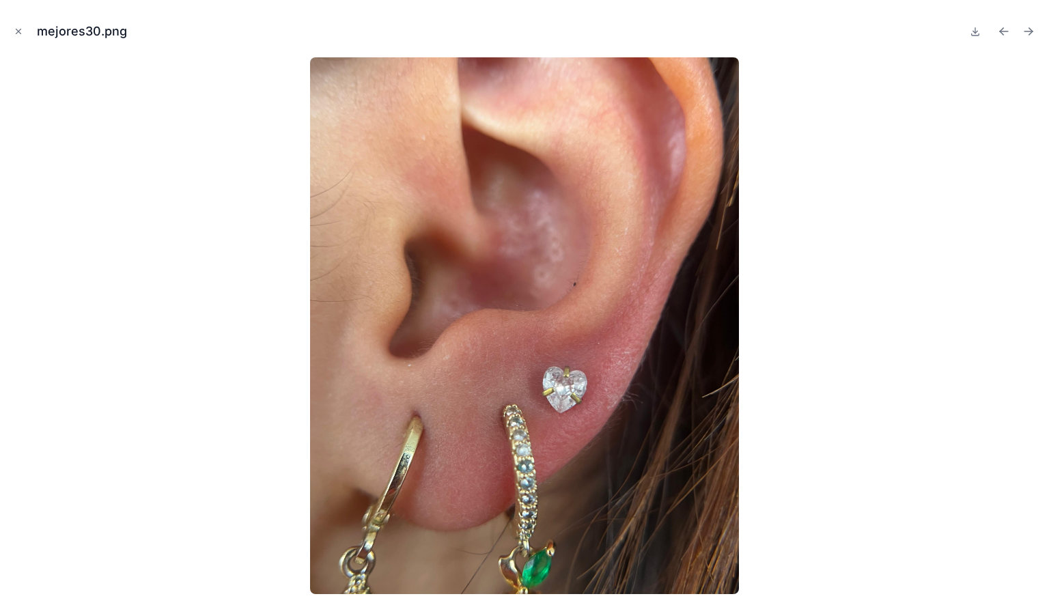
click at [1030, 33] on icon "Next file" at bounding box center [1029, 32] width 14 height 14
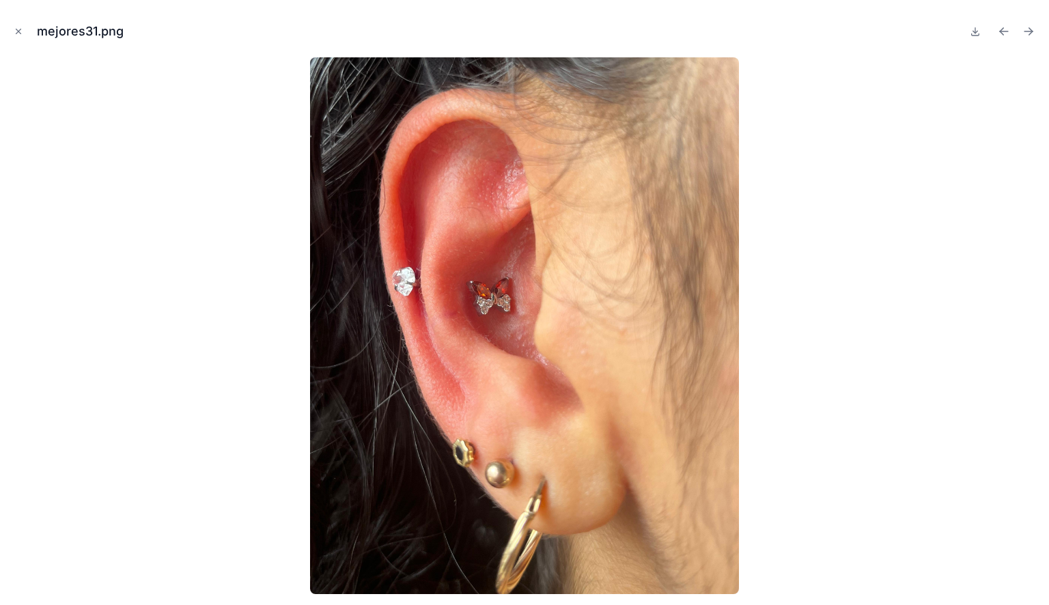
click at [999, 30] on icon "Previous file" at bounding box center [1004, 32] width 14 height 14
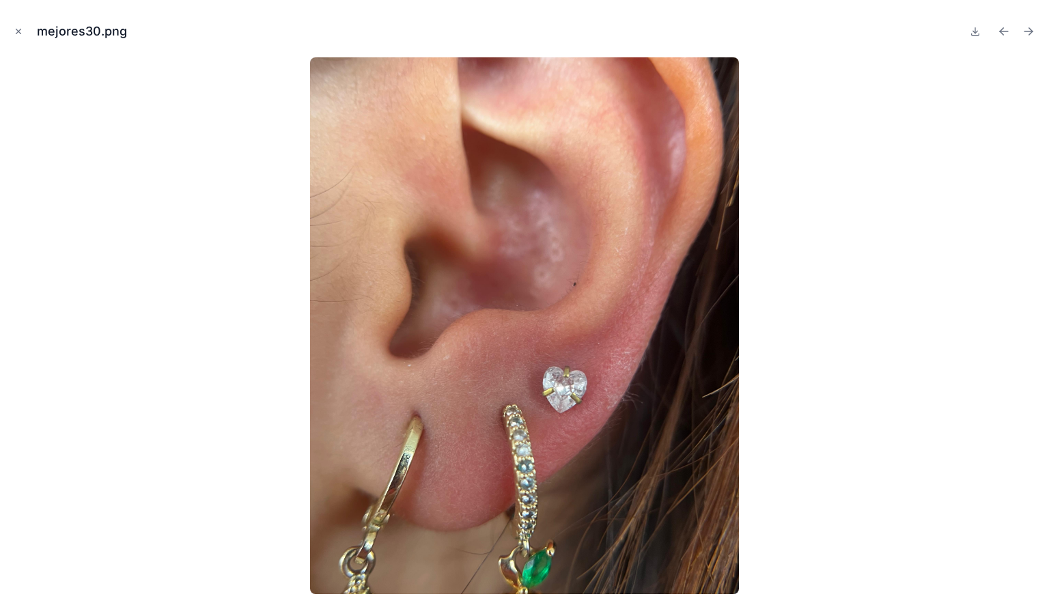
click at [1030, 31] on icon "Next file" at bounding box center [1029, 31] width 8 height 0
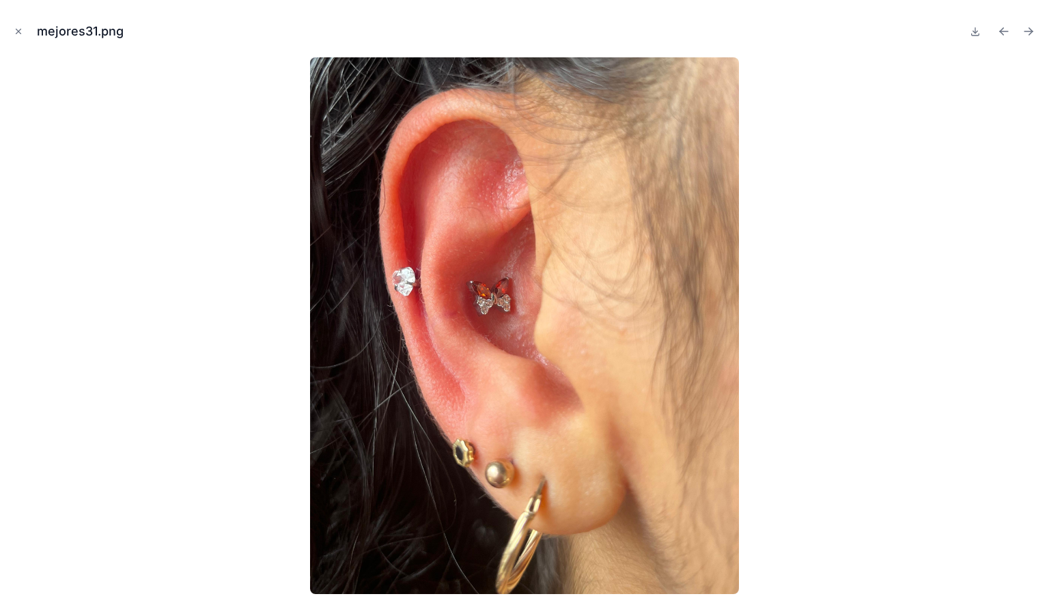
click at [1030, 31] on icon "Next file" at bounding box center [1029, 31] width 8 height 0
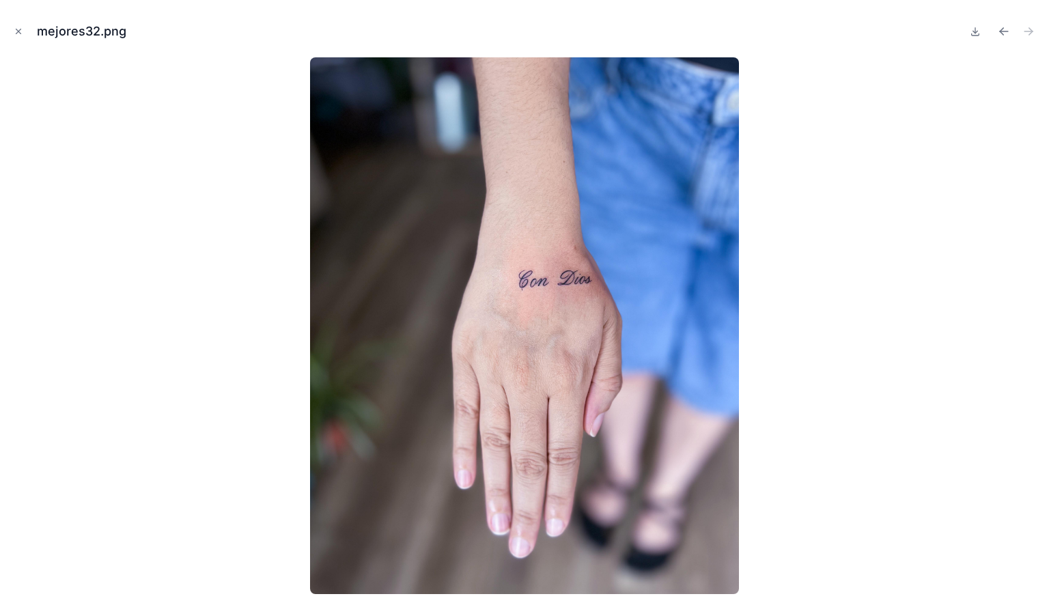
click at [20, 30] on icon "Close modal" at bounding box center [19, 32] width 10 height 10
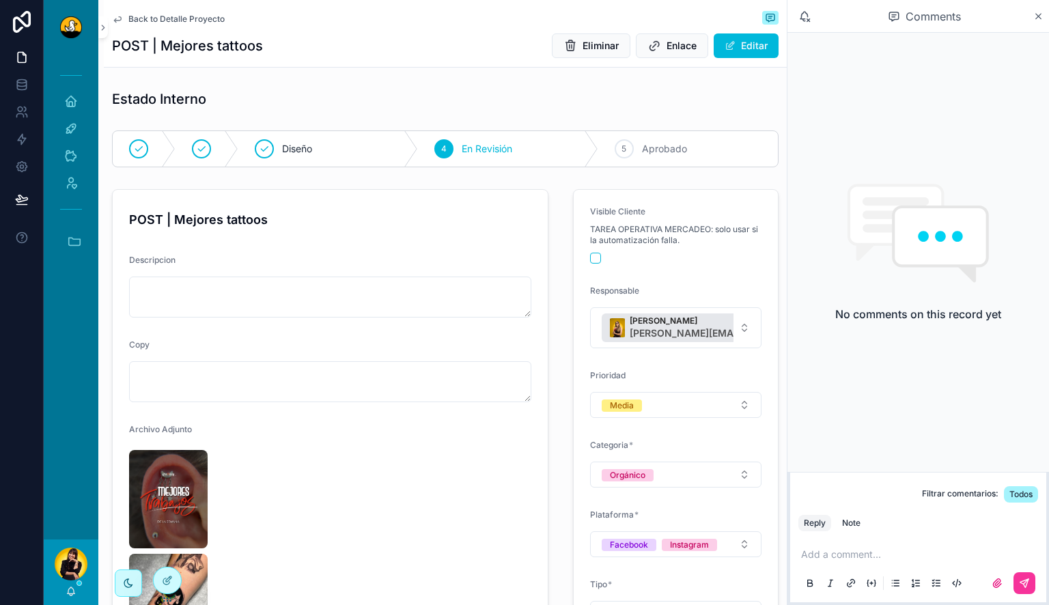
click at [844, 561] on p "scrollable content" at bounding box center [921, 555] width 240 height 14
click at [848, 524] on div "Note" at bounding box center [851, 523] width 18 height 11
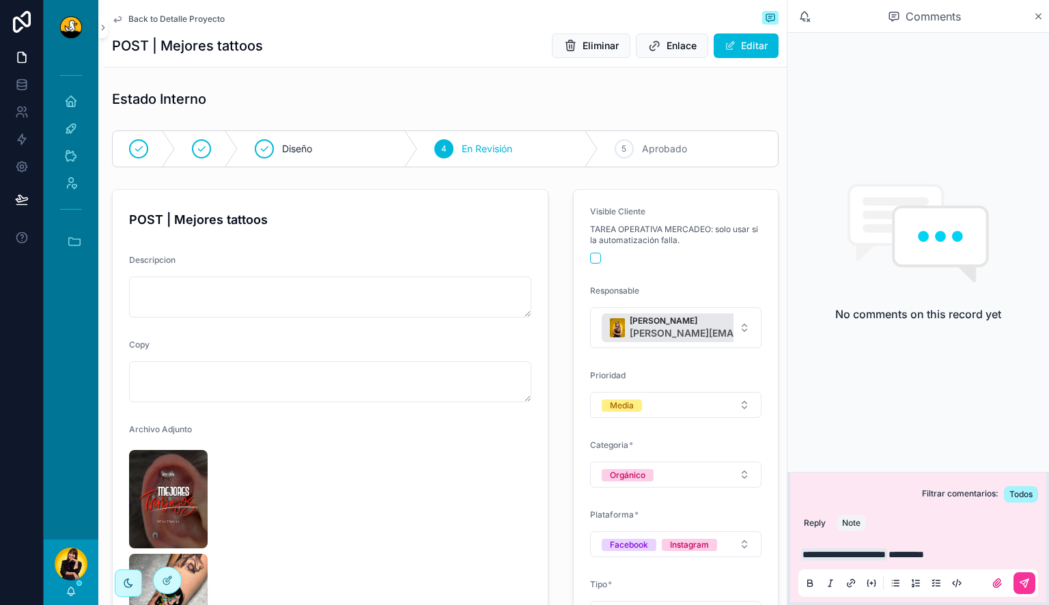
click at [1018, 579] on button "scrollable content" at bounding box center [1025, 583] width 22 height 22
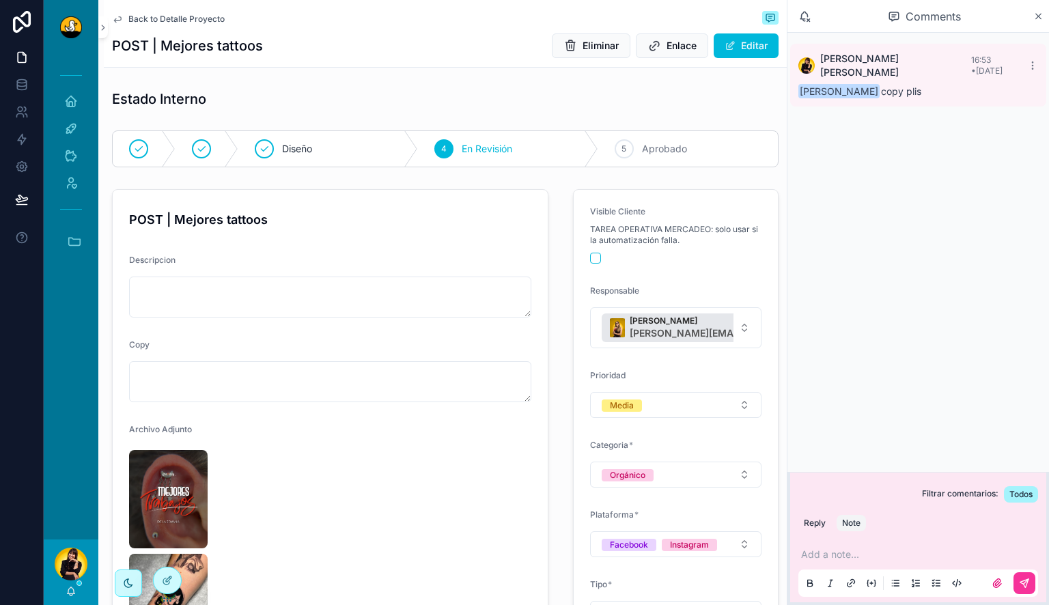
click at [184, 22] on span "Back to Detalle Proyecto" at bounding box center [176, 19] width 96 height 11
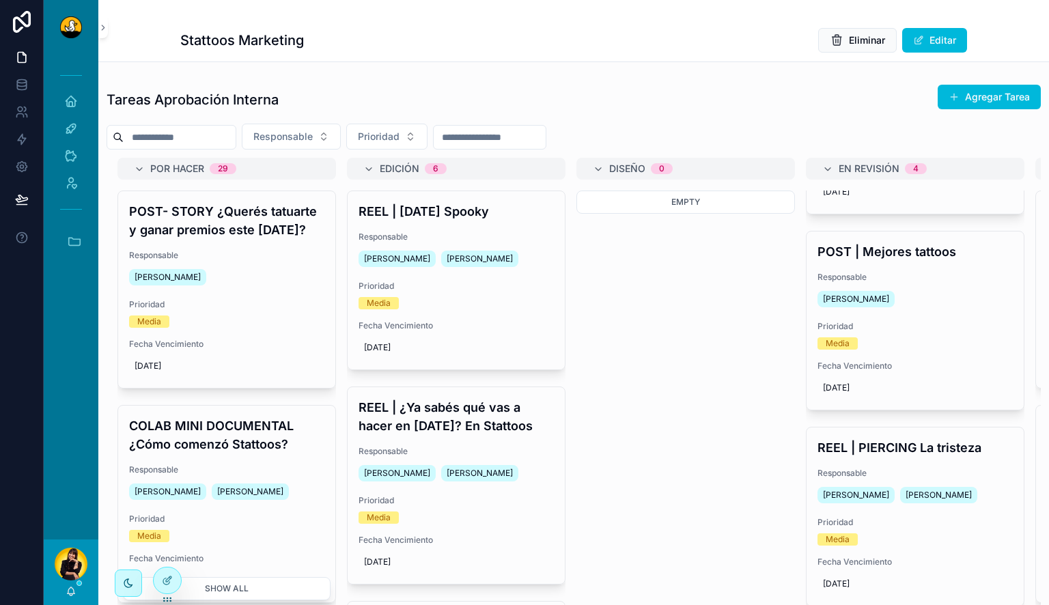
scroll to position [374, 0]
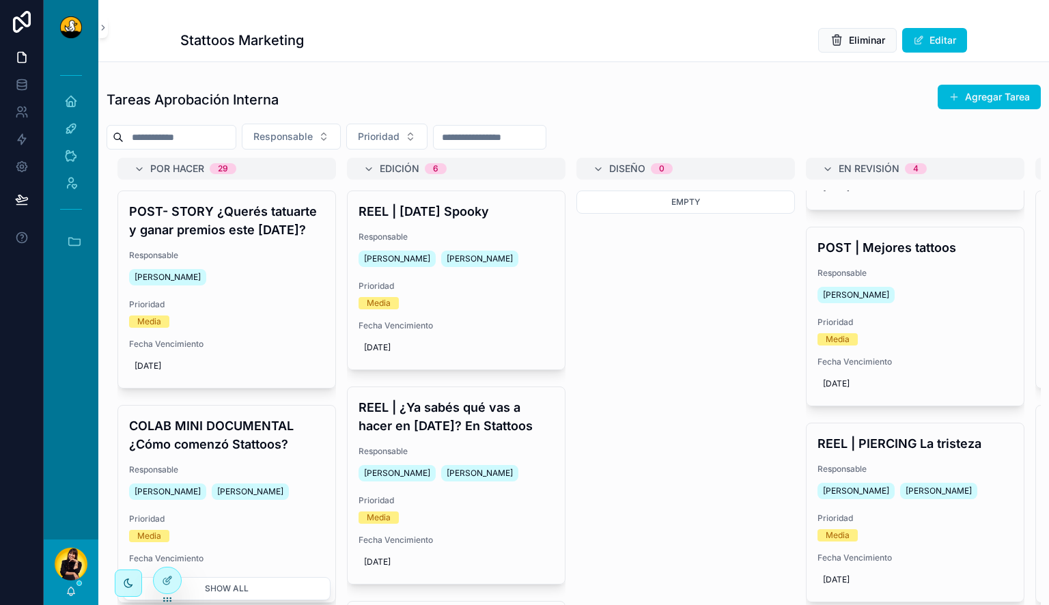
click at [983, 544] on div "REEL | PIERCING La tristeza Responsable Miguel Madriz Barbara Argotte Prioridad…" at bounding box center [915, 513] width 217 height 178
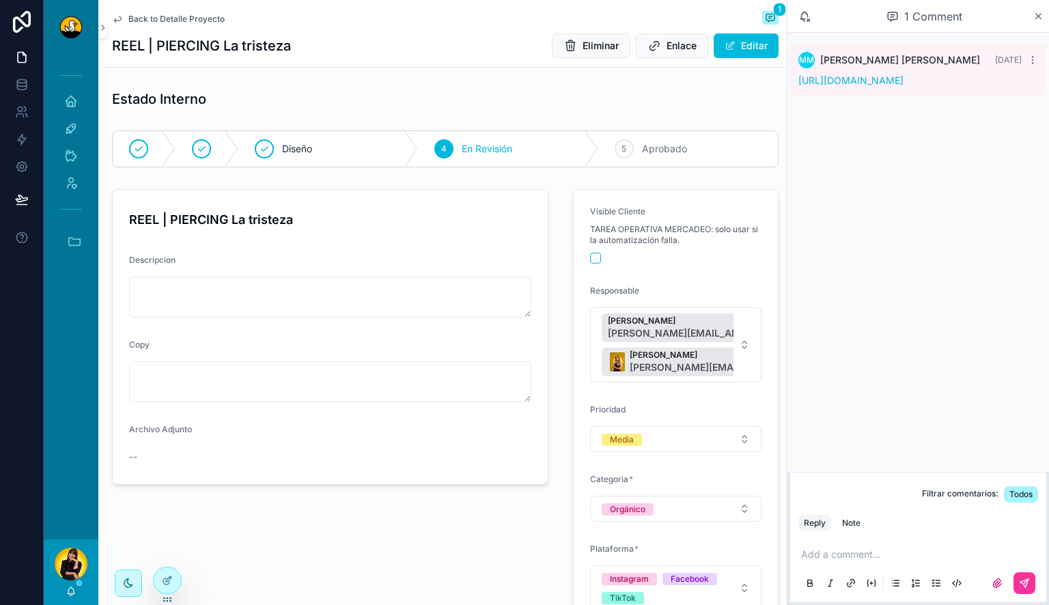
click at [855, 86] on link "https://drive.google.com/drive/folders/1D5_lKFDE6fgspYKF8jBstoOQEx6Lxndd?usp=dr…" at bounding box center [851, 80] width 105 height 12
click at [857, 560] on p "scrollable content" at bounding box center [921, 555] width 240 height 14
click at [853, 518] on div "Note" at bounding box center [851, 523] width 18 height 11
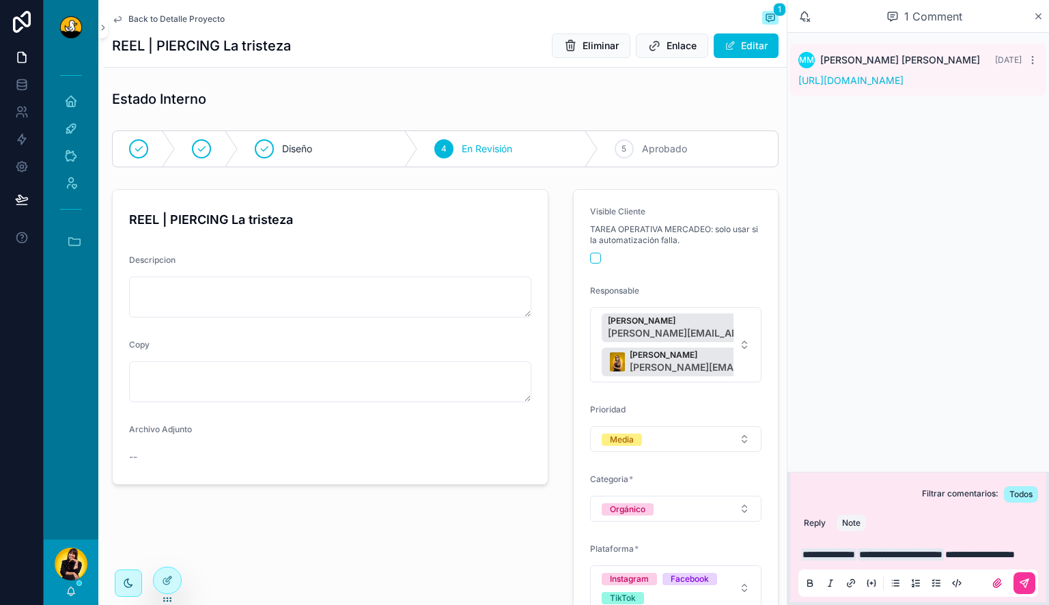
click at [1019, 581] on button "scrollable content" at bounding box center [1025, 583] width 22 height 22
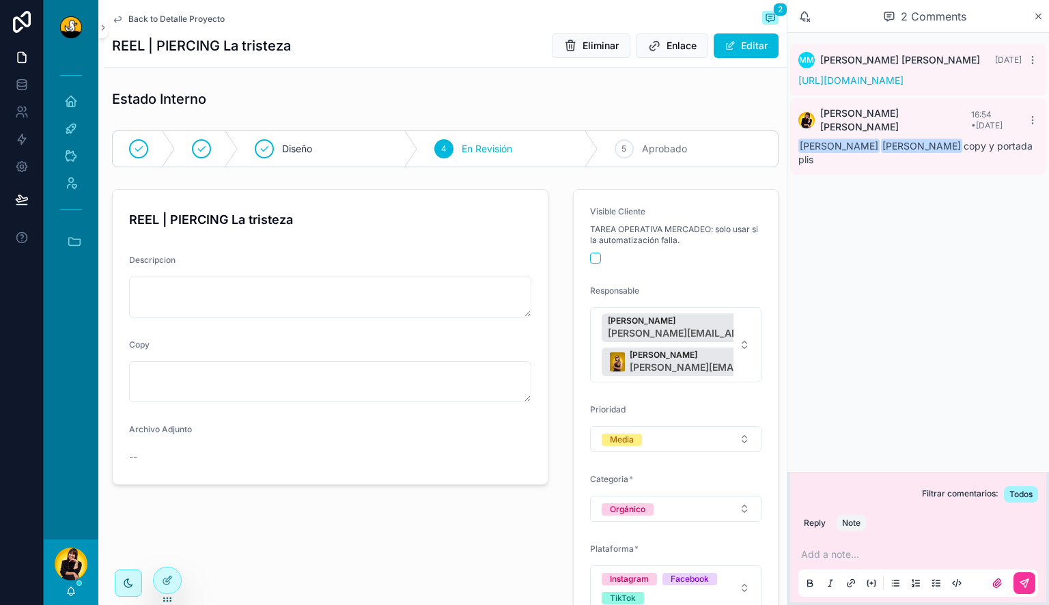
click at [174, 23] on span "Back to Detalle Proyecto" at bounding box center [176, 19] width 96 height 11
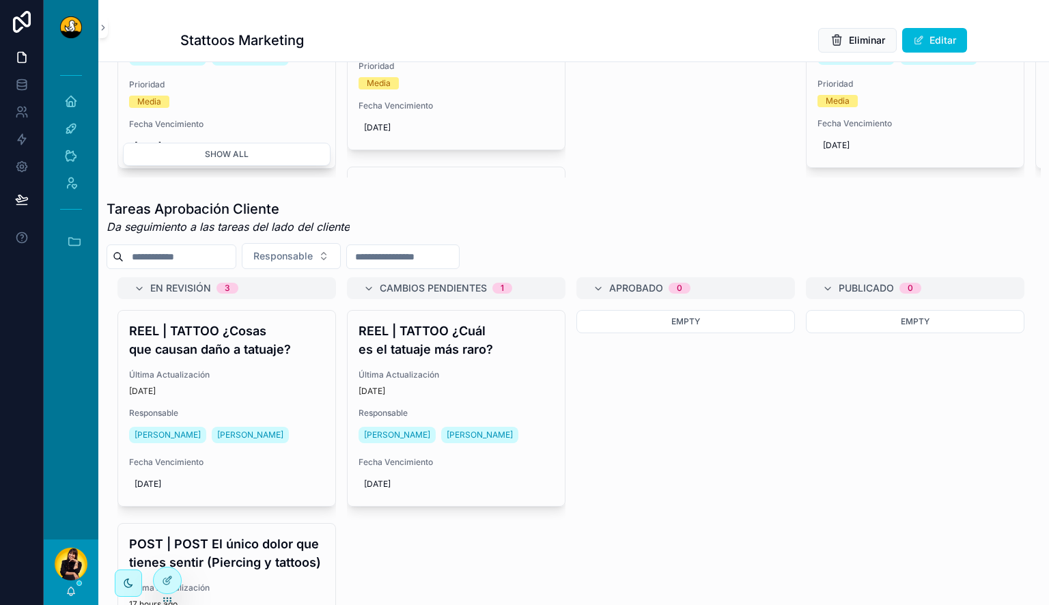
scroll to position [463, 0]
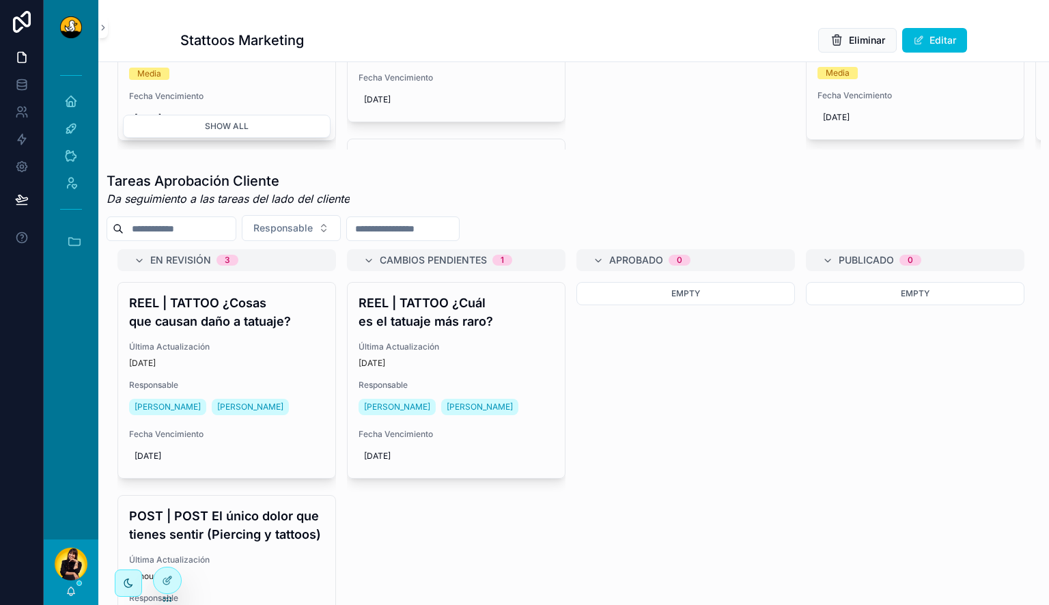
click at [450, 345] on div "REEL | TATTOO ¿Cuál es el tatuaje más raro? Última Actualización 5 days ago Res…" at bounding box center [456, 380] width 217 height 195
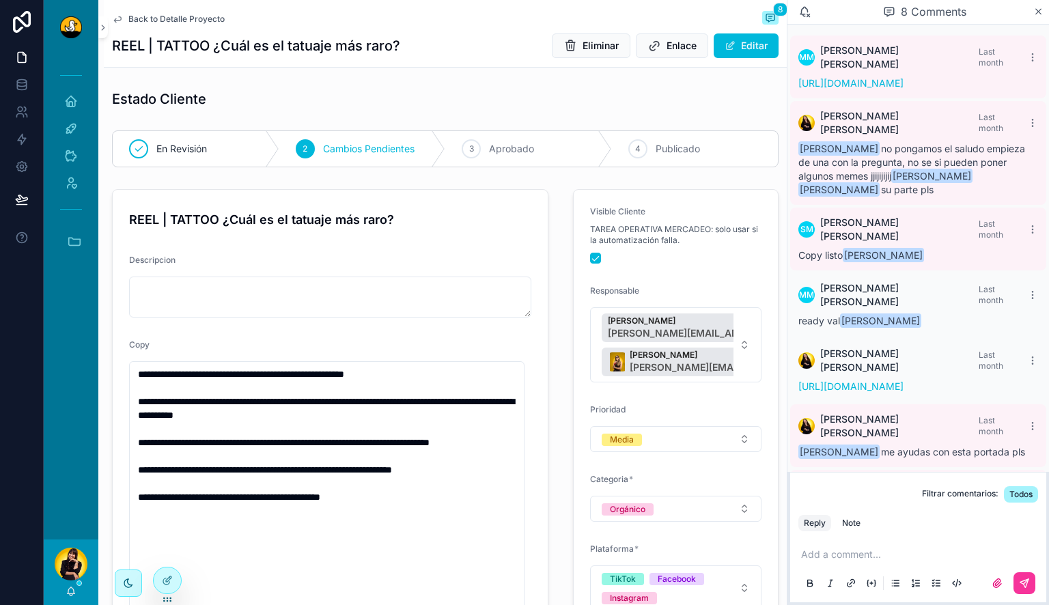
scroll to position [106, 0]
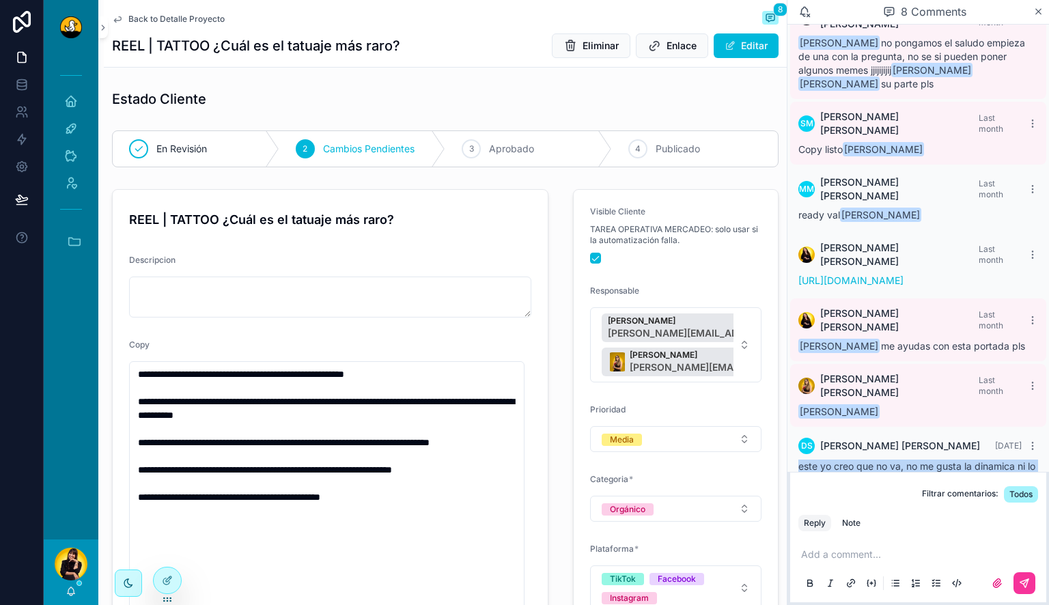
drag, startPoint x: 938, startPoint y: 450, endPoint x: 797, endPoint y: 420, distance: 143.9
click at [797, 430] on div "DS Daniel Solano 5 days ago este yo creo que no va, no me gusta la dinamica ni …" at bounding box center [918, 469] width 256 height 79
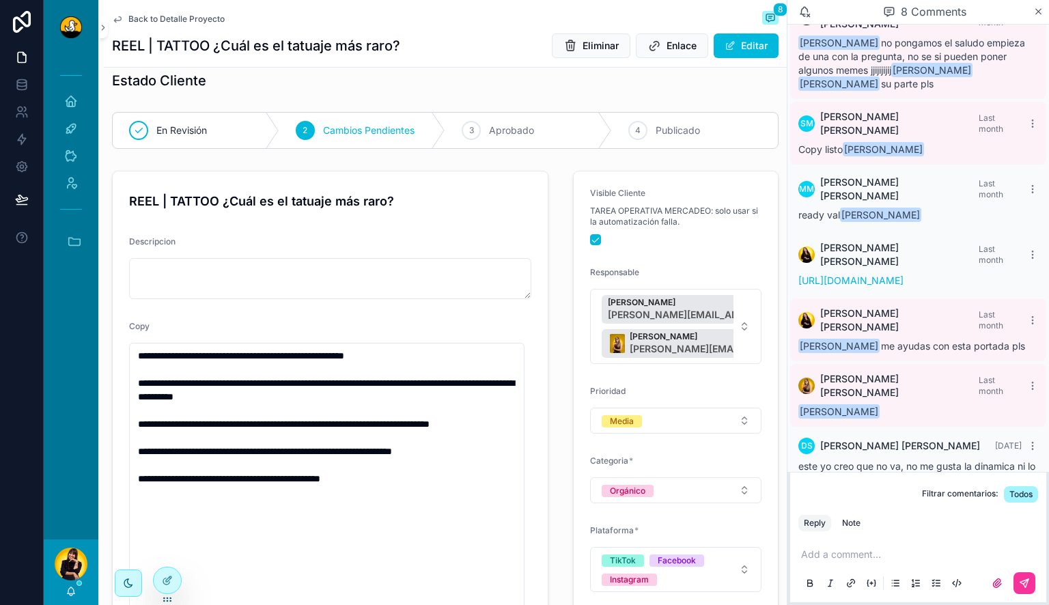
scroll to position [15, 0]
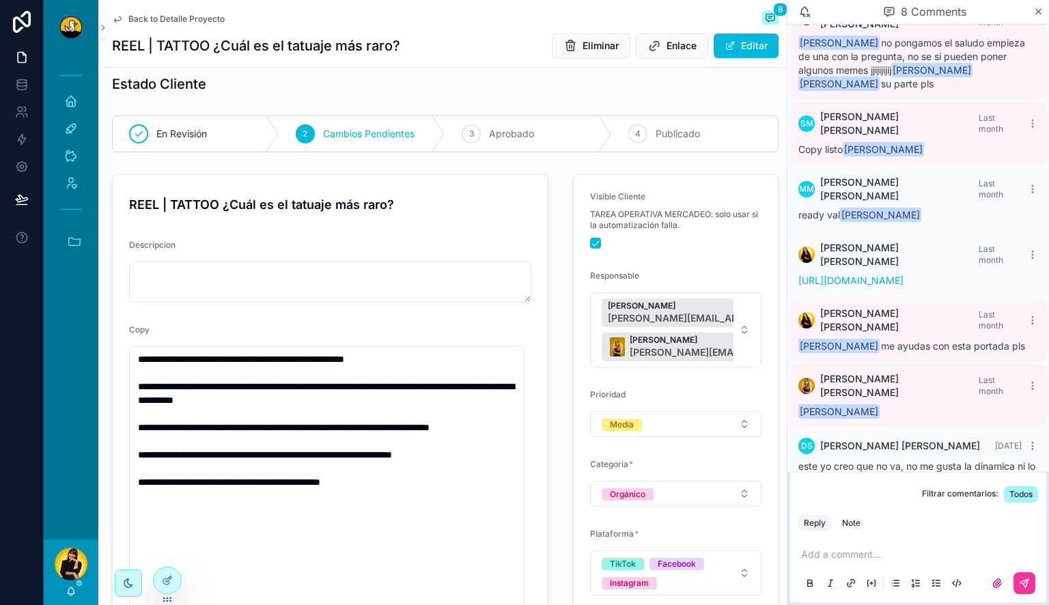
click at [598, 49] on span "Eliminar" at bounding box center [601, 46] width 36 height 14
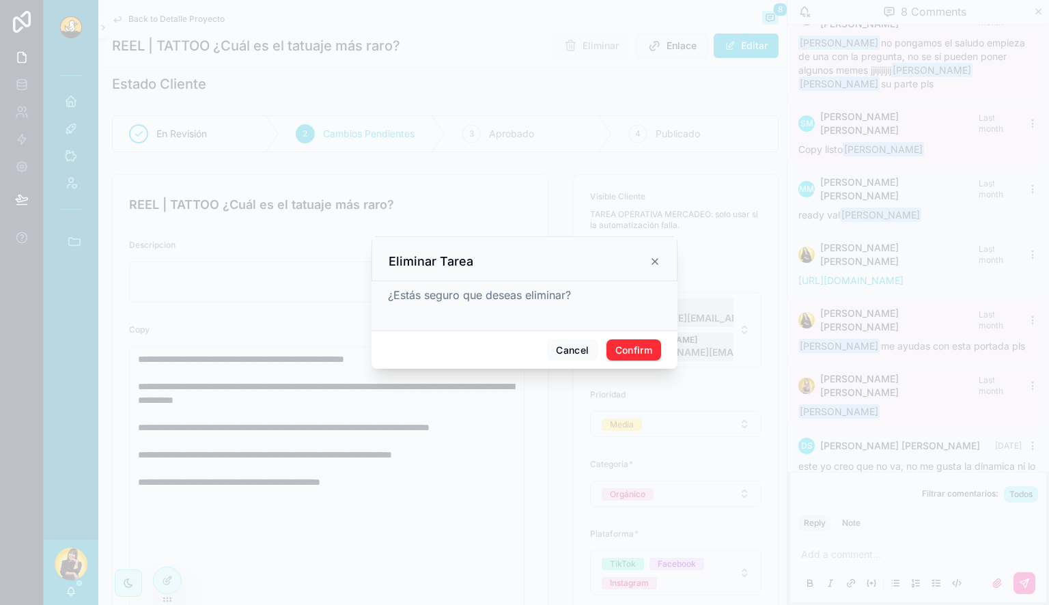
click at [657, 262] on icon at bounding box center [655, 261] width 11 height 11
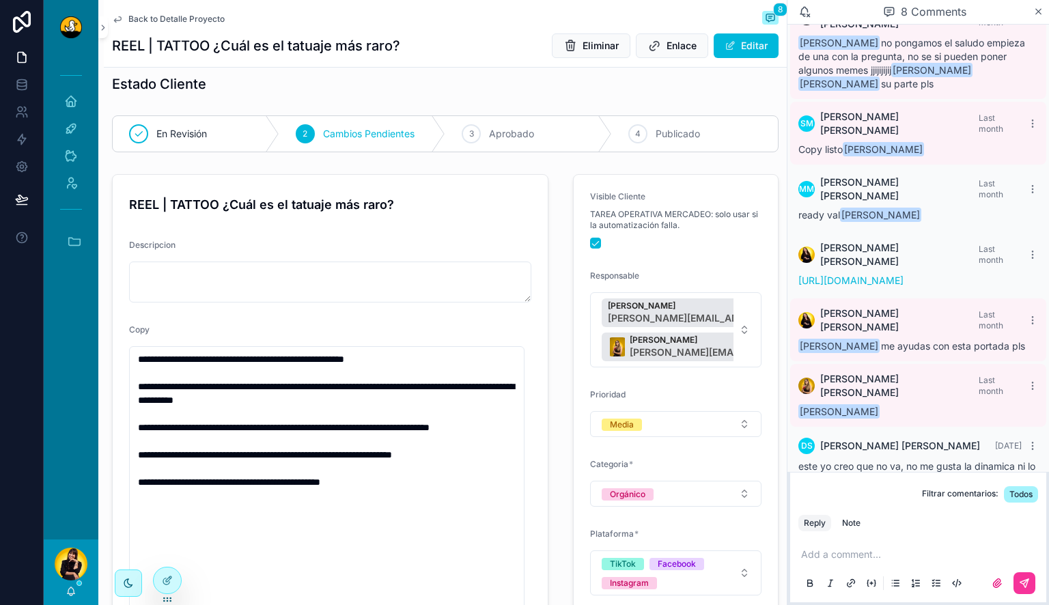
click at [867, 556] on p "scrollable content" at bounding box center [921, 555] width 240 height 14
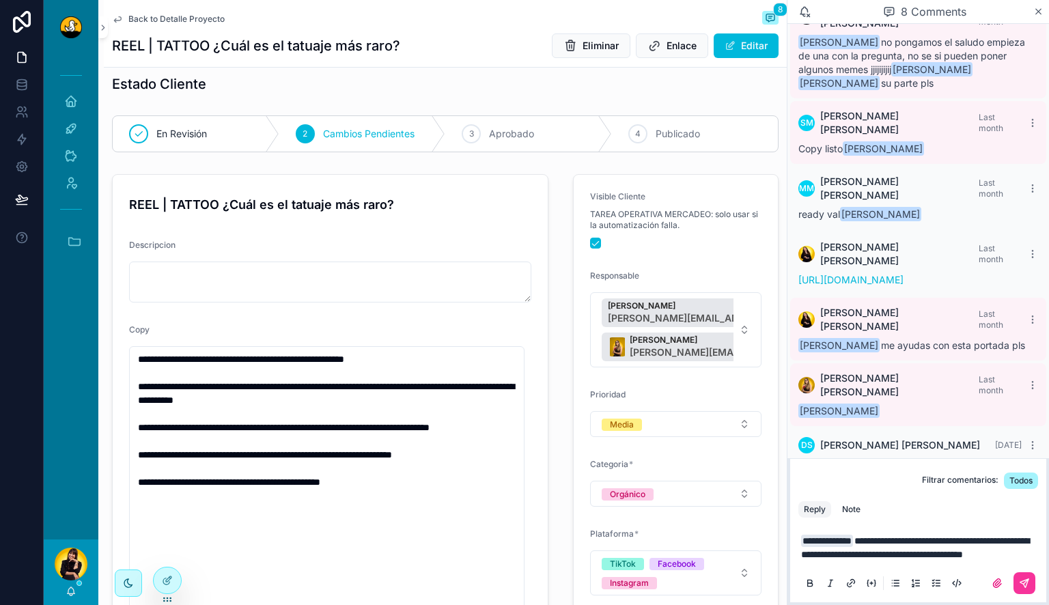
click at [1019, 582] on button "scrollable content" at bounding box center [1025, 583] width 22 height 22
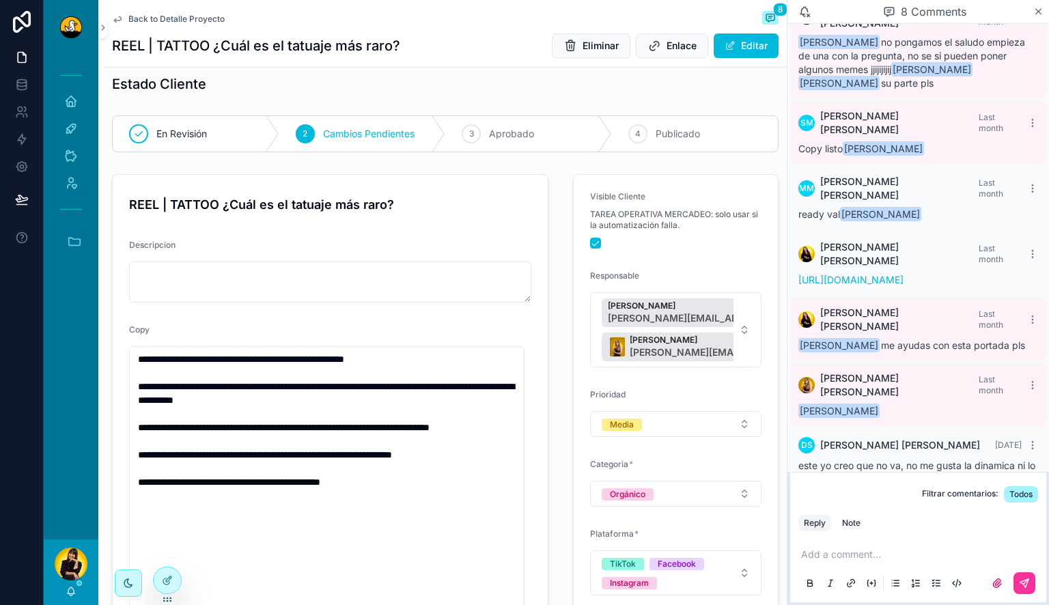
scroll to position [185, 0]
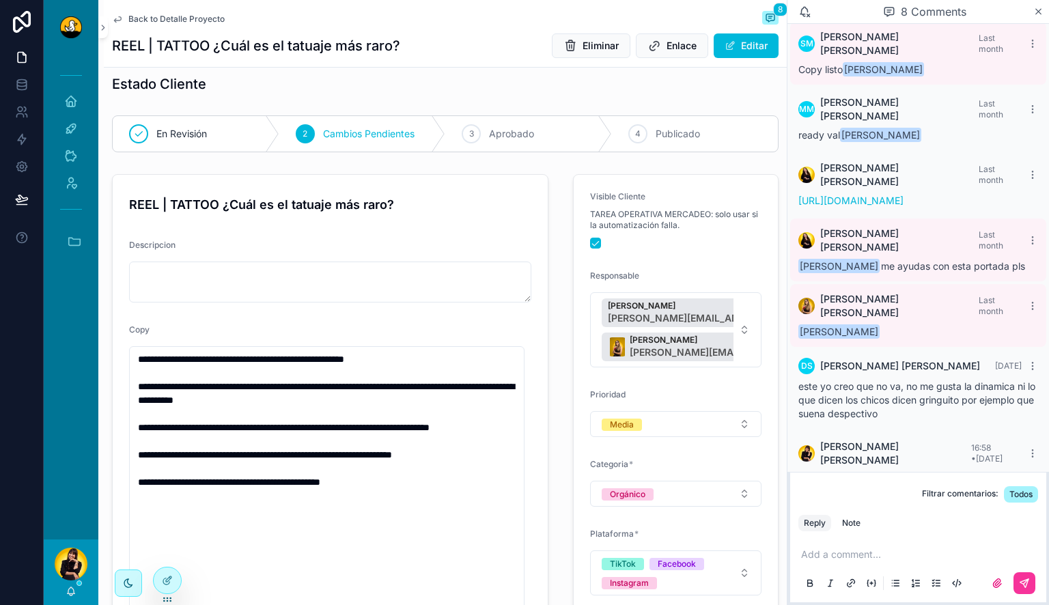
click at [673, 128] on span "Publicado" at bounding box center [678, 134] width 44 height 14
click at [183, 20] on span "Back to Detalle Proyecto" at bounding box center [176, 19] width 96 height 11
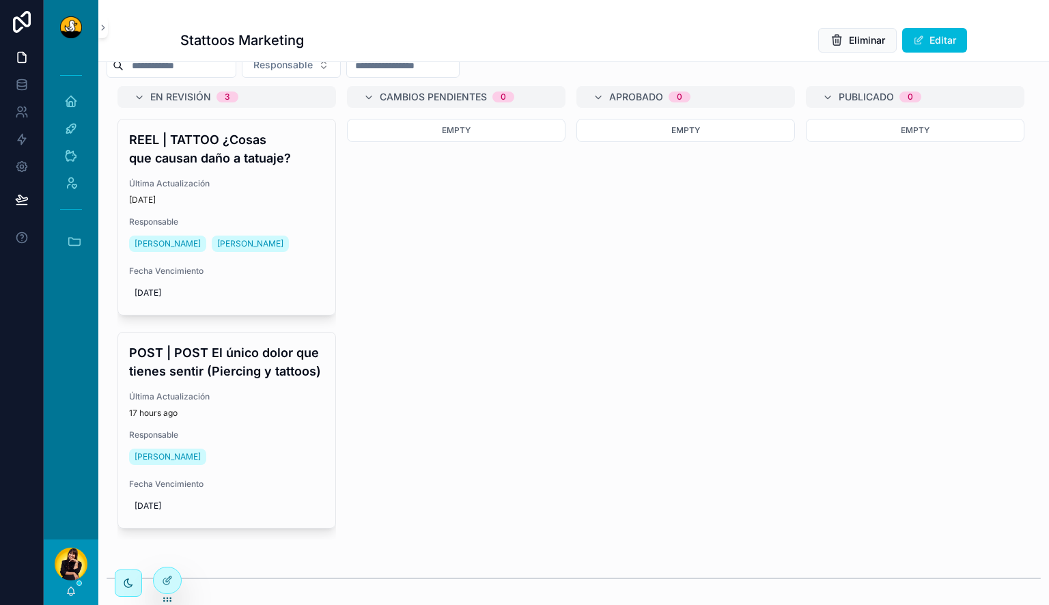
scroll to position [201, 0]
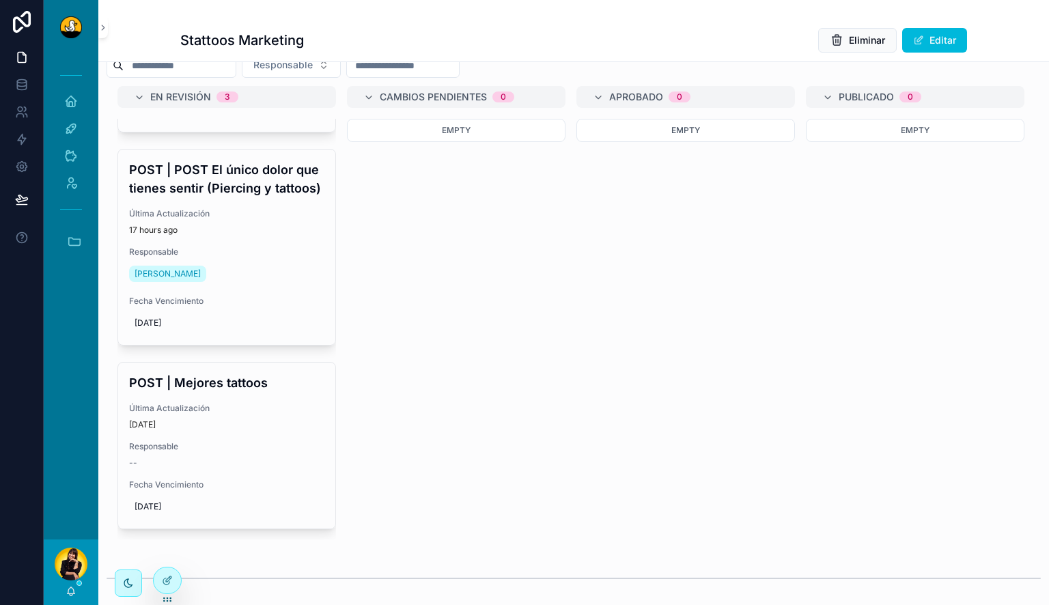
click at [630, 454] on div "En Revisión 3 REEL | TATTOO ¿Cosas que causan daño a tatuaje? Última Actualizac…" at bounding box center [574, 313] width 935 height 454
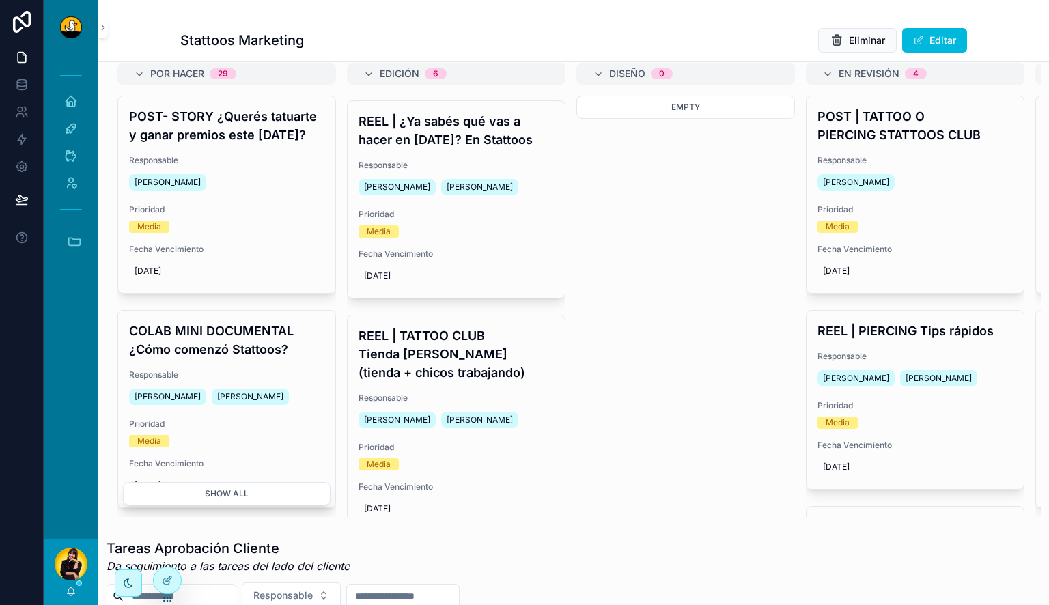
scroll to position [0, 0]
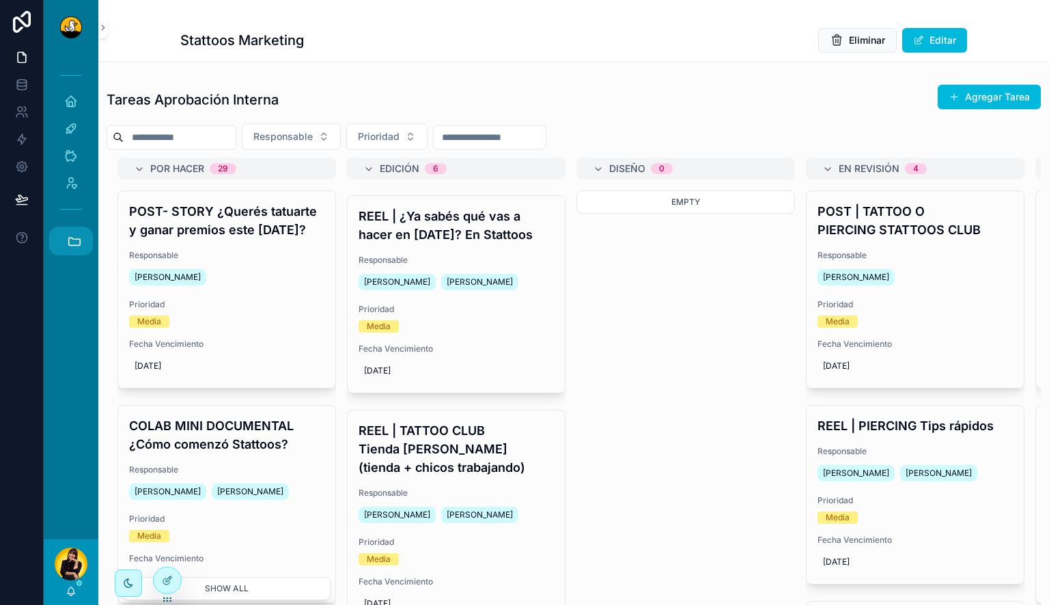
click at [67, 242] on icon "scrollable content" at bounding box center [74, 241] width 15 height 15
click at [77, 473] on span "CP" at bounding box center [70, 473] width 15 height 15
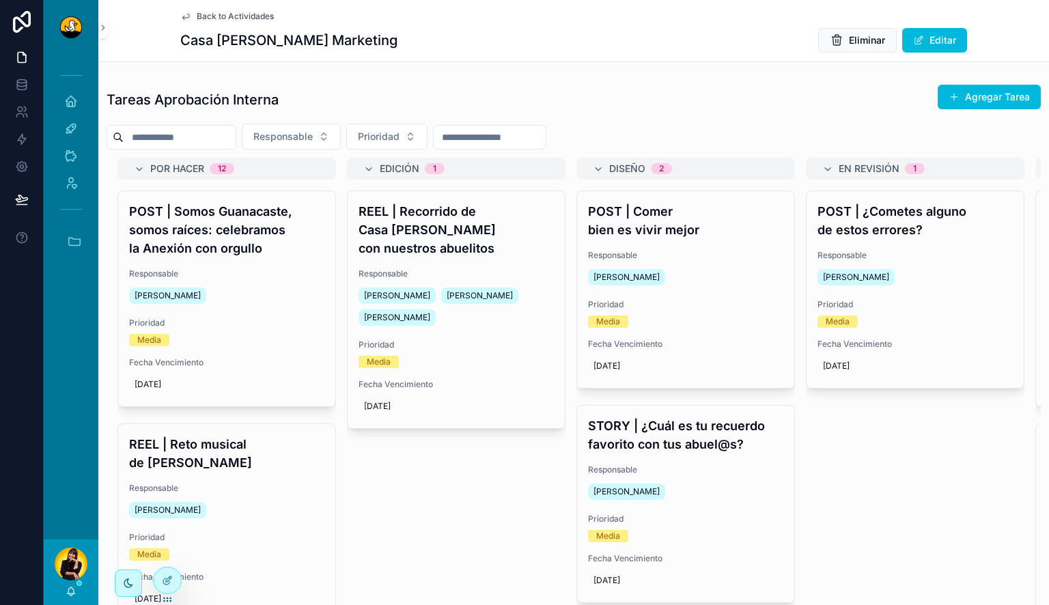
click at [924, 292] on div "POST | ¿Cometes alguno de estos errores? Responsable [PERSON_NAME] Prioridad Me…" at bounding box center [915, 289] width 217 height 197
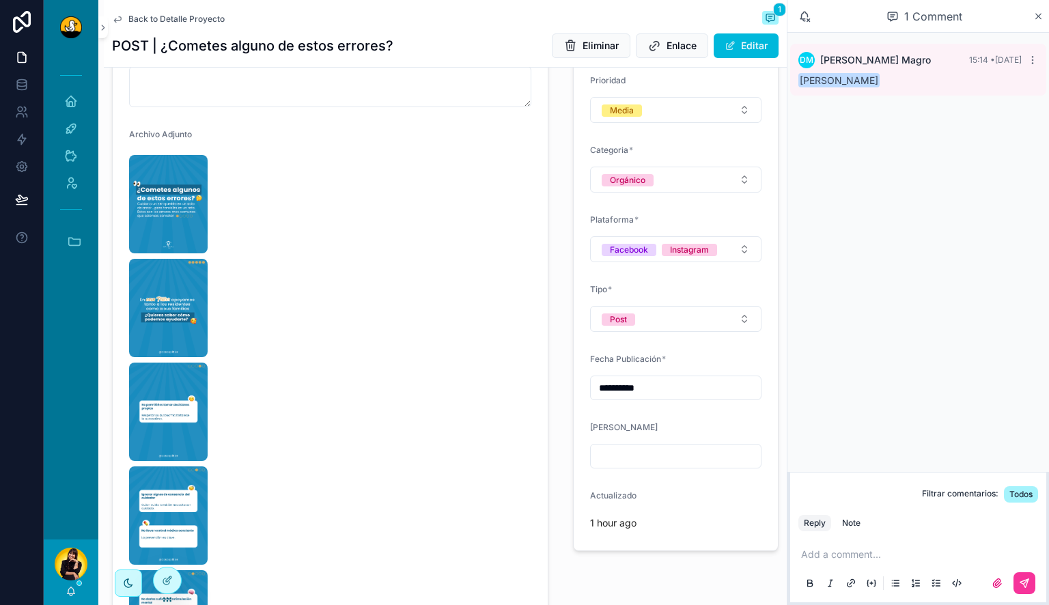
scroll to position [296, 0]
click at [184, 210] on img "scrollable content" at bounding box center [168, 203] width 79 height 98
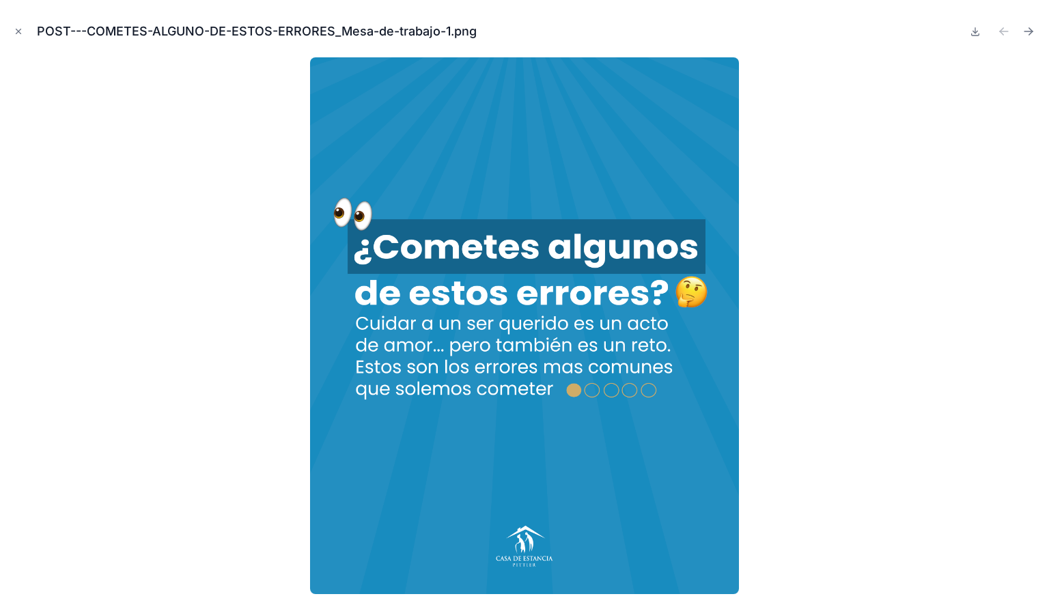
click at [1029, 30] on icon "Next file" at bounding box center [1029, 32] width 14 height 14
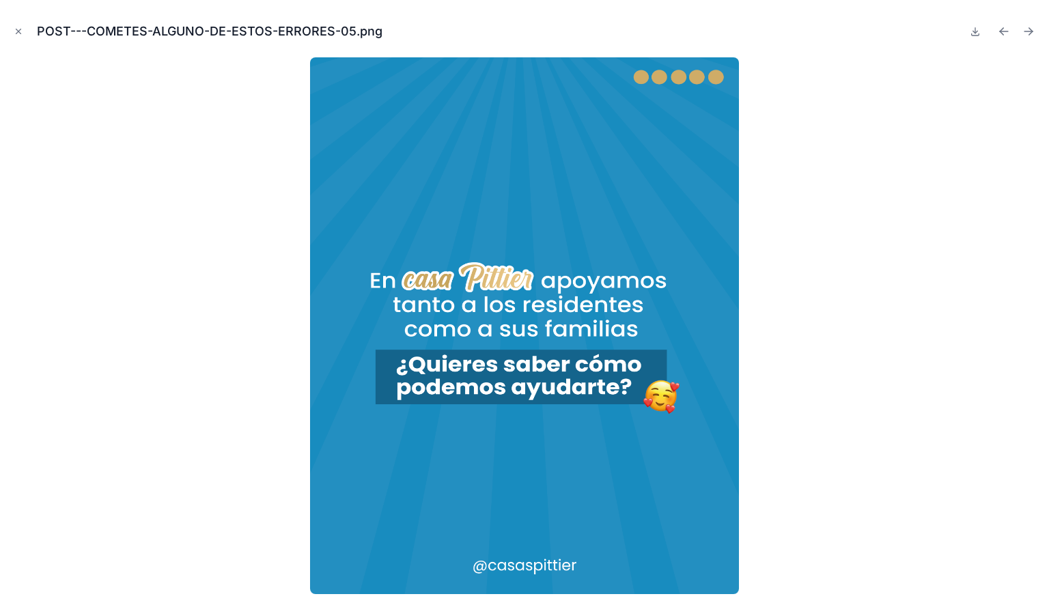
click at [1029, 30] on icon "Next file" at bounding box center [1029, 32] width 14 height 14
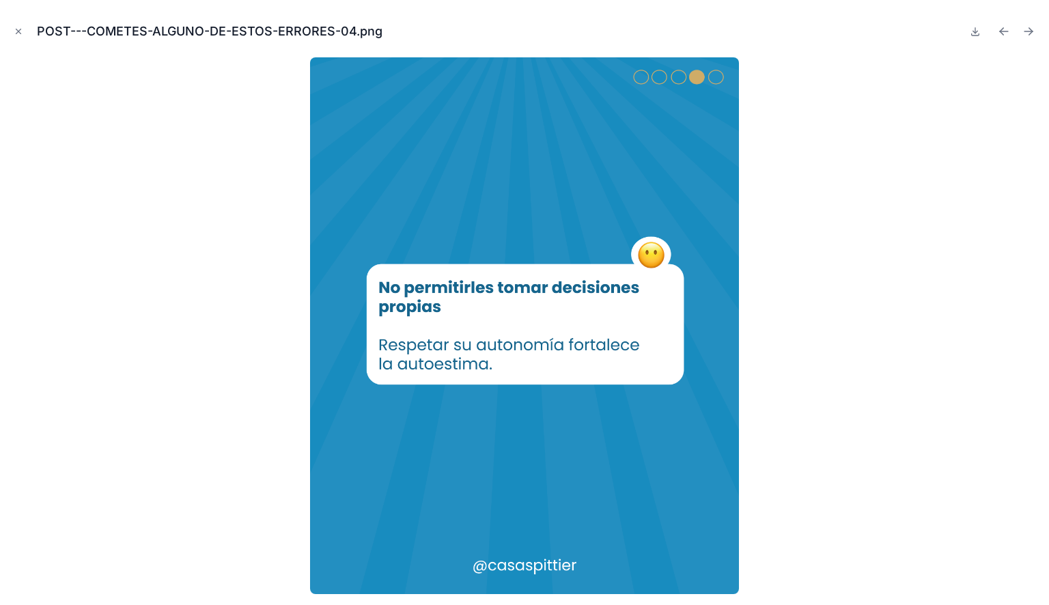
click at [1029, 30] on icon "Next file" at bounding box center [1029, 32] width 14 height 14
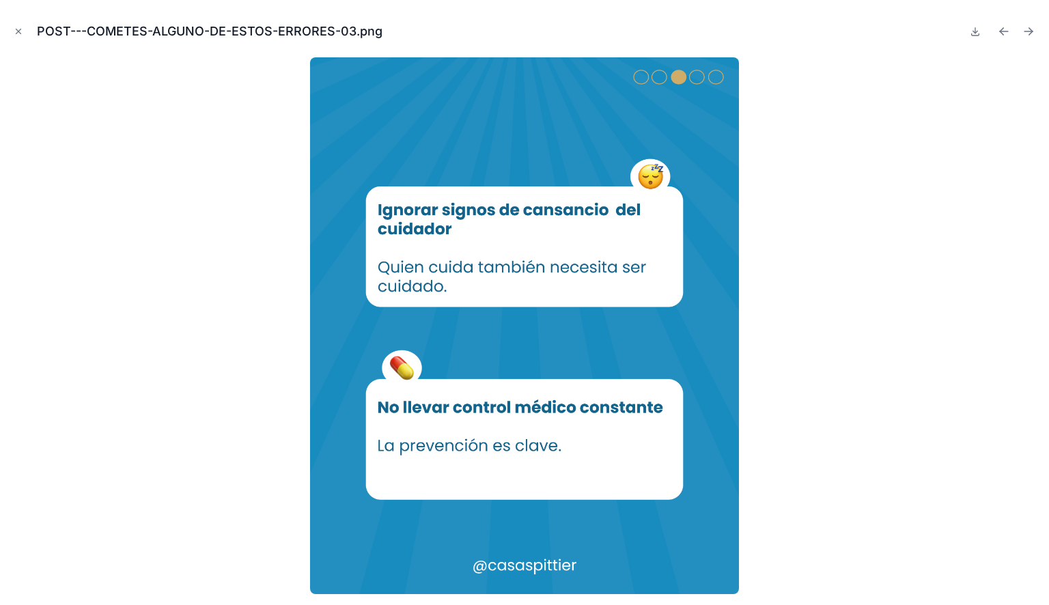
click at [1029, 30] on icon "Next file" at bounding box center [1029, 32] width 14 height 14
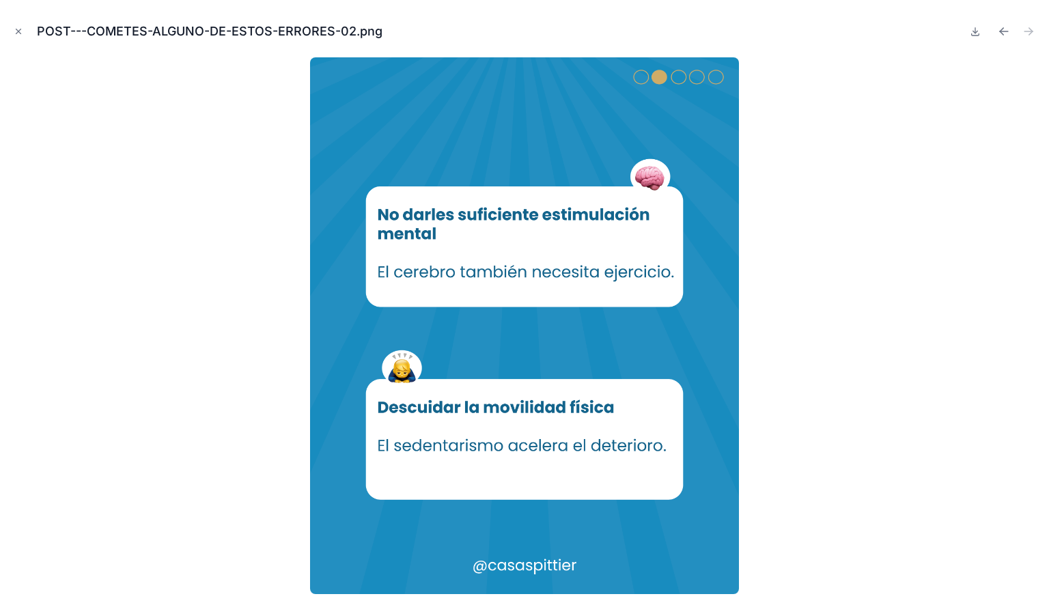
click at [20, 31] on icon "Close modal" at bounding box center [19, 32] width 10 height 10
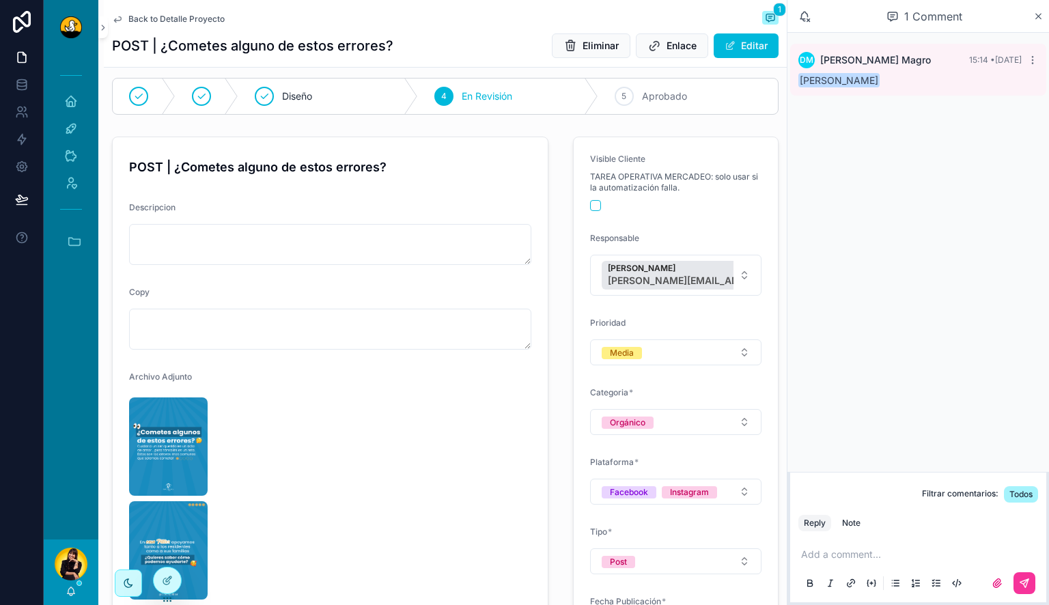
scroll to position [51, 0]
click at [888, 562] on div "Add a comment..." at bounding box center [919, 568] width 240 height 57
click at [884, 557] on p "scrollable content" at bounding box center [921, 555] width 240 height 14
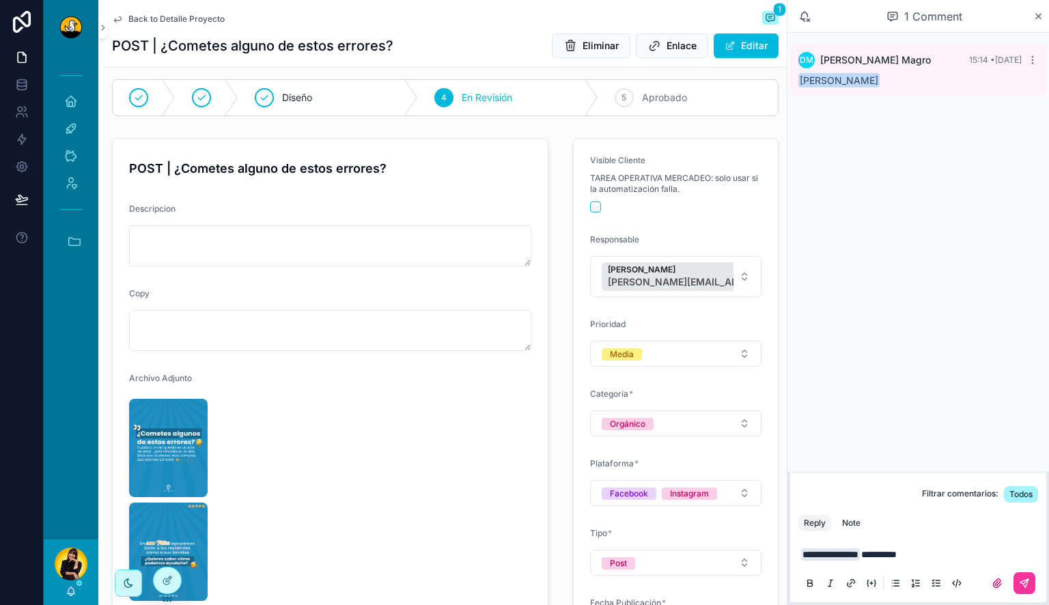
click at [854, 522] on div "Note" at bounding box center [851, 523] width 18 height 11
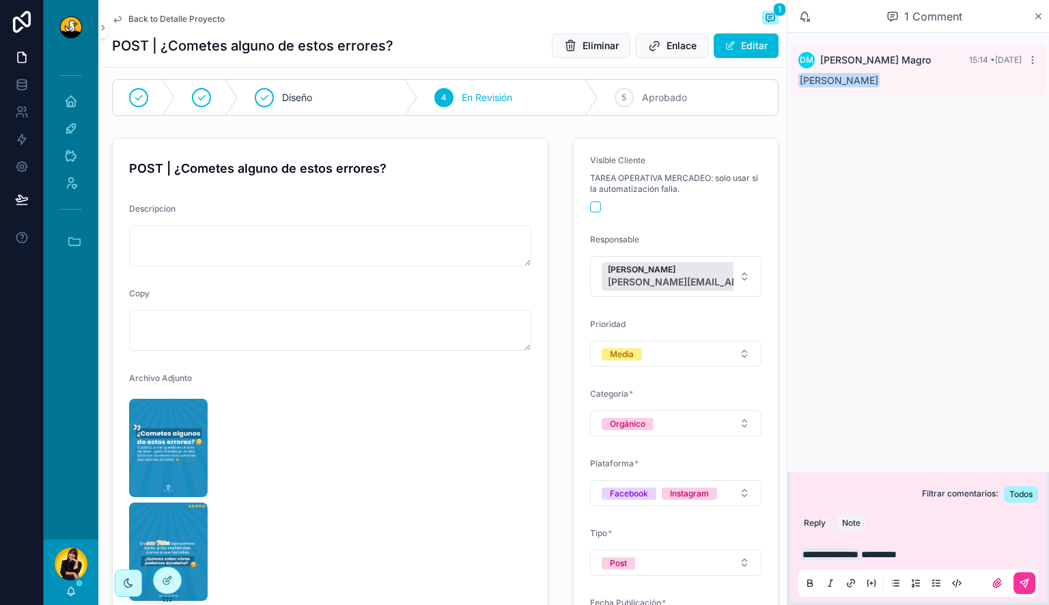
click at [1024, 582] on icon "scrollable content" at bounding box center [1024, 583] width 11 height 11
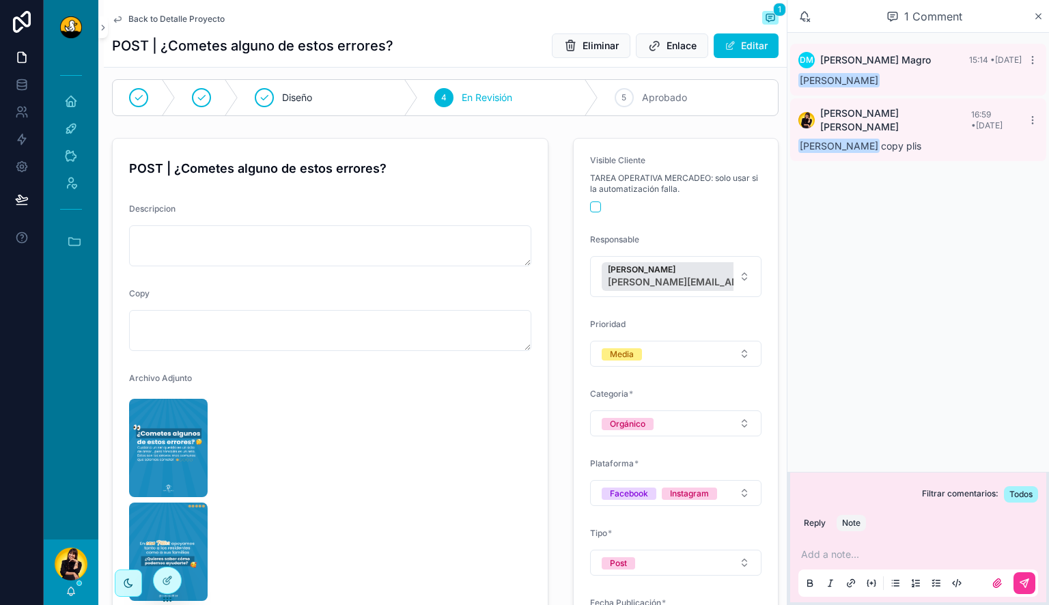
click at [196, 23] on span "Back to Detalle Proyecto" at bounding box center [176, 19] width 96 height 11
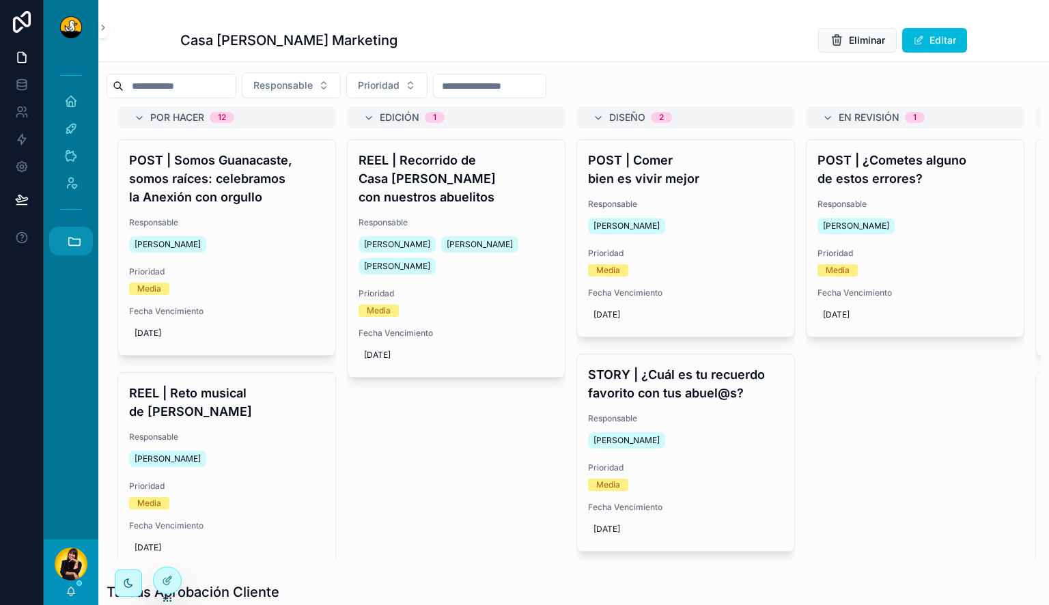
click at [73, 245] on icon "scrollable content" at bounding box center [74, 241] width 15 height 15
click at [77, 410] on span "C" at bounding box center [70, 408] width 15 height 15
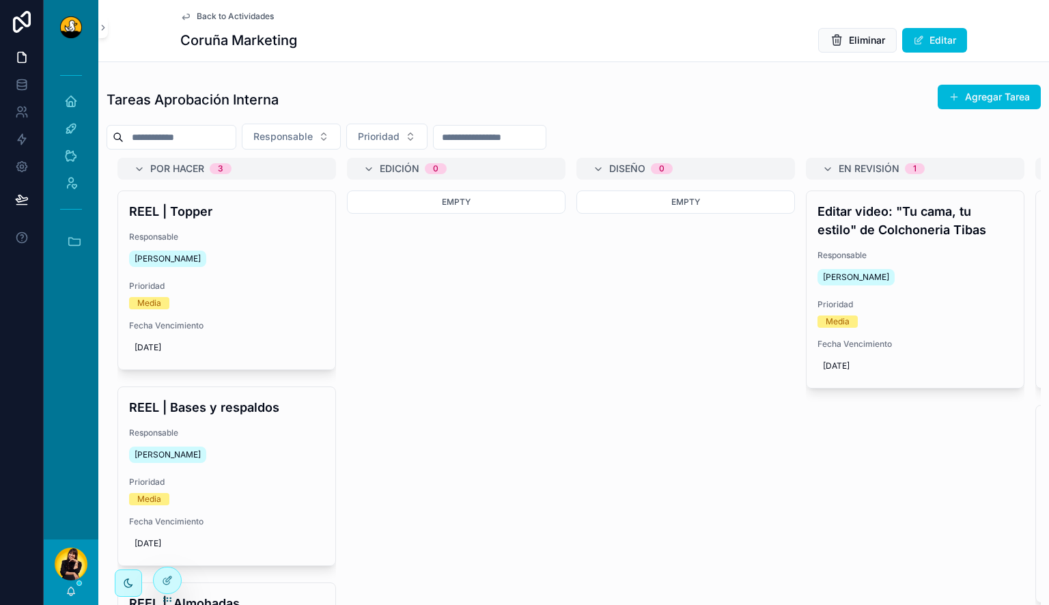
click at [945, 264] on div "Responsable [PERSON_NAME]" at bounding box center [915, 269] width 195 height 38
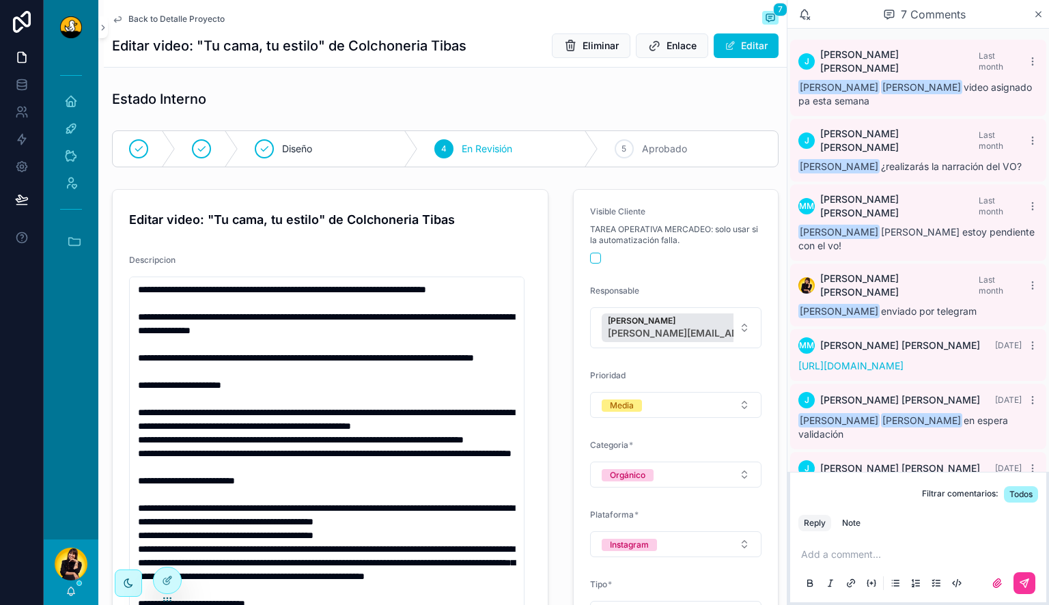
scroll to position [15, 0]
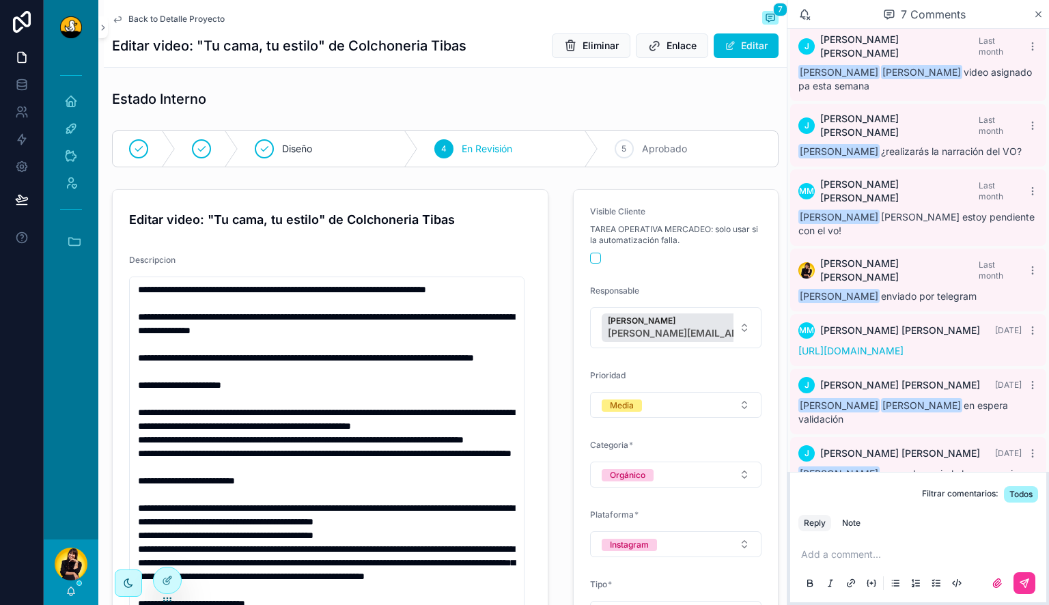
click at [904, 345] on link "[URL][DOMAIN_NAME]" at bounding box center [851, 351] width 105 height 12
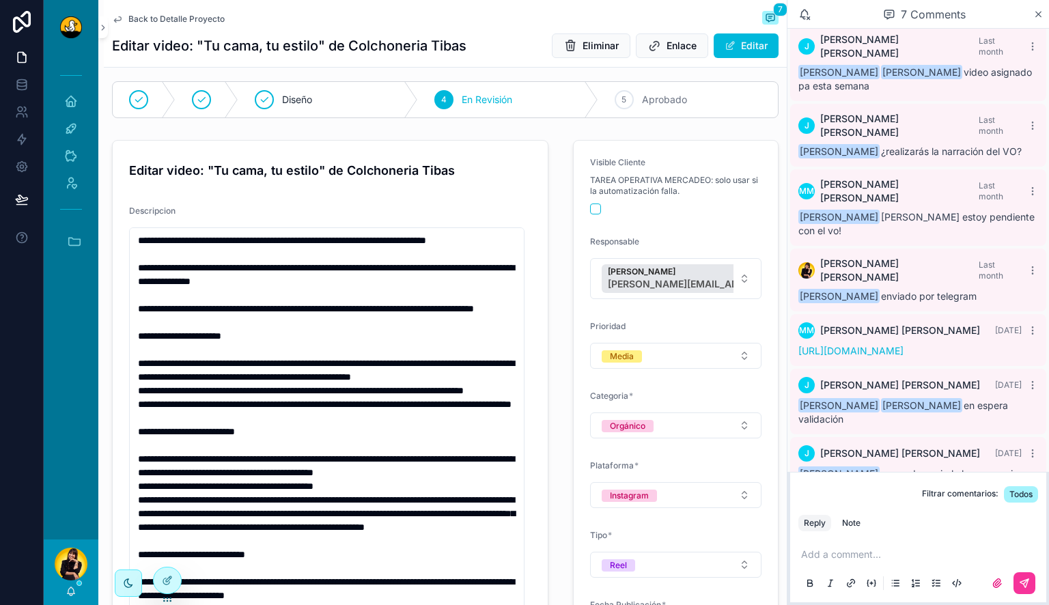
scroll to position [50, 0]
click at [847, 561] on p "scrollable content" at bounding box center [921, 555] width 240 height 14
click at [852, 529] on button "Note" at bounding box center [851, 523] width 29 height 16
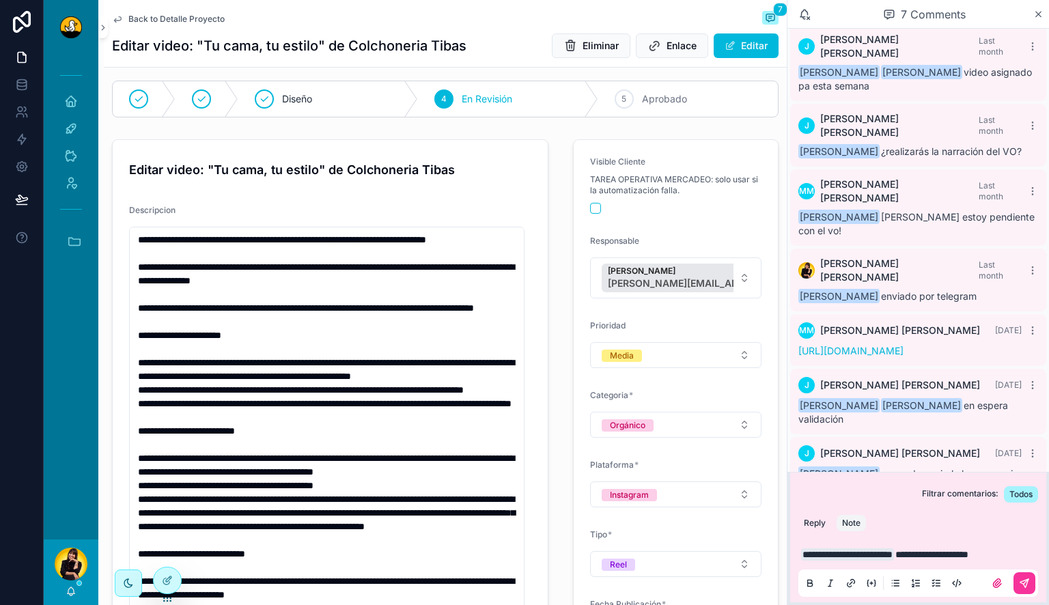
click at [1025, 581] on icon "scrollable content" at bounding box center [1025, 583] width 8 height 8
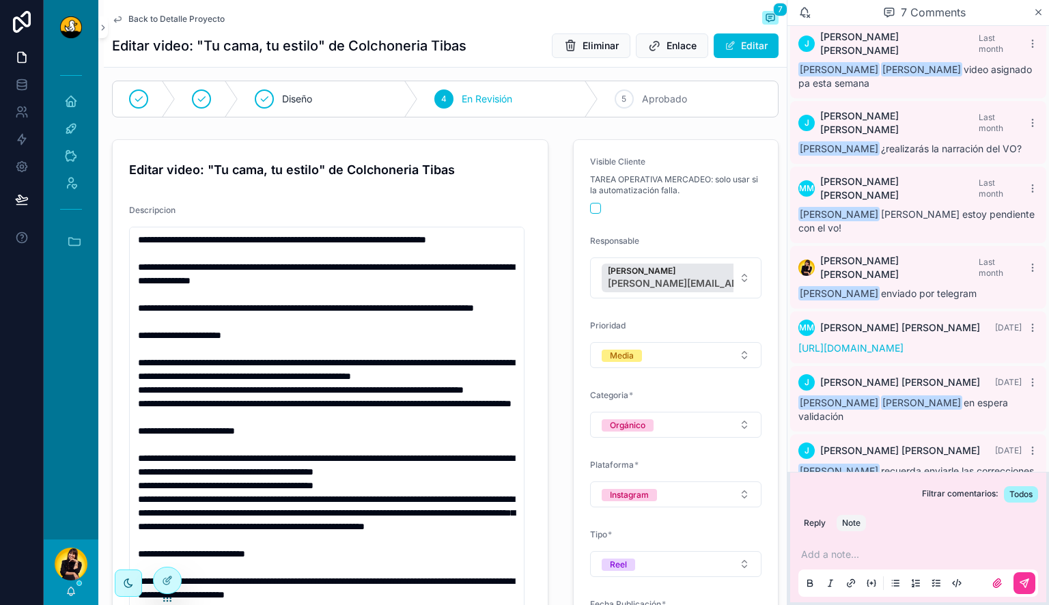
click at [158, 18] on span "Back to Detalle Proyecto" at bounding box center [176, 19] width 96 height 11
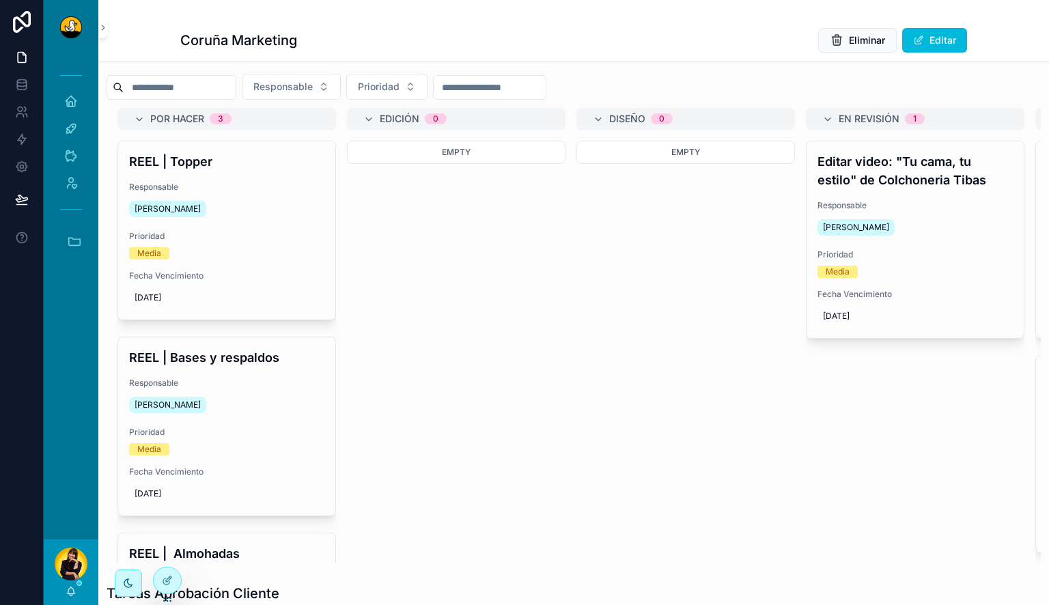
scroll to position [179, 0]
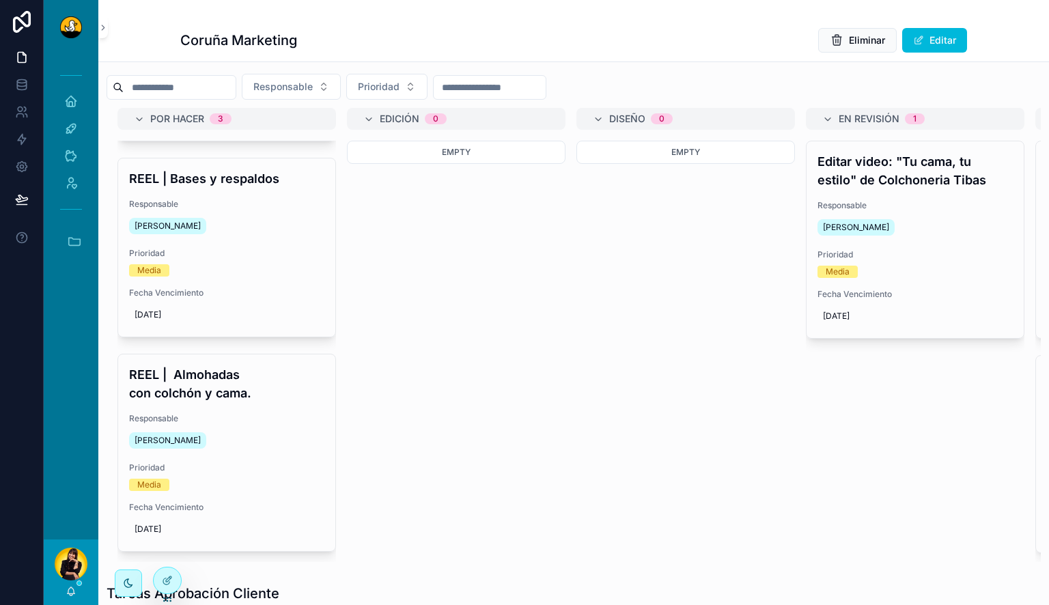
click at [915, 191] on div "Editar video: "Tu cama, tu estilo" de Colchoneria Tibas Responsable [PERSON_NAM…" at bounding box center [915, 239] width 217 height 197
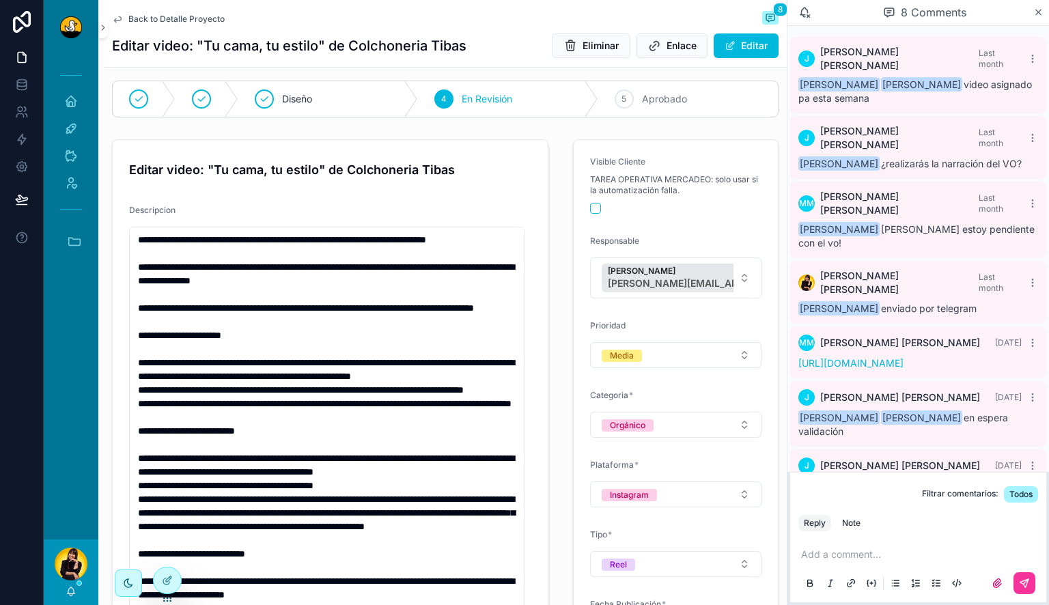
click at [876, 357] on link "[URL][DOMAIN_NAME]" at bounding box center [851, 363] width 105 height 12
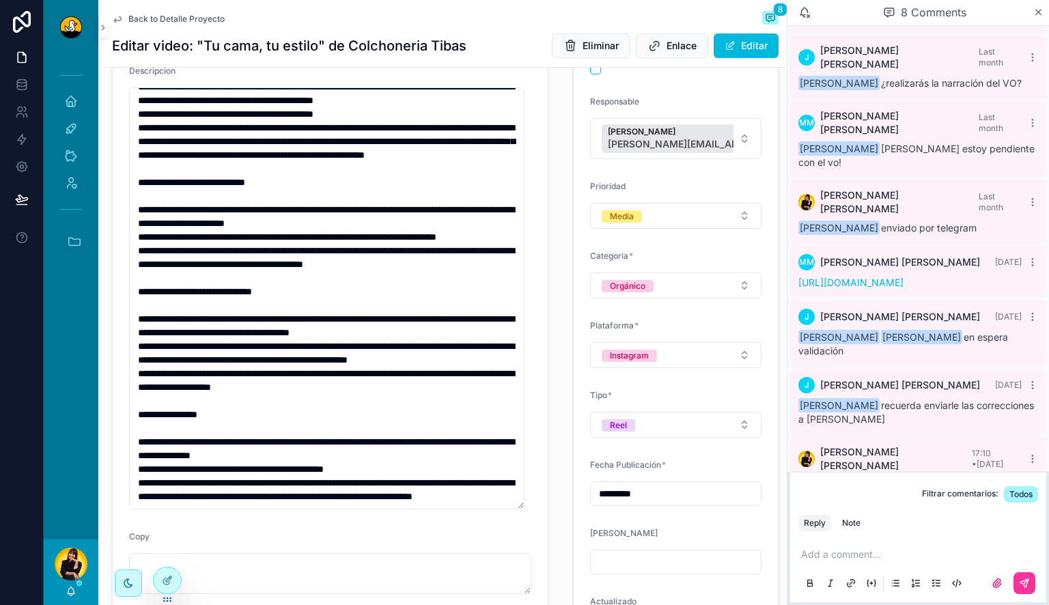
scroll to position [196, 0]
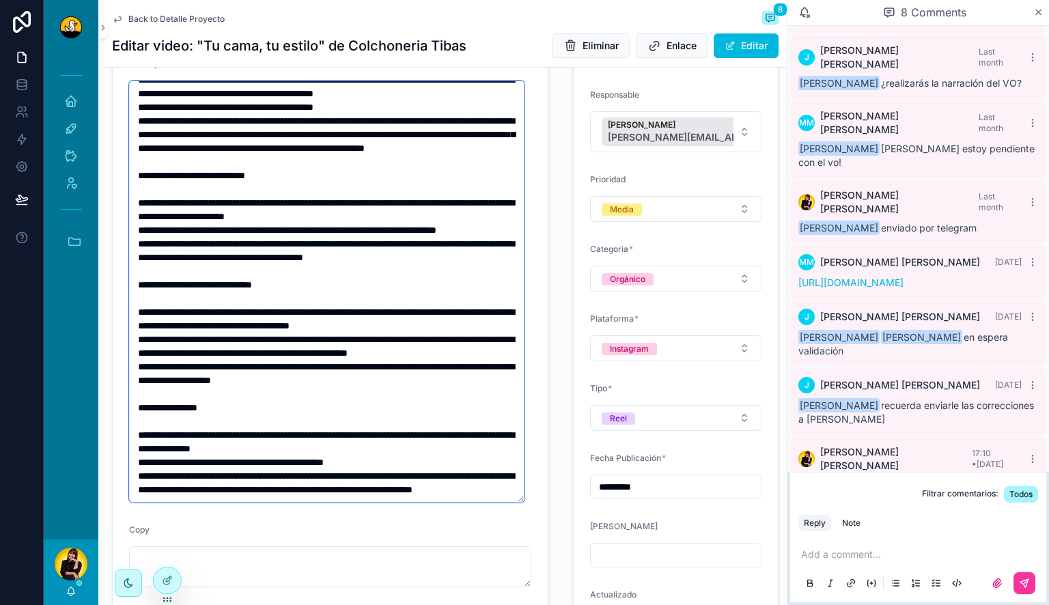
drag, startPoint x: 403, startPoint y: 291, endPoint x: 359, endPoint y: 280, distance: 45.1
click at [359, 280] on textarea "scrollable content" at bounding box center [327, 292] width 396 height 422
drag, startPoint x: 359, startPoint y: 280, endPoint x: 460, endPoint y: 302, distance: 103.4
click at [460, 302] on textarea "scrollable content" at bounding box center [327, 292] width 396 height 422
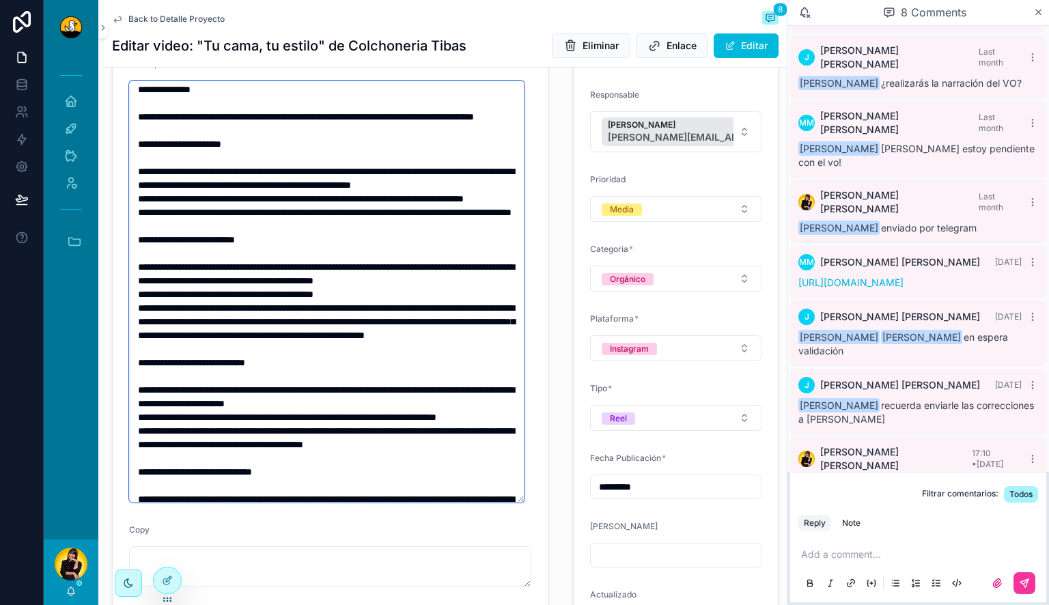
scroll to position [0, 0]
